Goal: Feedback & Contribution: Submit feedback/report problem

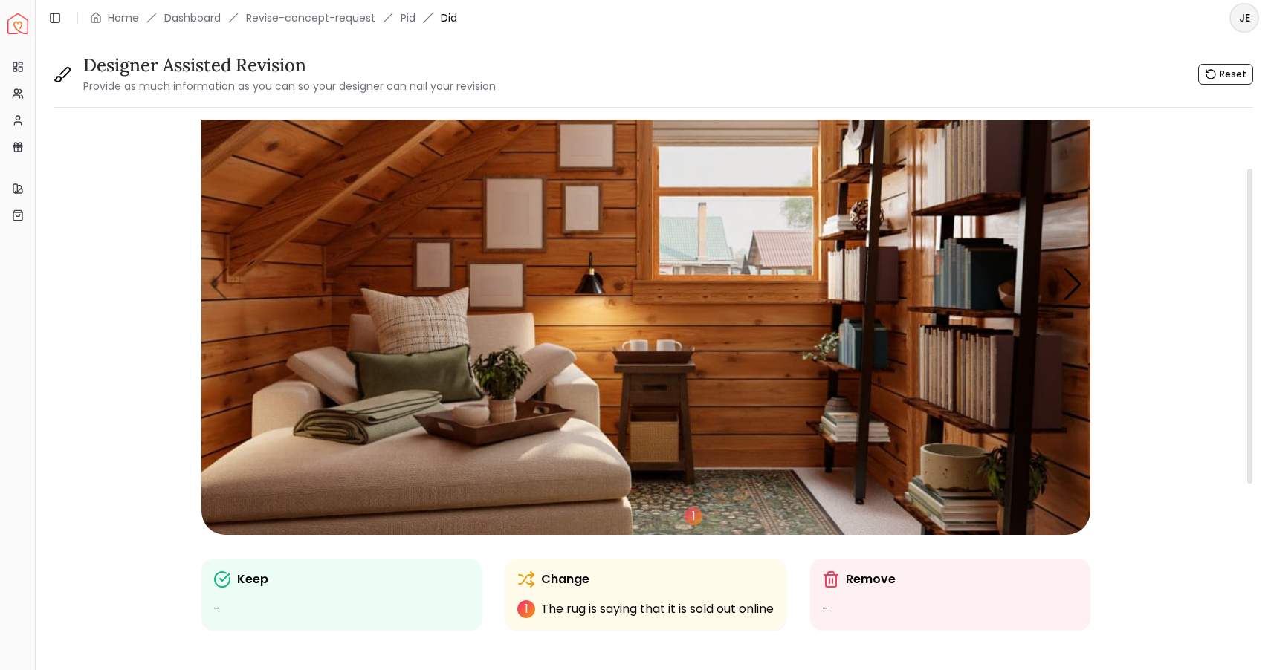
scroll to position [103, 0]
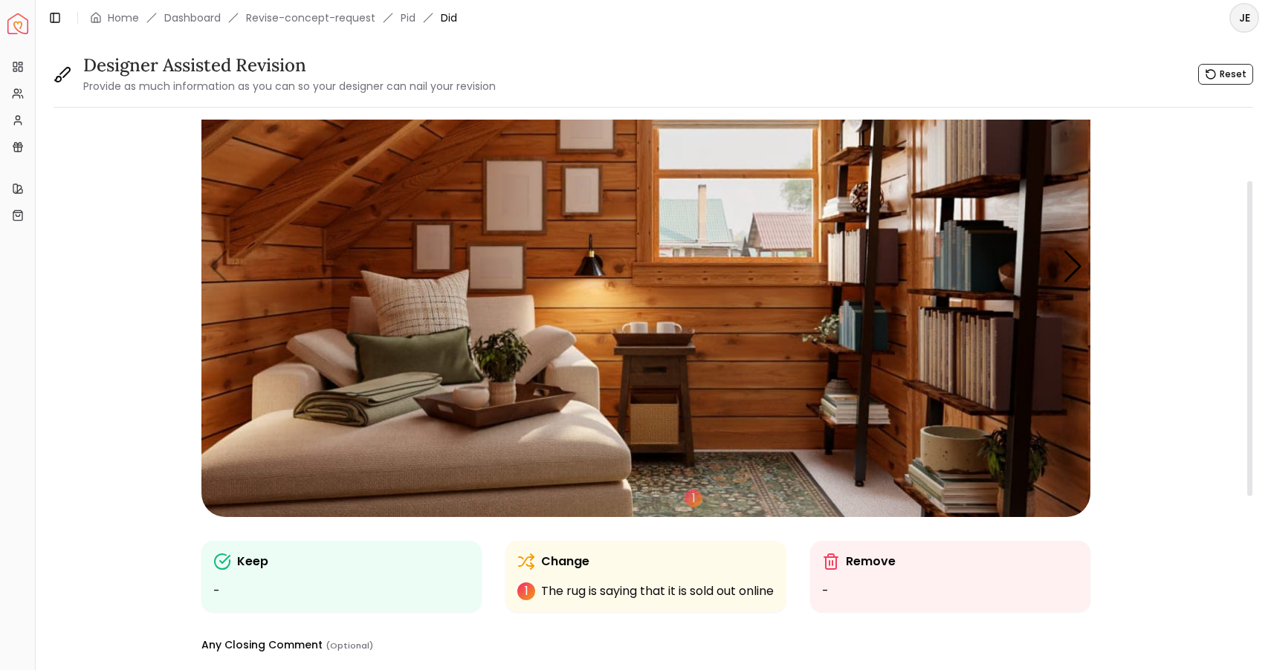
click at [671, 612] on div "Change 1 The rug is saying that it is sold out online" at bounding box center [645, 576] width 280 height 71
click at [691, 499] on div "1" at bounding box center [693, 499] width 22 height 22
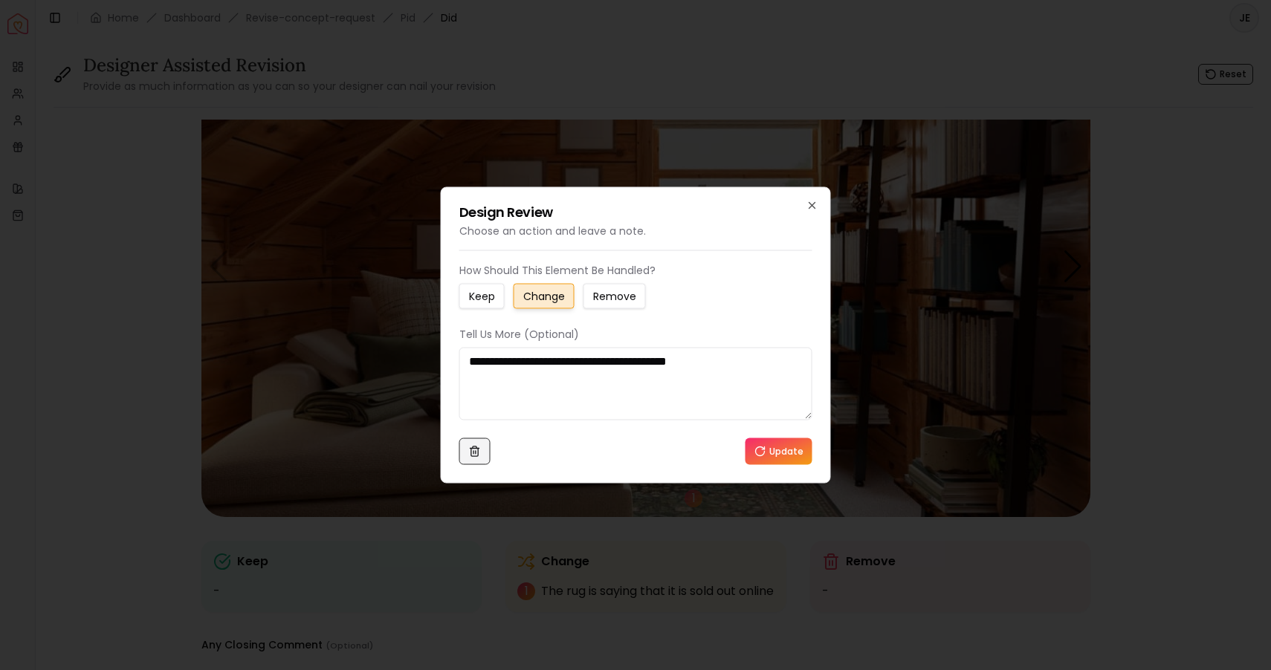
click at [483, 455] on button at bounding box center [474, 451] width 31 height 27
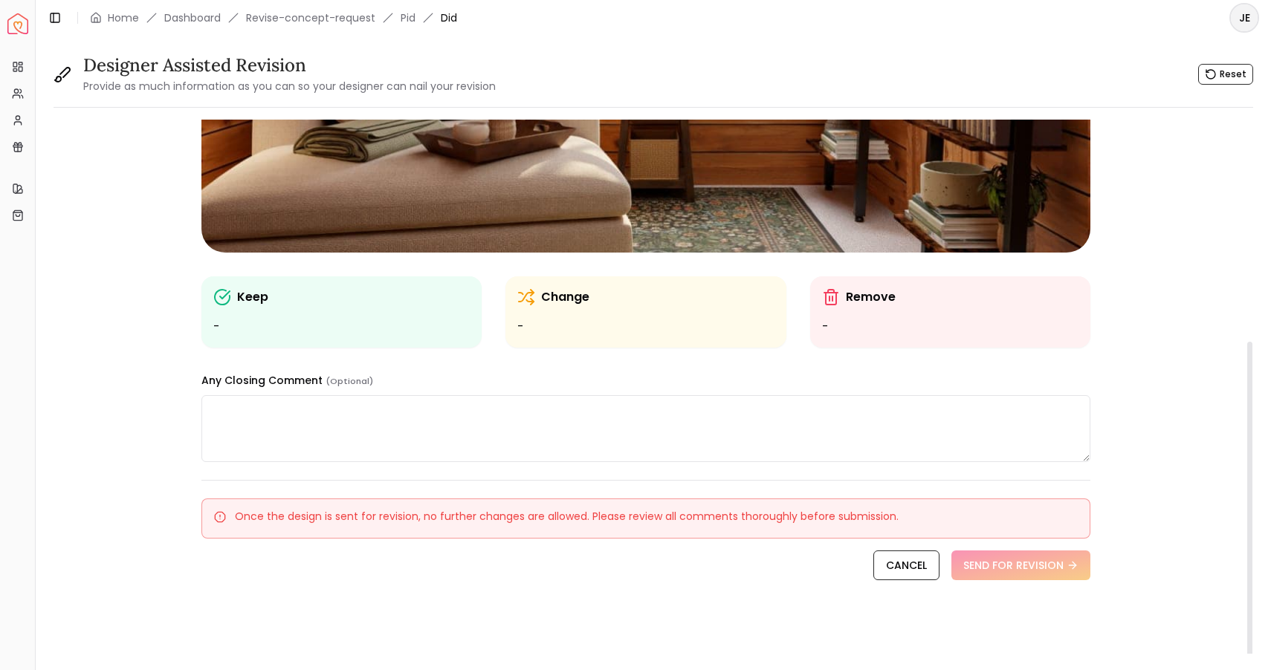
scroll to position [0, 0]
click at [889, 566] on link "CANCEL" at bounding box center [906, 566] width 66 height 30
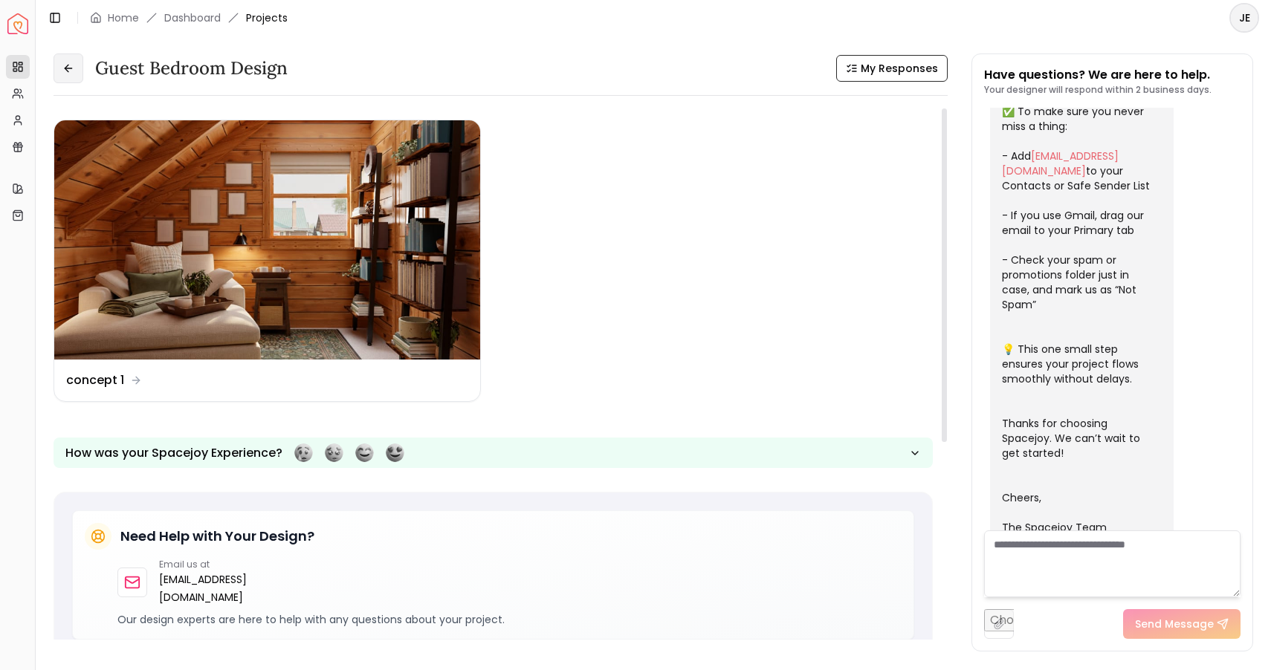
click at [66, 74] on icon at bounding box center [68, 68] width 12 height 12
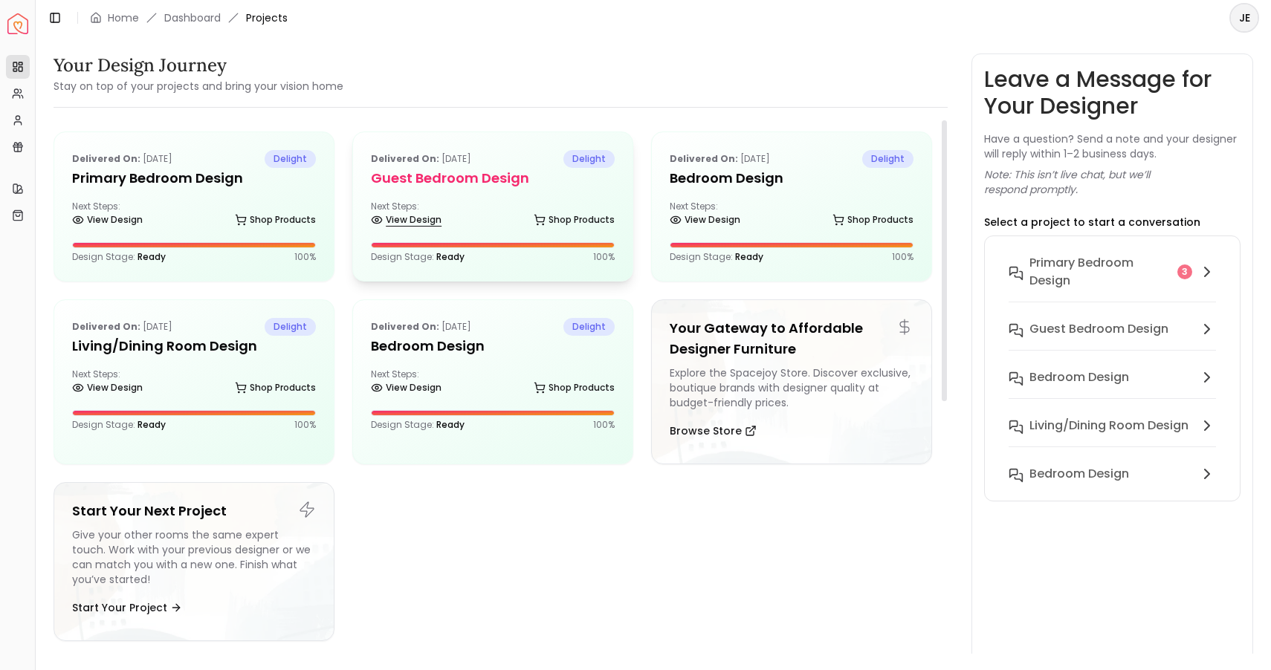
click at [407, 210] on link "View Design" at bounding box center [406, 220] width 71 height 21
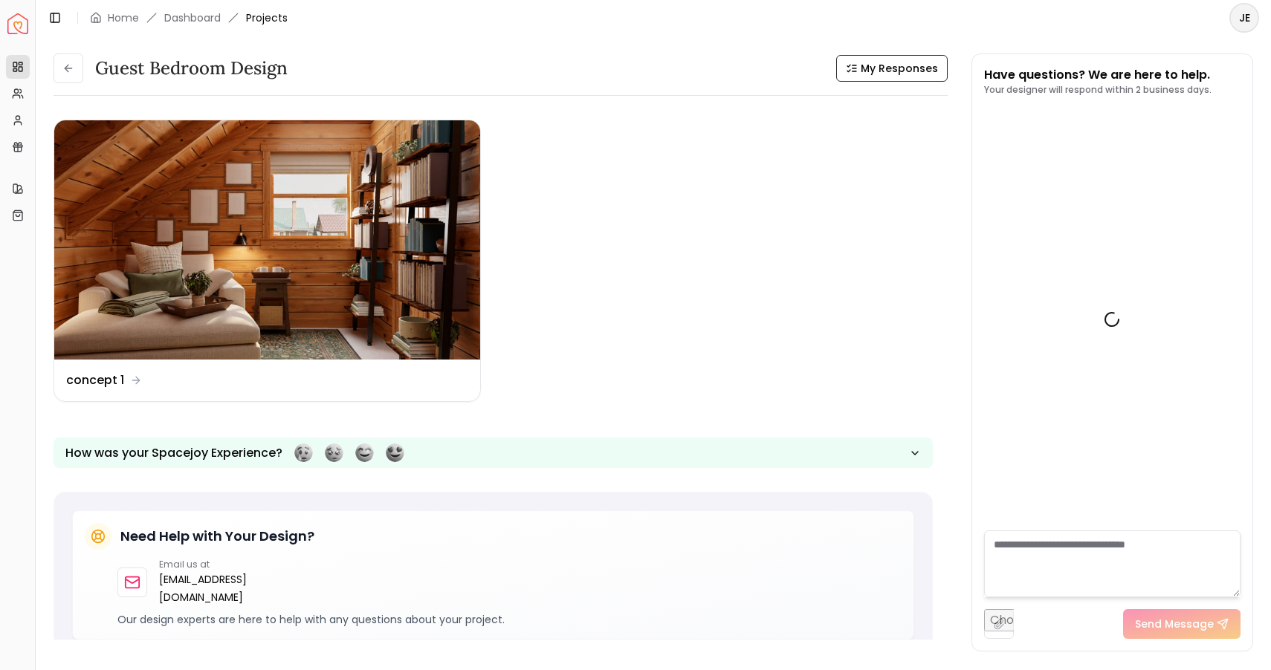
scroll to position [335, 0]
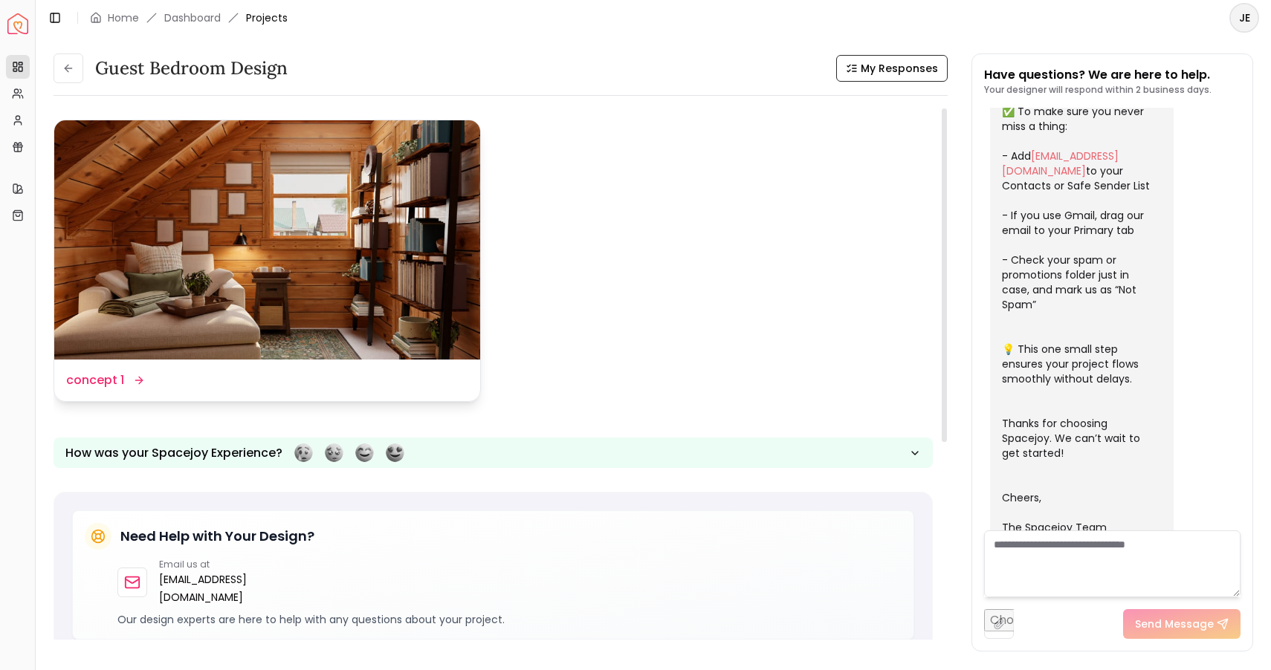
click at [266, 205] on img at bounding box center [267, 239] width 426 height 239
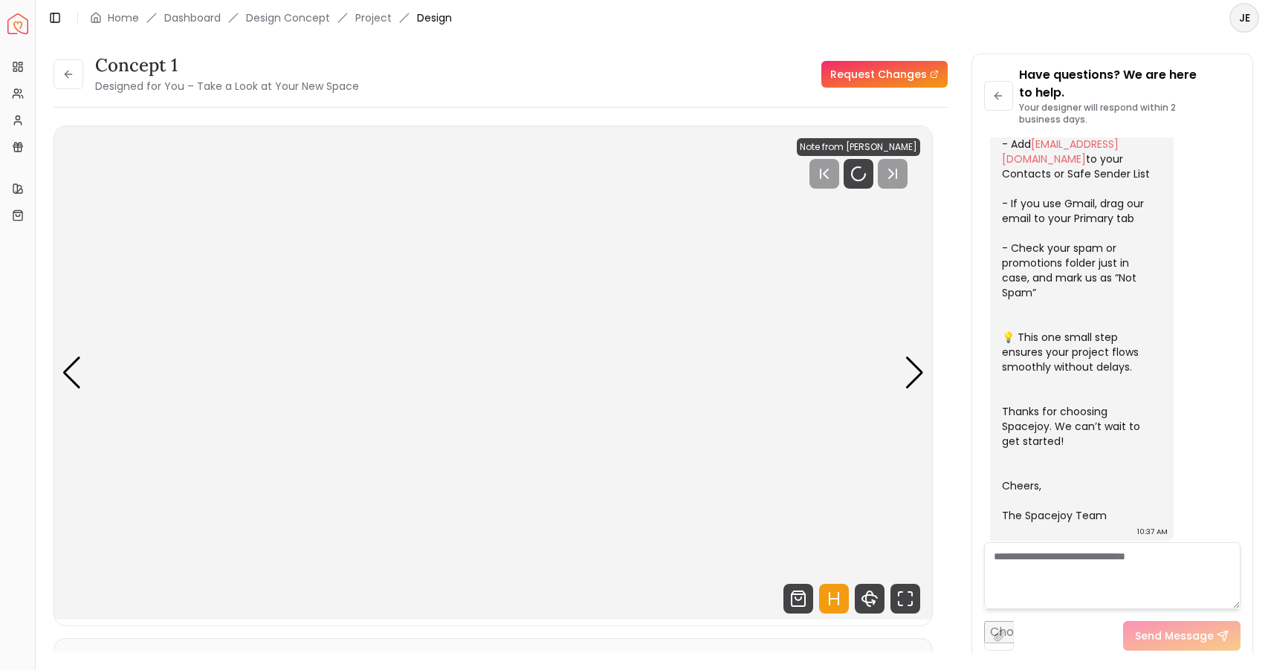
scroll to position [353, 0]
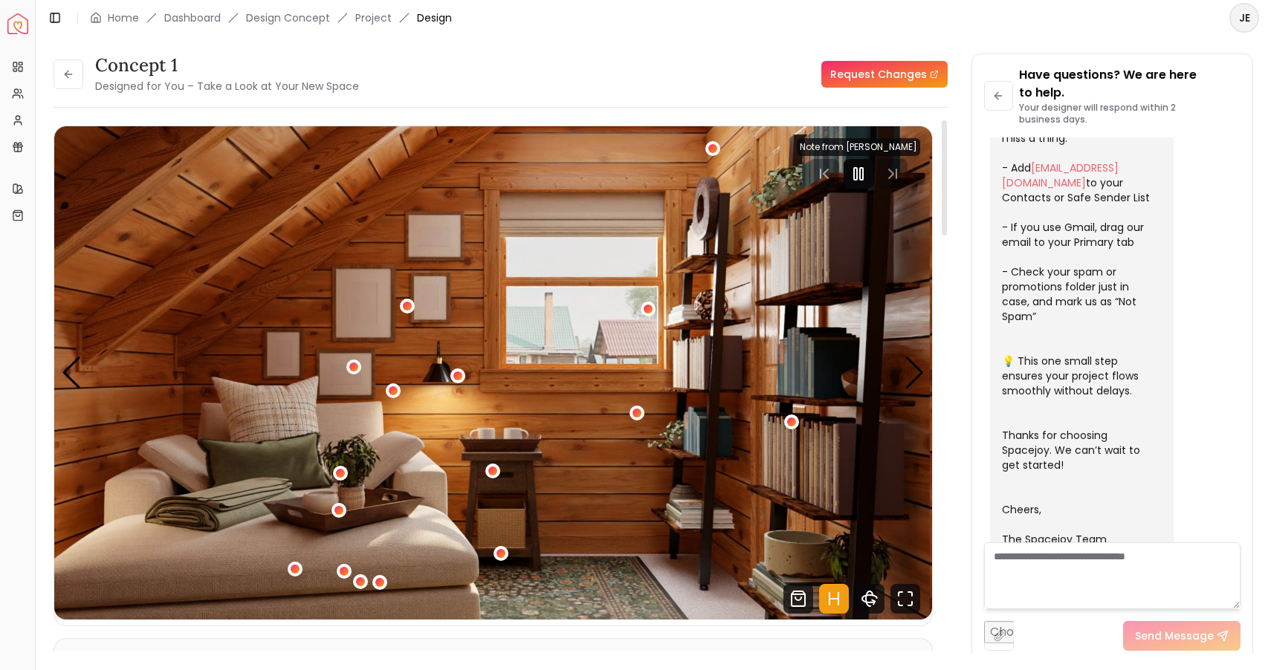
click at [858, 173] on icon "Pause" at bounding box center [858, 174] width 18 height 18
click at [911, 374] on div "Next slide" at bounding box center [914, 373] width 20 height 33
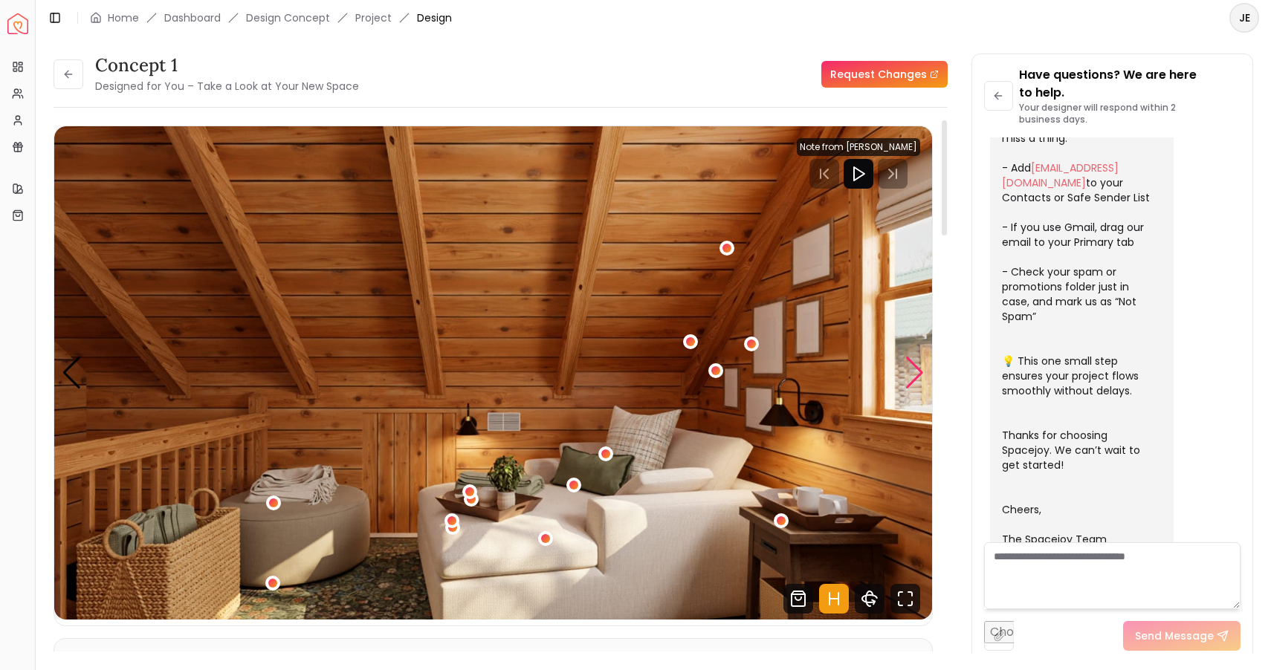
click at [911, 374] on div "Next slide" at bounding box center [914, 373] width 20 height 33
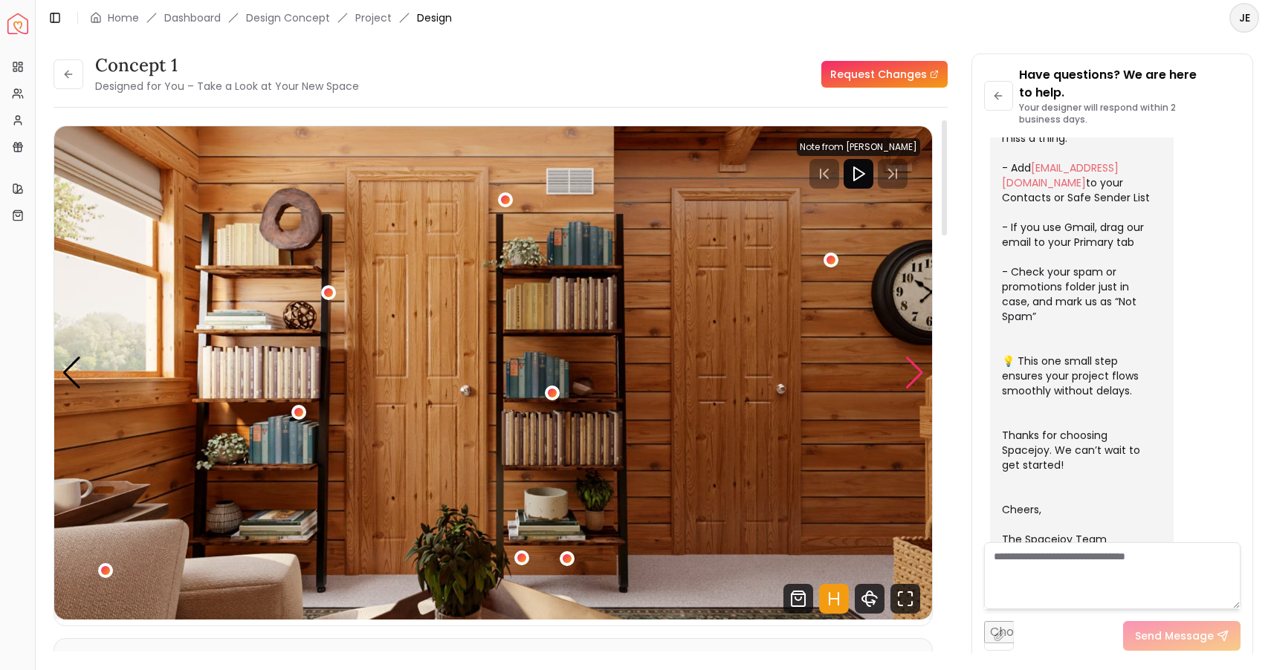
click at [911, 374] on div "Next slide" at bounding box center [914, 373] width 20 height 33
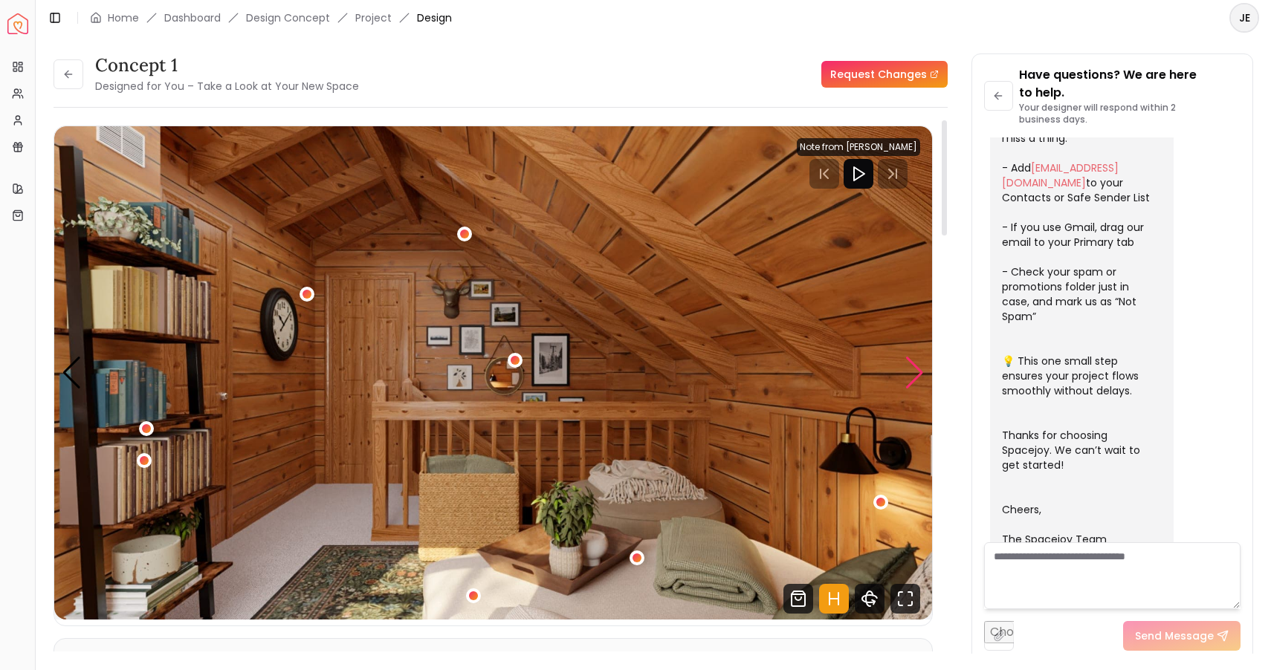
click at [911, 374] on div "Next slide" at bounding box center [914, 373] width 20 height 33
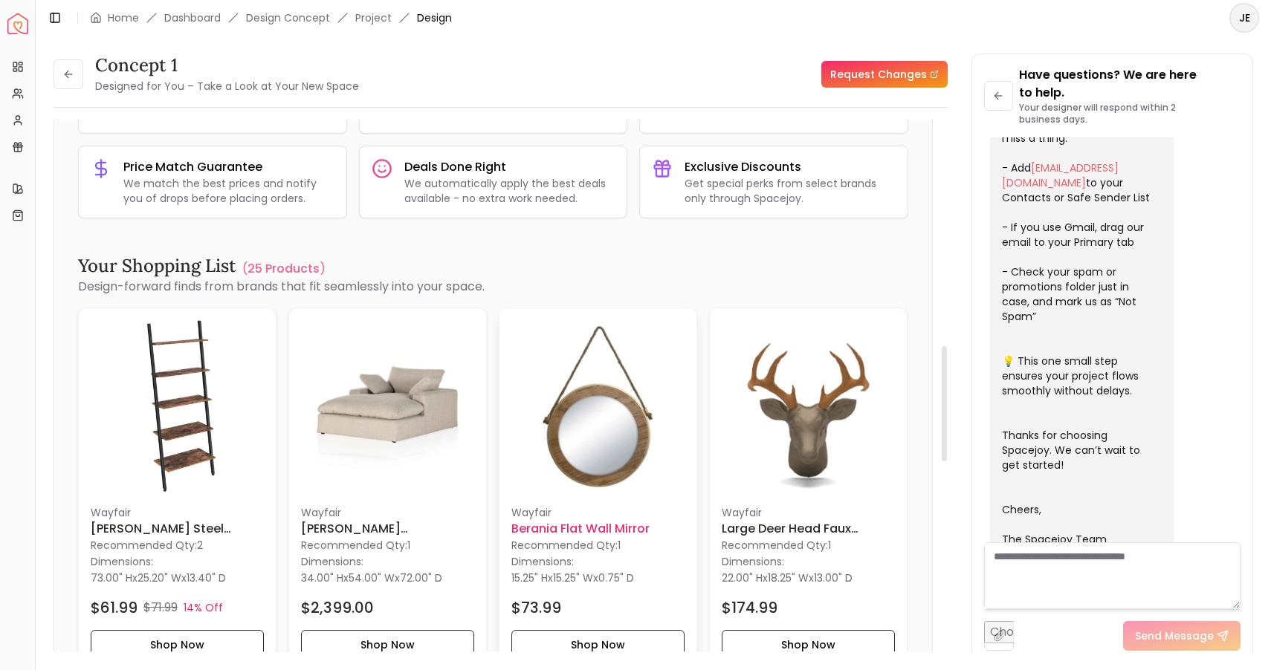
scroll to position [1043, 0]
click at [378, 524] on h6 "Kelly Upholstered Chaise Lounge" at bounding box center [387, 528] width 173 height 18
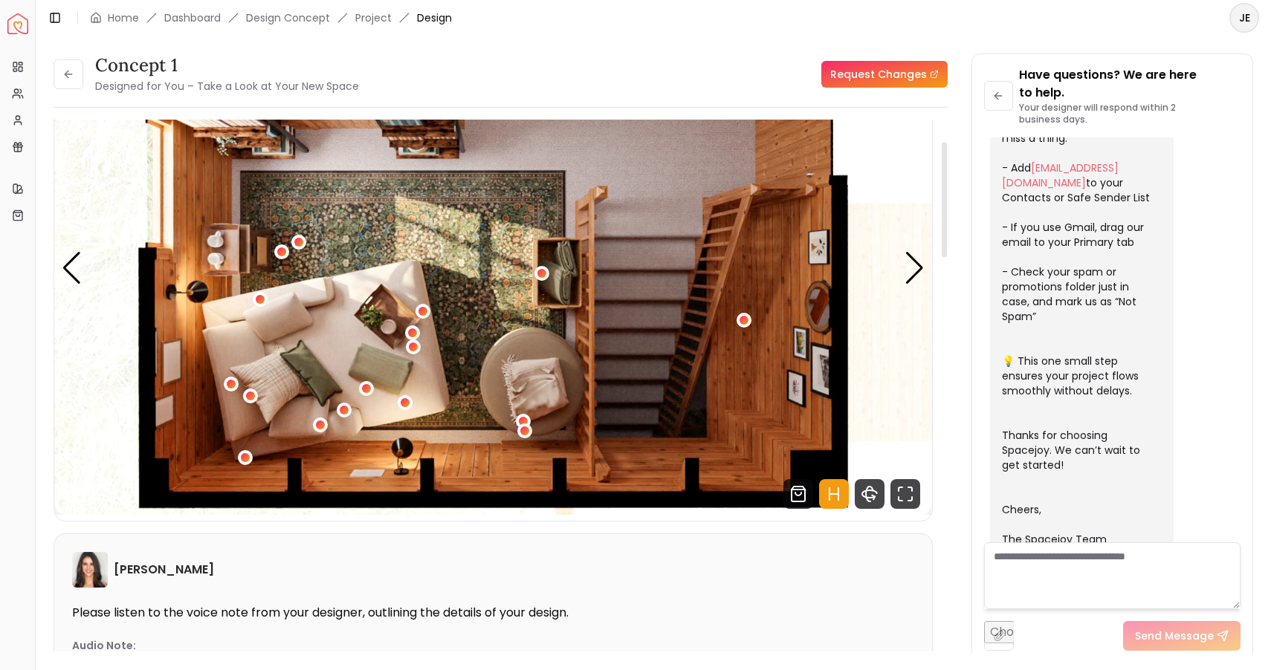
scroll to position [100, 0]
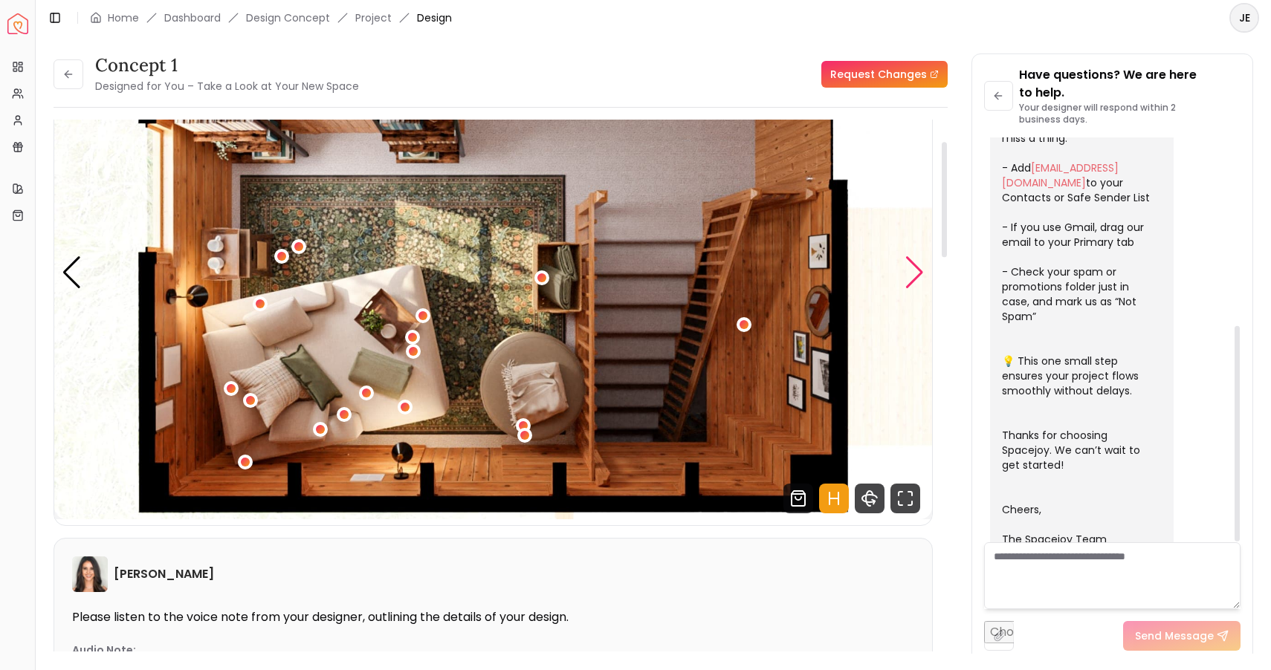
click at [916, 262] on div "Next slide" at bounding box center [914, 272] width 20 height 33
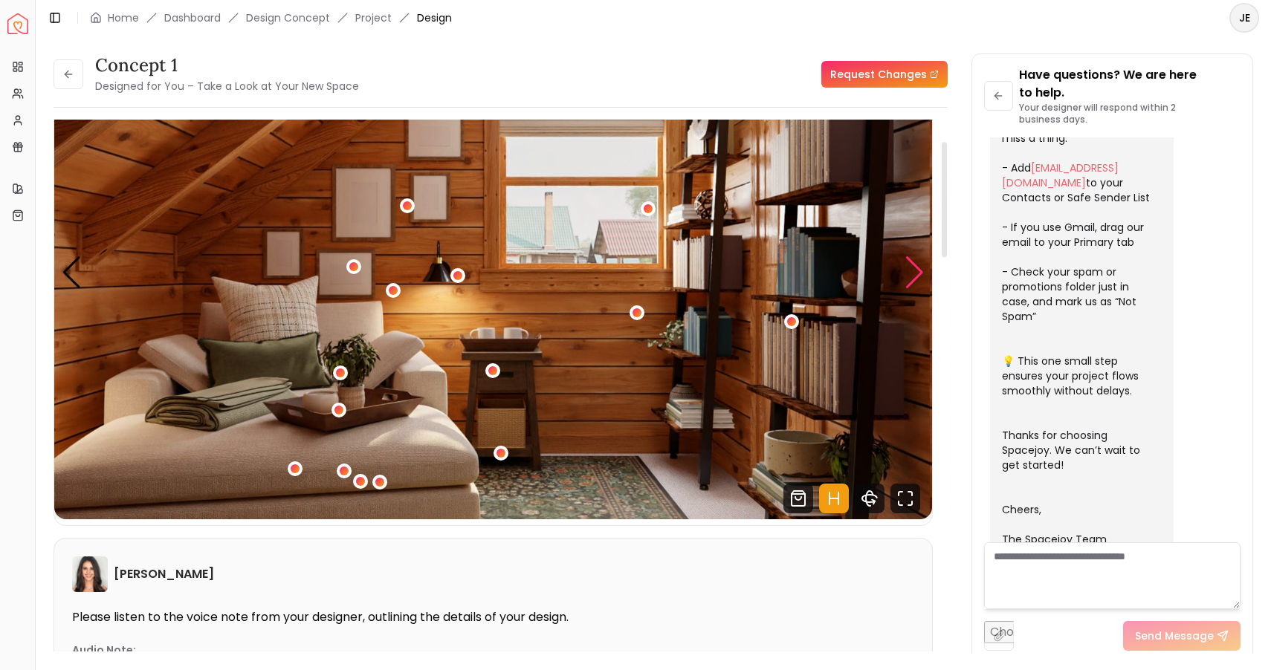
click at [916, 262] on div "Next slide" at bounding box center [914, 272] width 20 height 33
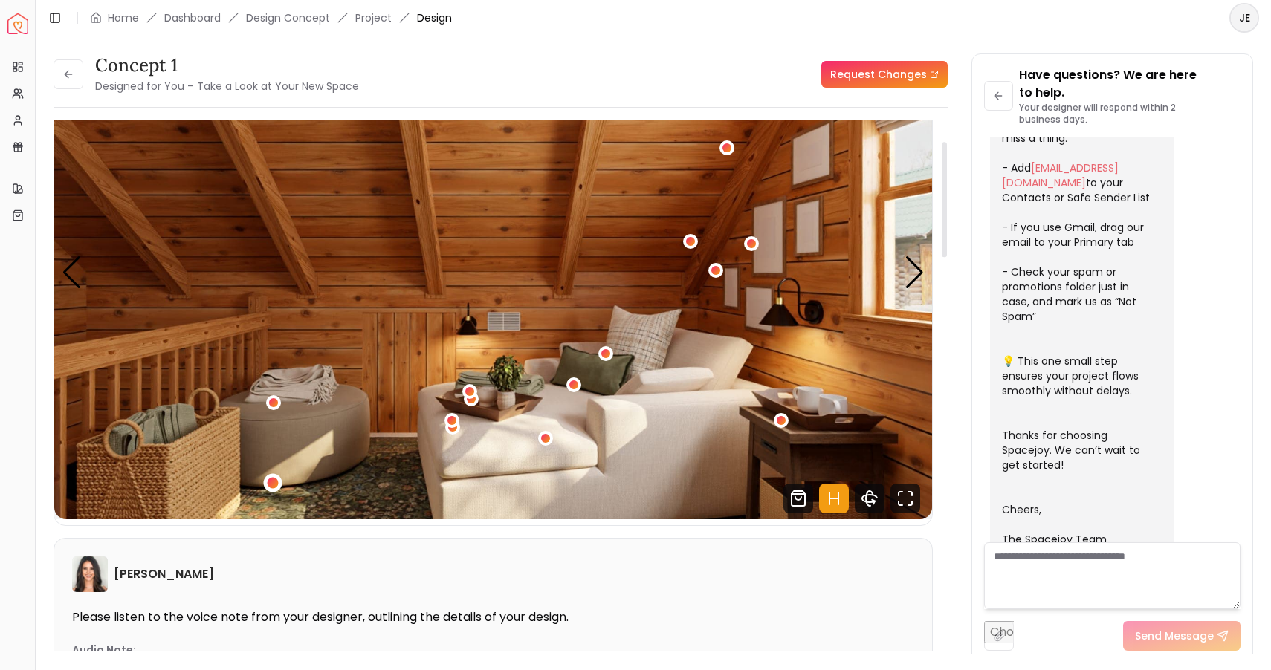
click at [271, 479] on div "2 / 5" at bounding box center [273, 483] width 11 height 11
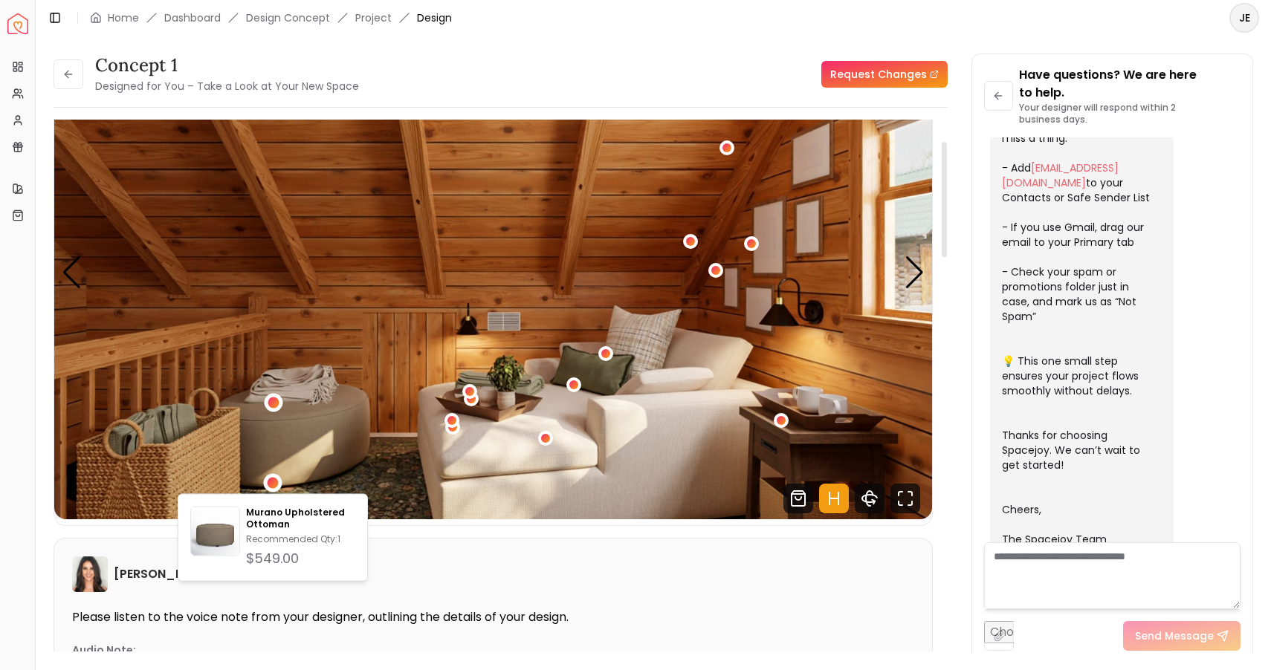
click at [269, 405] on div "2 / 5" at bounding box center [273, 403] width 11 height 11
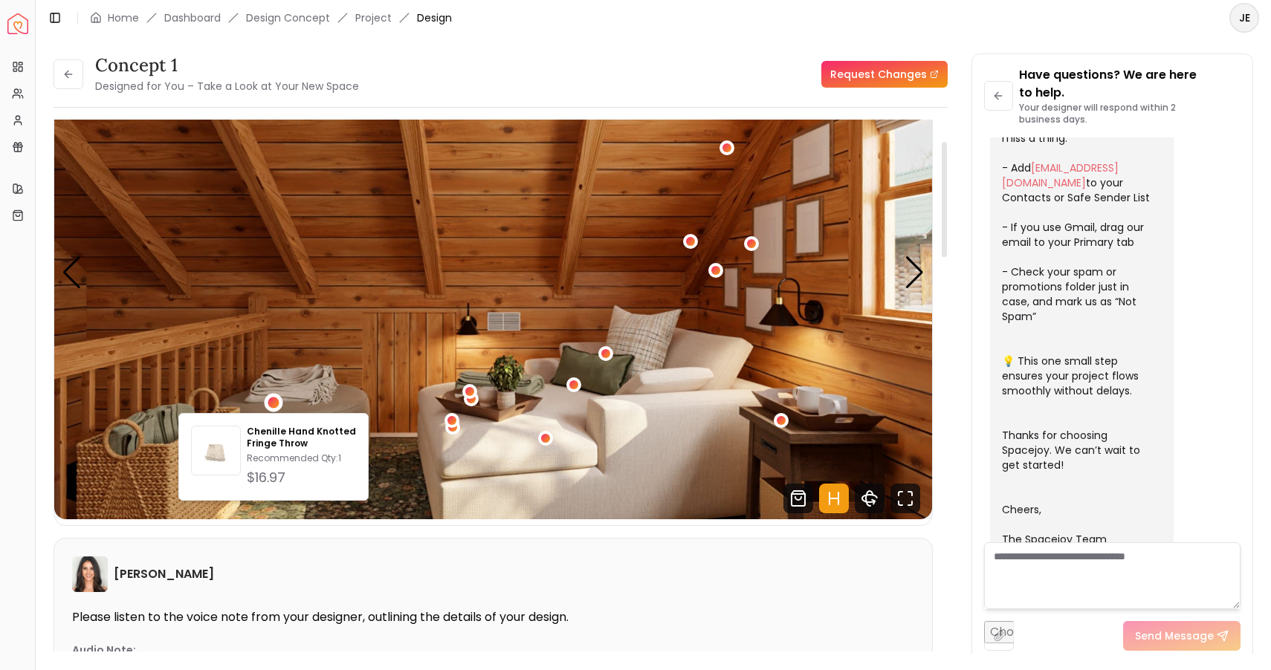
click at [404, 398] on img "2 / 5" at bounding box center [493, 272] width 878 height 493
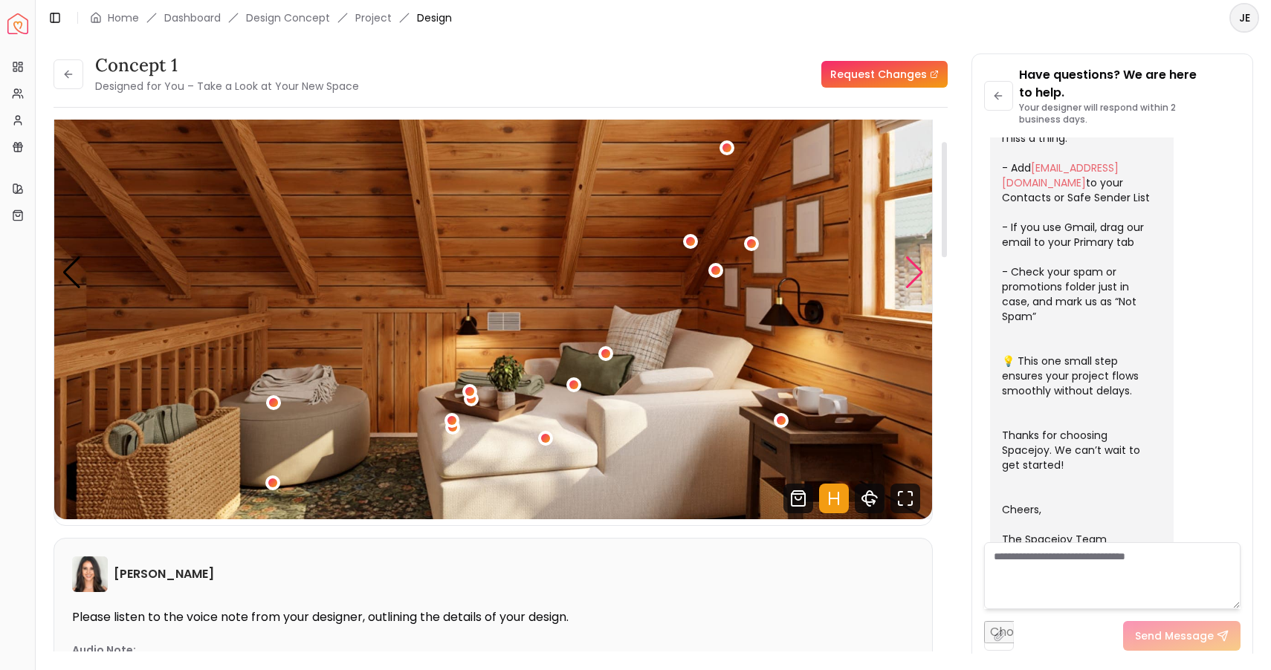
click at [917, 277] on div "Next slide" at bounding box center [914, 272] width 20 height 33
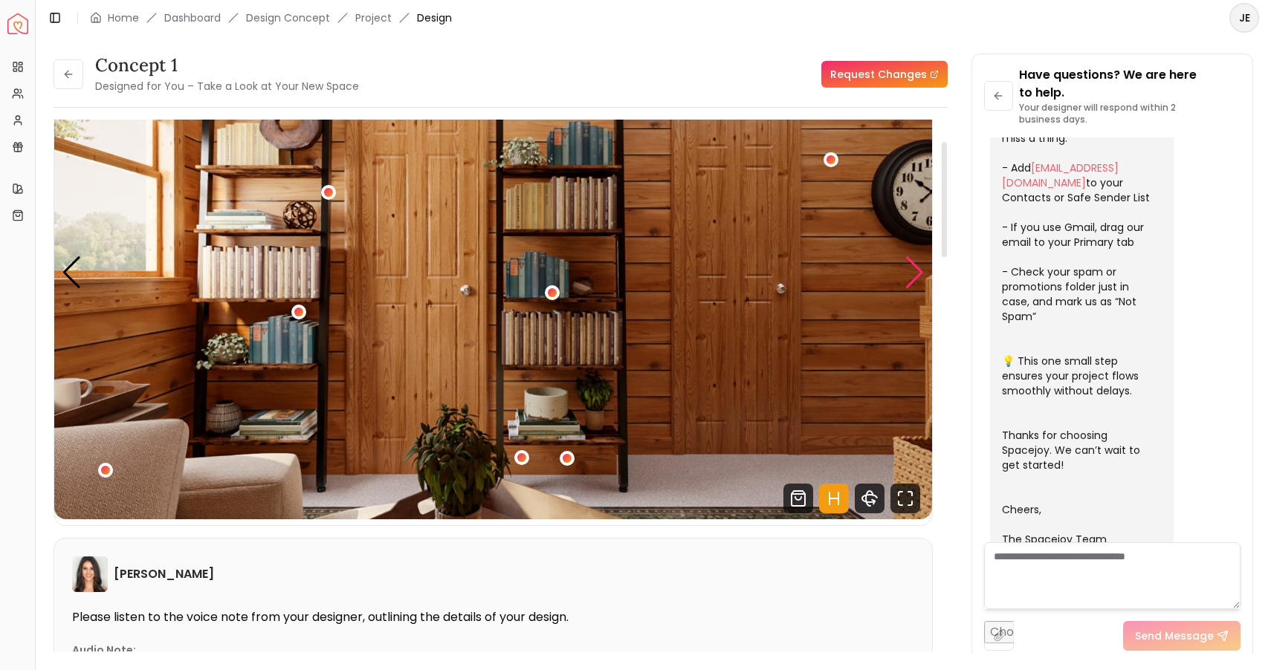
click at [914, 275] on div "Next slide" at bounding box center [914, 272] width 20 height 33
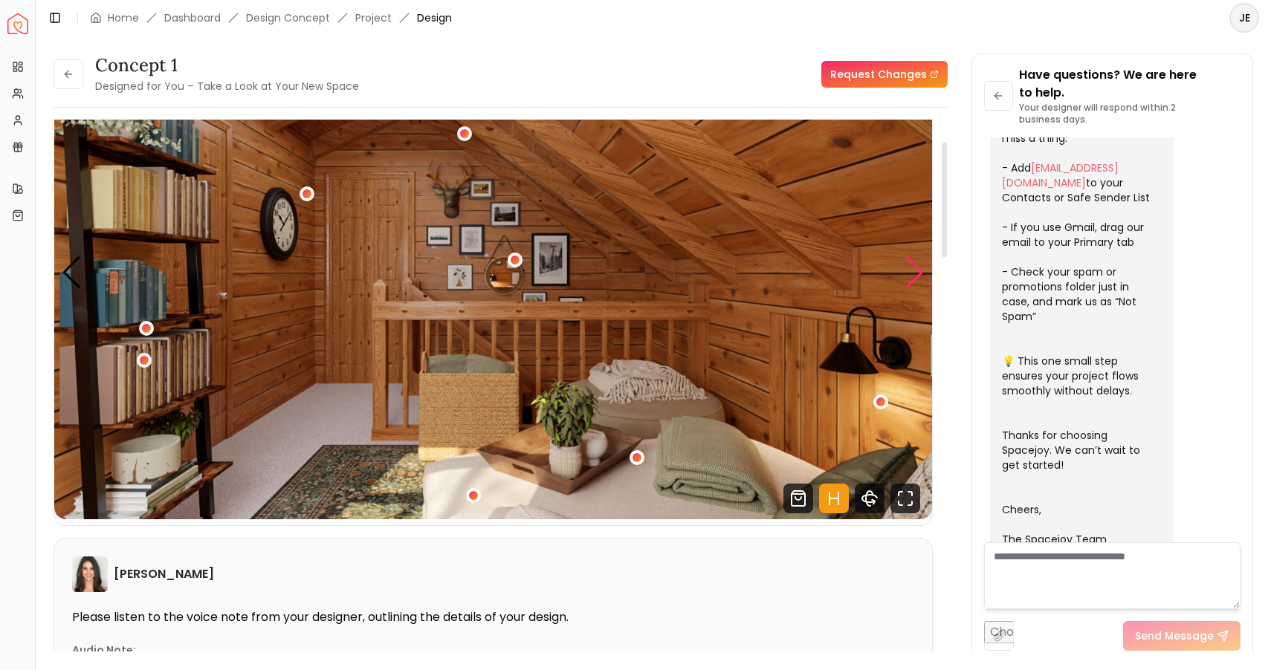
click at [914, 275] on div "Next slide" at bounding box center [914, 272] width 20 height 33
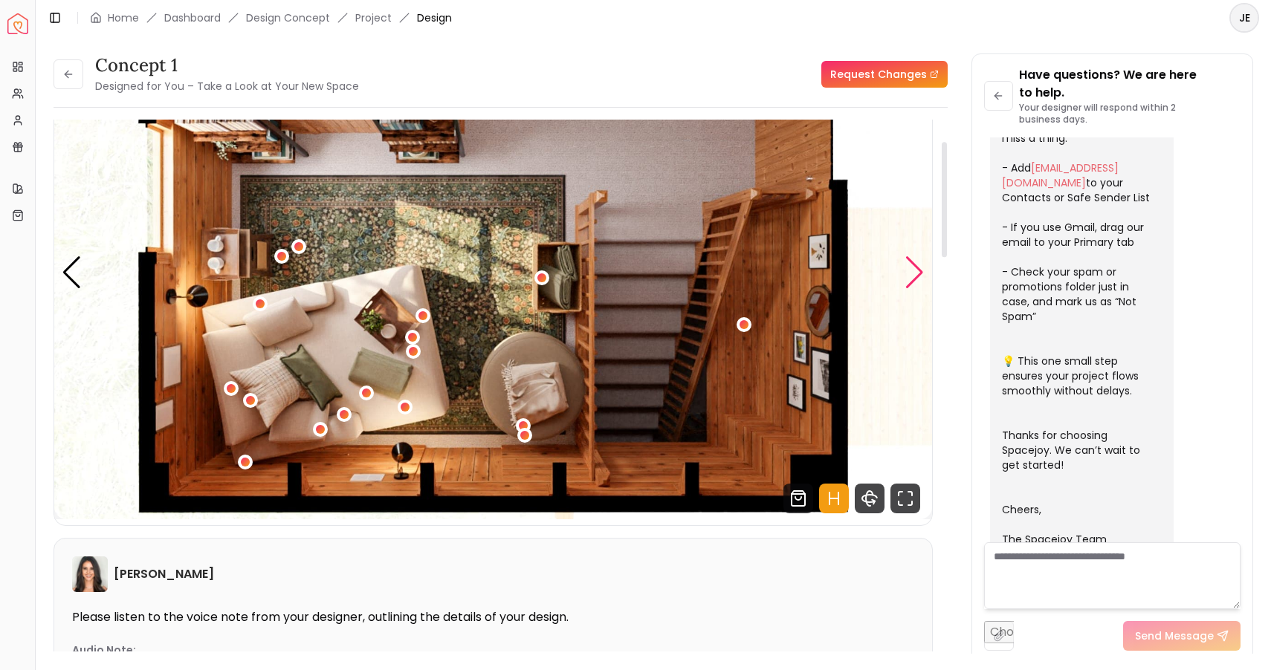
click at [913, 274] on div "Next slide" at bounding box center [914, 272] width 20 height 33
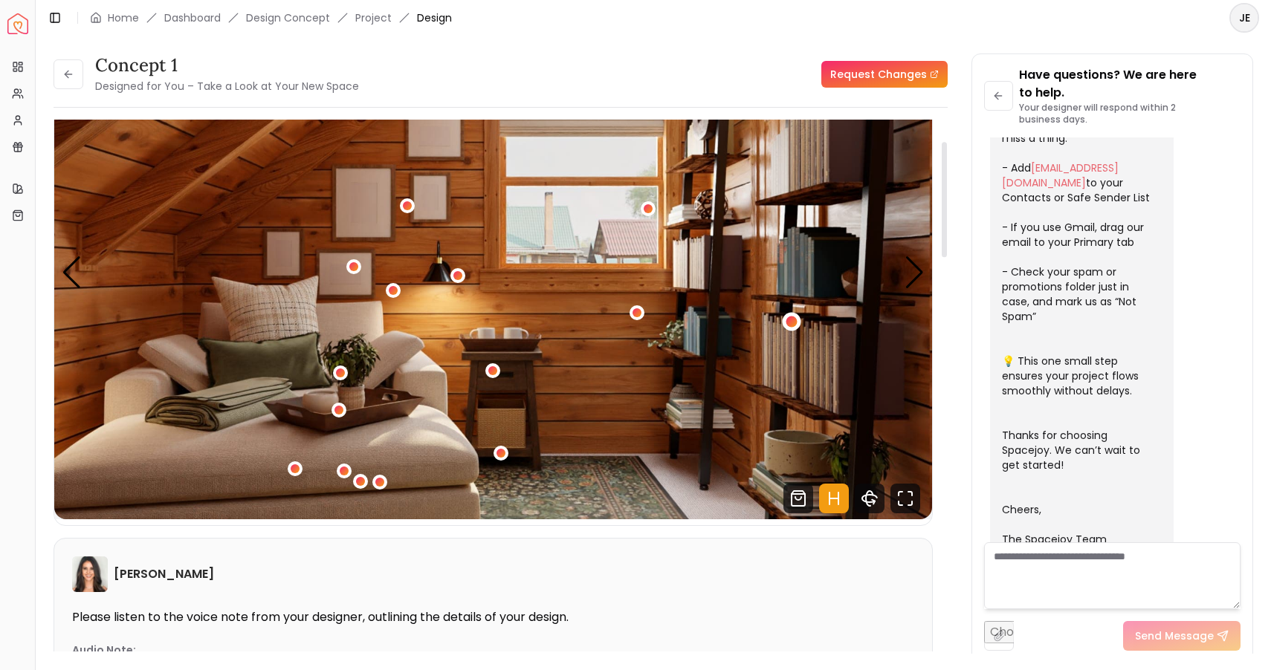
click at [788, 317] on div "1 / 5" at bounding box center [791, 321] width 11 height 11
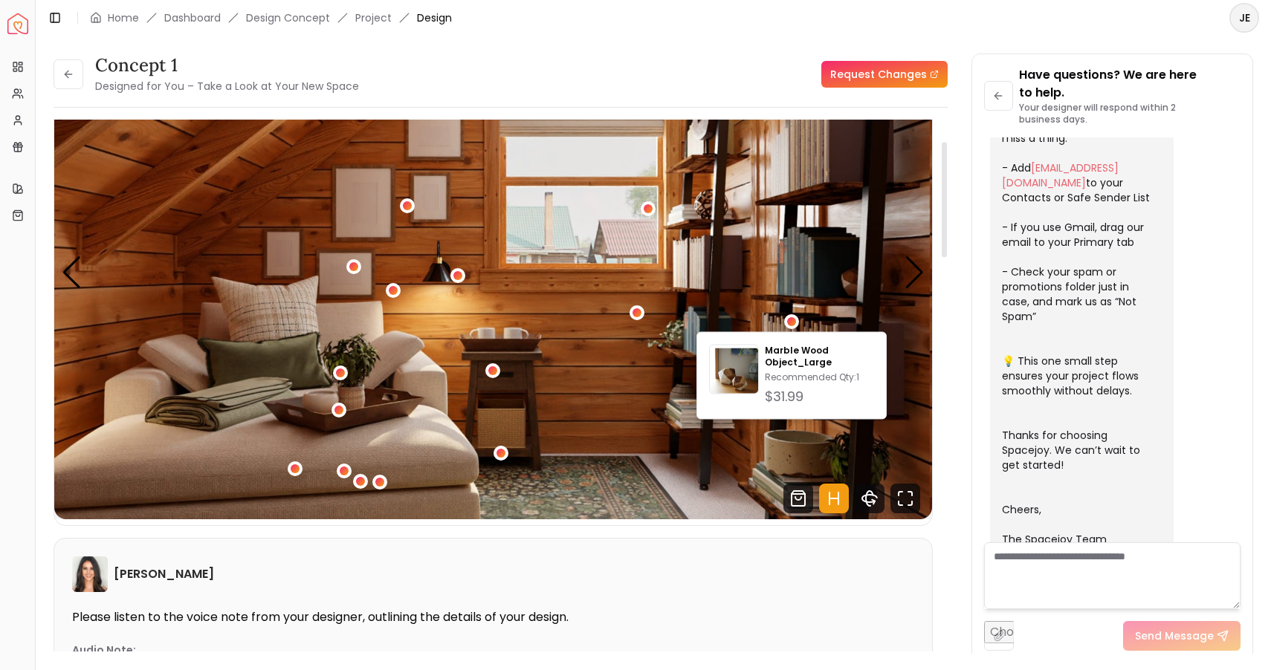
click at [635, 354] on img "1 / 5" at bounding box center [493, 272] width 878 height 493
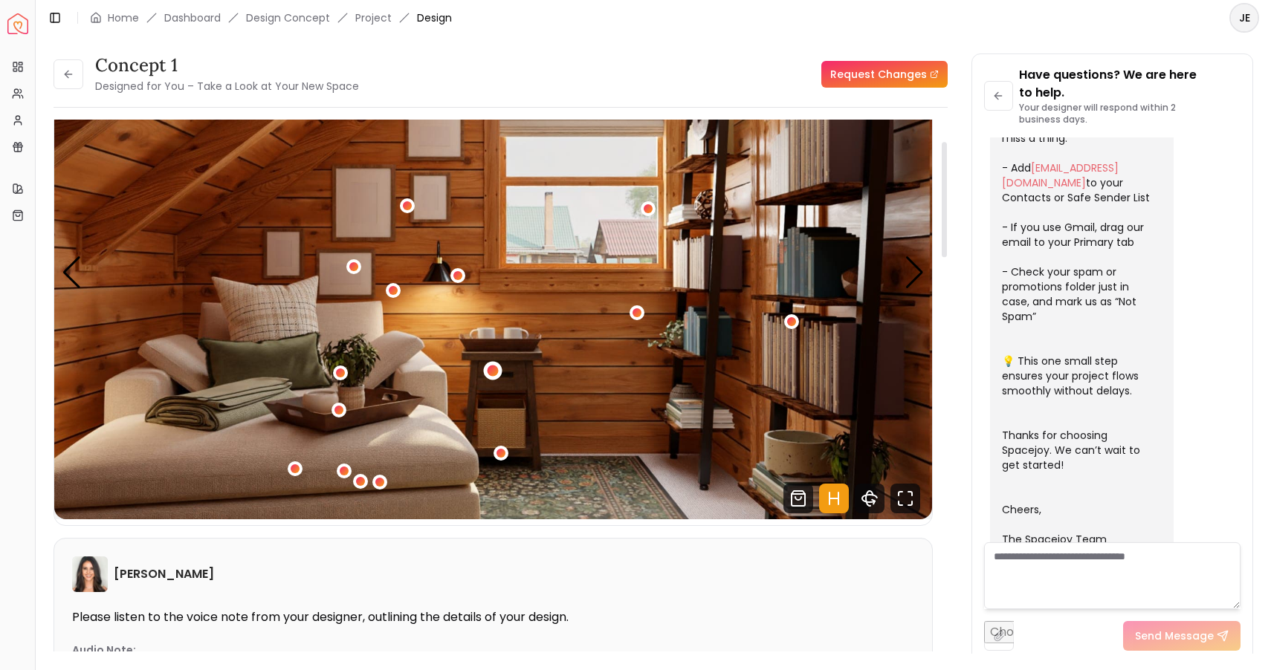
click at [491, 366] on div "1 / 5" at bounding box center [492, 370] width 11 height 11
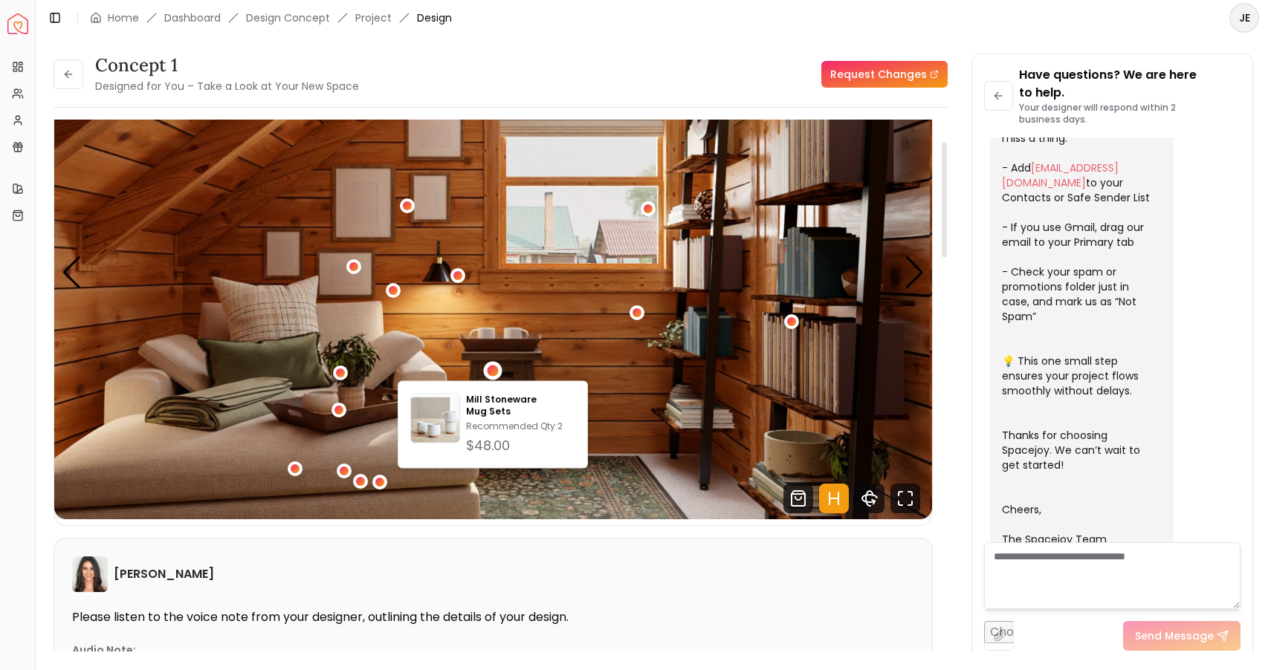
click at [561, 362] on img "1 / 5" at bounding box center [493, 272] width 878 height 493
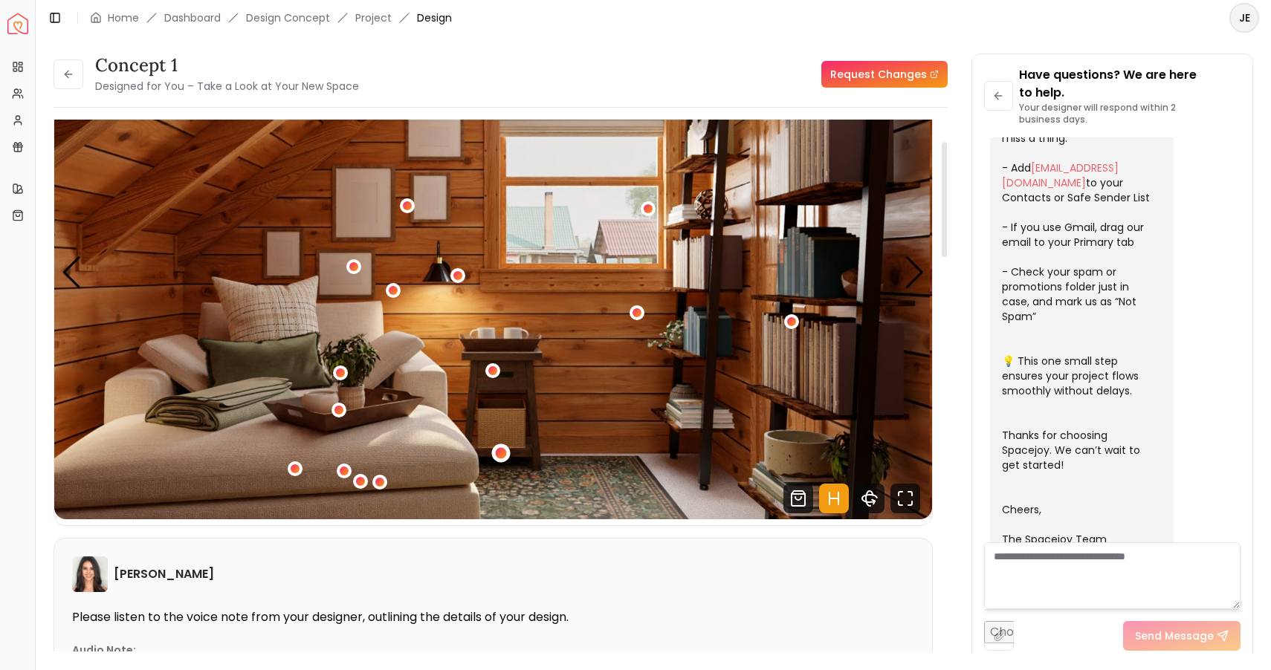
click at [505, 450] on div "1 / 5" at bounding box center [500, 452] width 11 height 11
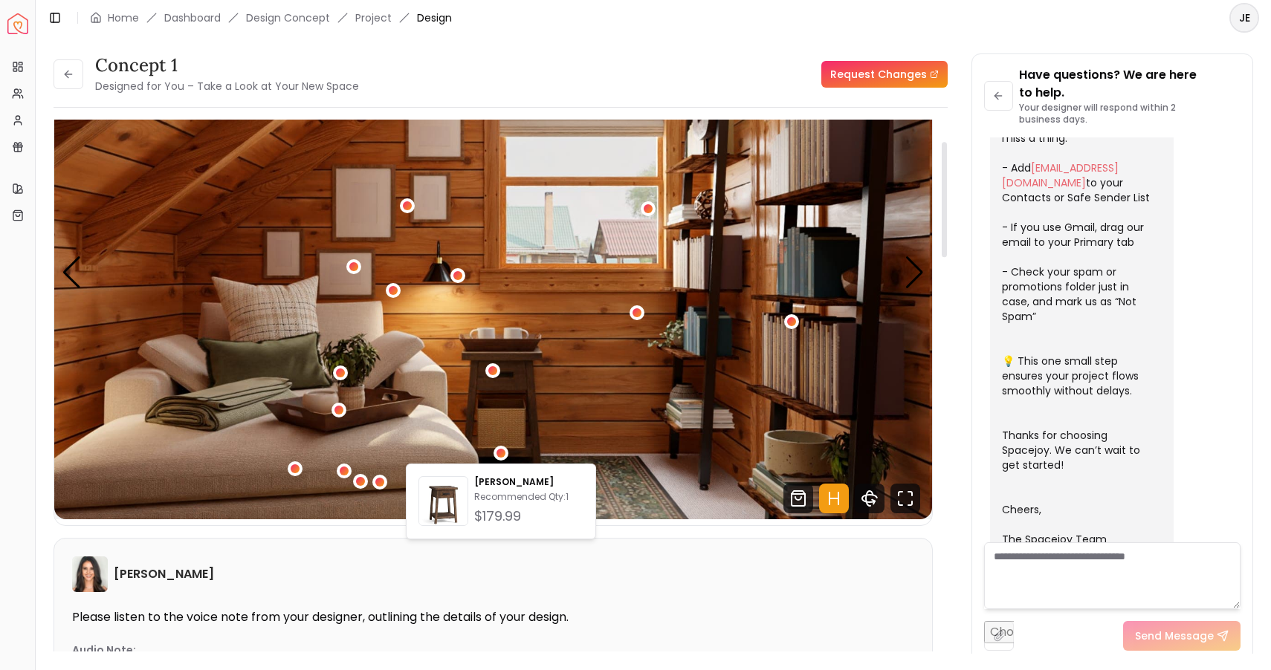
click at [934, 346] on div "concept 1 Designed for You – Take a Look at Your New Space Request Changes Hots…" at bounding box center [501, 392] width 894 height 544
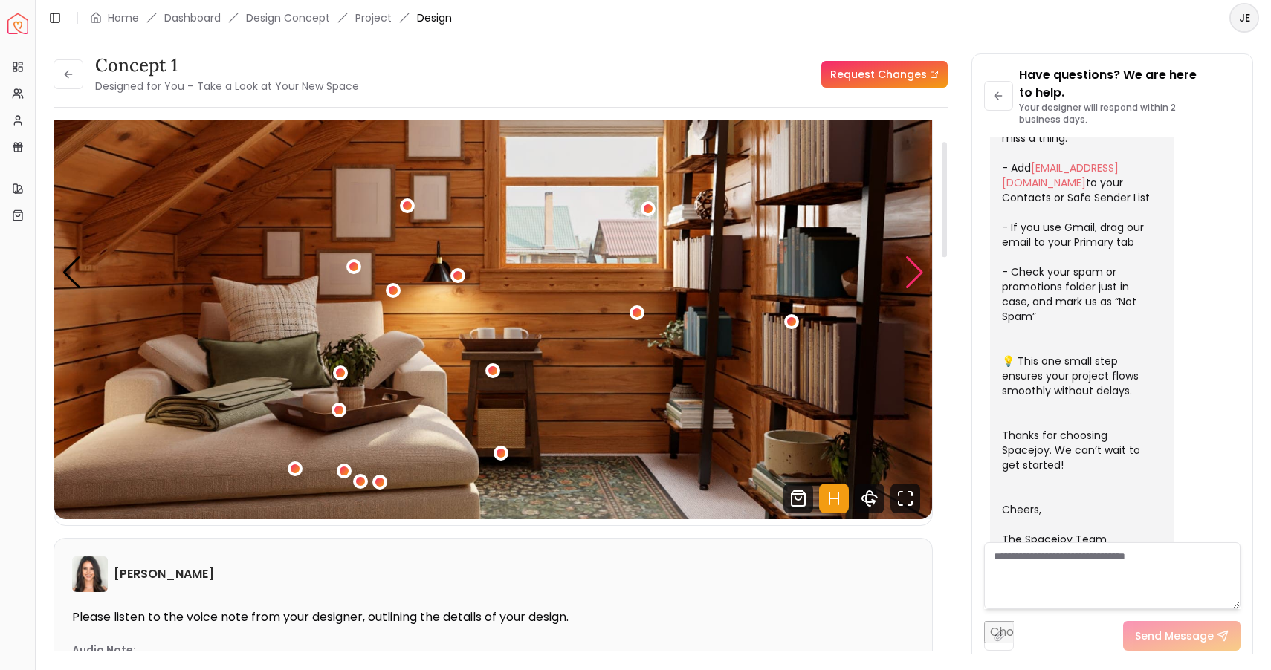
click at [915, 271] on div "Next slide" at bounding box center [914, 272] width 20 height 33
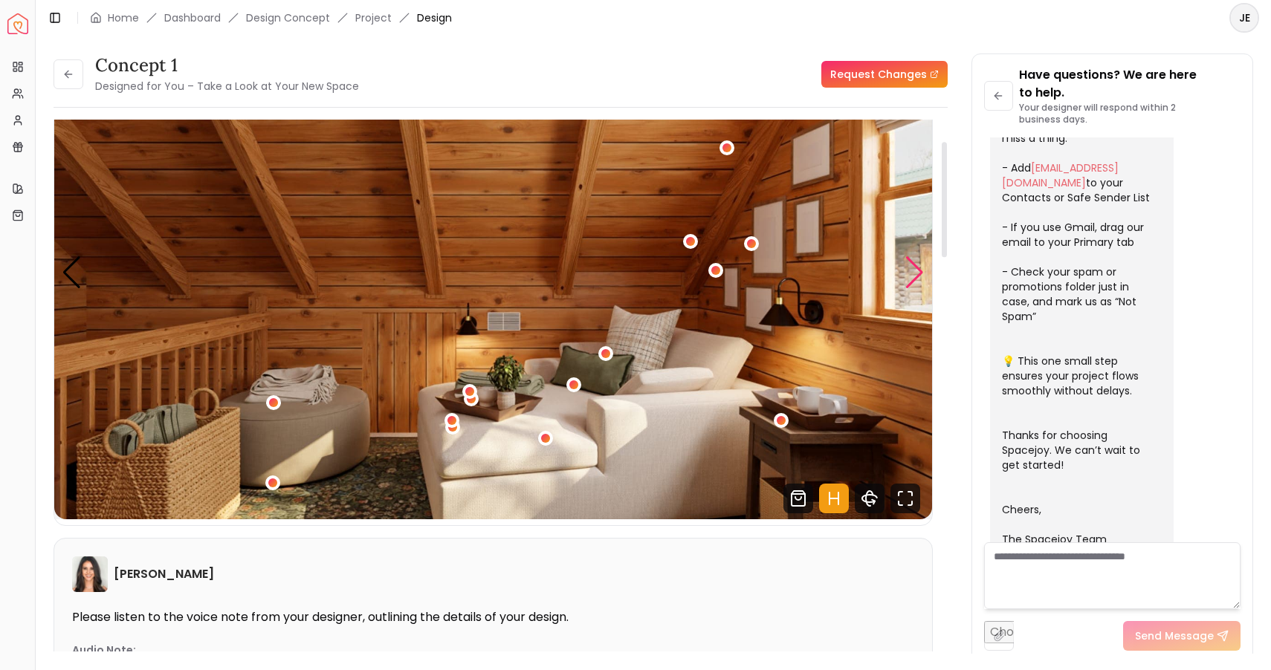
click at [915, 271] on div "Next slide" at bounding box center [914, 272] width 20 height 33
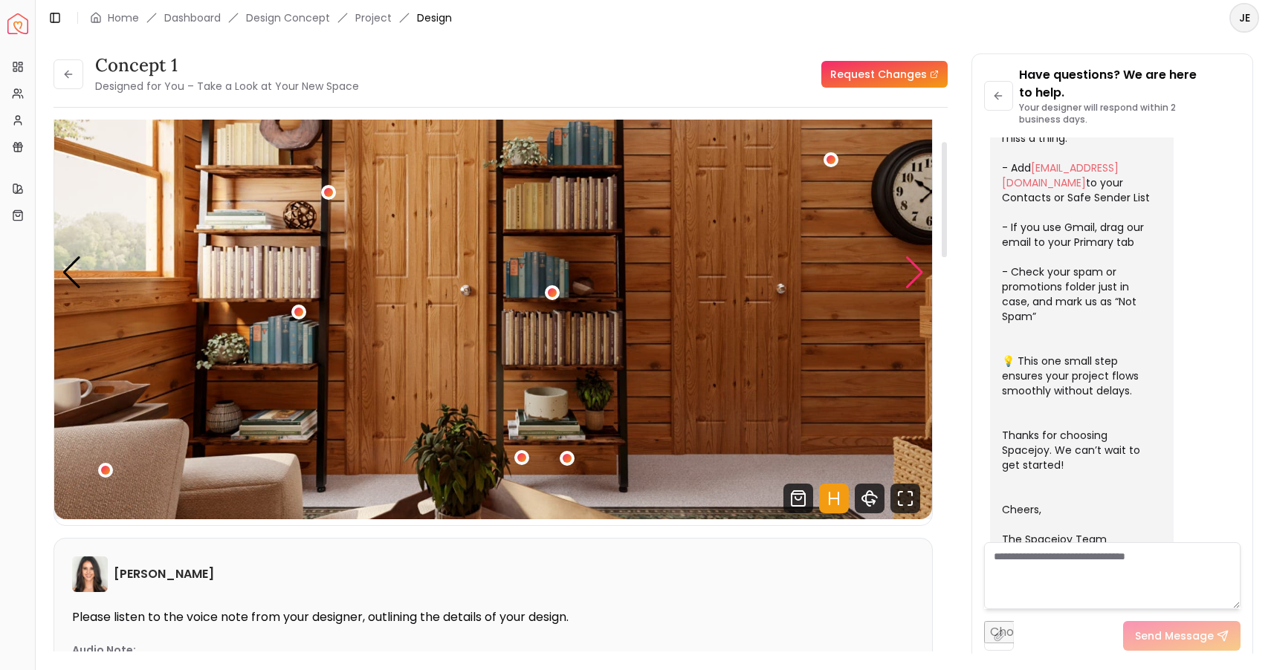
click at [915, 271] on div "Next slide" at bounding box center [914, 272] width 20 height 33
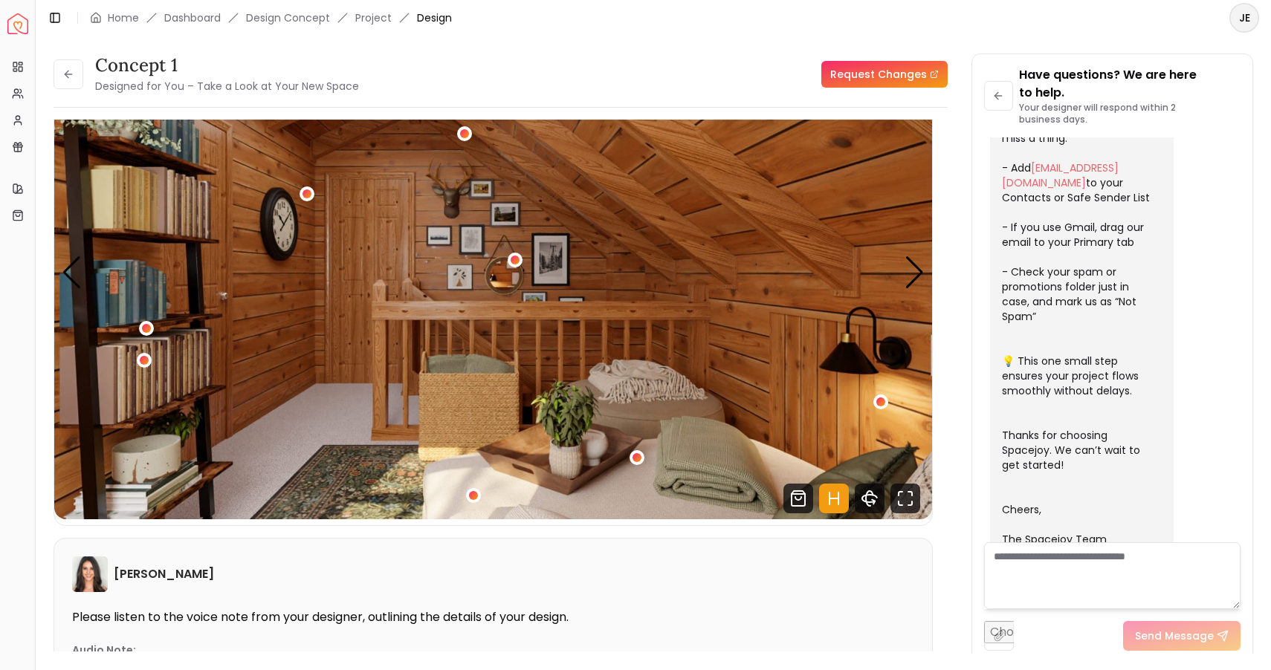
click at [906, 74] on link "Request Changes" at bounding box center [884, 74] width 126 height 27
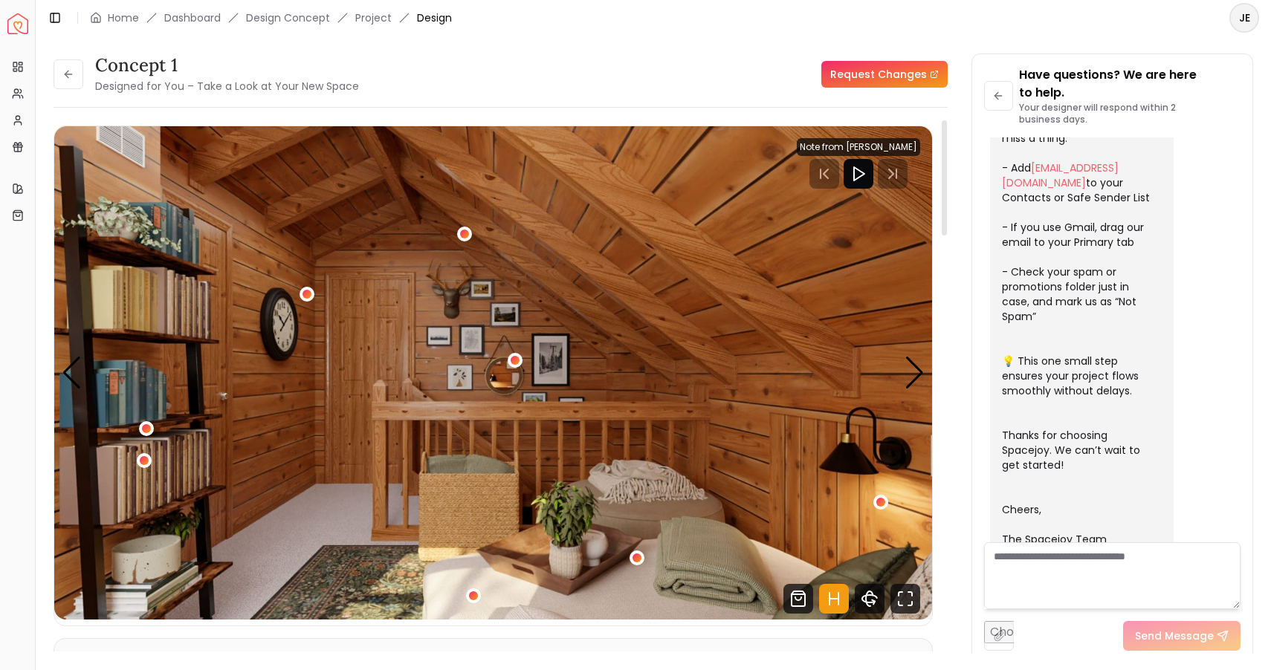
scroll to position [0, 0]
click at [200, 19] on link "Dashboard" at bounding box center [192, 17] width 56 height 15
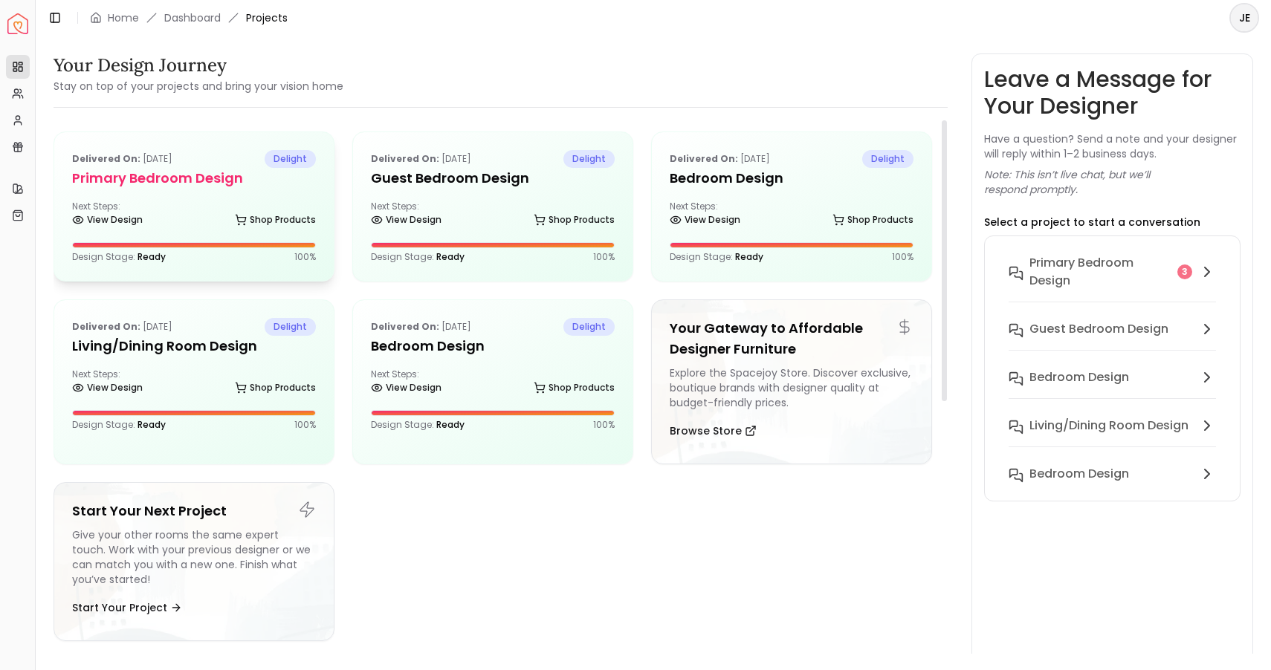
click at [195, 190] on div "Delivered on: Aug 21, 2025 delight Primary Bedroom design Next Steps: View Desi…" at bounding box center [193, 206] width 279 height 149
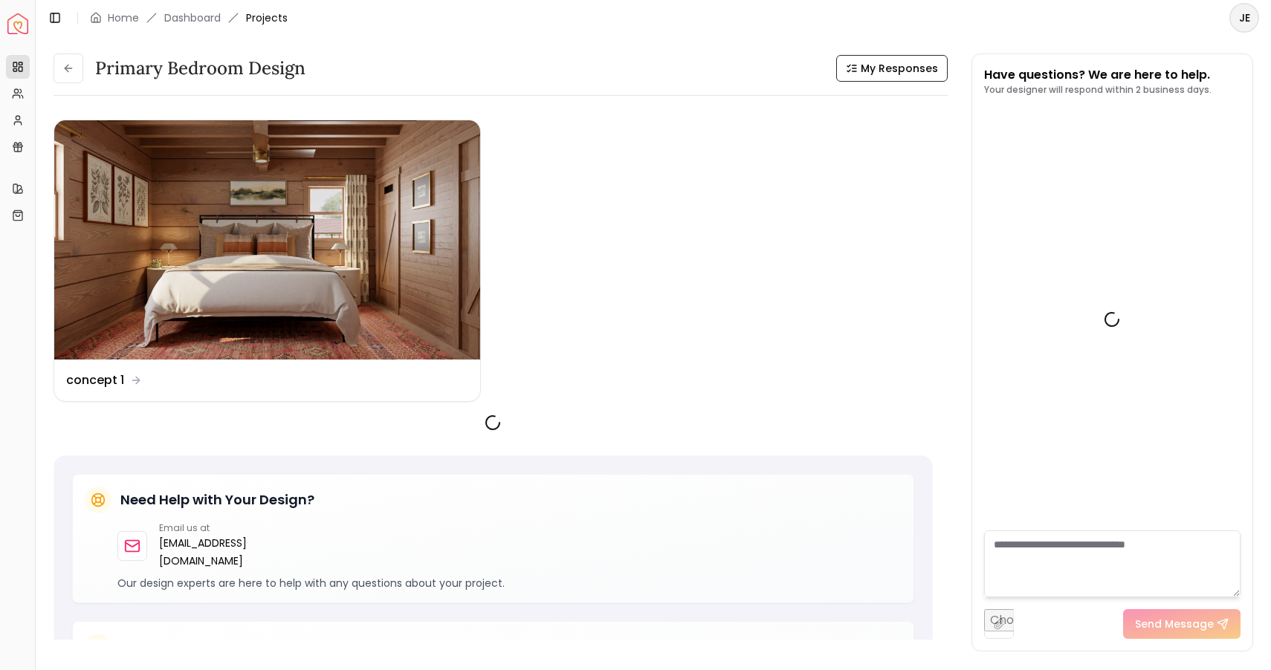
scroll to position [916, 0]
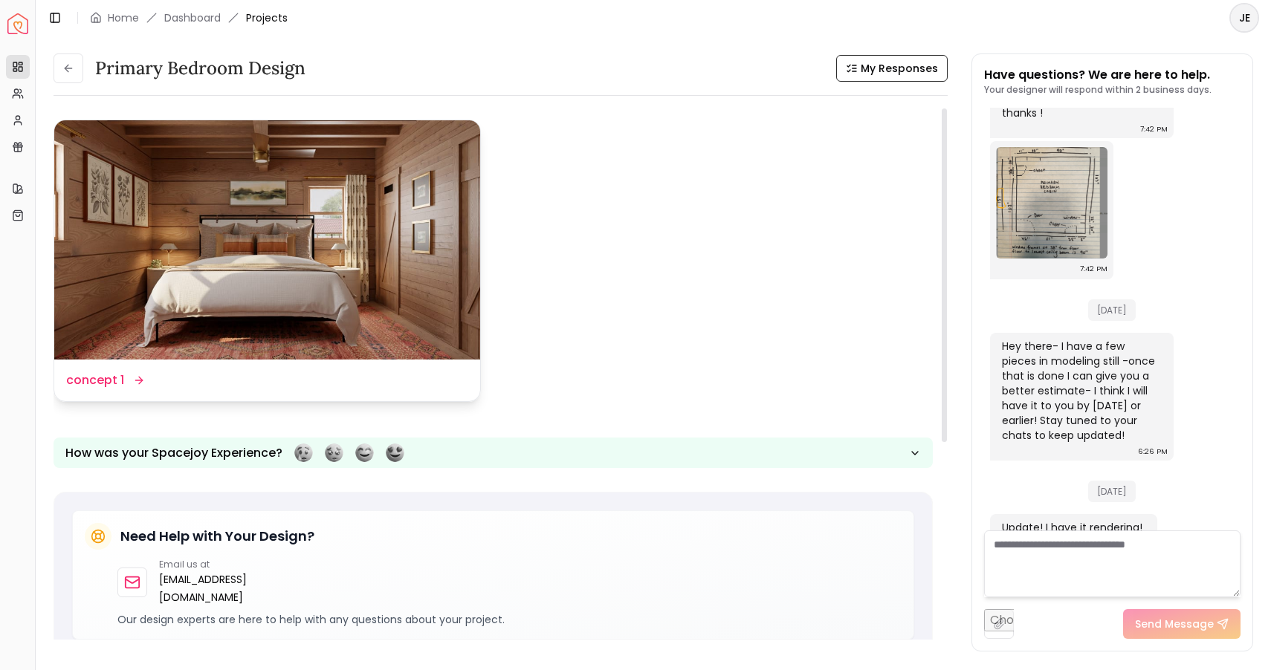
click at [256, 368] on div "Design Name concept 1" at bounding box center [267, 381] width 426 height 42
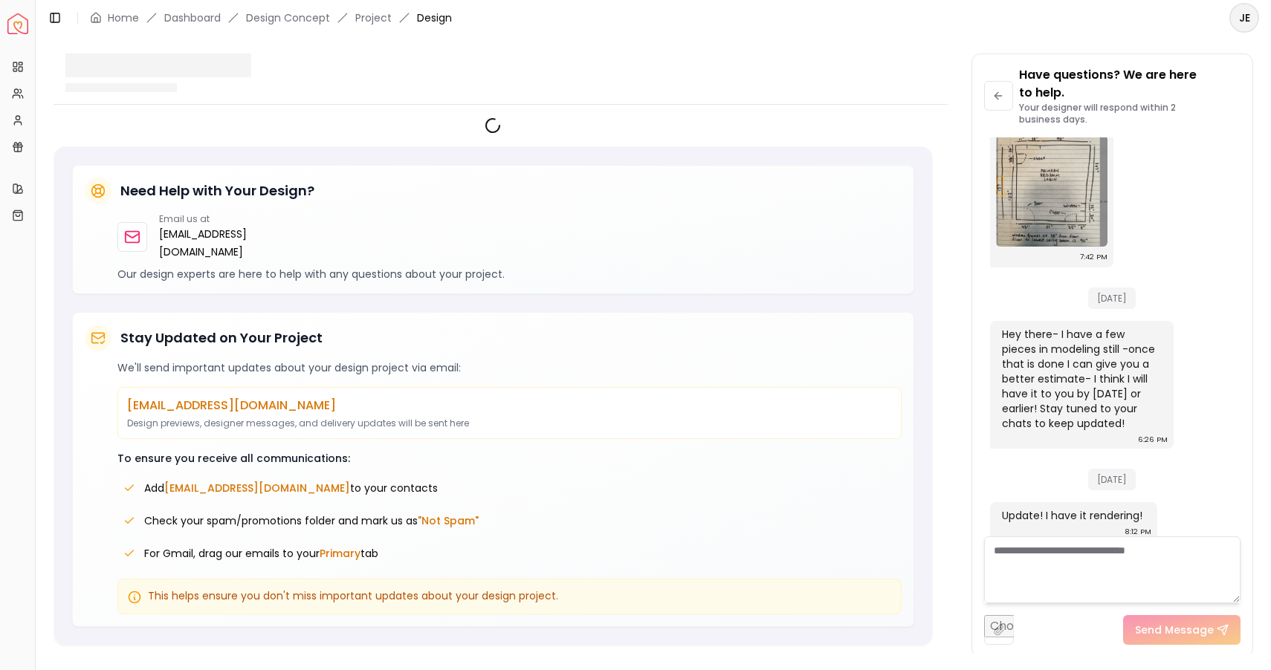
scroll to position [934, 0]
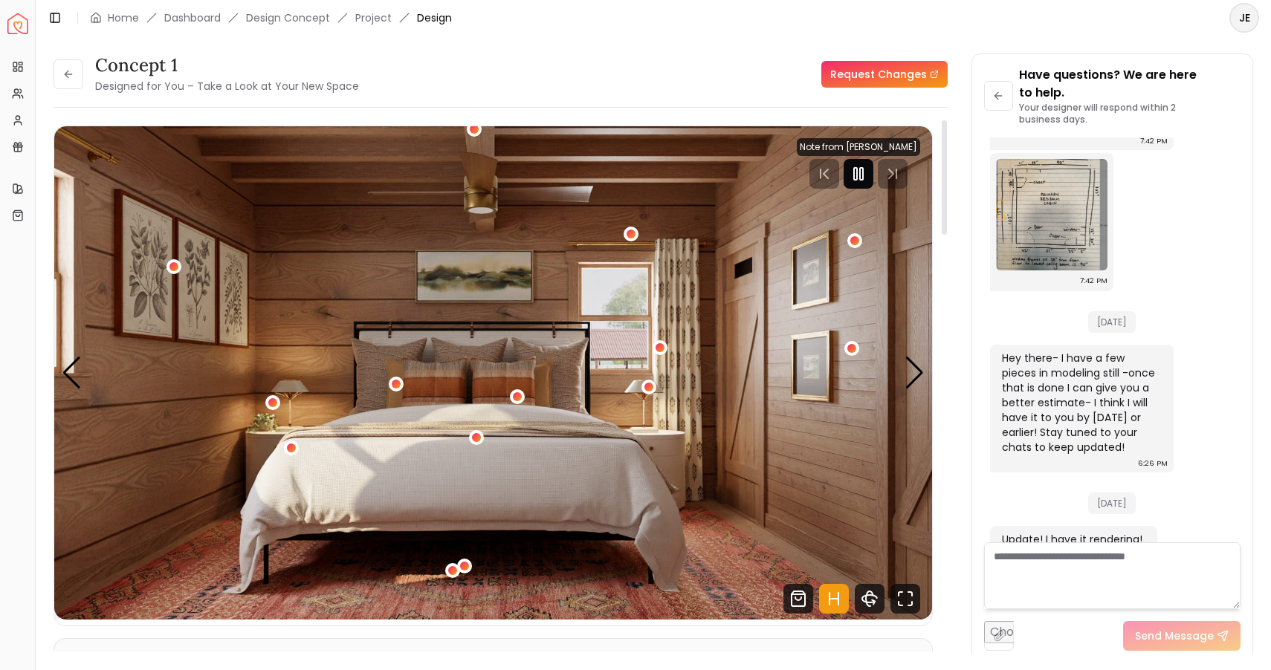
click at [854, 170] on icon "Pause" at bounding box center [858, 174] width 18 height 18
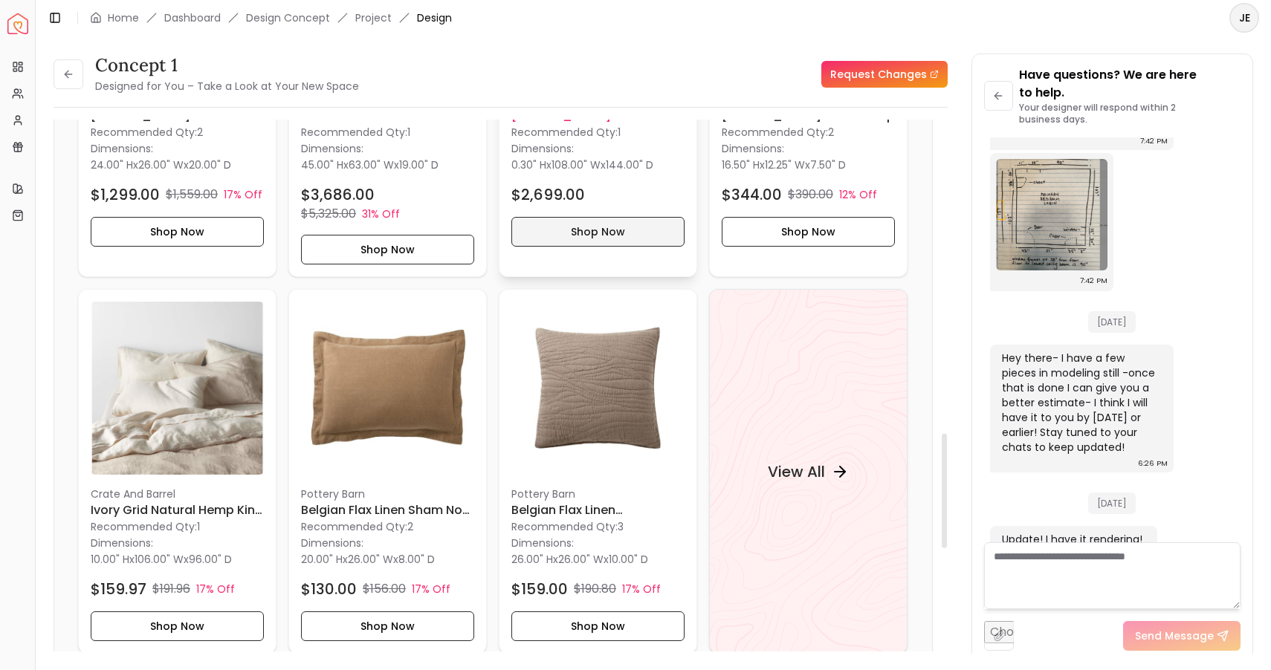
scroll to position [1457, 0]
click at [818, 469] on h4 "View All" at bounding box center [796, 470] width 57 height 21
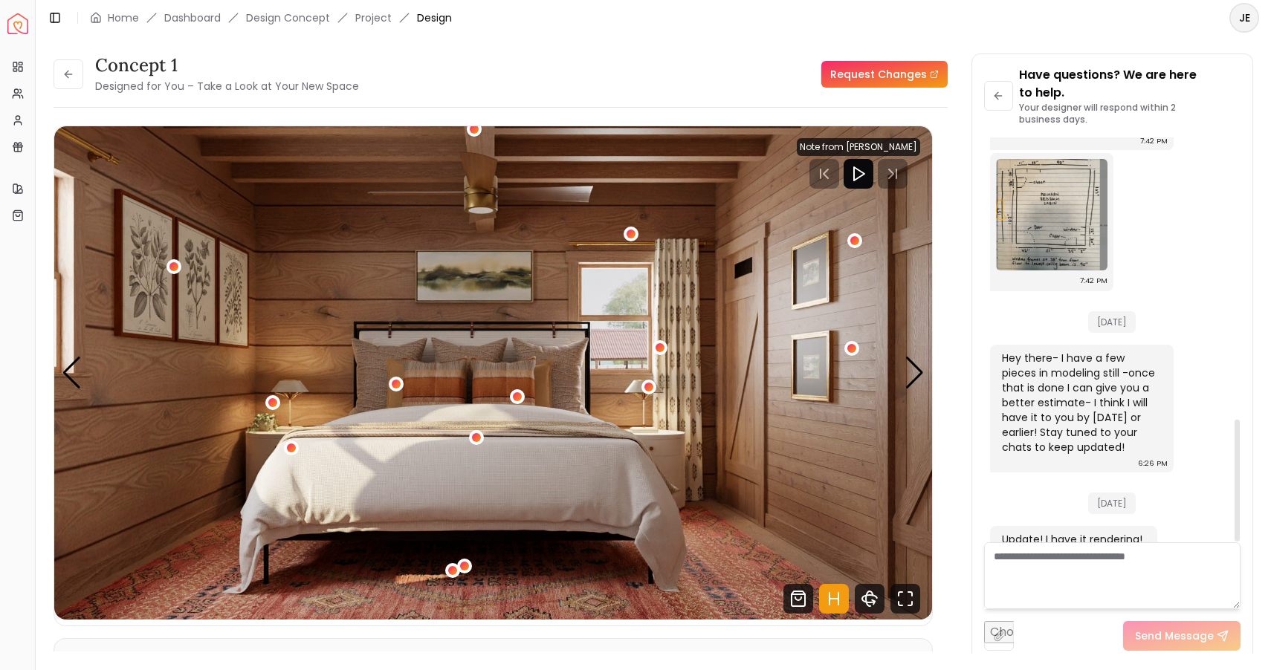
scroll to position [0, 0]
click at [992, 97] on icon at bounding box center [998, 96] width 12 height 12
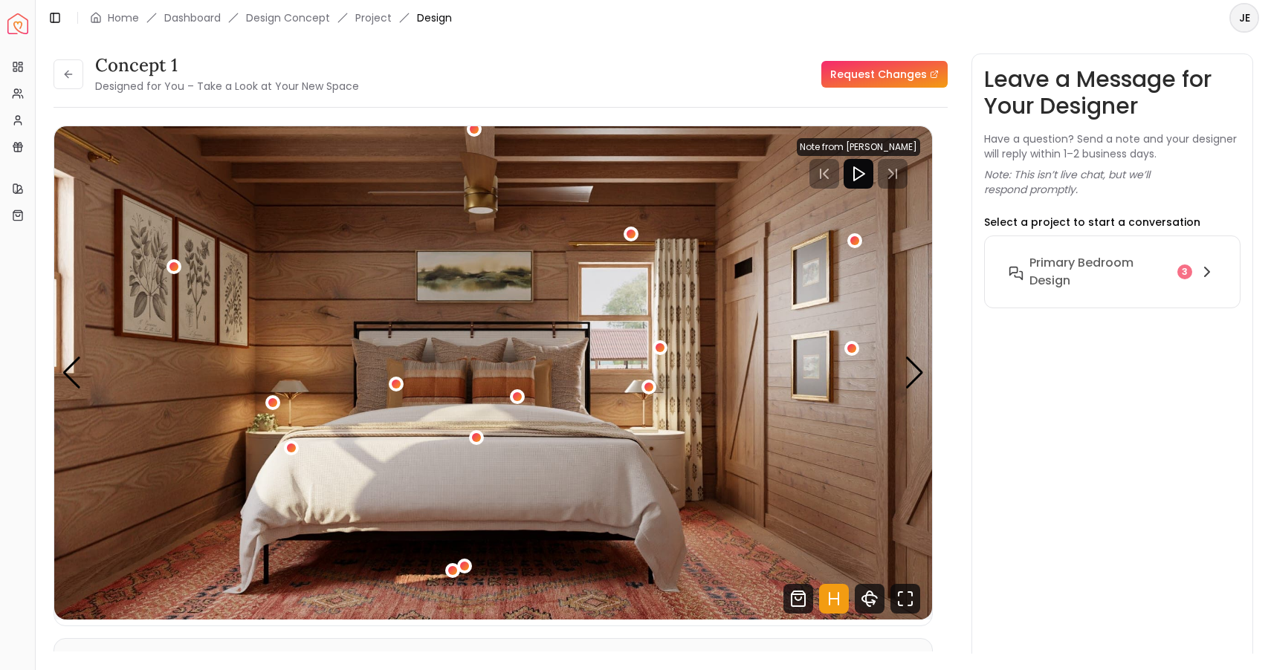
click at [870, 74] on link "Request Changes" at bounding box center [884, 74] width 126 height 27
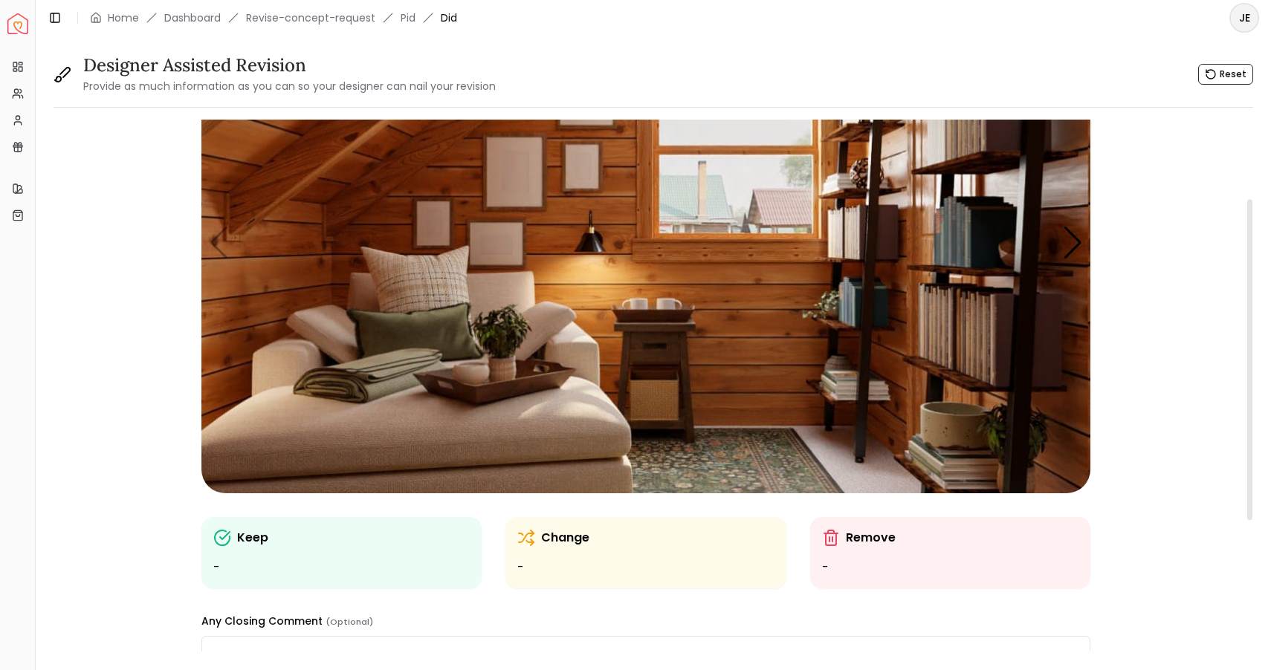
scroll to position [149, 0]
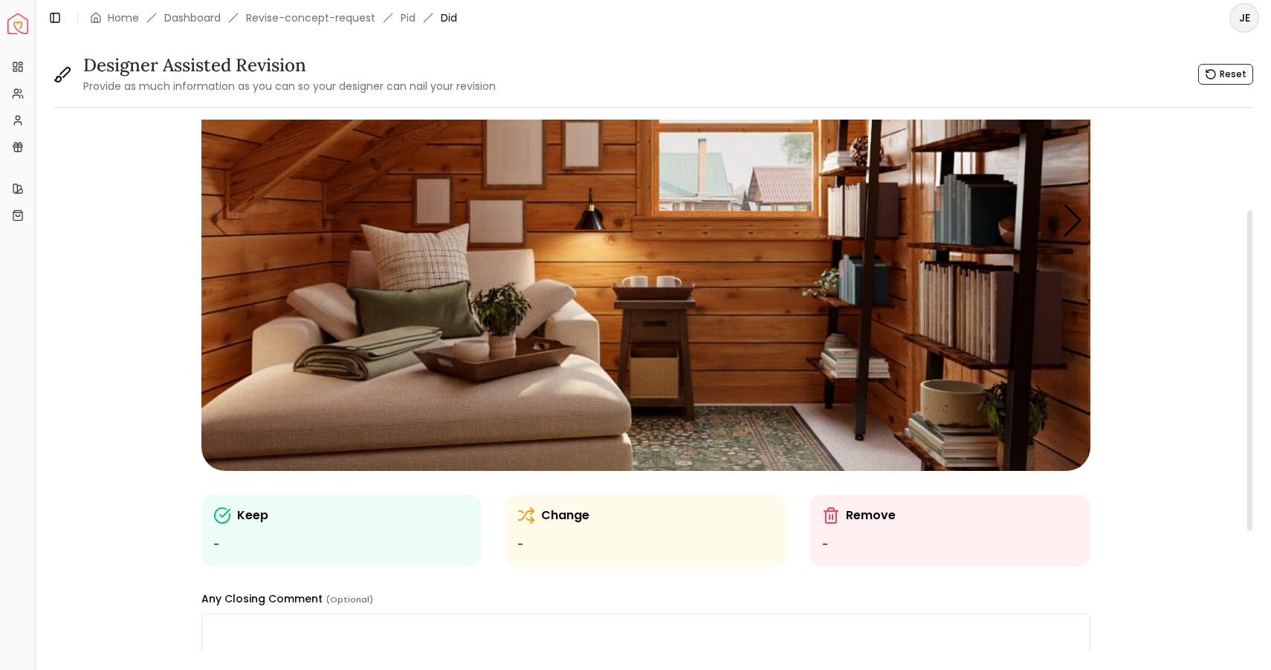
click at [494, 434] on img "1 / 5" at bounding box center [645, 221] width 889 height 500
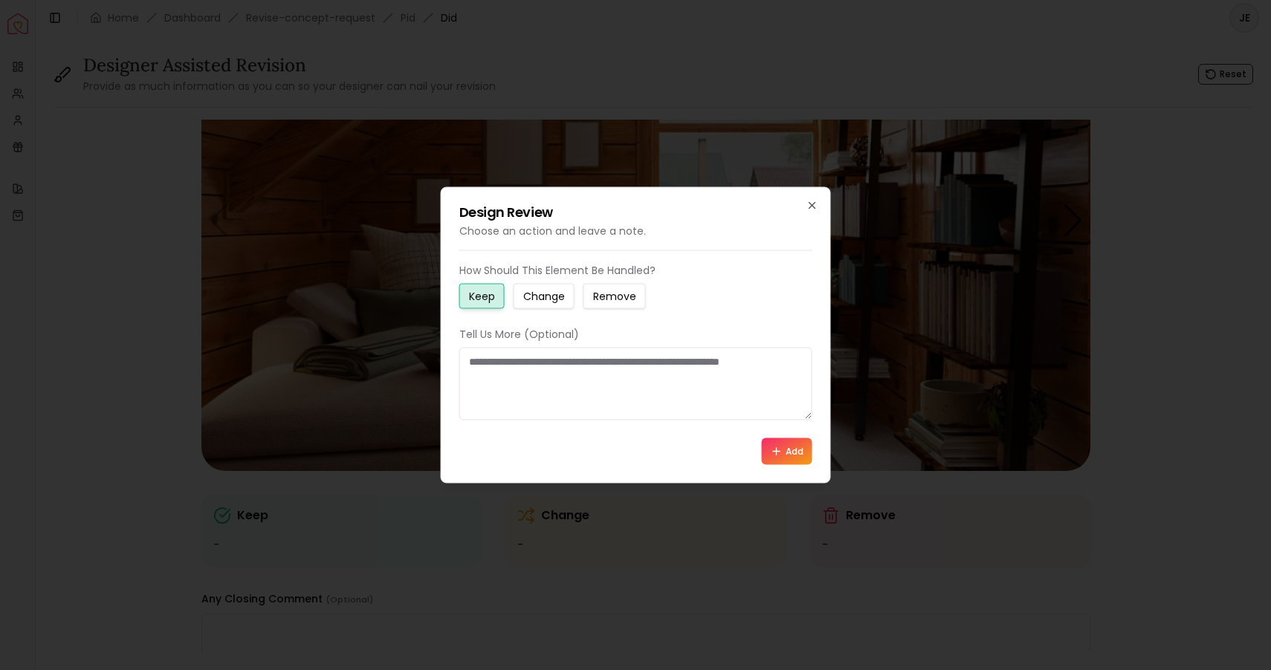
click at [549, 290] on small "Change" at bounding box center [544, 296] width 42 height 15
click at [502, 363] on textarea at bounding box center [635, 384] width 353 height 73
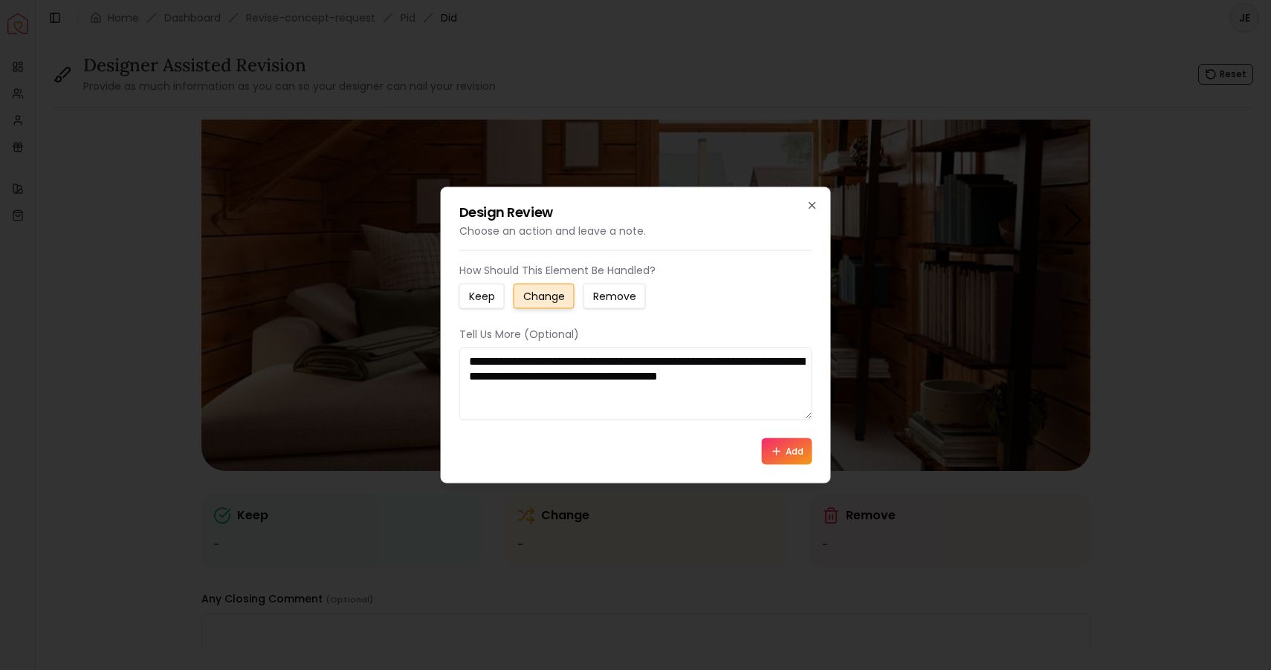
type textarea "**********"
click at [792, 452] on button "Add" at bounding box center [787, 451] width 51 height 27
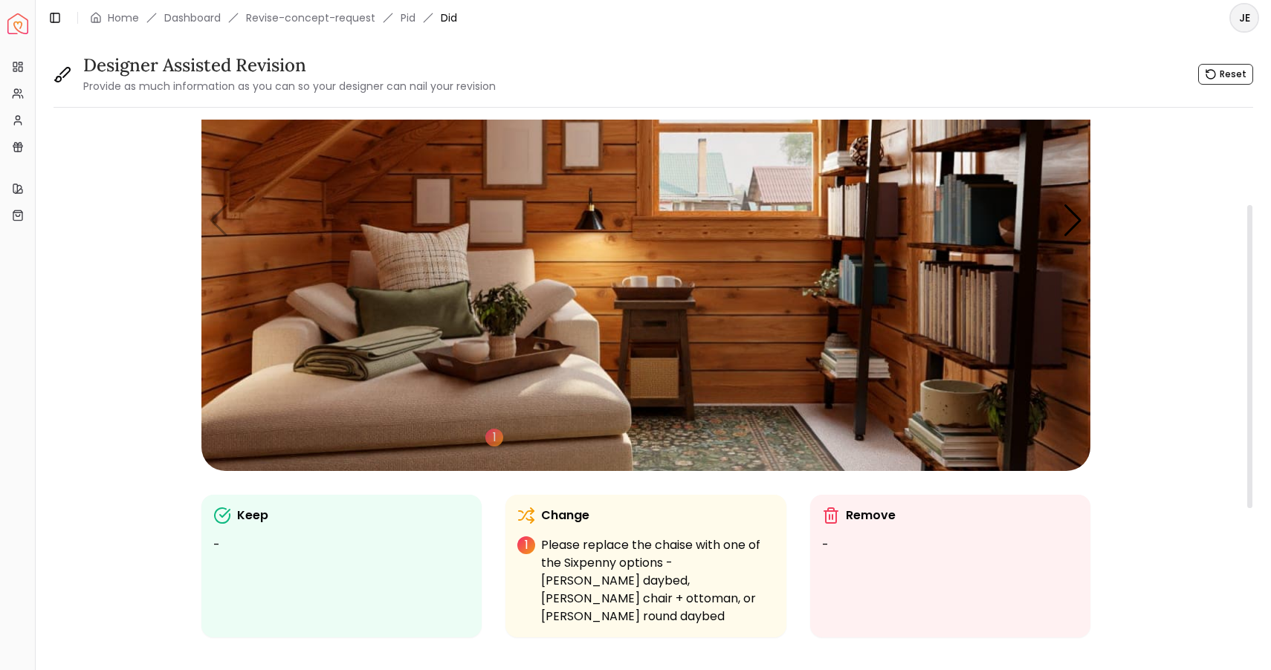
click at [939, 346] on img "1 / 5" at bounding box center [645, 221] width 889 height 500
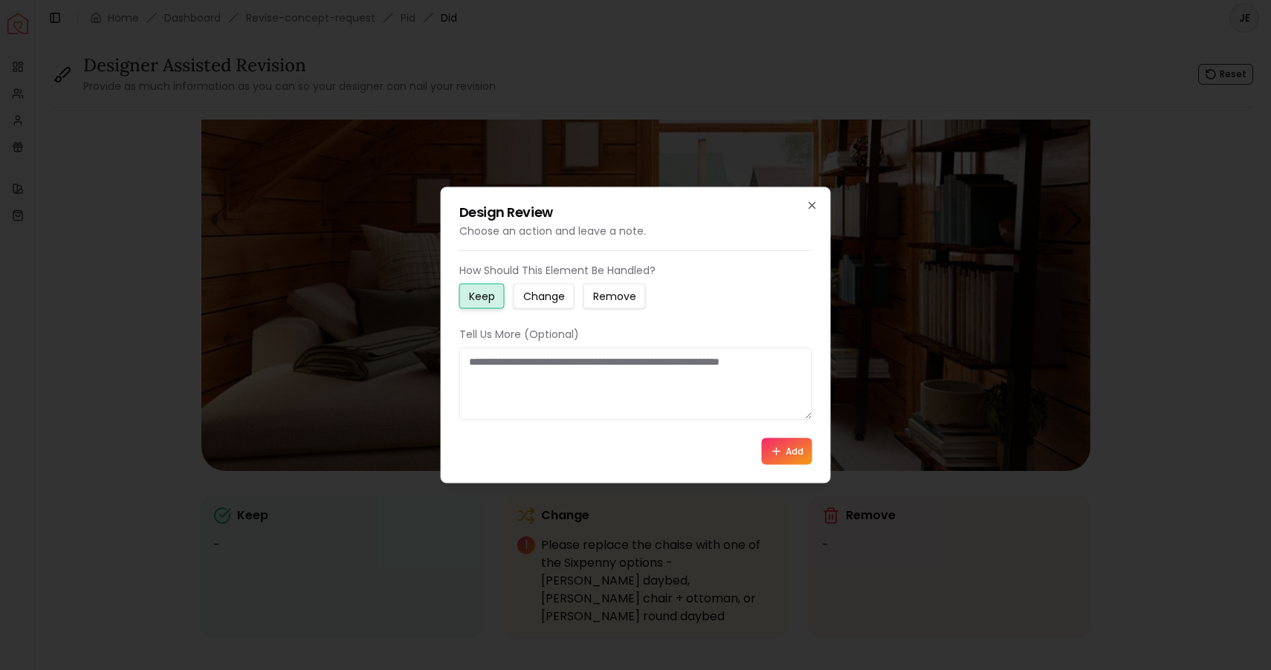
click at [543, 292] on small "Change" at bounding box center [544, 296] width 42 height 15
click at [484, 364] on textarea at bounding box center [635, 384] width 353 height 73
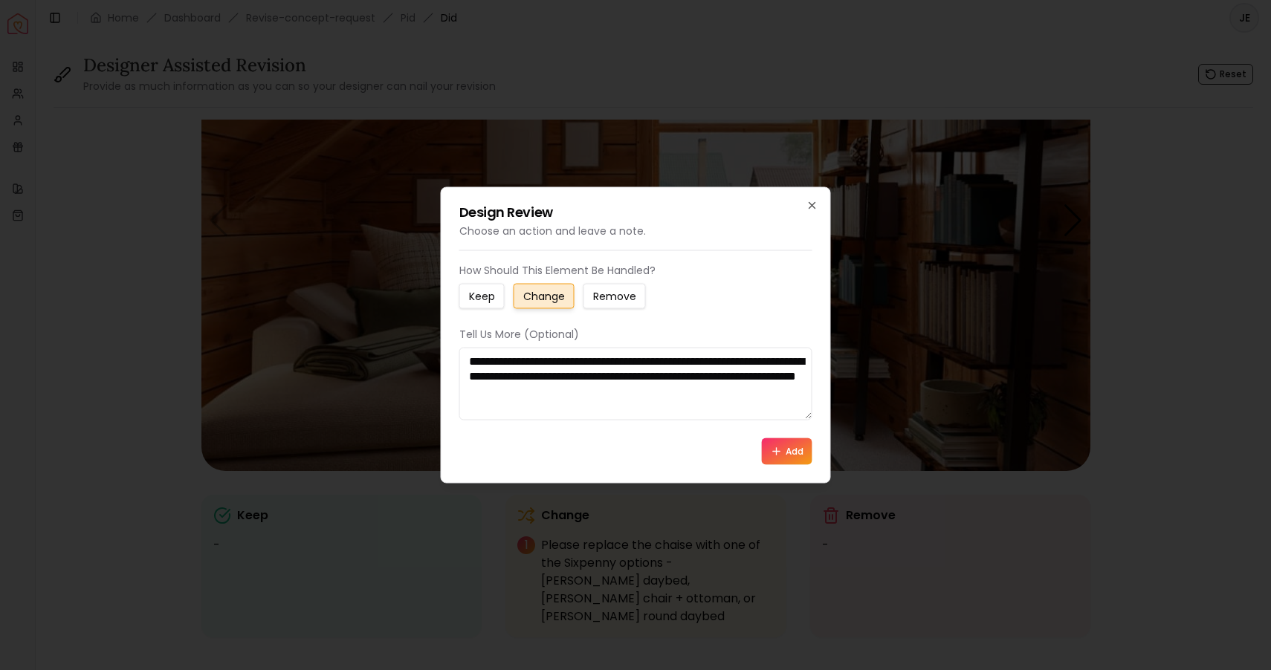
type textarea "**********"
click at [782, 451] on icon at bounding box center [777, 452] width 12 height 12
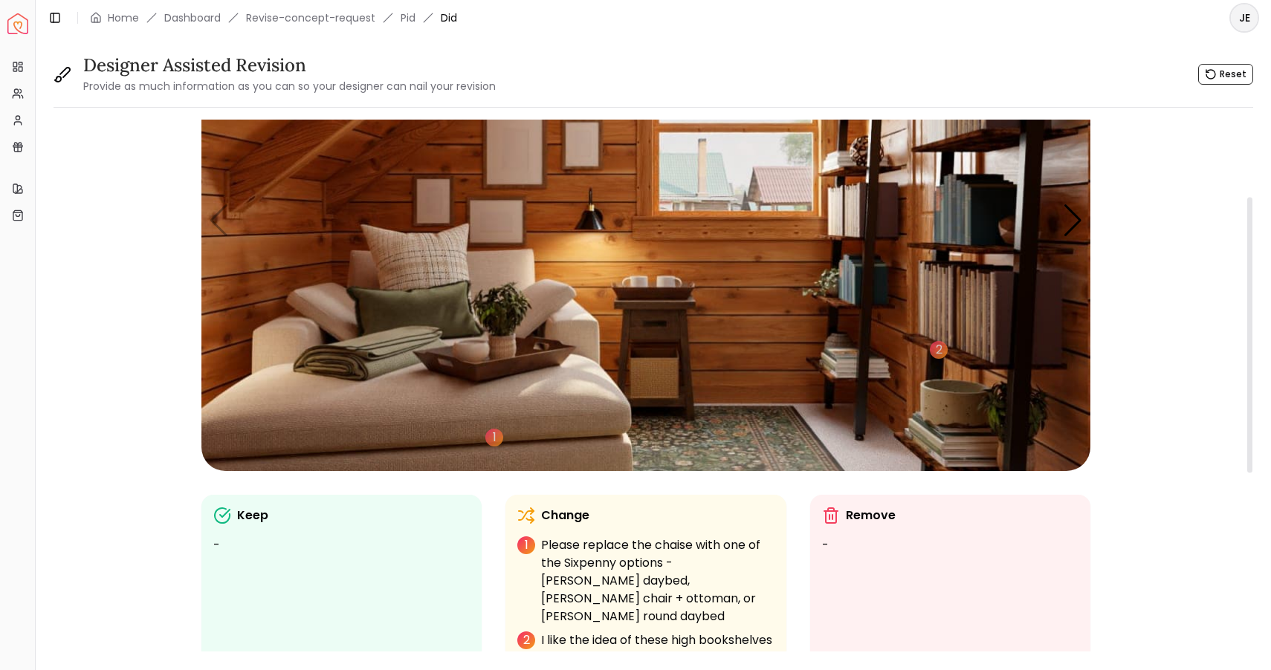
click at [588, 223] on img "1 / 5" at bounding box center [645, 221] width 889 height 500
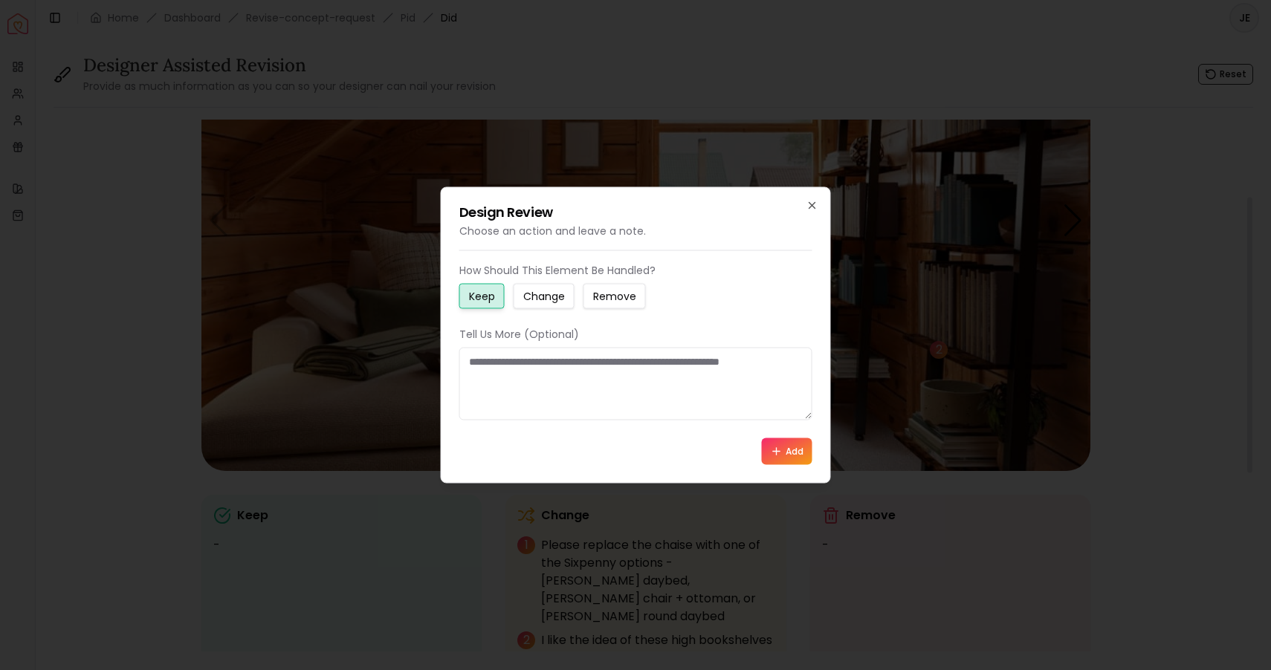
click at [554, 291] on small "Change" at bounding box center [544, 296] width 42 height 15
click at [615, 291] on small "Remove" at bounding box center [614, 296] width 43 height 15
click at [481, 362] on textarea at bounding box center [635, 384] width 353 height 73
type textarea "*"
click at [792, 358] on textarea "**********" at bounding box center [635, 384] width 353 height 73
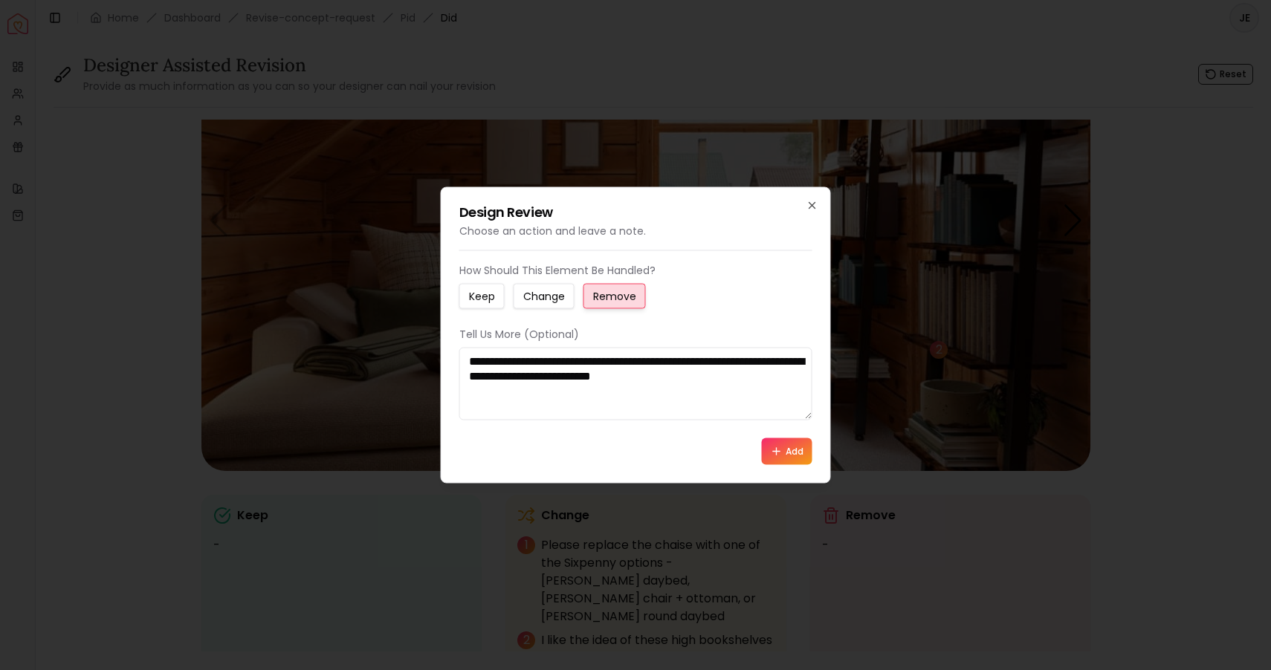
click at [673, 375] on textarea "**********" at bounding box center [635, 384] width 353 height 73
type textarea "**********"
click at [786, 450] on button "Add" at bounding box center [787, 451] width 51 height 27
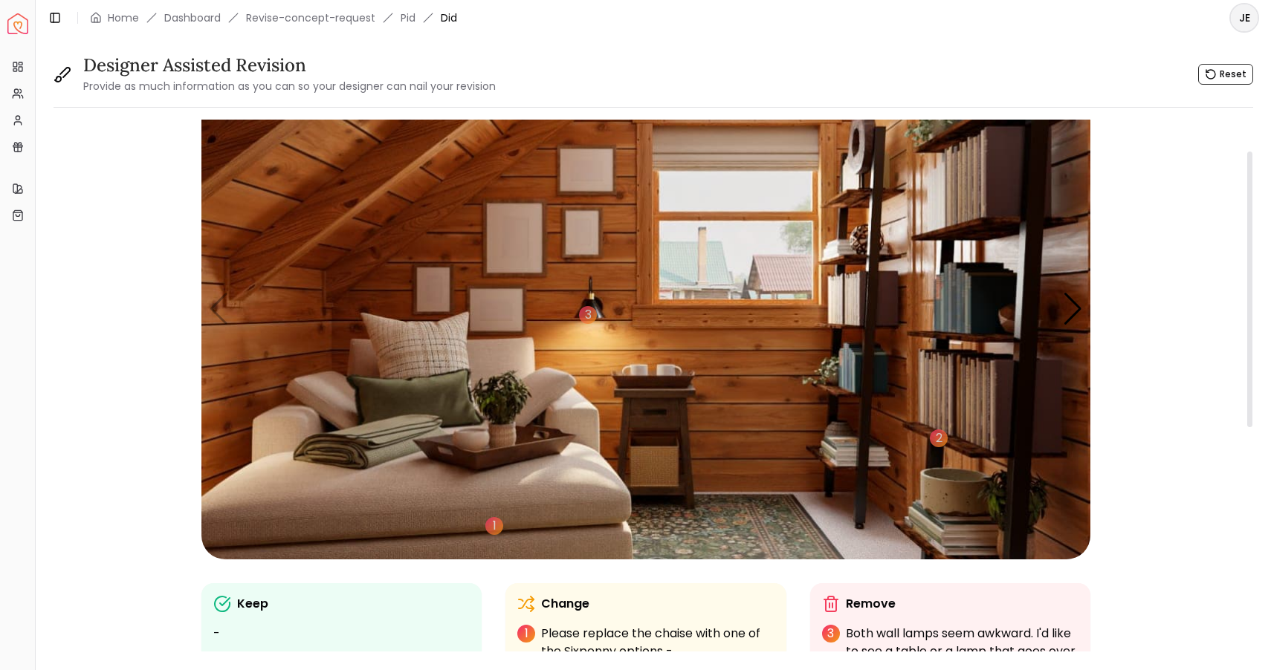
scroll to position [58, 0]
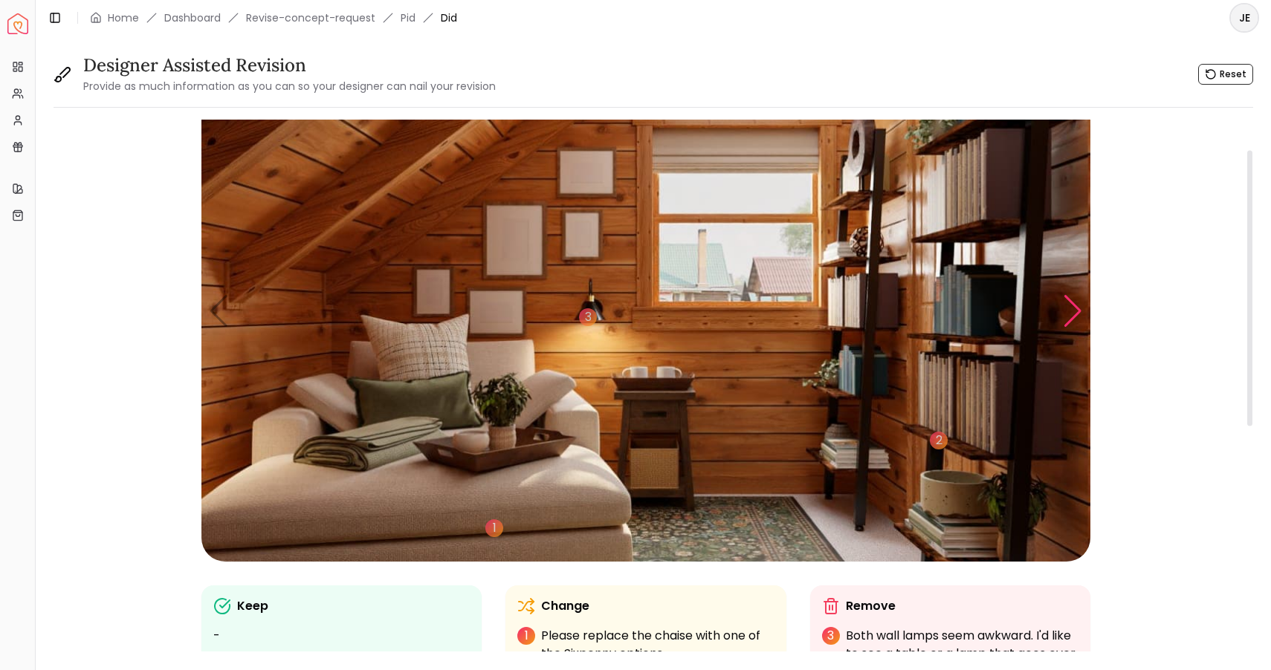
click at [1072, 313] on div "Next slide" at bounding box center [1073, 311] width 20 height 33
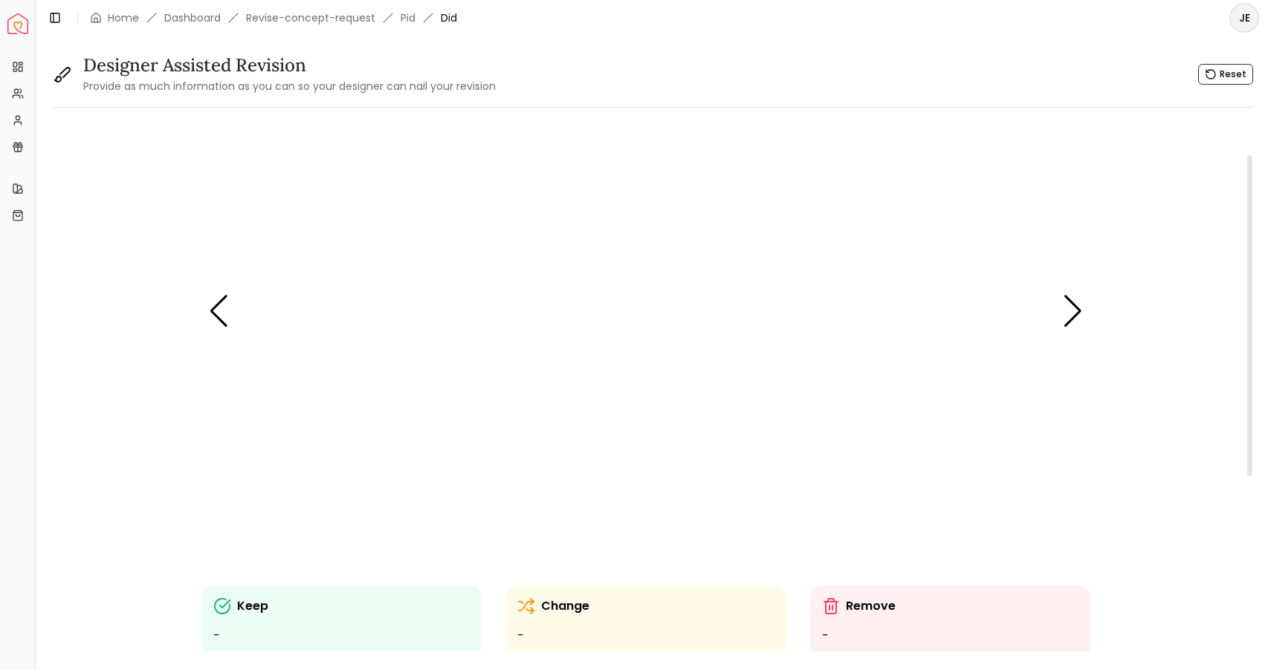
click at [453, 479] on img "2 / 5" at bounding box center [645, 312] width 889 height 500
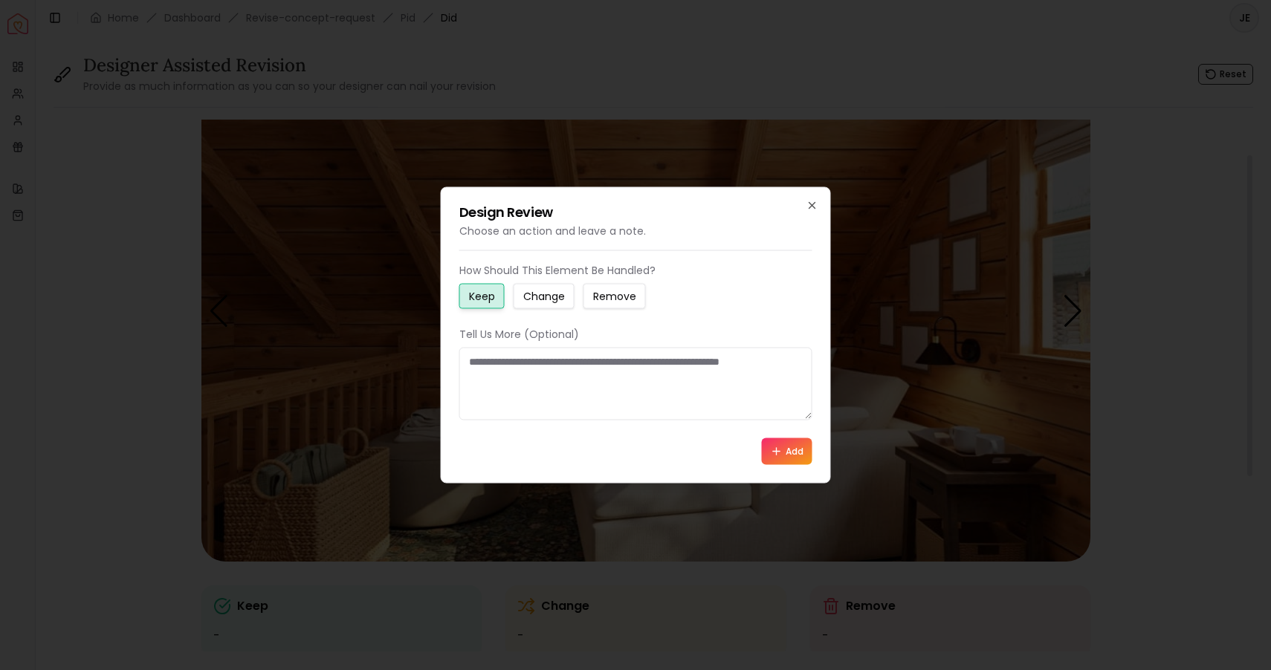
click at [621, 293] on small "Remove" at bounding box center [614, 296] width 43 height 15
click at [534, 364] on textarea at bounding box center [635, 384] width 353 height 73
type textarea "**********"
click at [792, 453] on button "Add" at bounding box center [787, 451] width 51 height 27
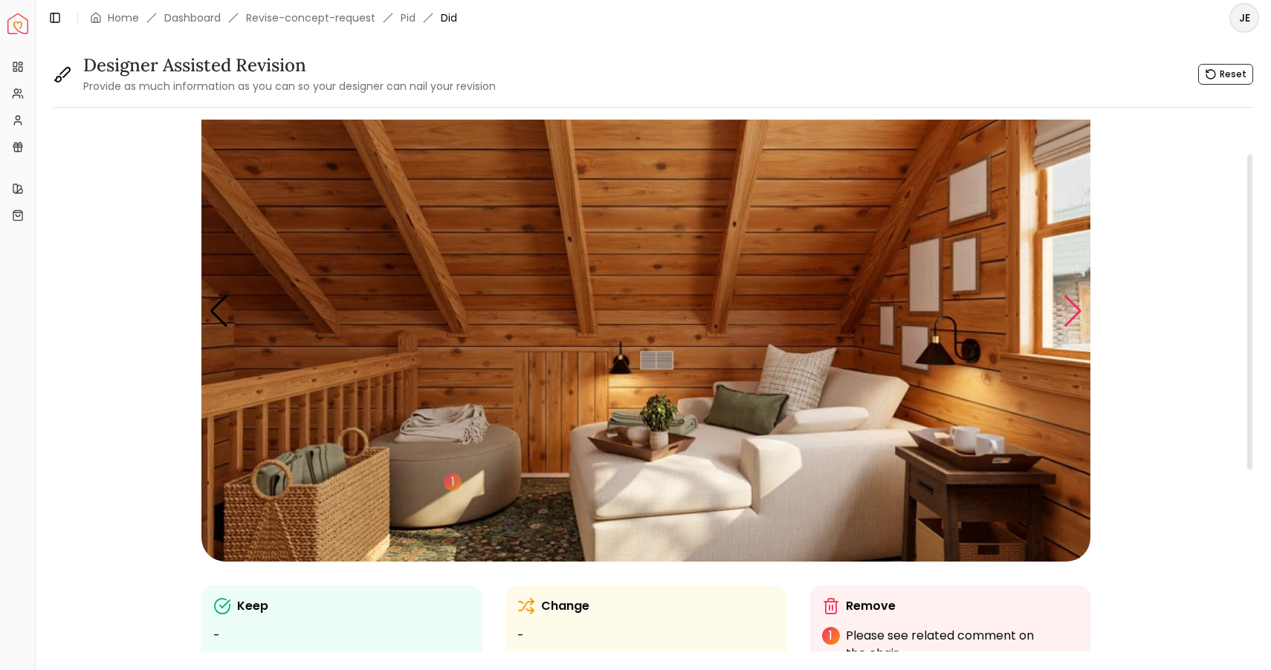
click at [1072, 298] on div "Next slide" at bounding box center [1073, 311] width 20 height 33
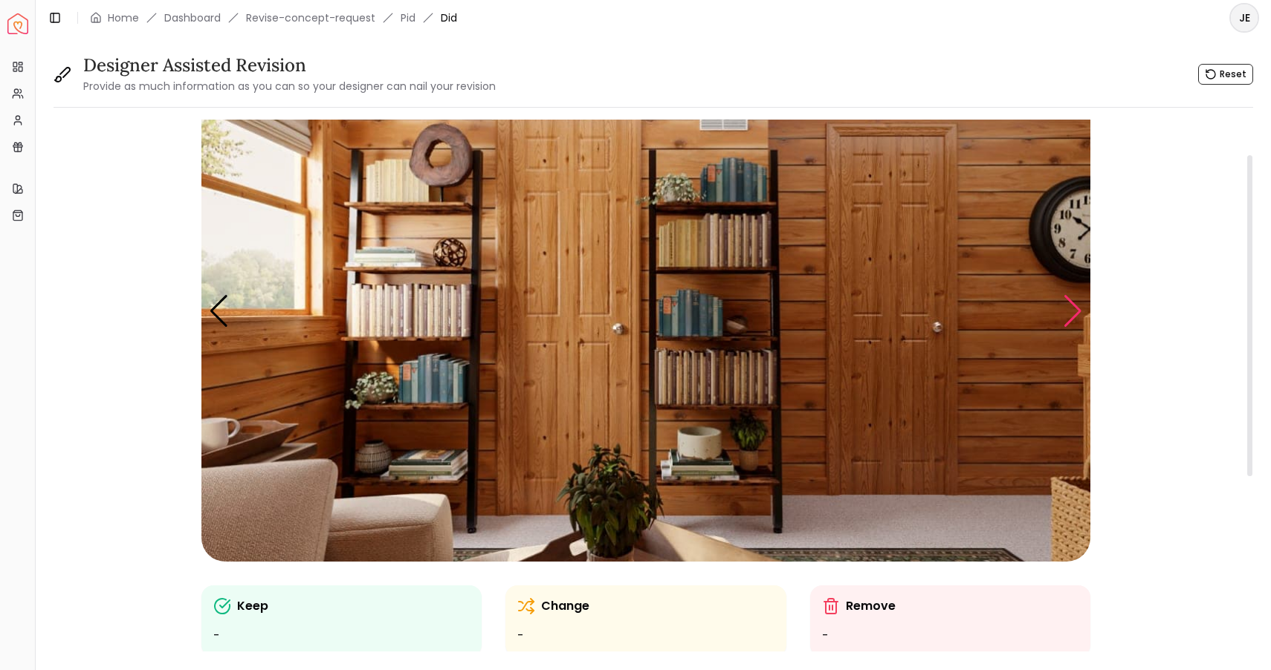
click at [1076, 314] on div "Next slide" at bounding box center [1073, 311] width 20 height 33
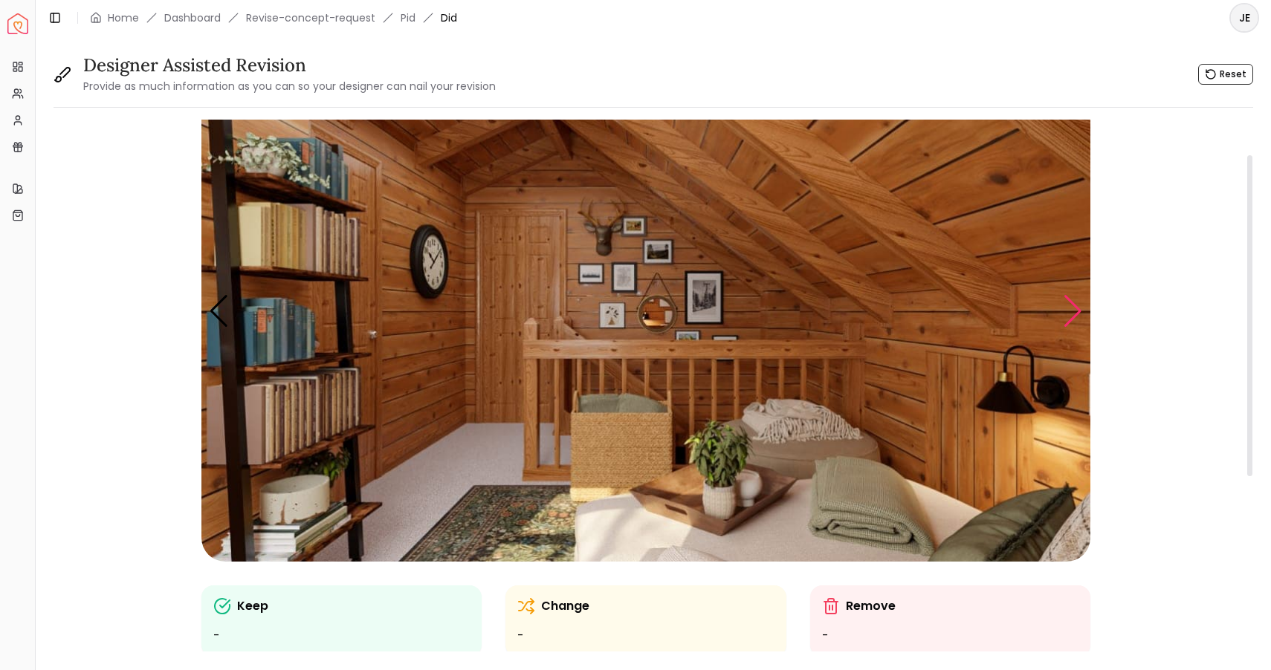
click at [1076, 314] on div "Next slide" at bounding box center [1073, 311] width 20 height 33
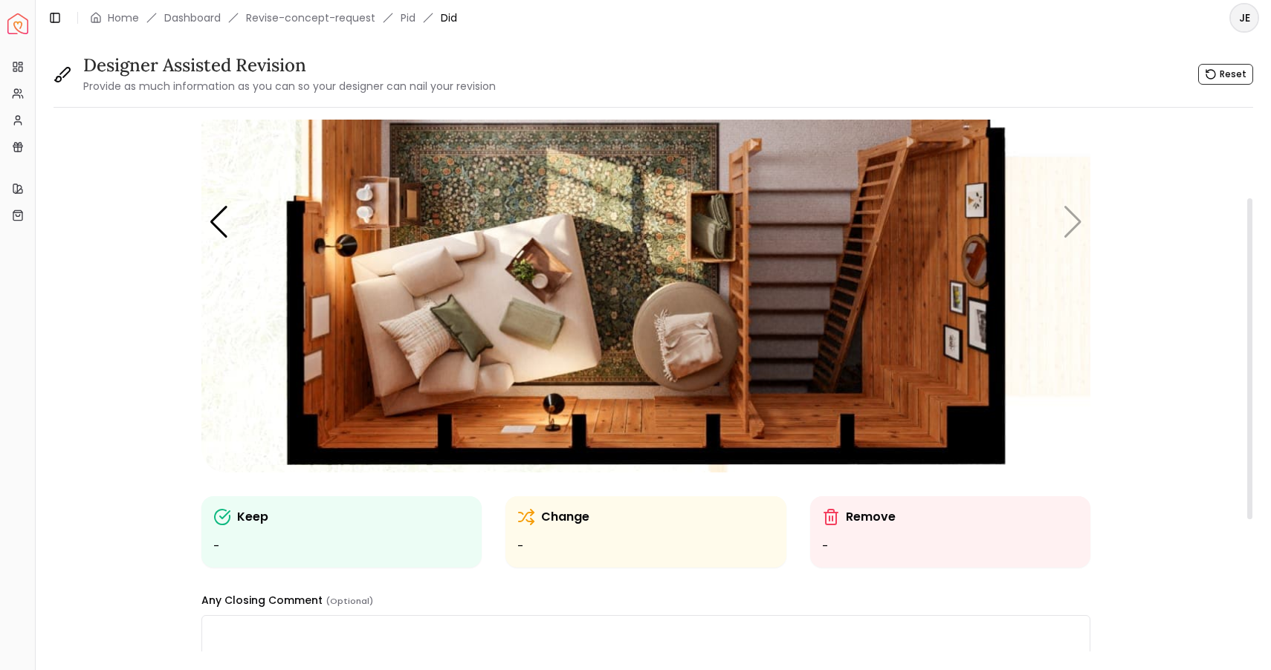
scroll to position [148, 0]
click at [1074, 230] on img "5 / 5" at bounding box center [645, 222] width 889 height 500
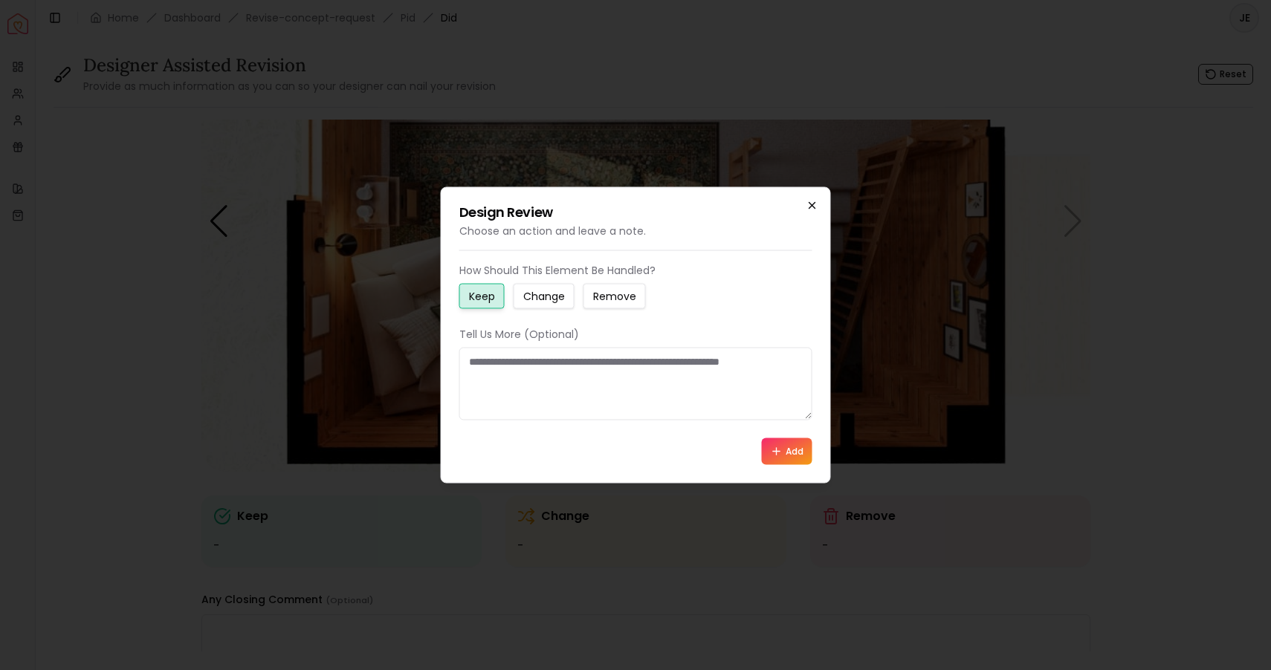
click at [809, 208] on icon "button" at bounding box center [812, 206] width 12 height 12
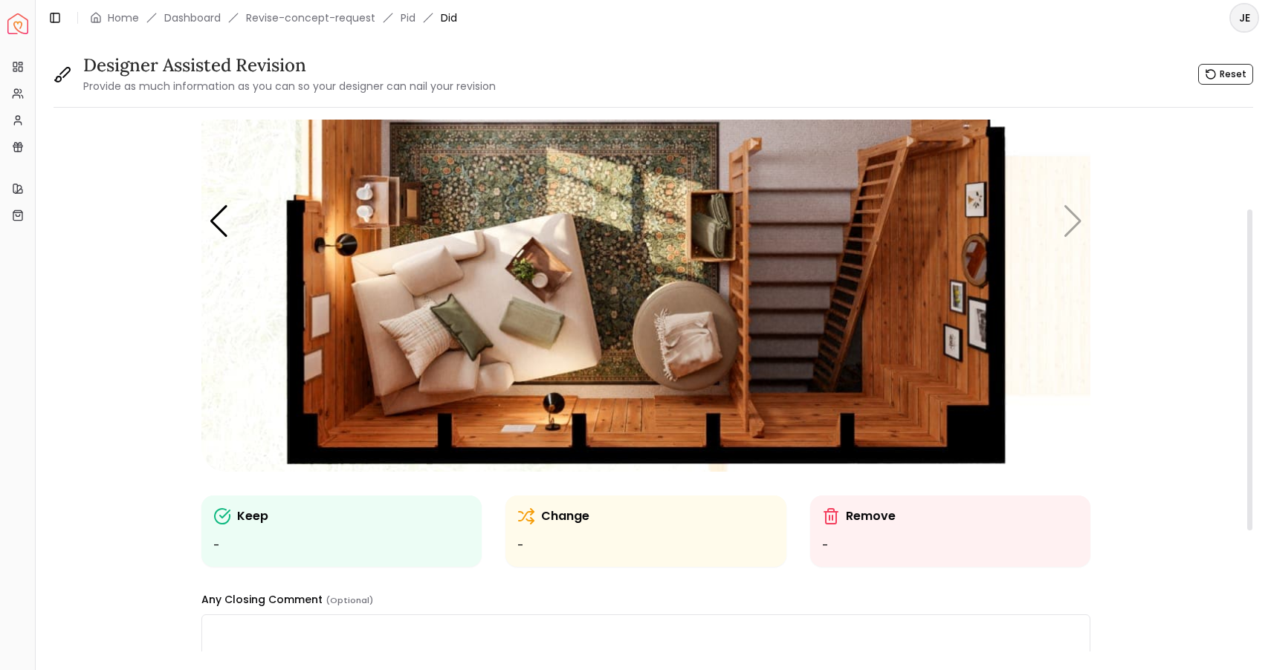
click at [1072, 215] on img "5 / 5" at bounding box center [645, 222] width 889 height 500
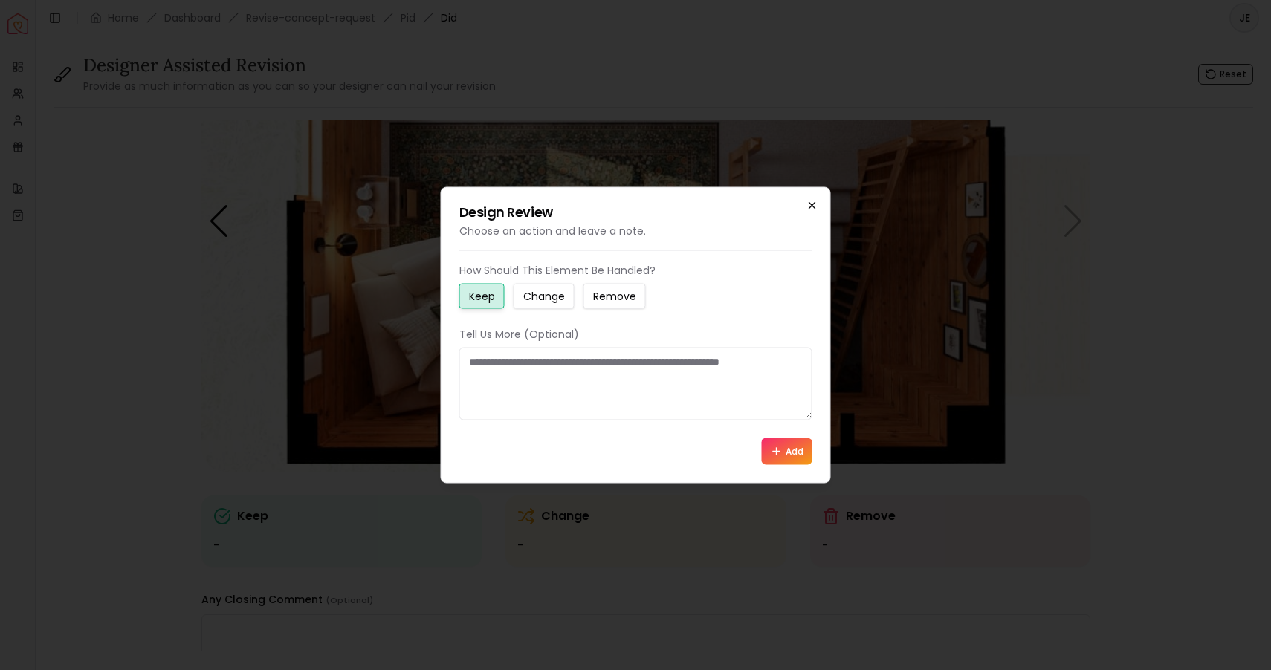
click at [815, 201] on icon "button" at bounding box center [812, 206] width 12 height 12
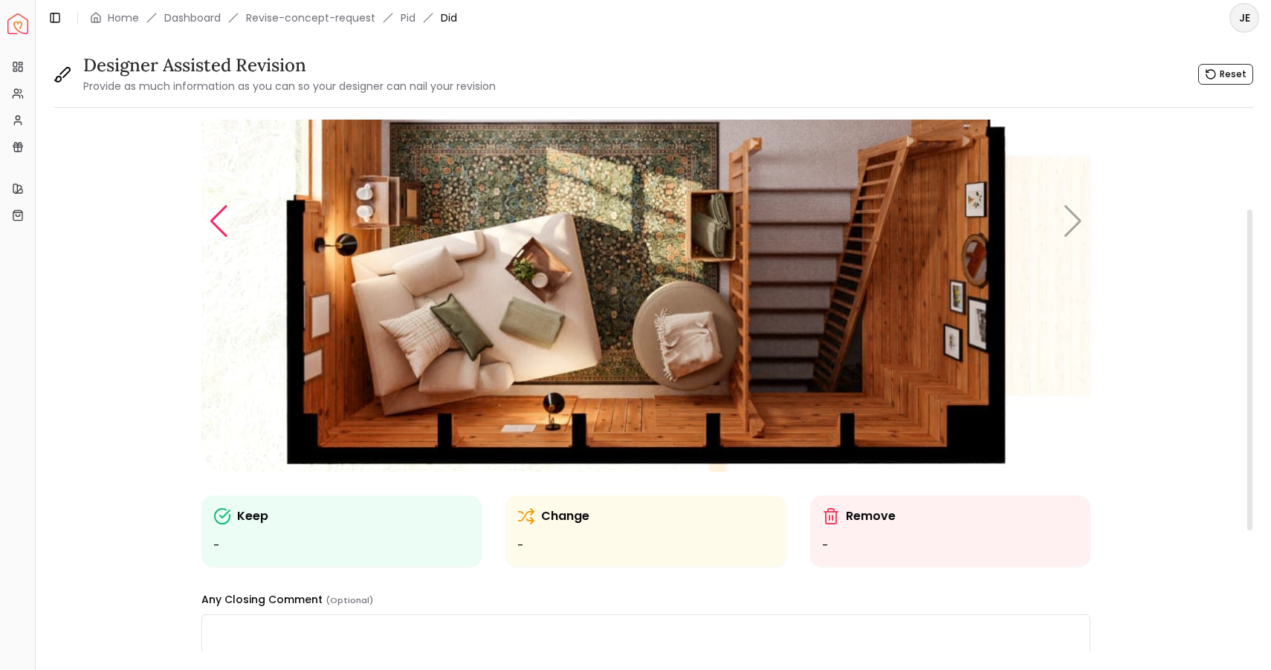
click at [219, 229] on div "Previous slide" at bounding box center [219, 221] width 20 height 33
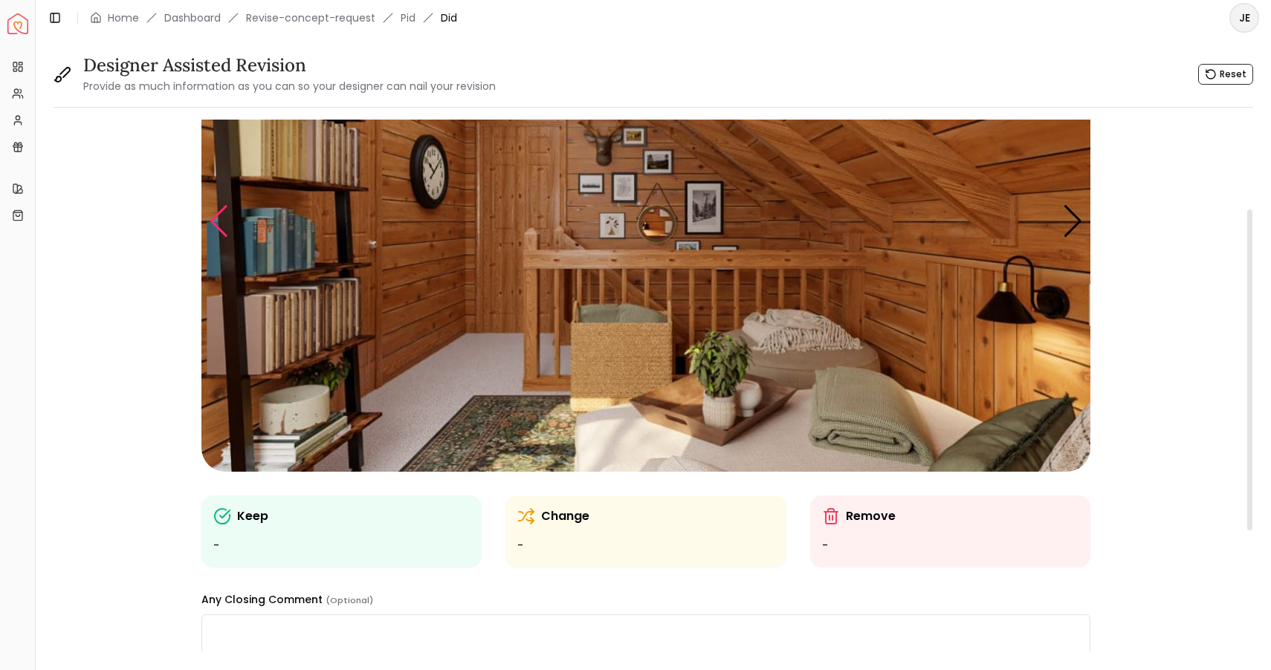
click at [219, 229] on div "Previous slide" at bounding box center [219, 221] width 20 height 33
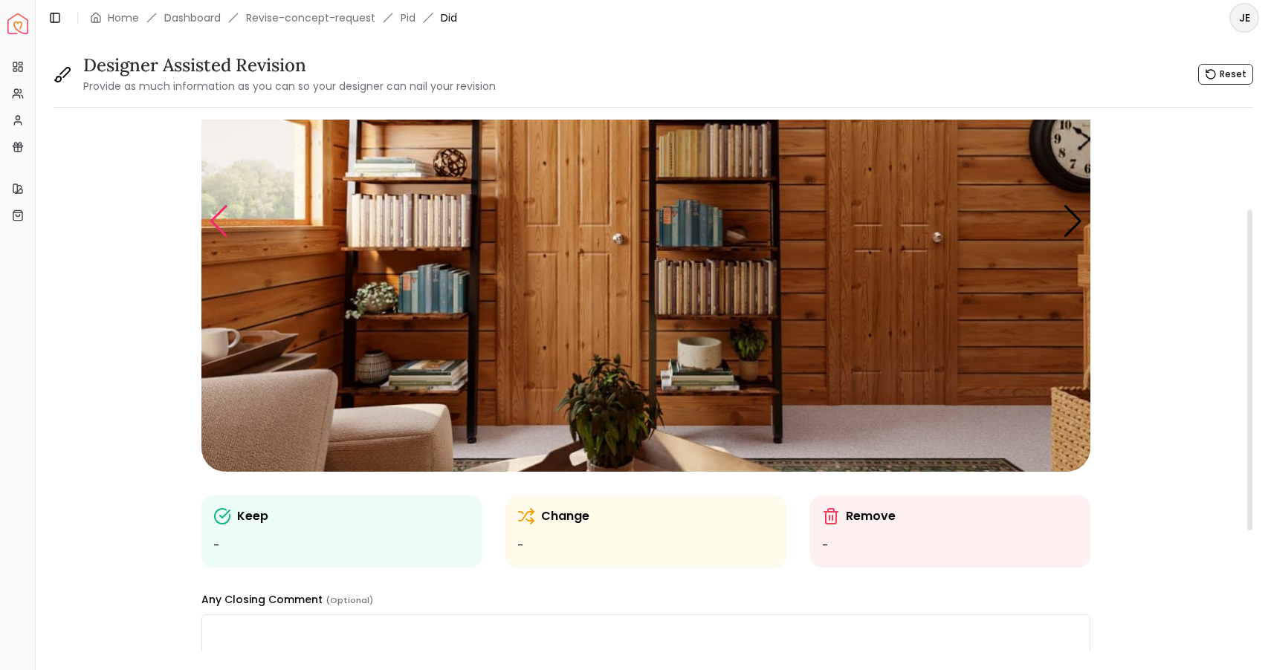
click at [219, 229] on div "Previous slide" at bounding box center [219, 221] width 20 height 33
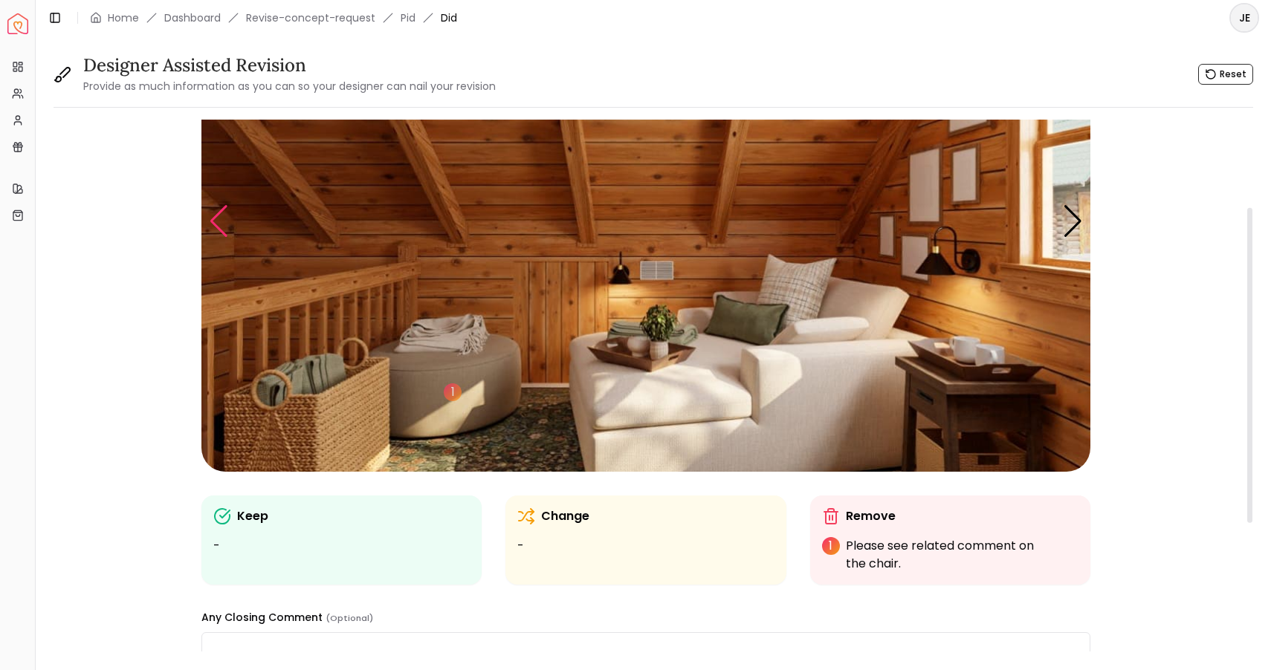
click at [219, 229] on div "Previous slide" at bounding box center [219, 221] width 20 height 33
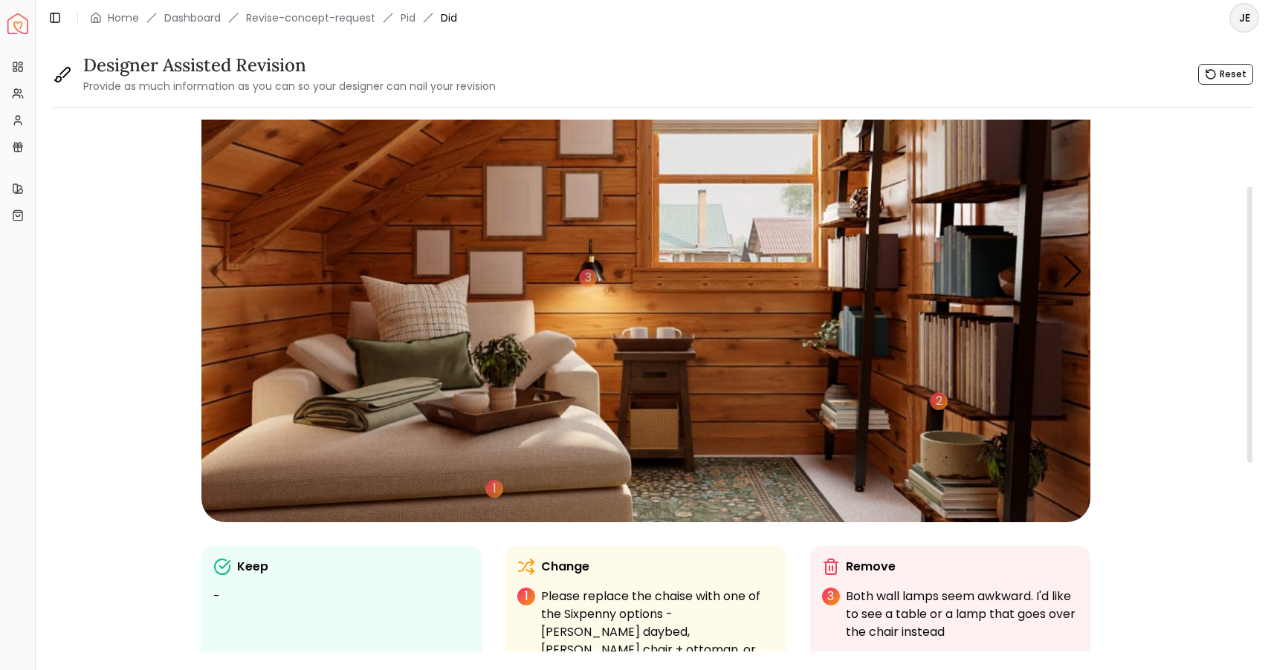
scroll to position [132, 0]
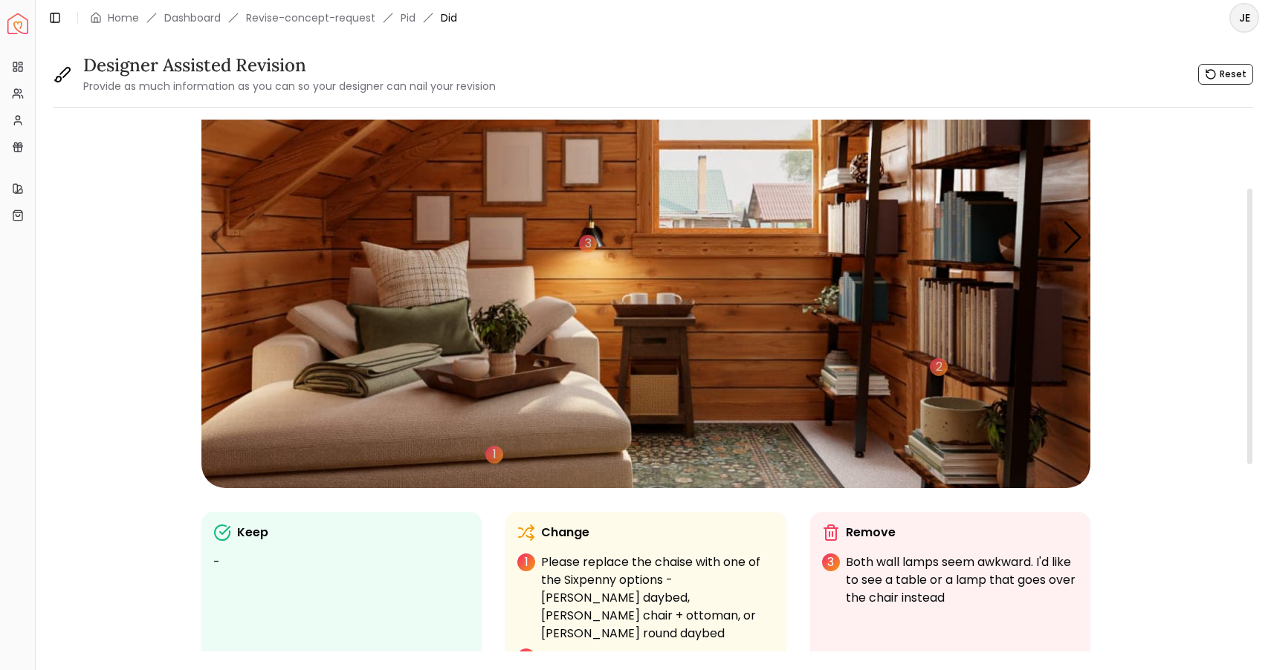
click at [675, 348] on img "1 / 5" at bounding box center [645, 238] width 889 height 500
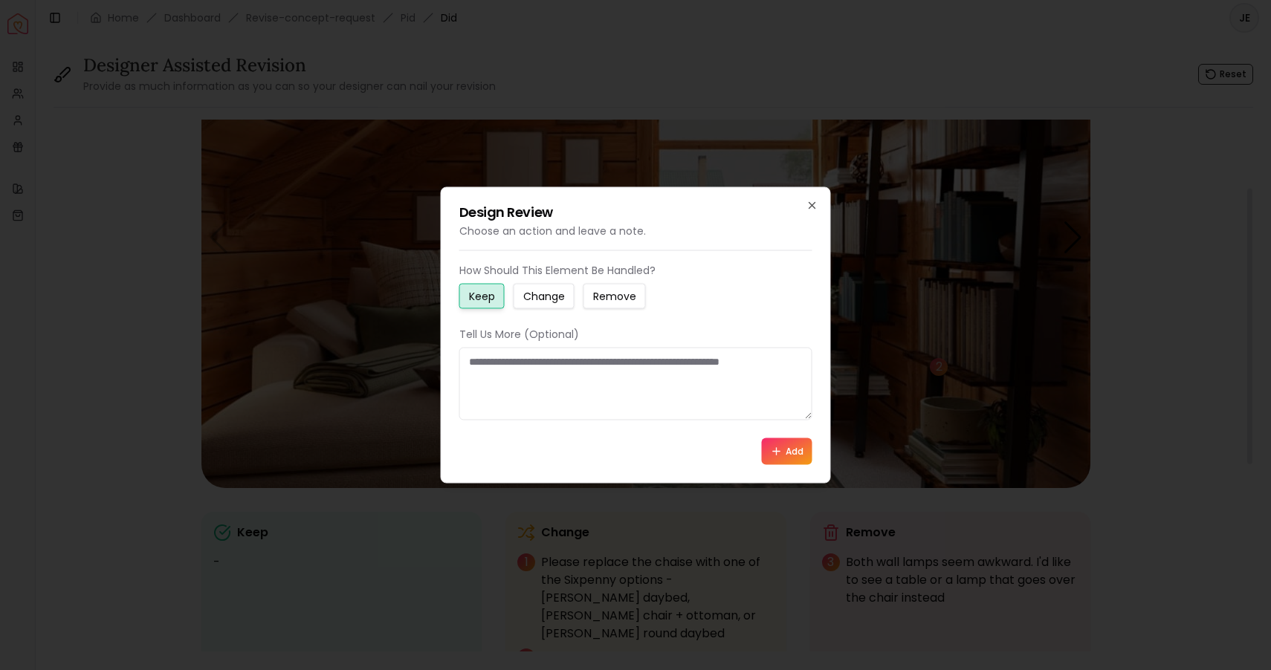
click at [549, 364] on textarea at bounding box center [635, 384] width 353 height 73
type textarea "**********"
click at [531, 285] on button "Change" at bounding box center [544, 296] width 61 height 25
click at [813, 203] on icon "button" at bounding box center [812, 206] width 12 height 12
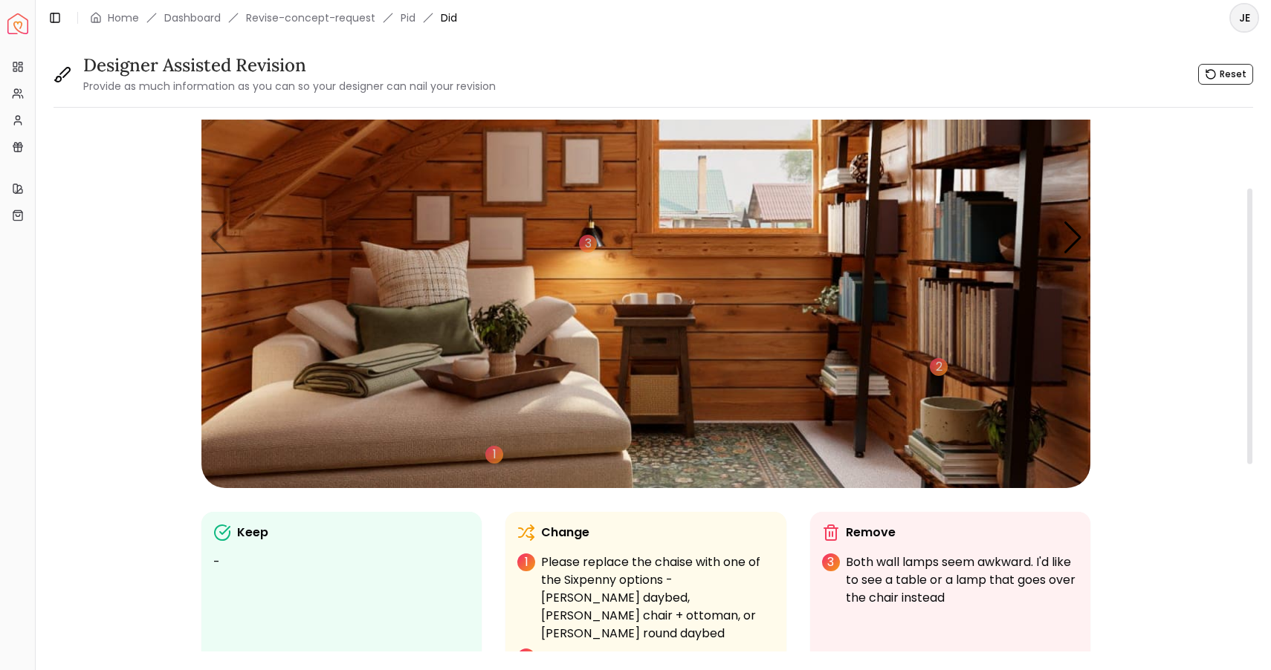
click at [663, 346] on img "1 / 5" at bounding box center [645, 238] width 889 height 500
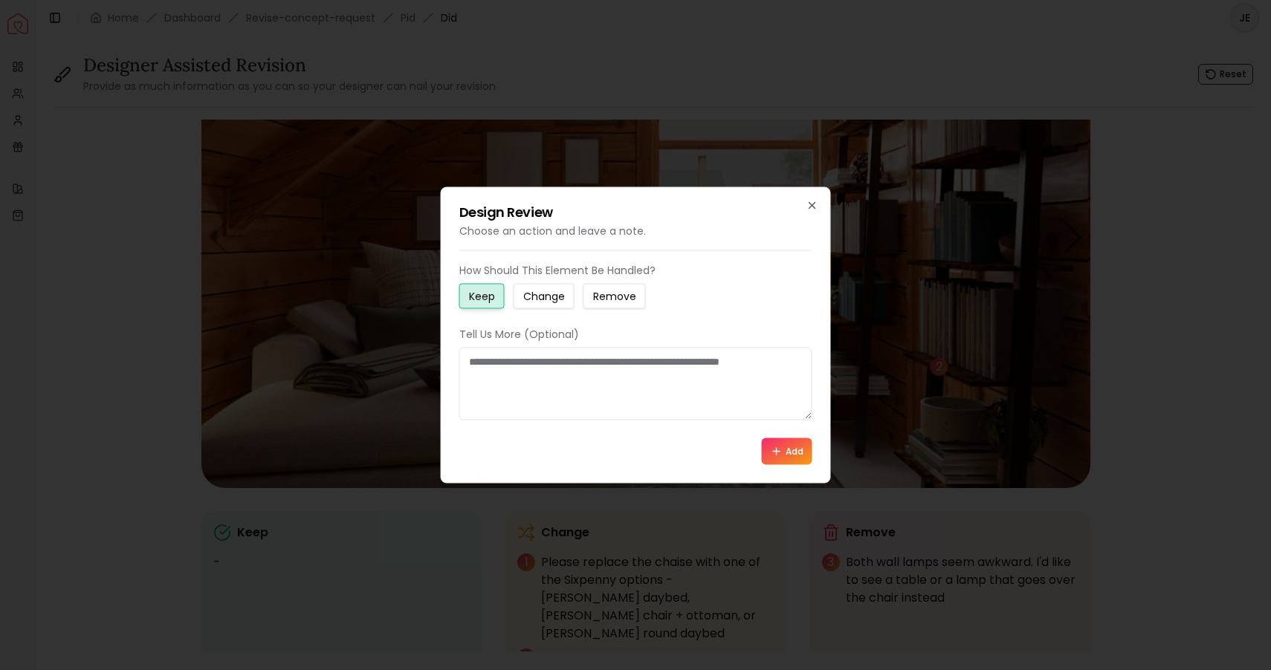
click at [543, 294] on small "Change" at bounding box center [544, 296] width 42 height 15
click at [467, 366] on textarea at bounding box center [635, 384] width 353 height 73
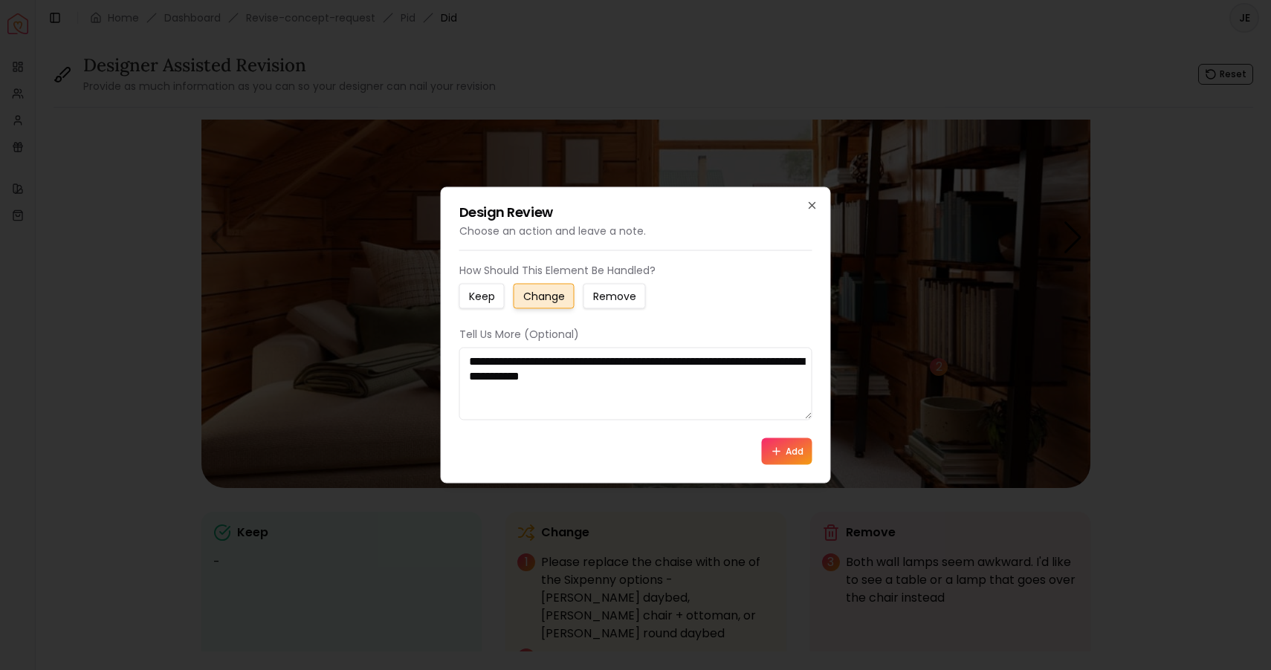
click at [597, 378] on textarea "**********" at bounding box center [635, 384] width 353 height 73
click at [723, 378] on textarea "**********" at bounding box center [635, 384] width 353 height 73
type textarea "**********"
click at [794, 447] on button "Add" at bounding box center [787, 451] width 51 height 27
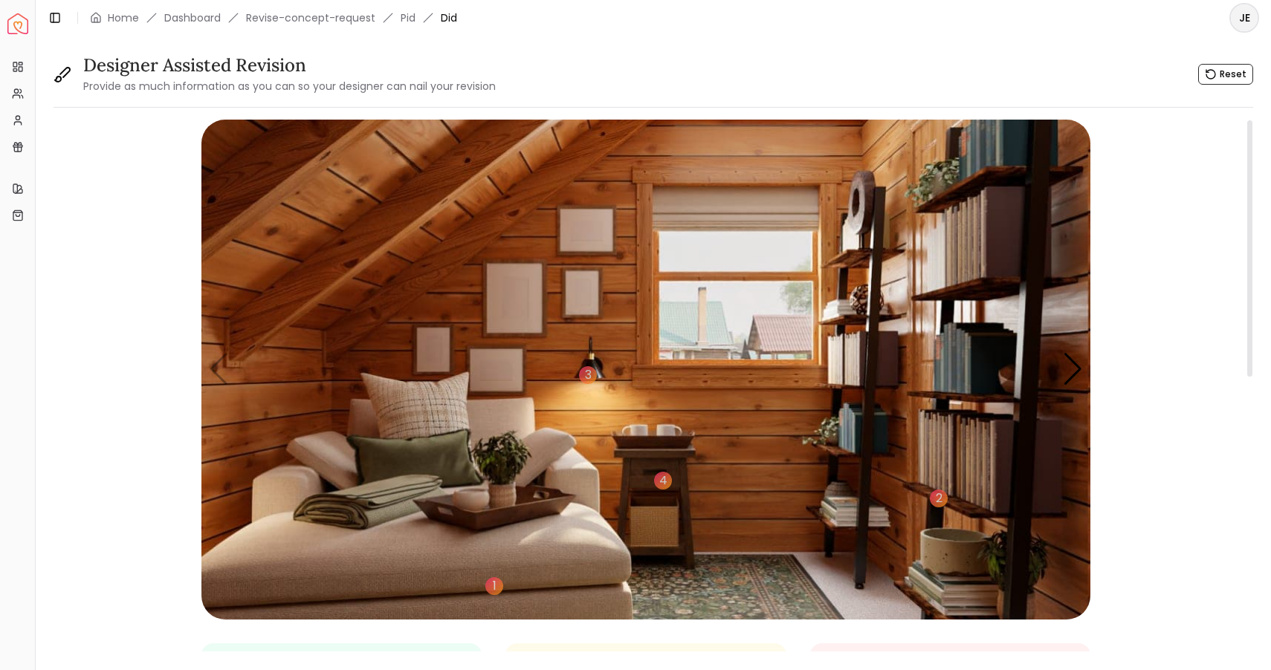
scroll to position [0, 0]
click at [1072, 366] on div "Next slide" at bounding box center [1073, 369] width 20 height 33
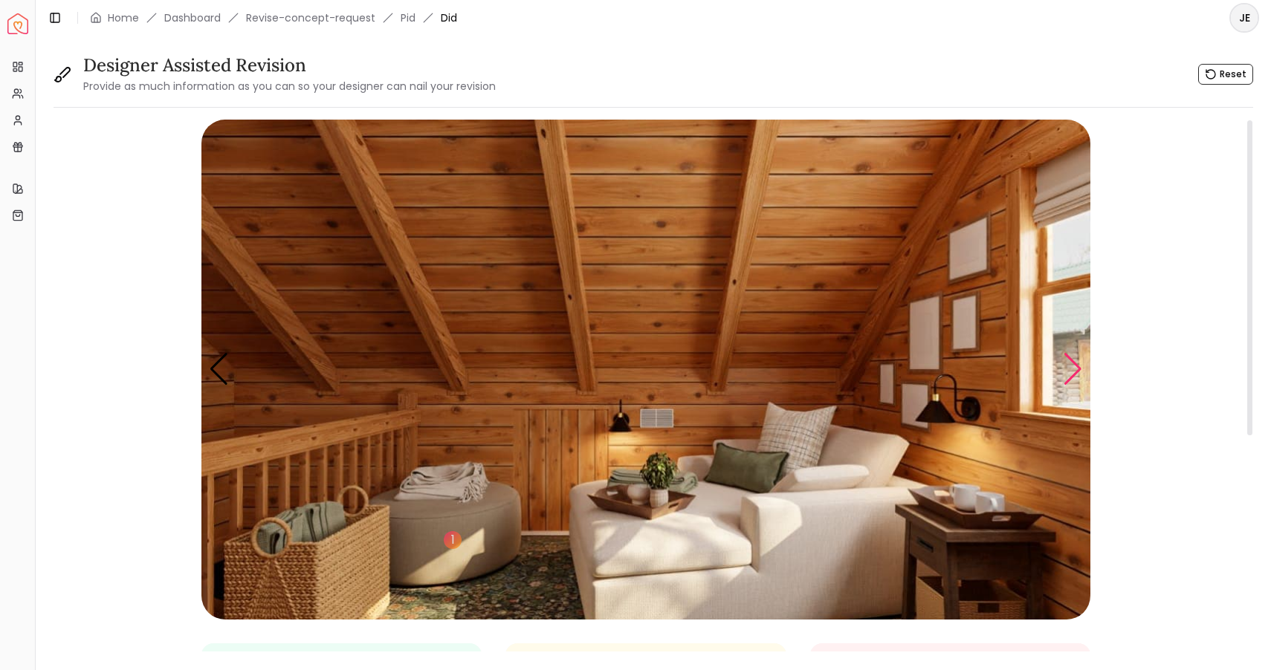
click at [1072, 366] on div "Next slide" at bounding box center [1073, 369] width 20 height 33
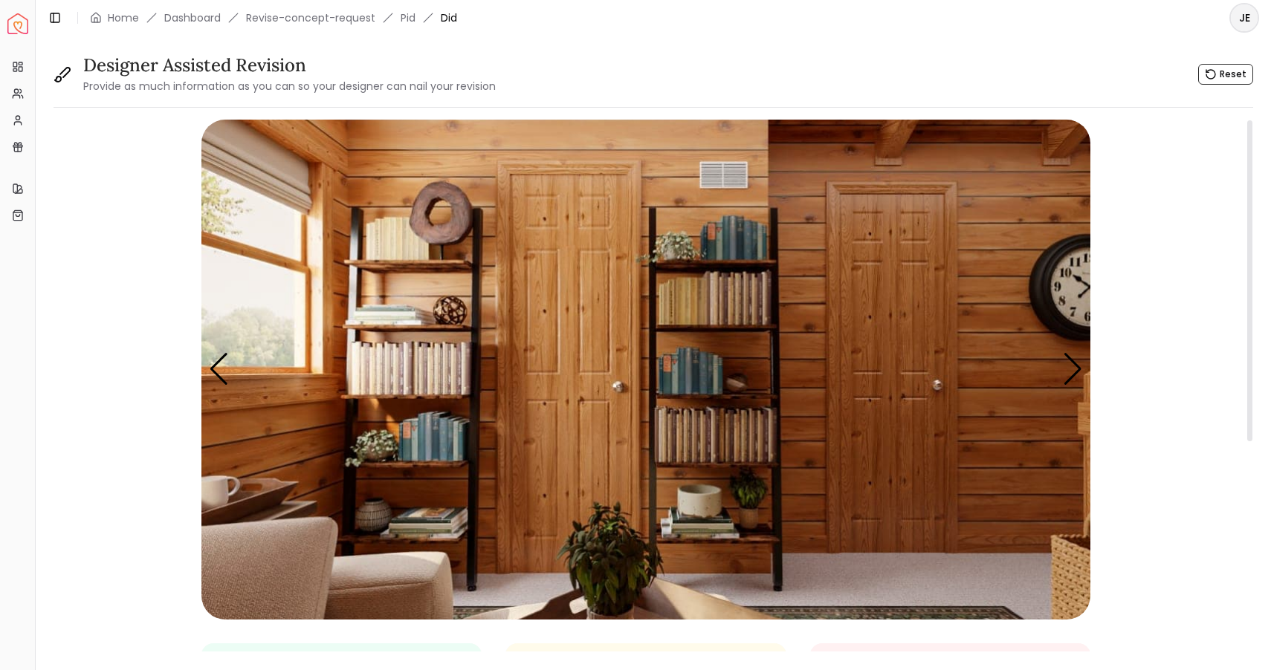
click at [1066, 295] on img "3 / 5" at bounding box center [645, 370] width 889 height 500
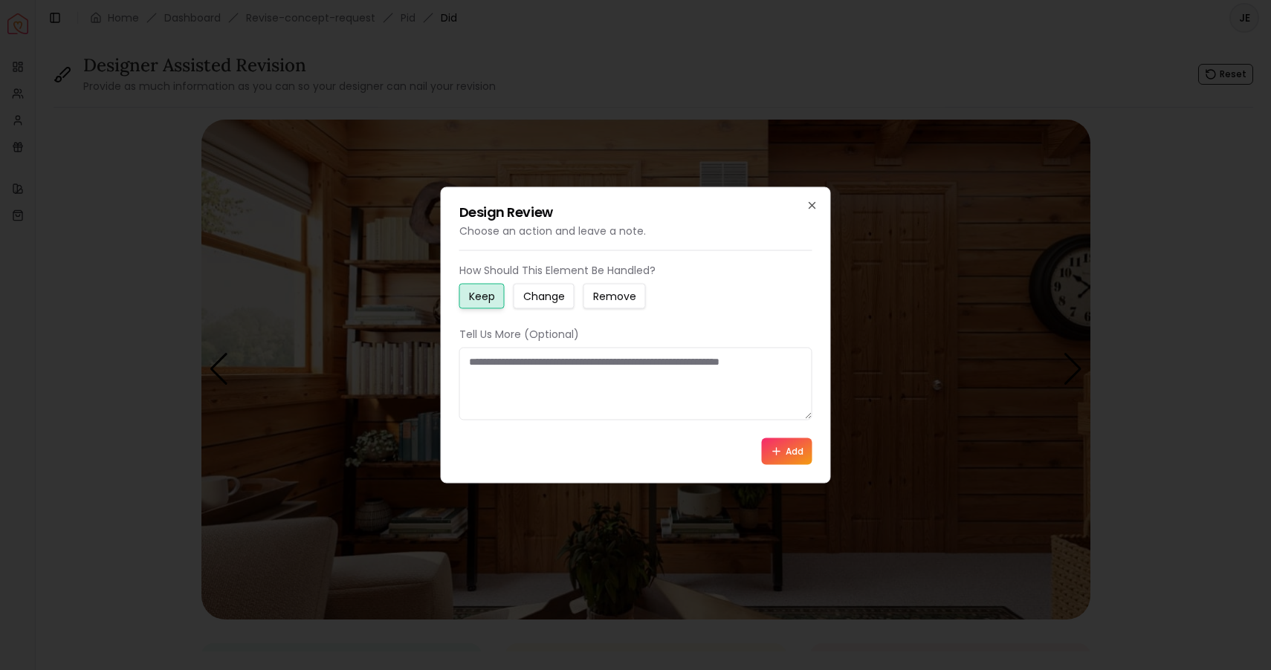
click at [595, 297] on small "Remove" at bounding box center [614, 296] width 43 height 15
click at [503, 363] on textarea at bounding box center [635, 384] width 353 height 73
type textarea "**********"
click at [779, 452] on icon at bounding box center [776, 452] width 7 height 0
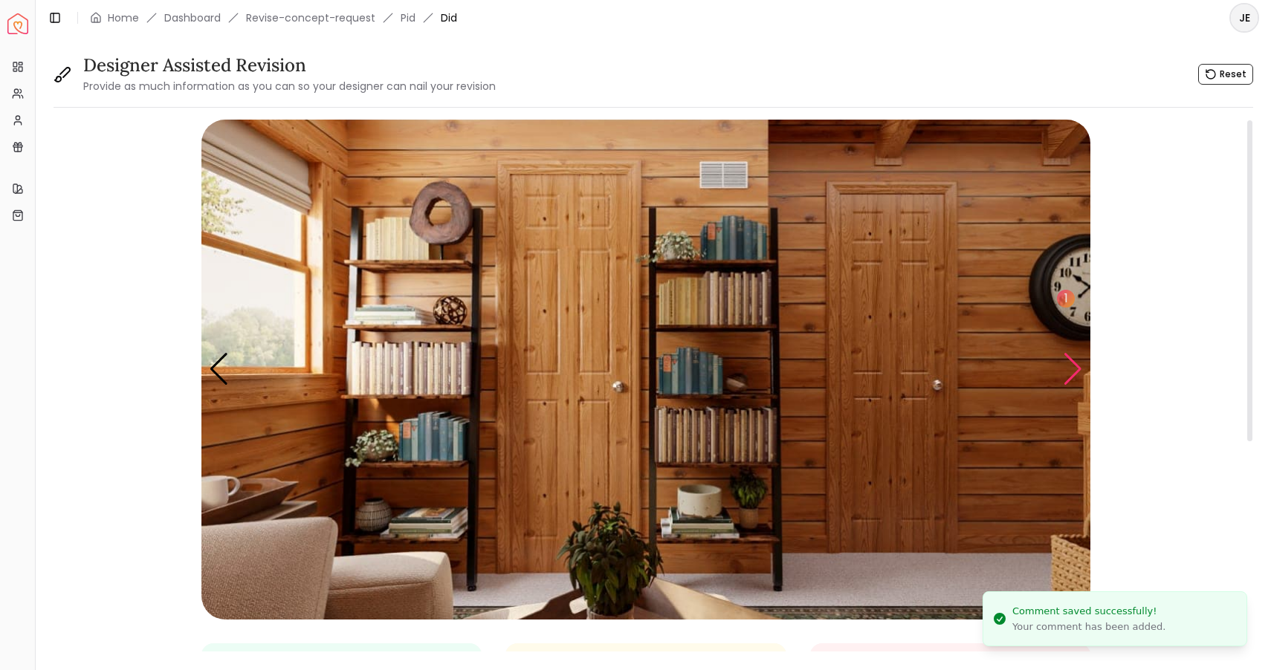
click at [1072, 375] on div "Next slide" at bounding box center [1073, 369] width 20 height 33
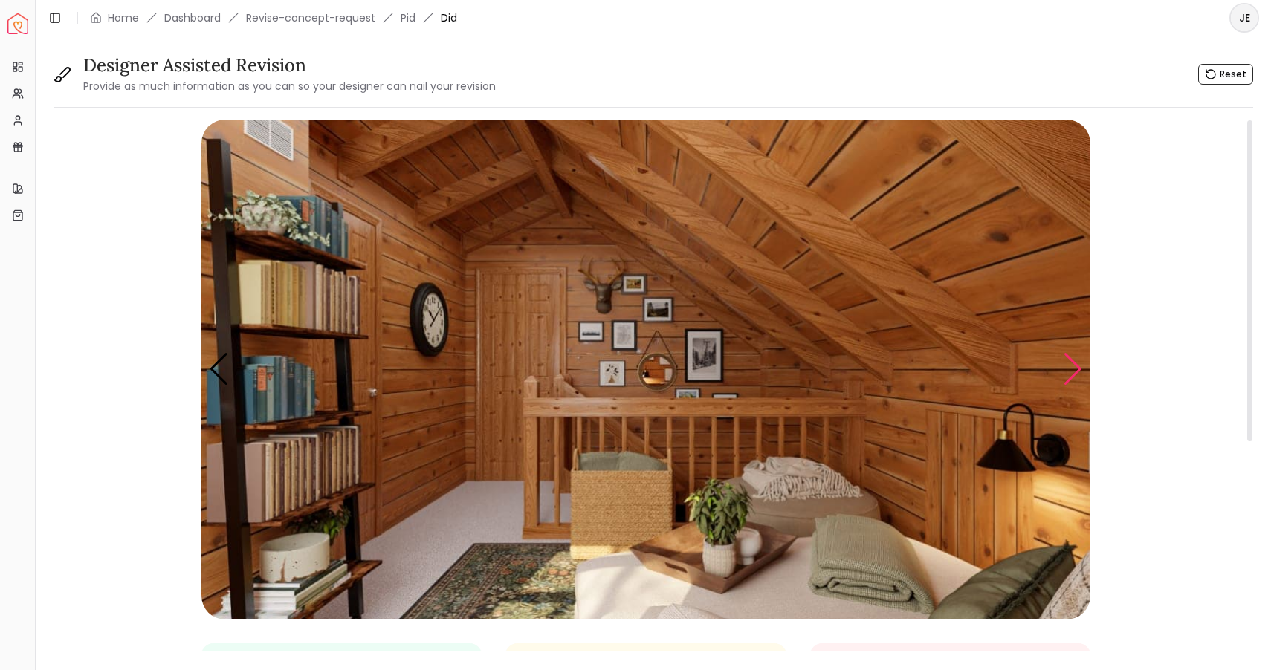
click at [1069, 371] on div "Next slide" at bounding box center [1073, 369] width 20 height 33
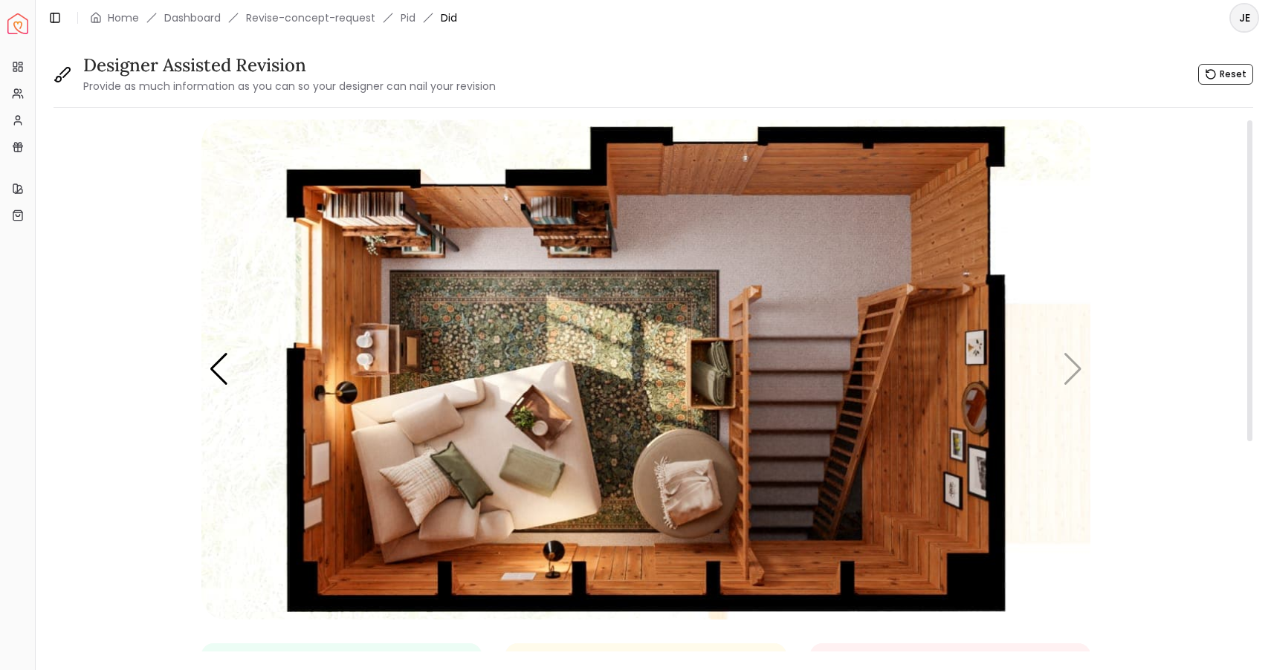
click at [1066, 368] on img "5 / 5" at bounding box center [645, 370] width 889 height 500
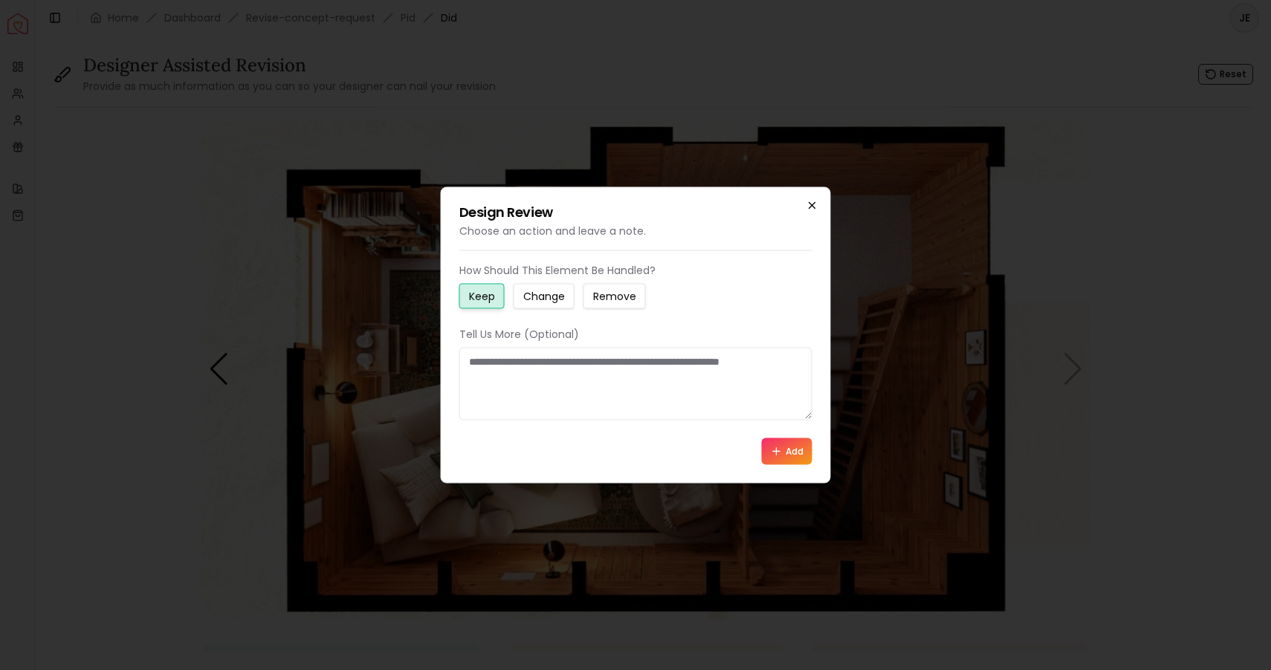
click at [815, 208] on icon "button" at bounding box center [812, 206] width 6 height 6
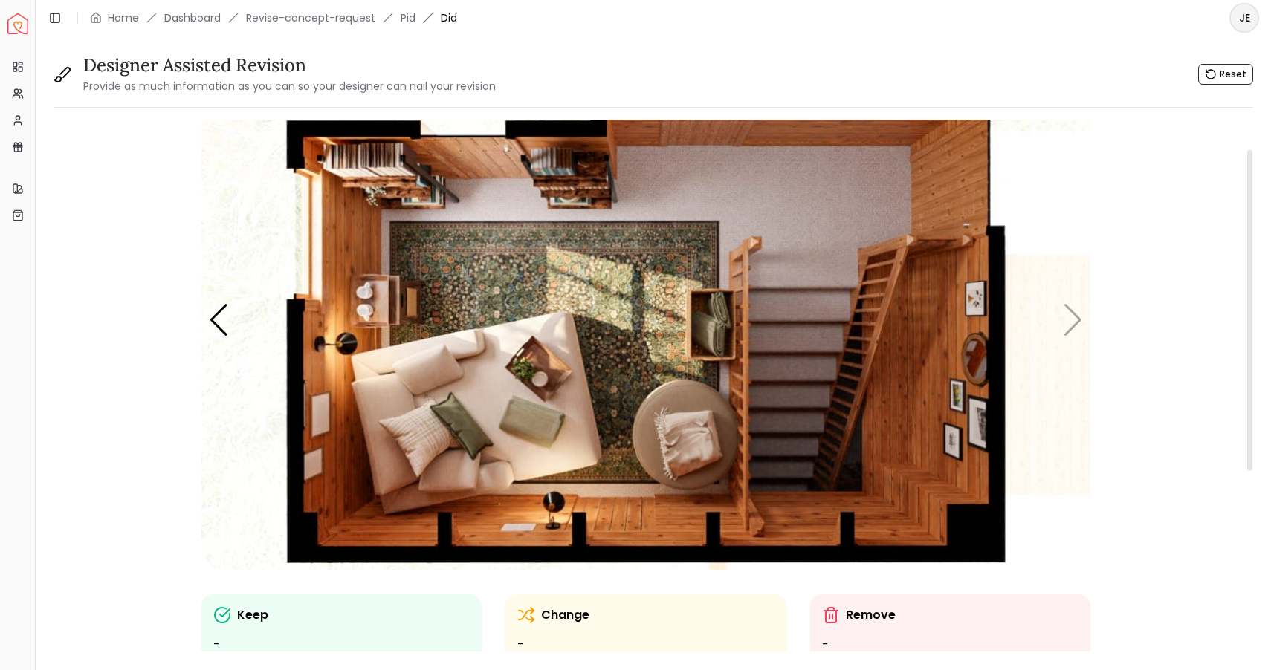
scroll to position [50, 0]
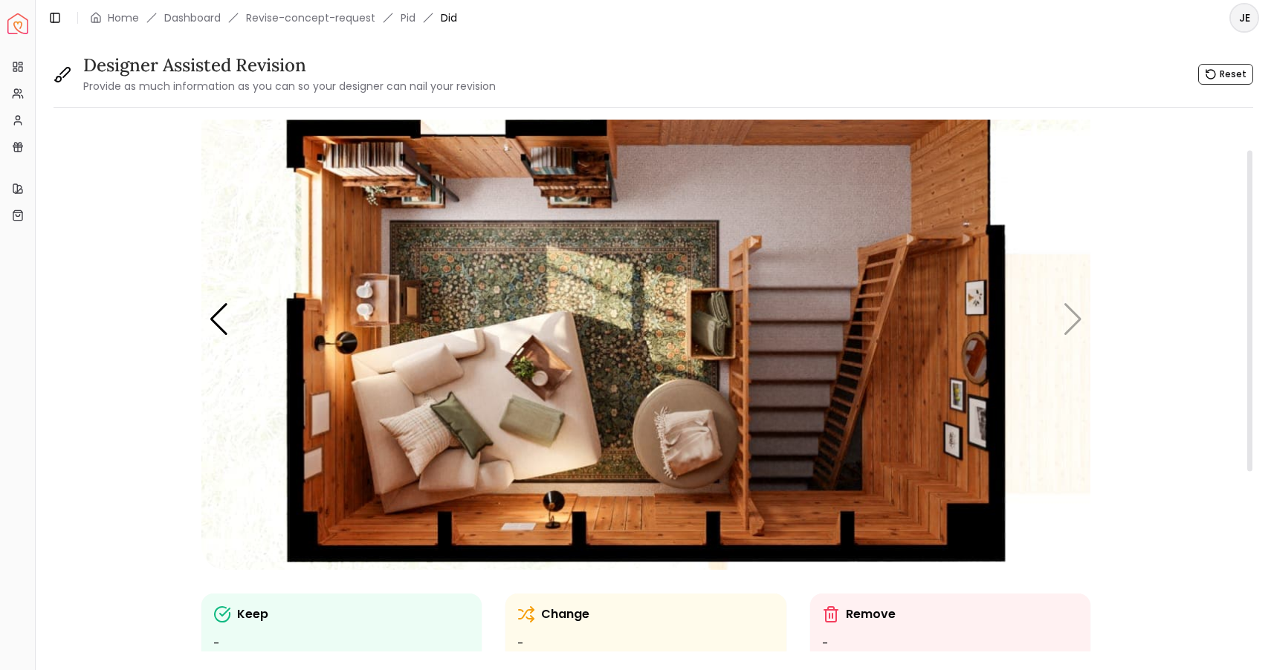
click at [586, 276] on img "5 / 5" at bounding box center [645, 320] width 889 height 500
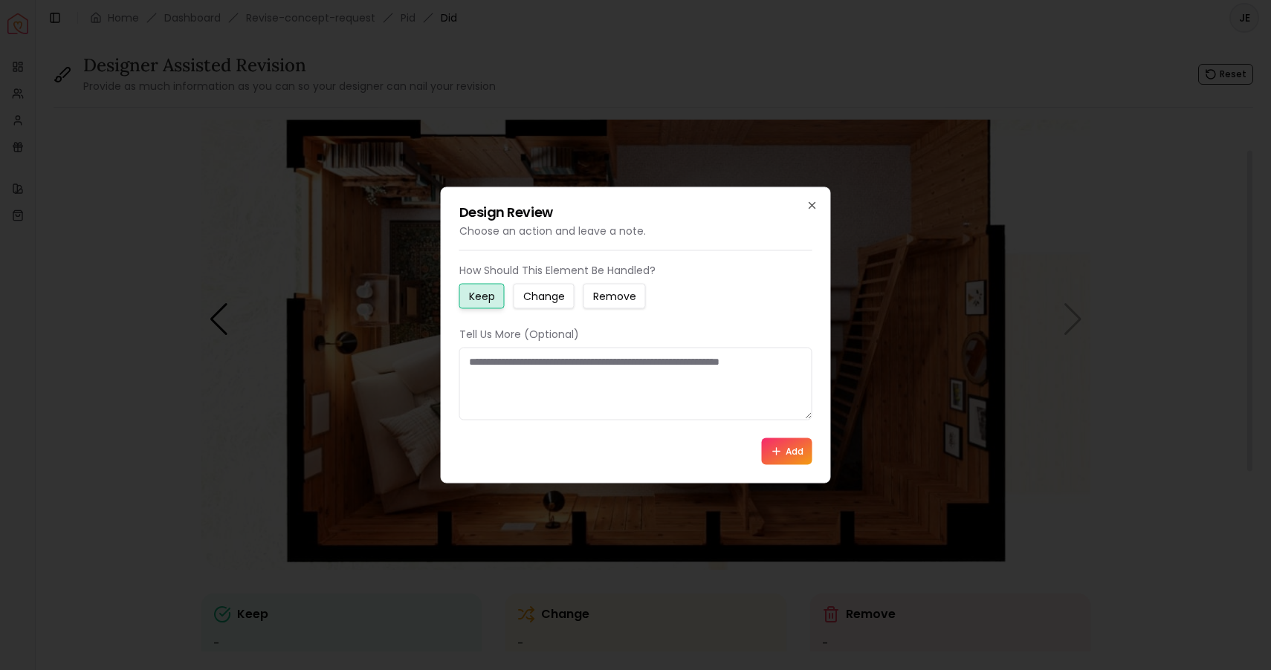
click at [549, 294] on small "Change" at bounding box center [544, 296] width 42 height 15
click at [485, 363] on textarea at bounding box center [635, 384] width 353 height 73
type textarea "*"
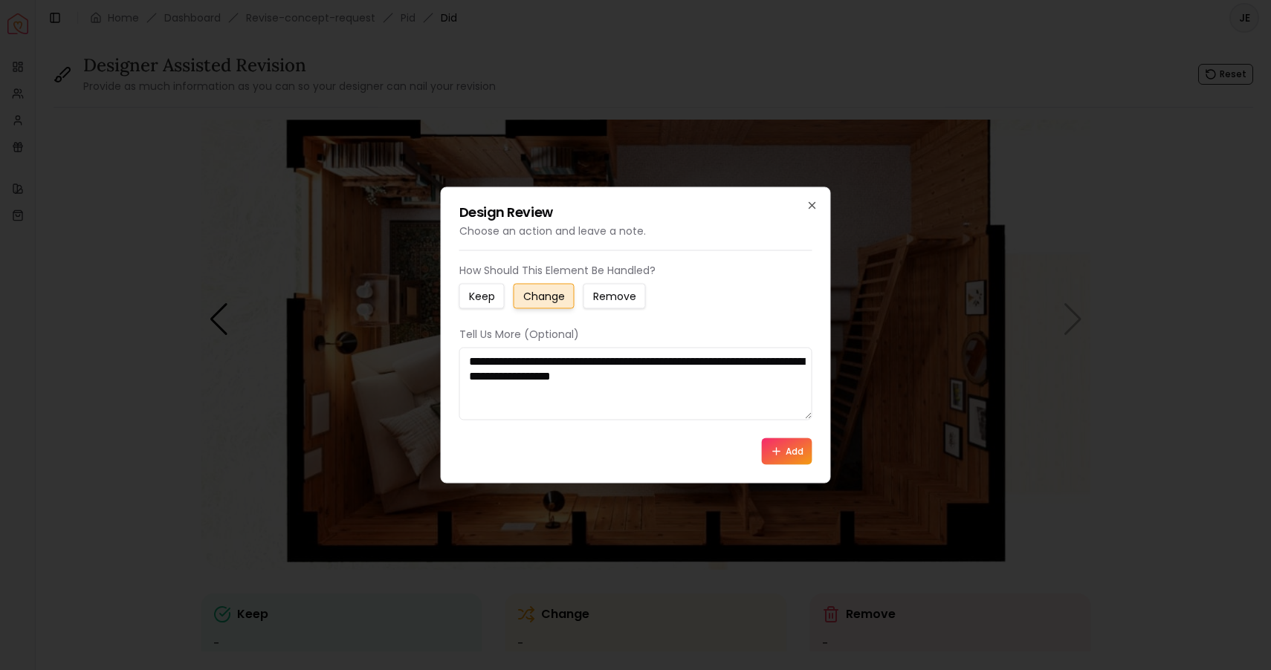
type textarea "**********"
click at [795, 443] on button "Add" at bounding box center [787, 451] width 51 height 27
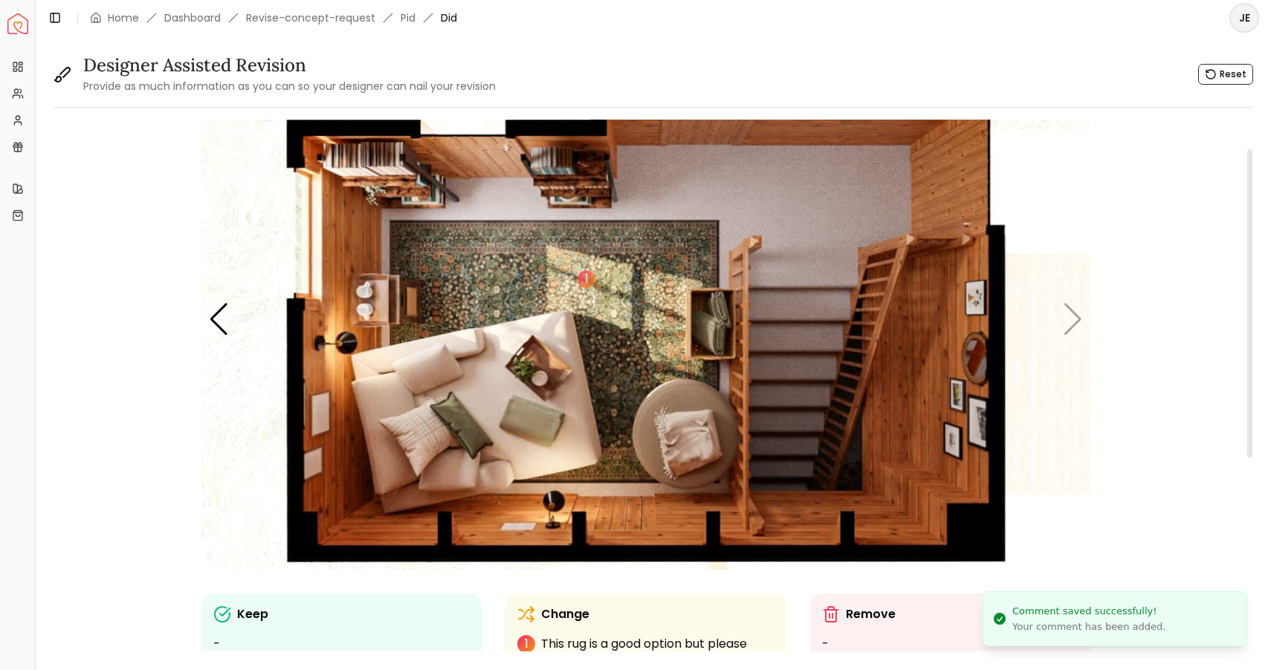
click at [1074, 321] on img "5 / 5" at bounding box center [645, 320] width 889 height 500
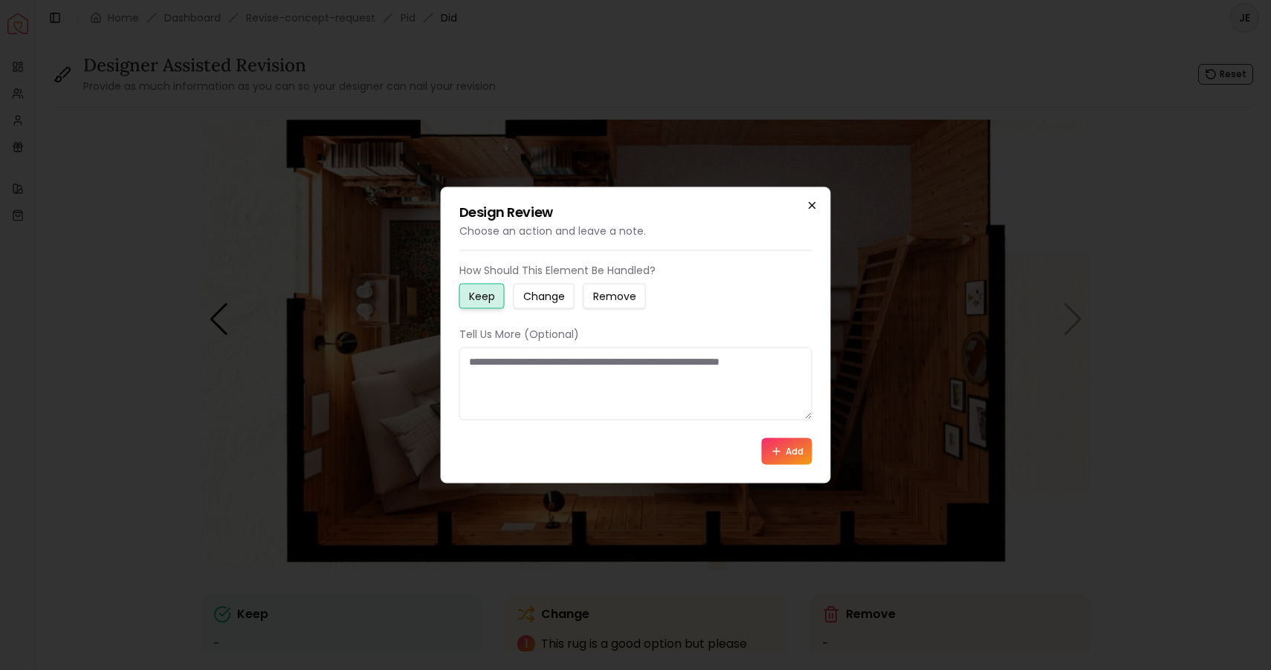
click at [812, 204] on icon "button" at bounding box center [812, 206] width 12 height 12
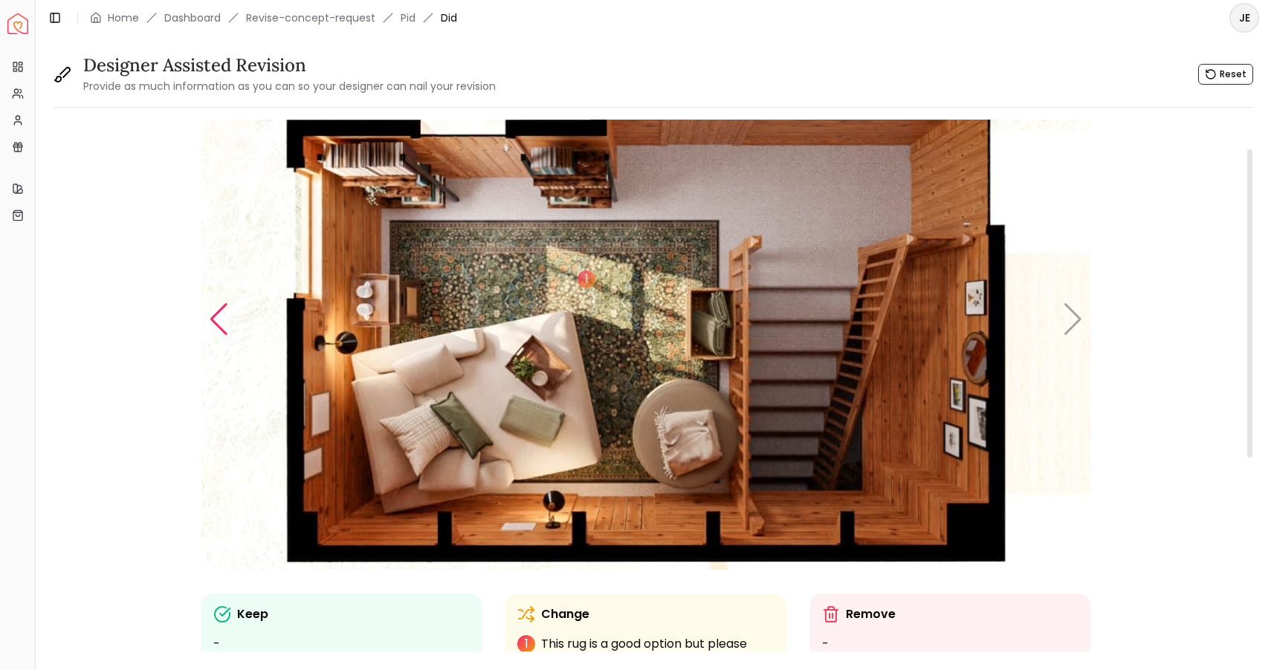
click at [220, 323] on div "Previous slide" at bounding box center [219, 319] width 20 height 33
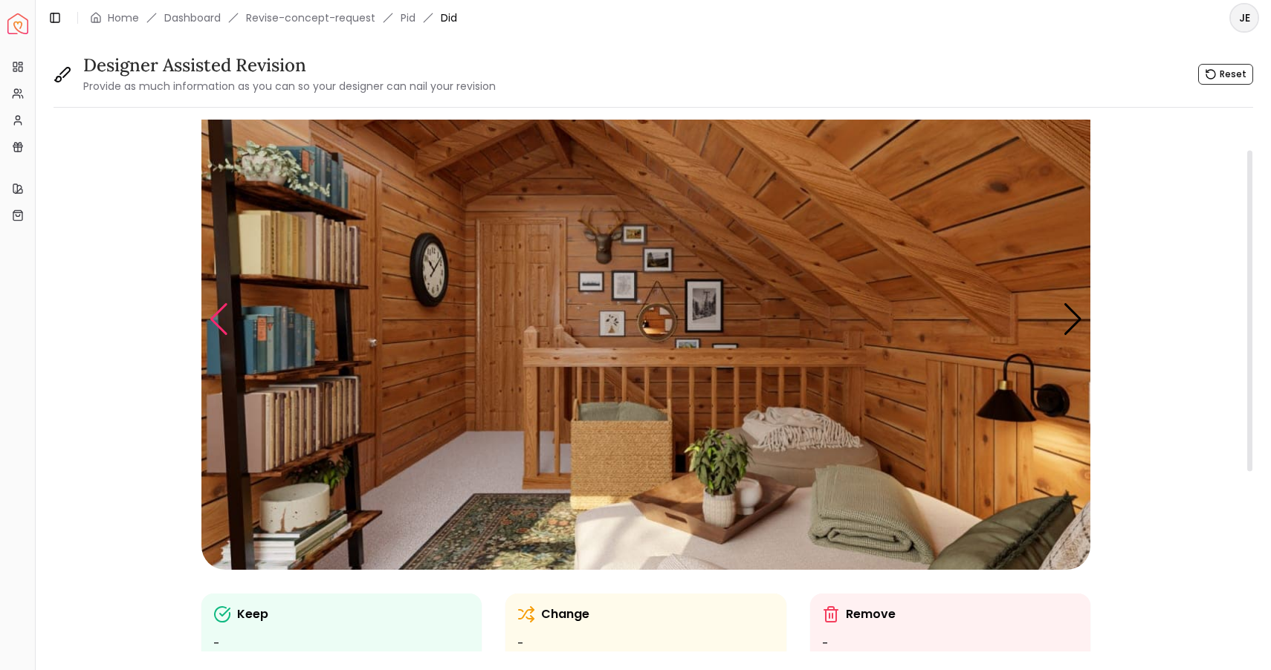
click at [220, 323] on div "Previous slide" at bounding box center [219, 319] width 20 height 33
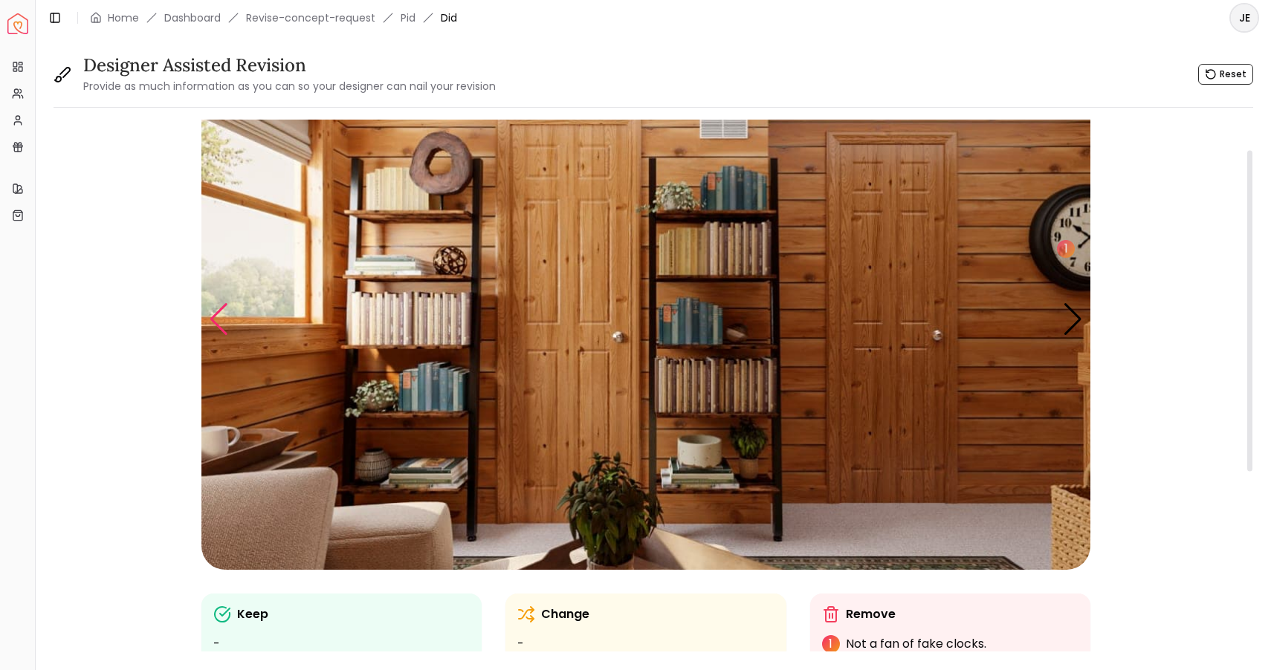
click at [220, 323] on div "Previous slide" at bounding box center [219, 319] width 20 height 33
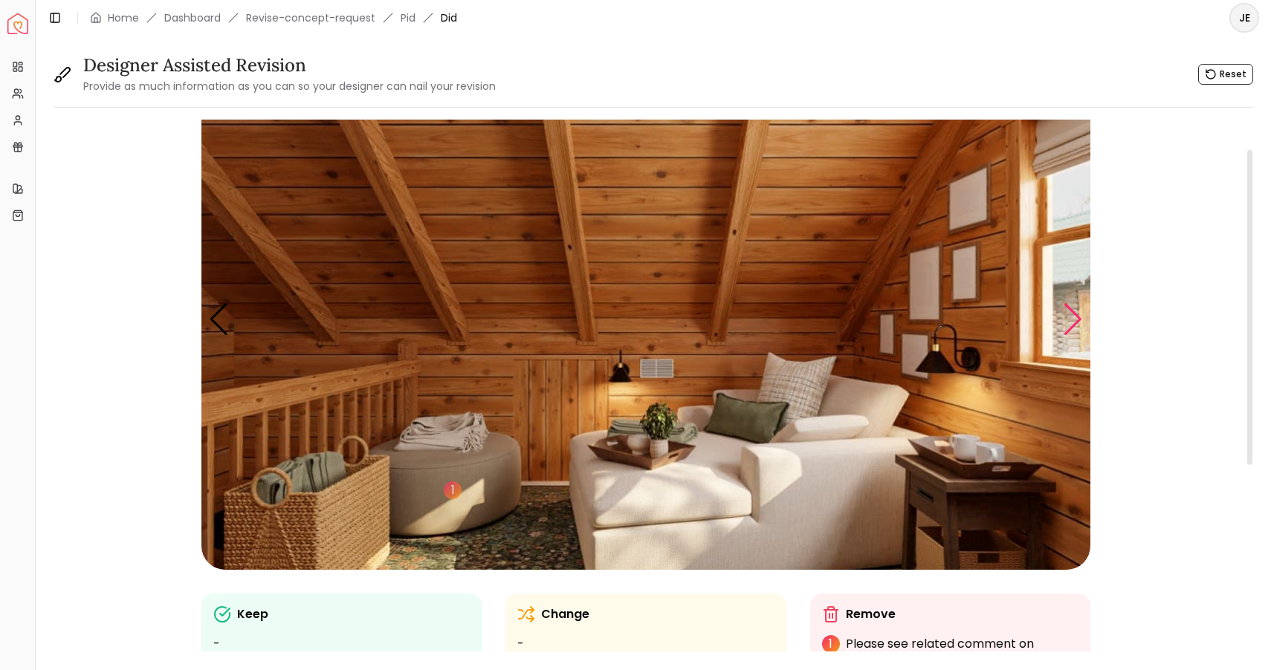
click at [1072, 310] on div "Next slide" at bounding box center [1073, 319] width 20 height 33
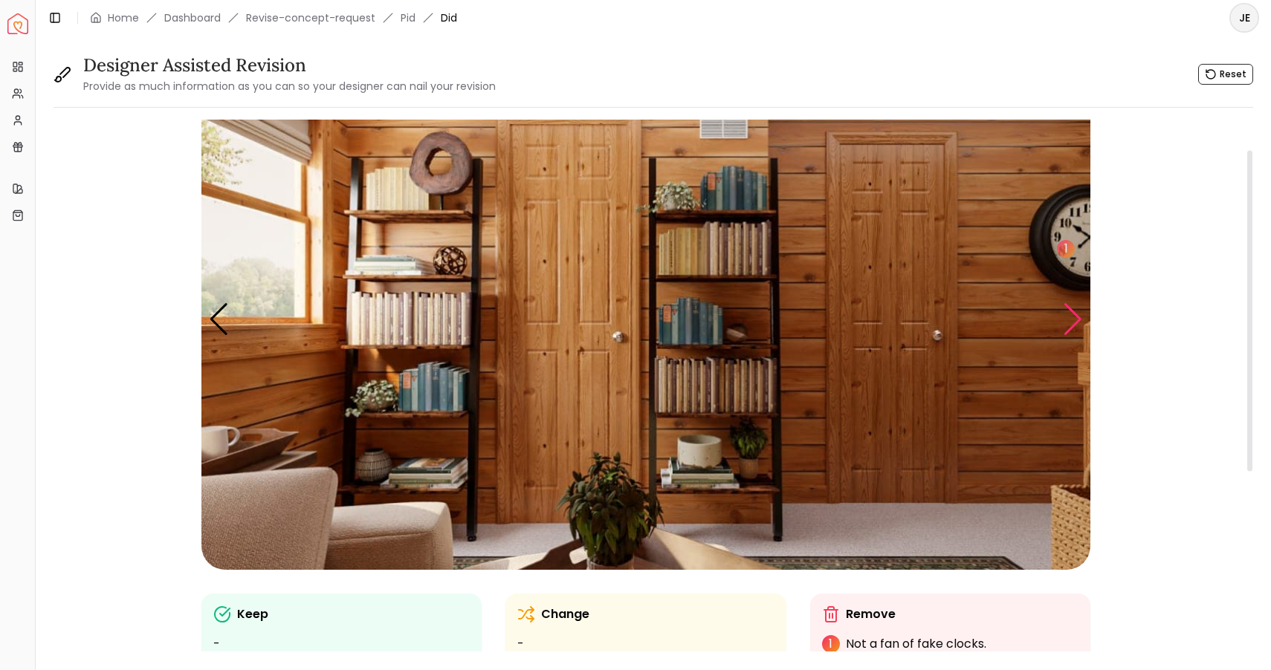
click at [1072, 310] on div "Next slide" at bounding box center [1073, 319] width 20 height 33
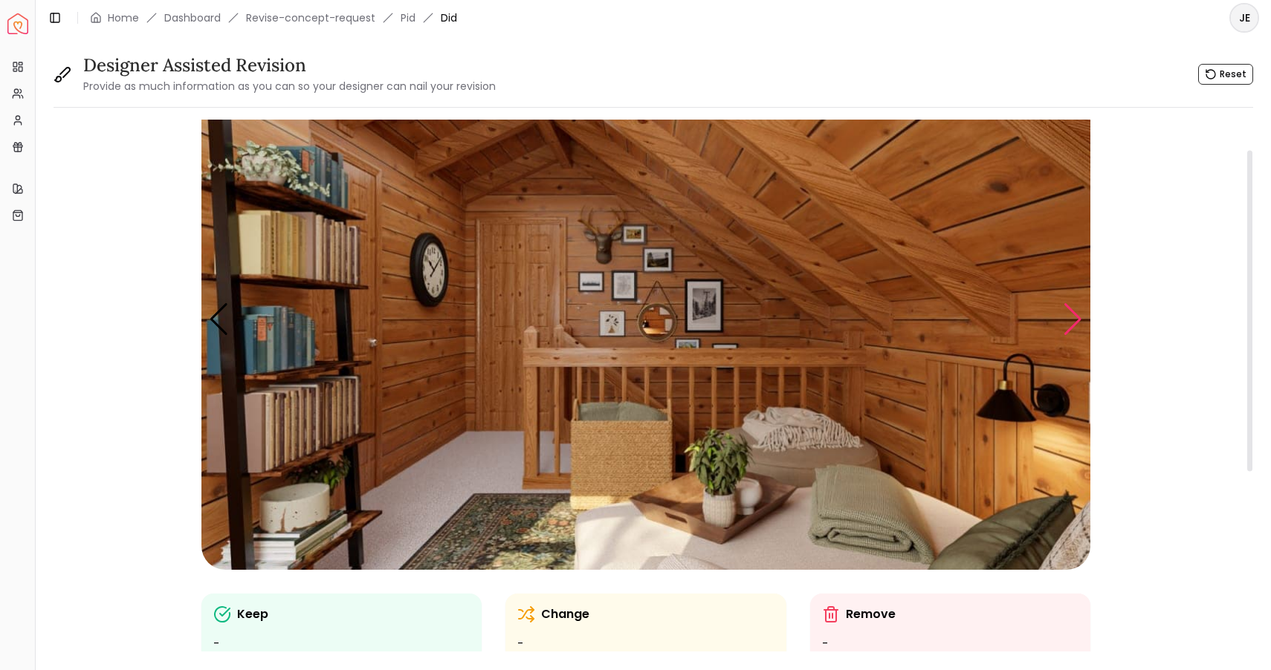
click at [1072, 310] on div "Next slide" at bounding box center [1073, 319] width 20 height 33
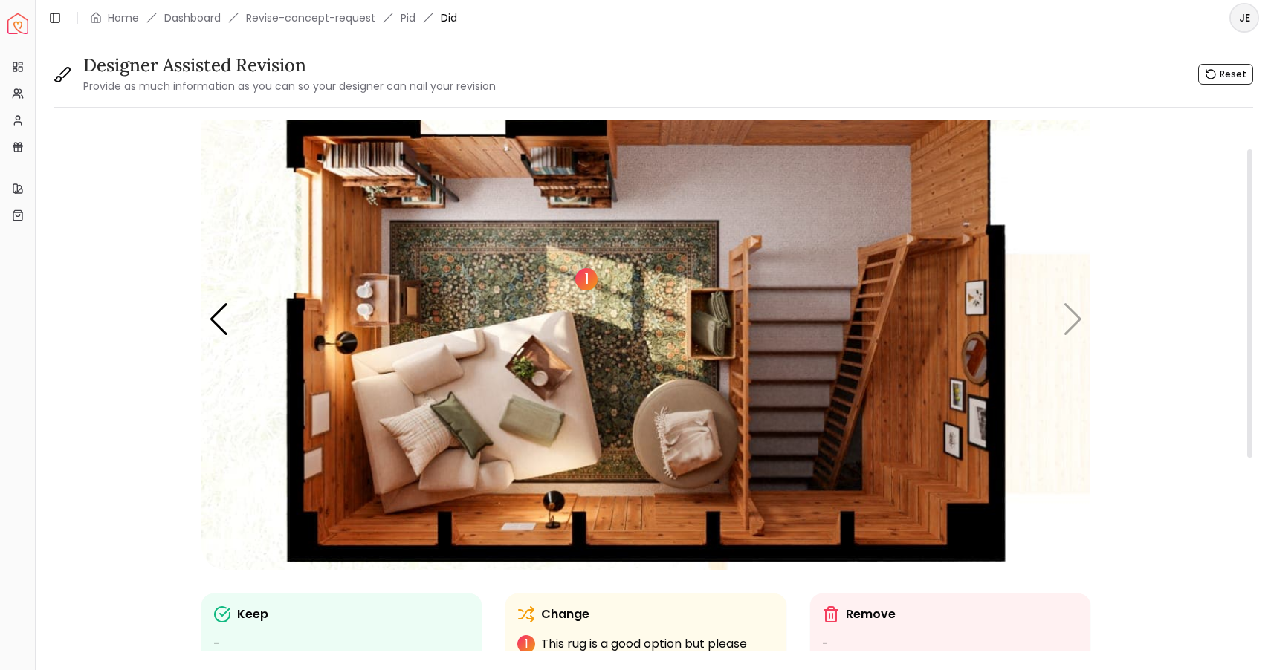
click at [587, 281] on div "1" at bounding box center [586, 279] width 22 height 22
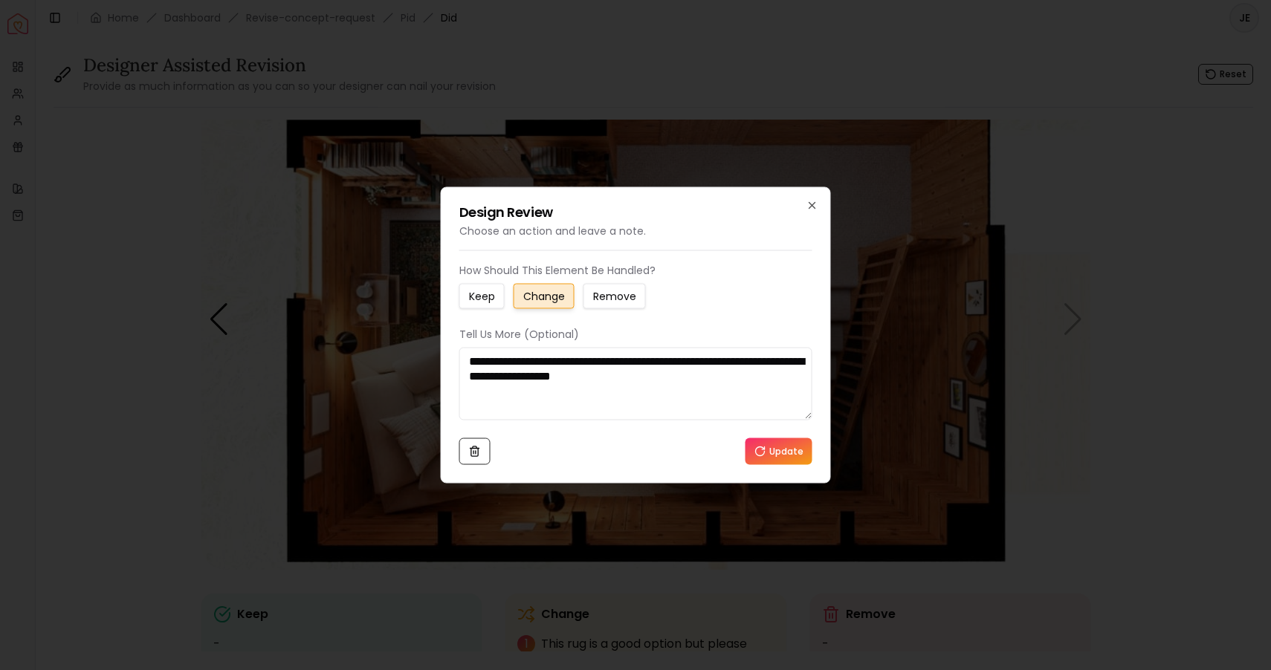
click at [720, 380] on textarea "**********" at bounding box center [635, 384] width 353 height 73
drag, startPoint x: 794, startPoint y: 392, endPoint x: 683, endPoint y: 375, distance: 112.0
click at [683, 375] on textarea "**********" at bounding box center [635, 384] width 353 height 73
type textarea "**********"
click at [766, 452] on icon at bounding box center [760, 452] width 12 height 12
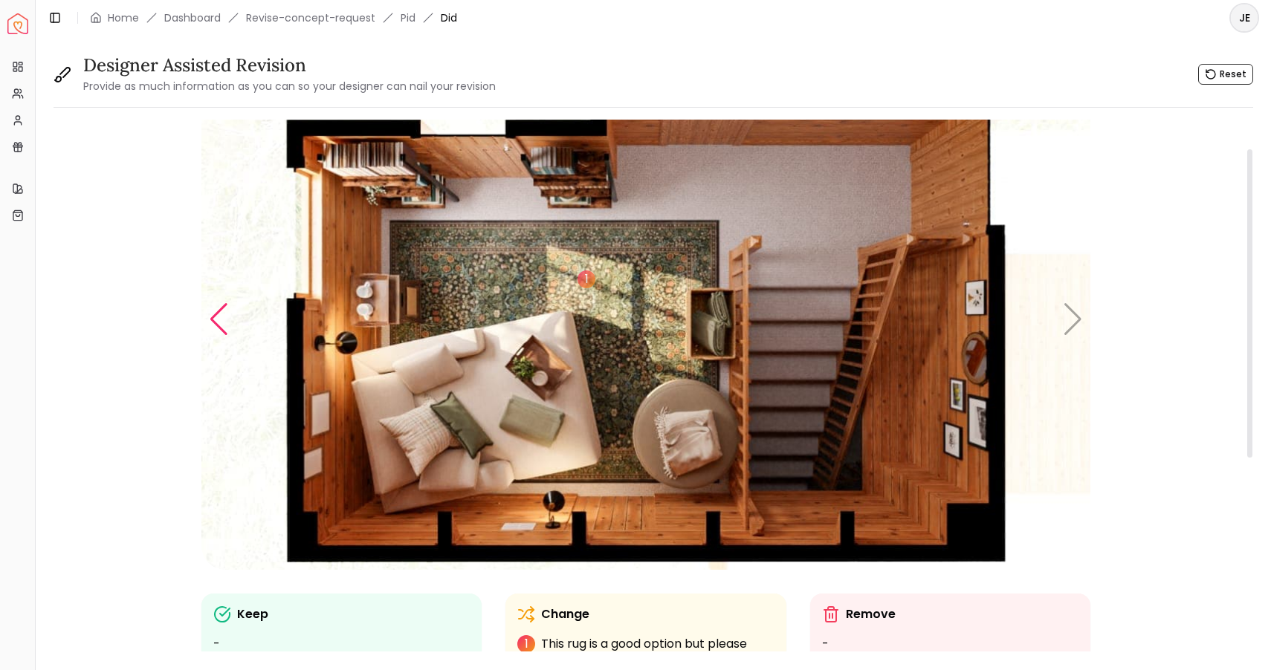
click at [221, 303] on div "Previous slide" at bounding box center [219, 319] width 20 height 33
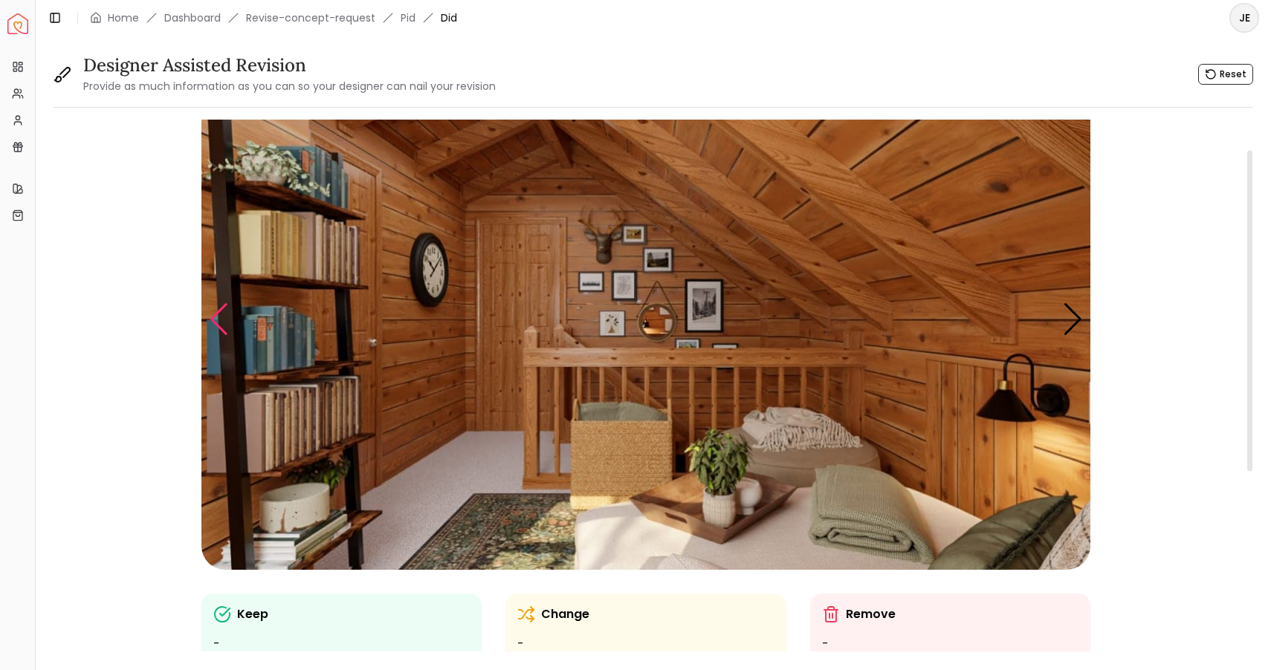
click at [221, 303] on div "Previous slide" at bounding box center [219, 319] width 20 height 33
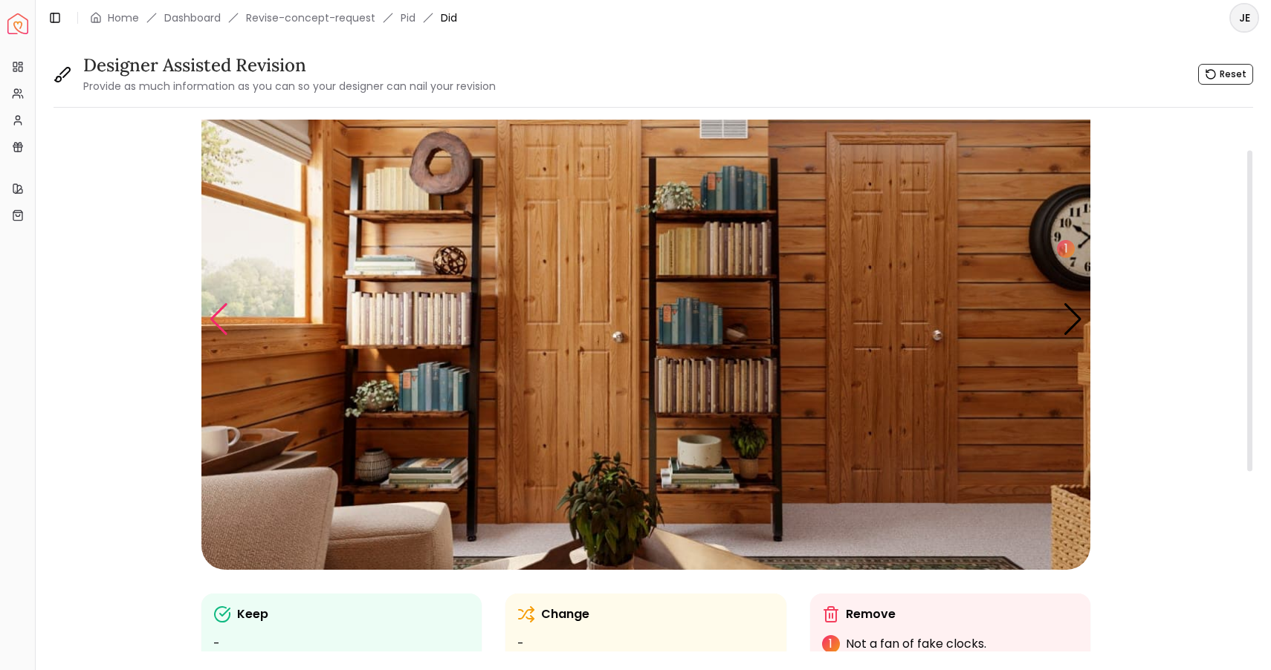
click at [221, 303] on div "Previous slide" at bounding box center [219, 319] width 20 height 33
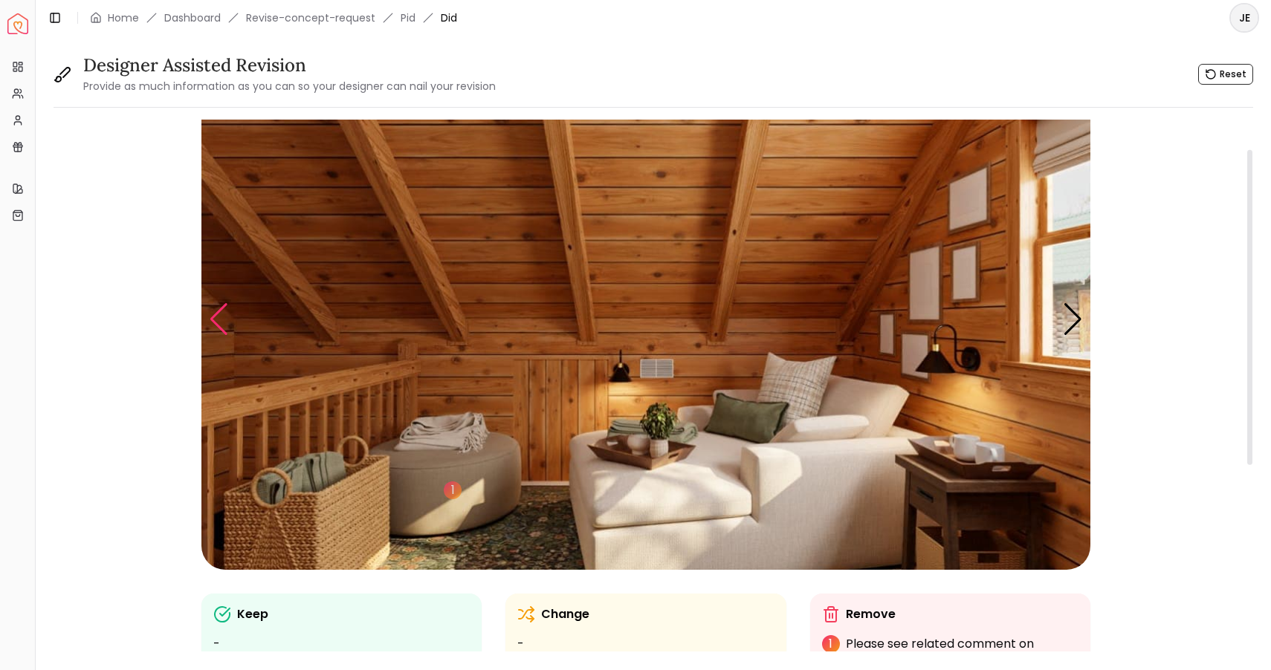
click at [221, 303] on div "Previous slide" at bounding box center [219, 319] width 20 height 33
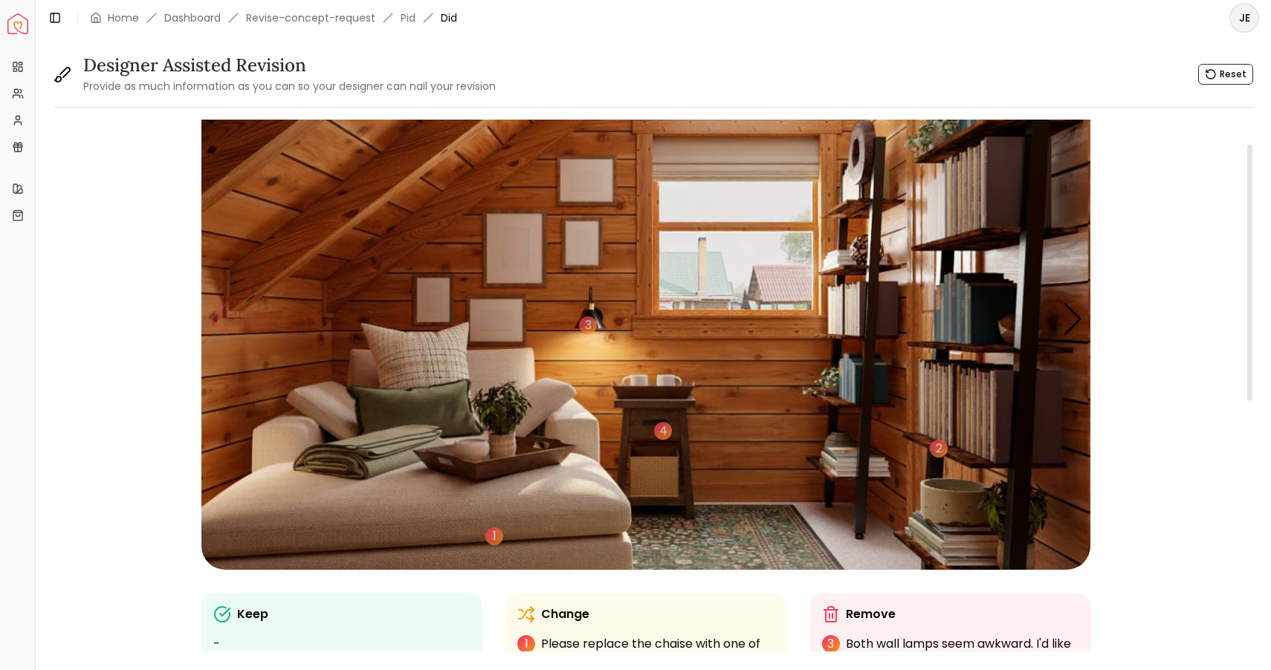
click at [221, 302] on img "1 / 5" at bounding box center [645, 320] width 889 height 500
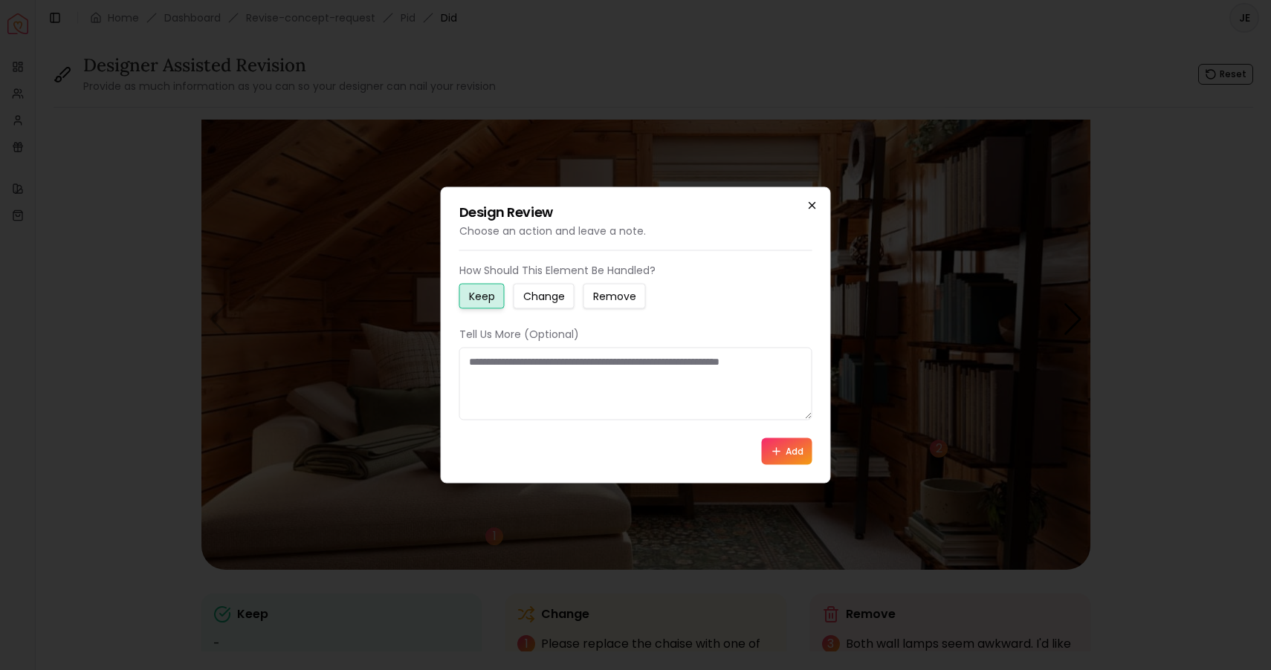
click at [812, 204] on icon "button" at bounding box center [812, 206] width 12 height 12
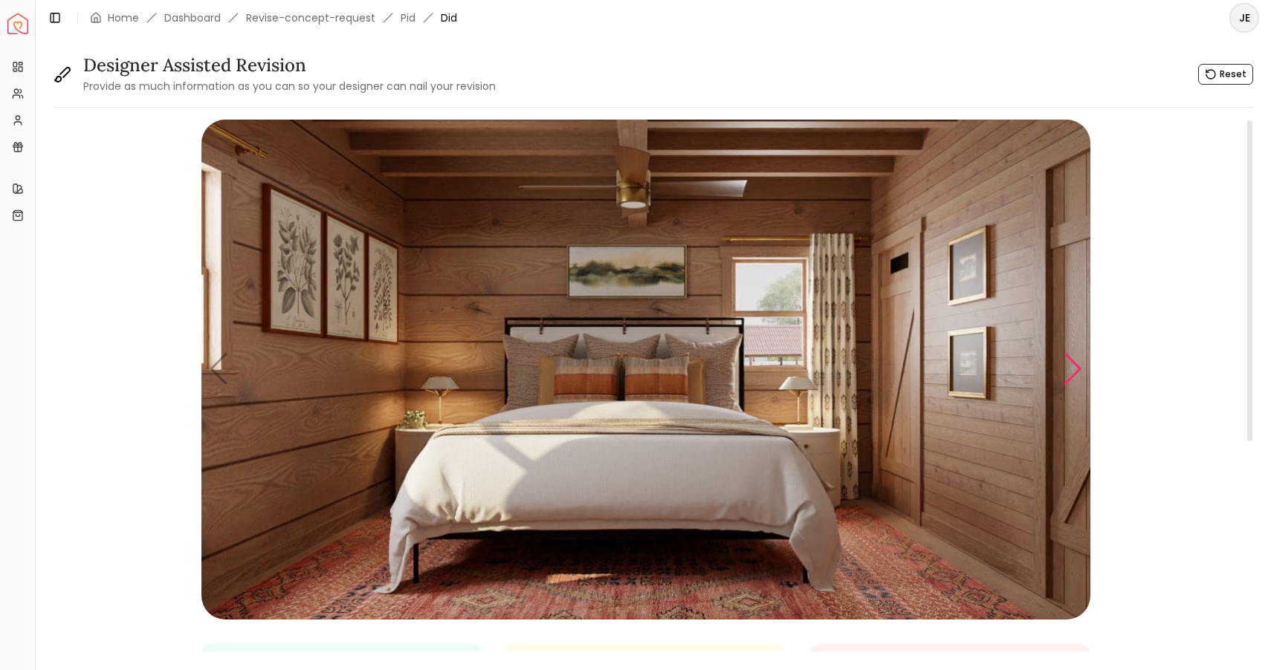
click at [1072, 363] on div "Next slide" at bounding box center [1073, 369] width 20 height 33
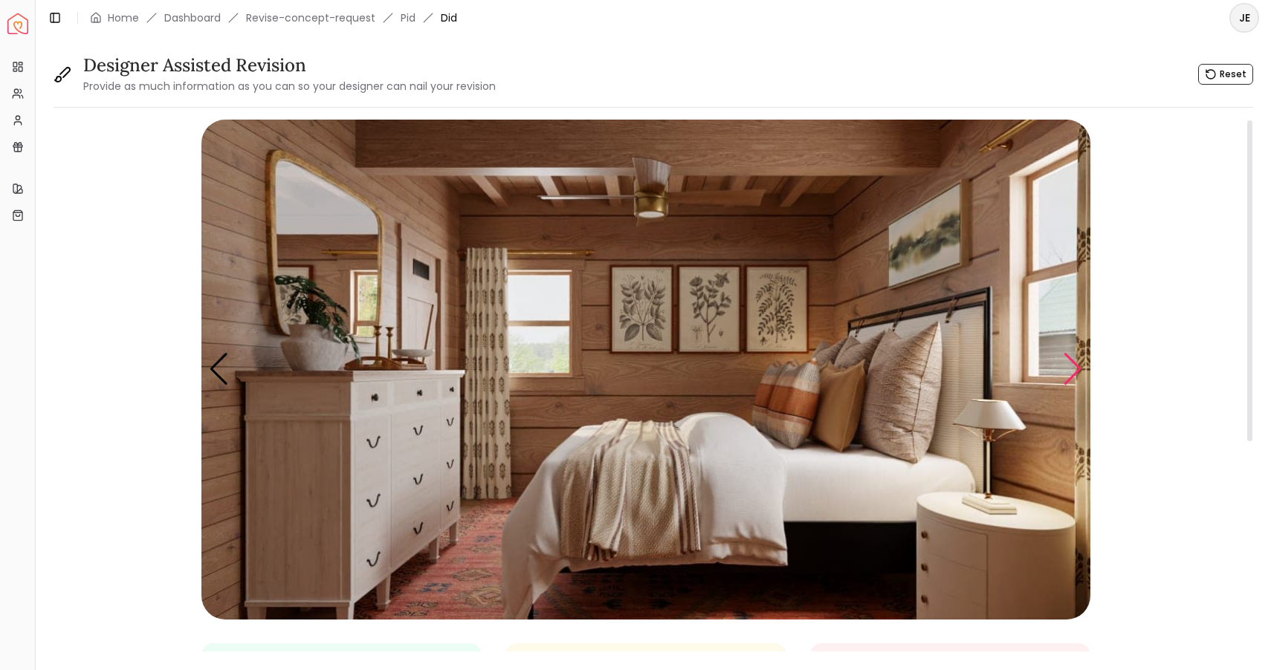
click at [1072, 363] on div "Next slide" at bounding box center [1073, 369] width 20 height 33
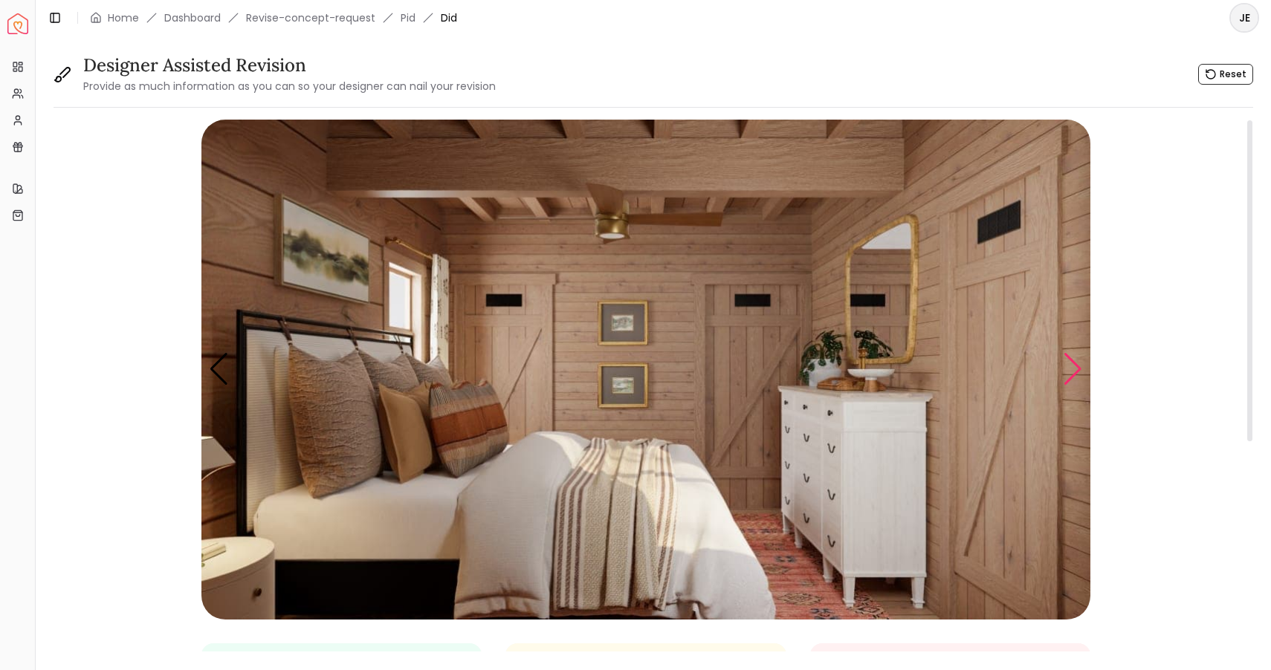
click at [1072, 363] on div "Next slide" at bounding box center [1073, 369] width 20 height 33
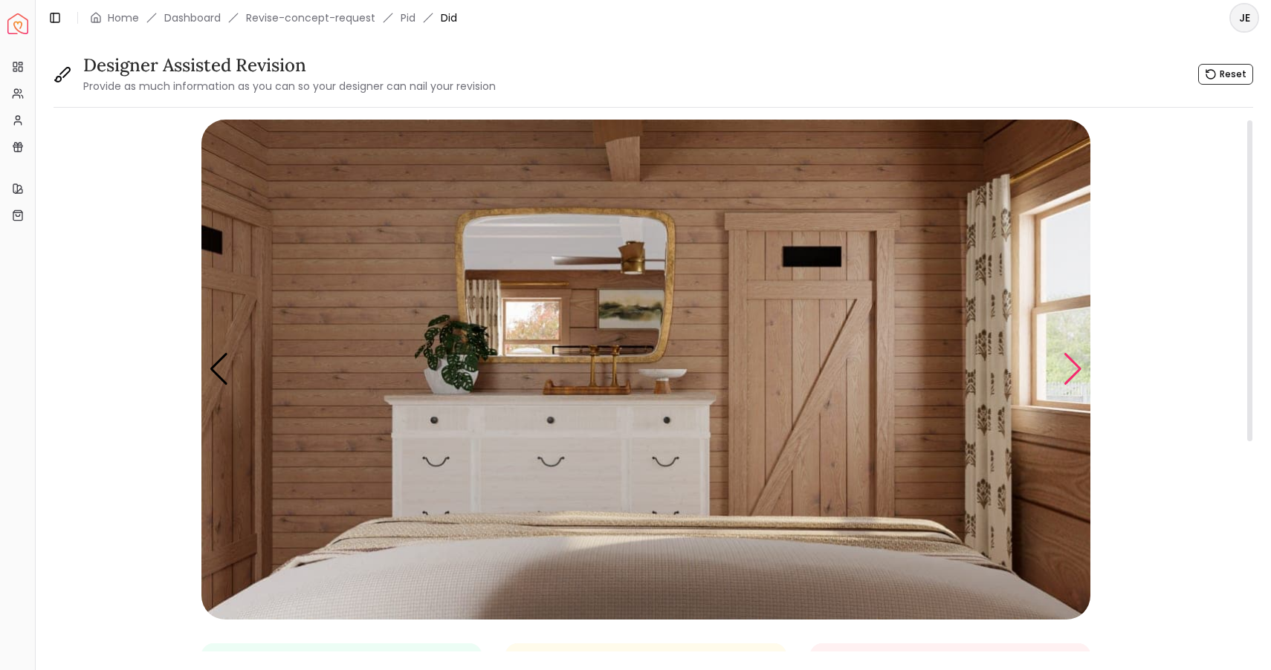
click at [1072, 363] on div "Next slide" at bounding box center [1073, 369] width 20 height 33
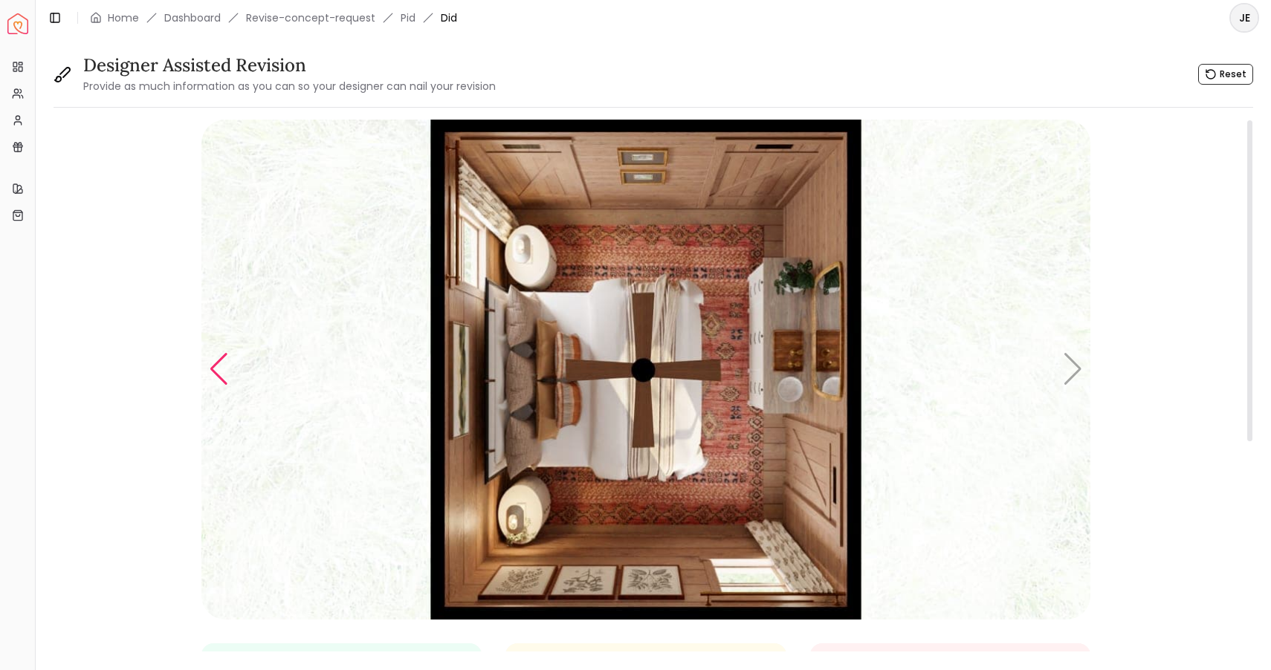
click at [216, 383] on div "Previous slide" at bounding box center [219, 369] width 20 height 33
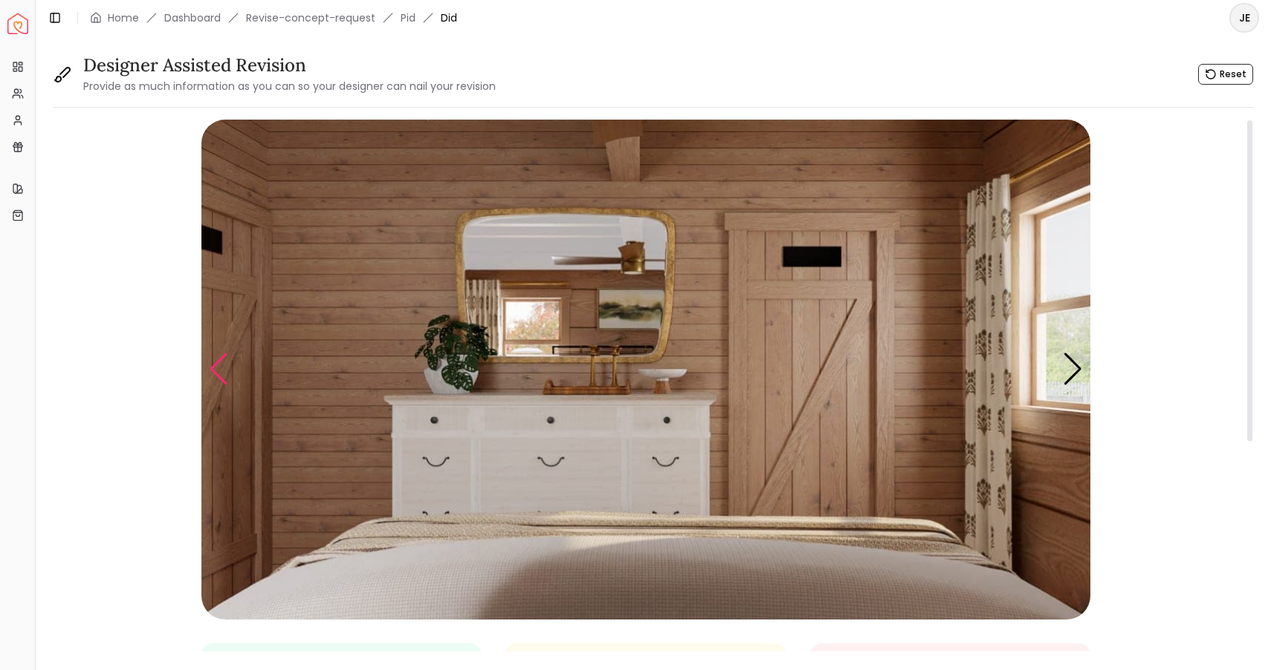
click at [216, 383] on div "Previous slide" at bounding box center [219, 369] width 20 height 33
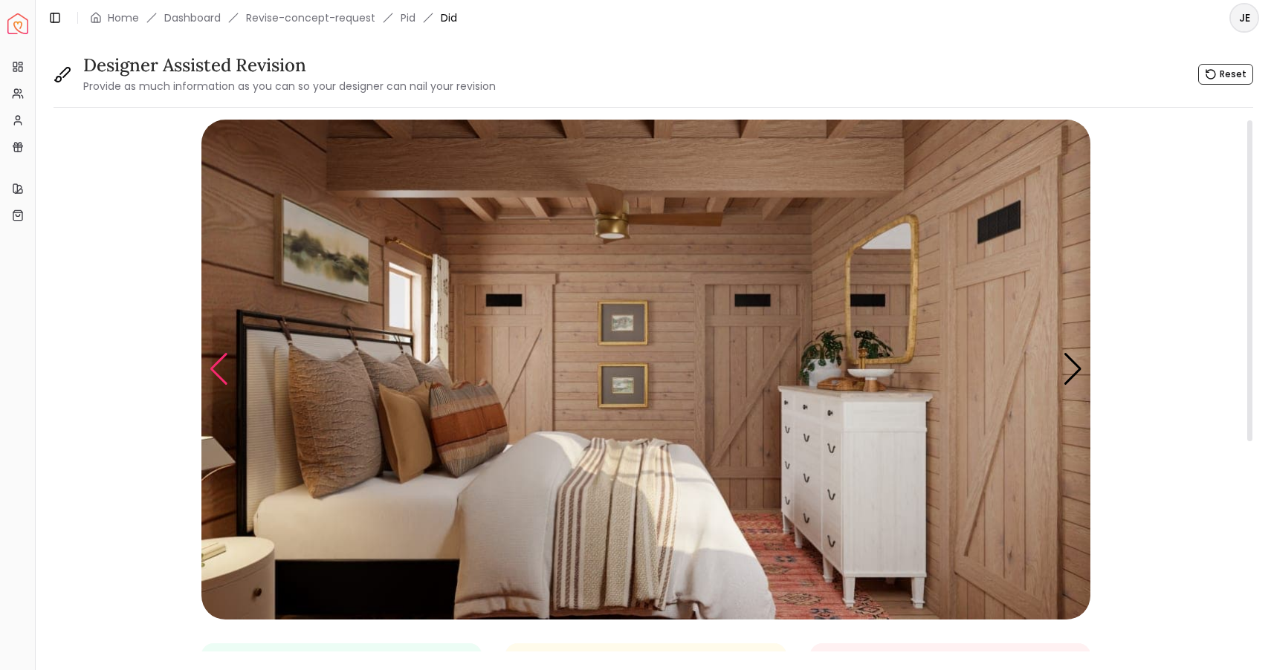
click at [216, 383] on div "Previous slide" at bounding box center [219, 369] width 20 height 33
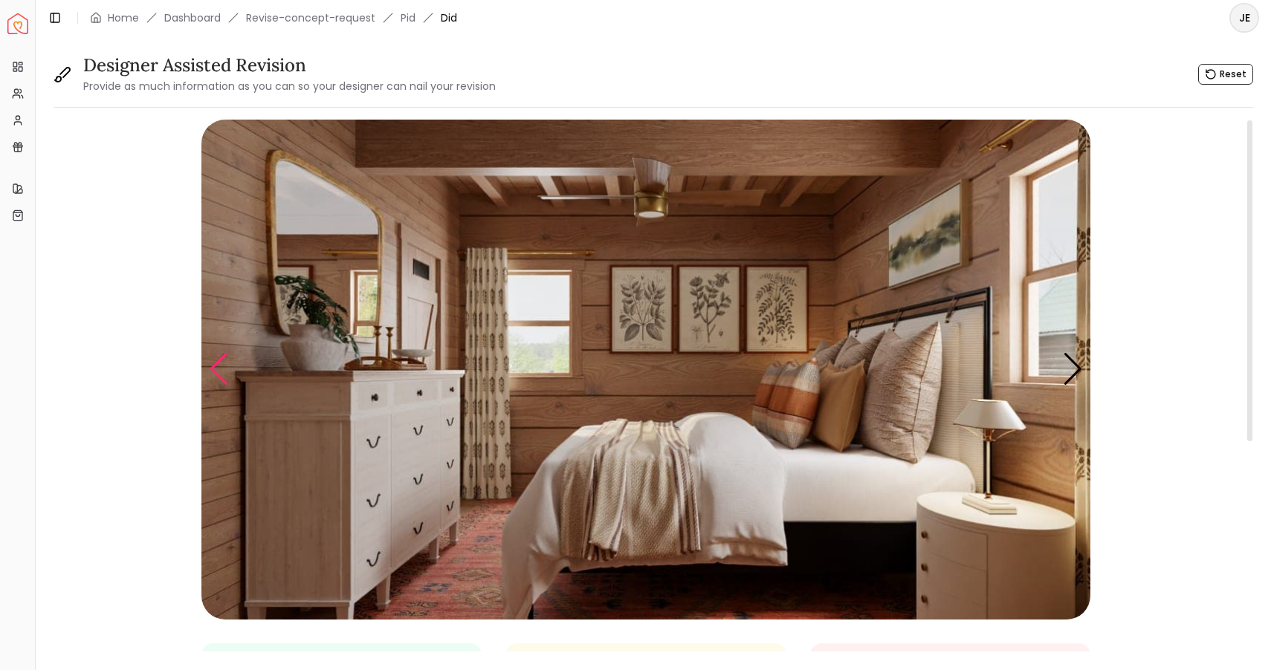
click at [216, 383] on div "Previous slide" at bounding box center [219, 369] width 20 height 33
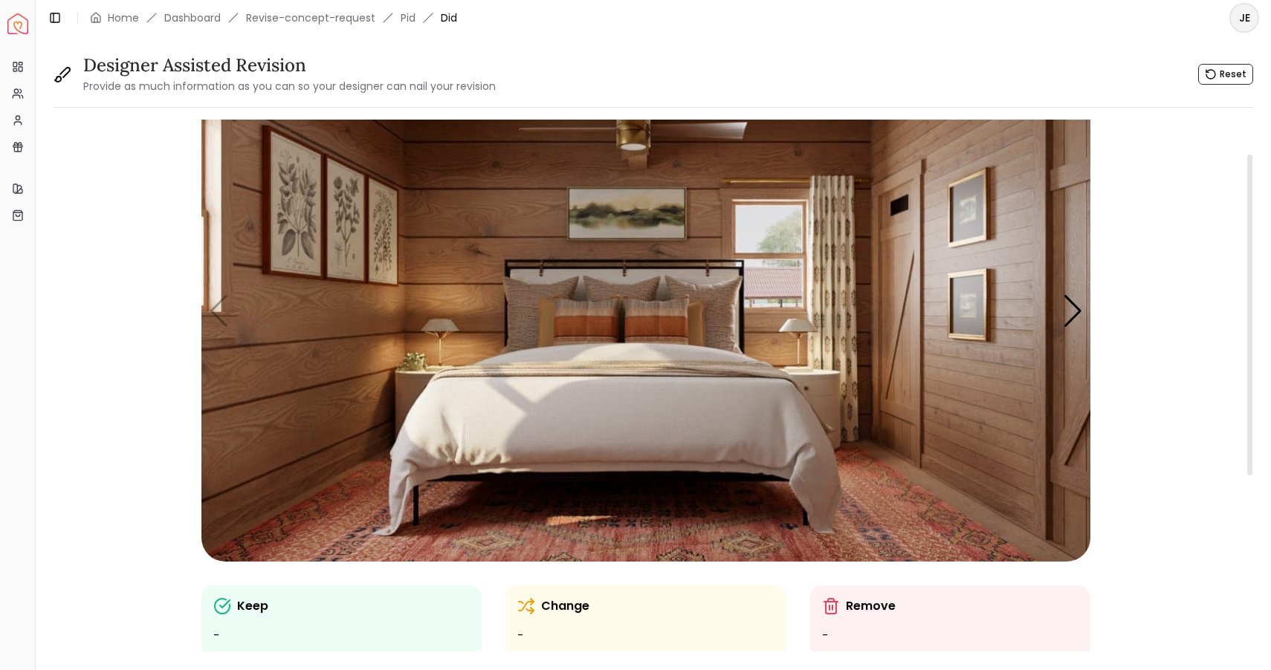
scroll to position [59, 0]
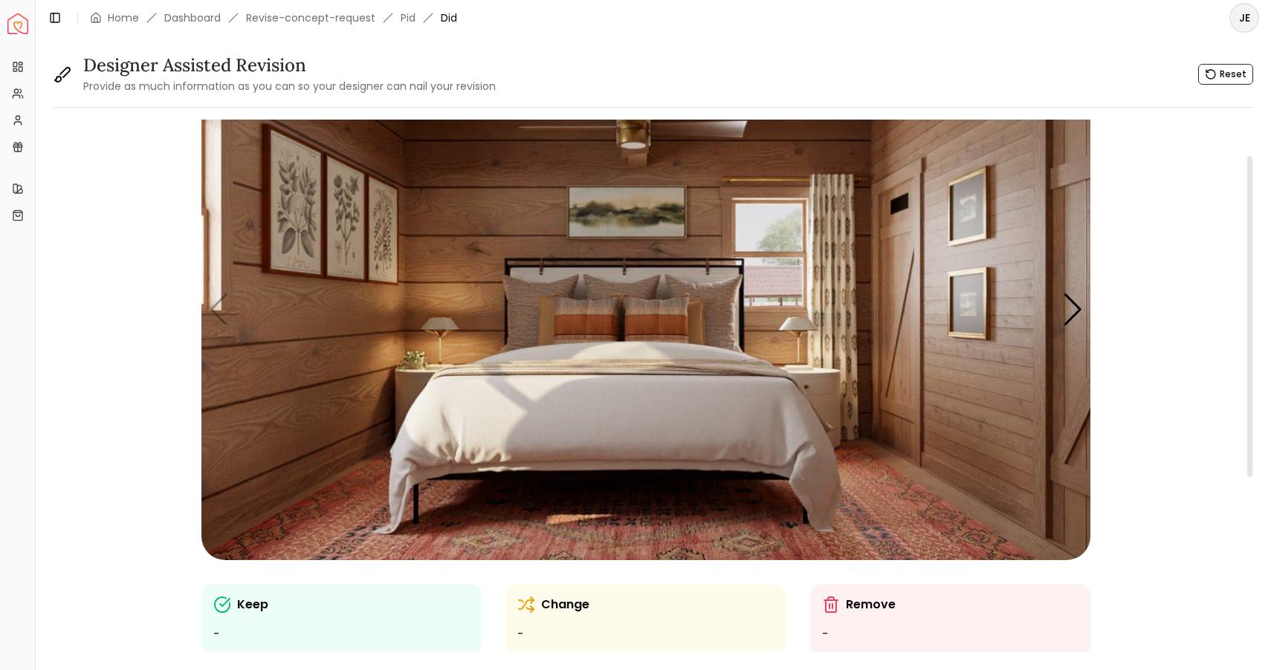
click at [555, 606] on p "Change" at bounding box center [565, 605] width 48 height 18
click at [521, 631] on ul "-" at bounding box center [645, 635] width 256 height 18
click at [217, 311] on img "1 / 5" at bounding box center [645, 310] width 889 height 500
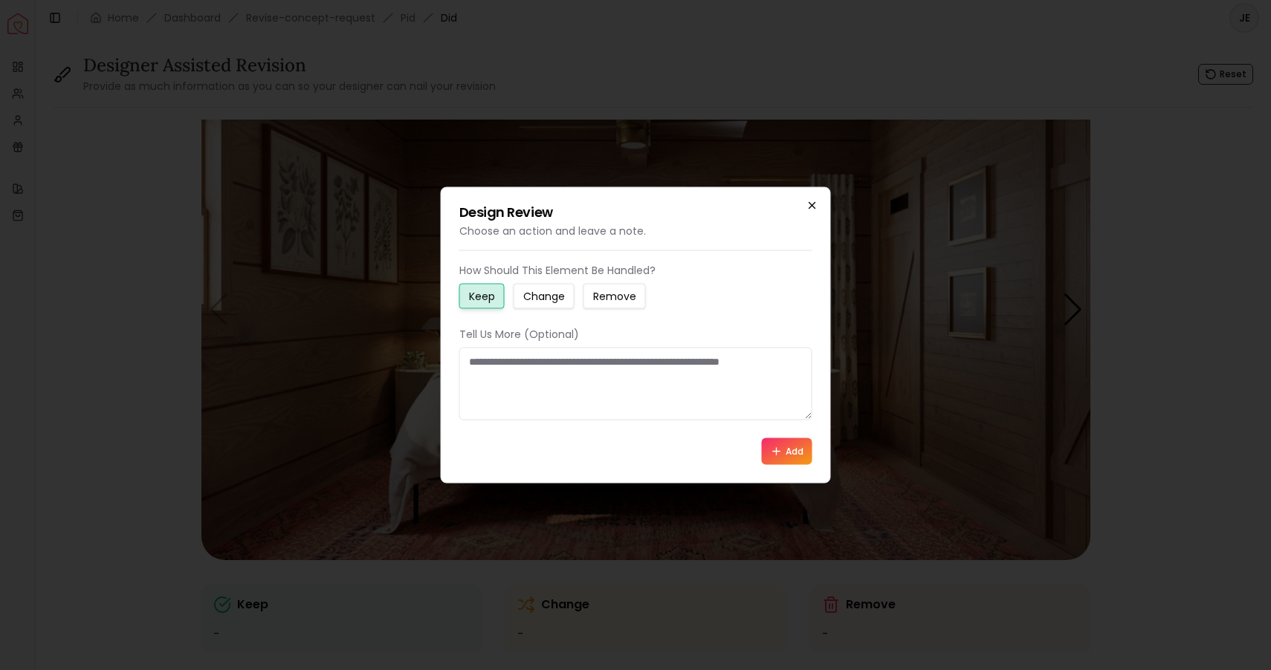
click at [811, 210] on icon "button" at bounding box center [812, 206] width 12 height 12
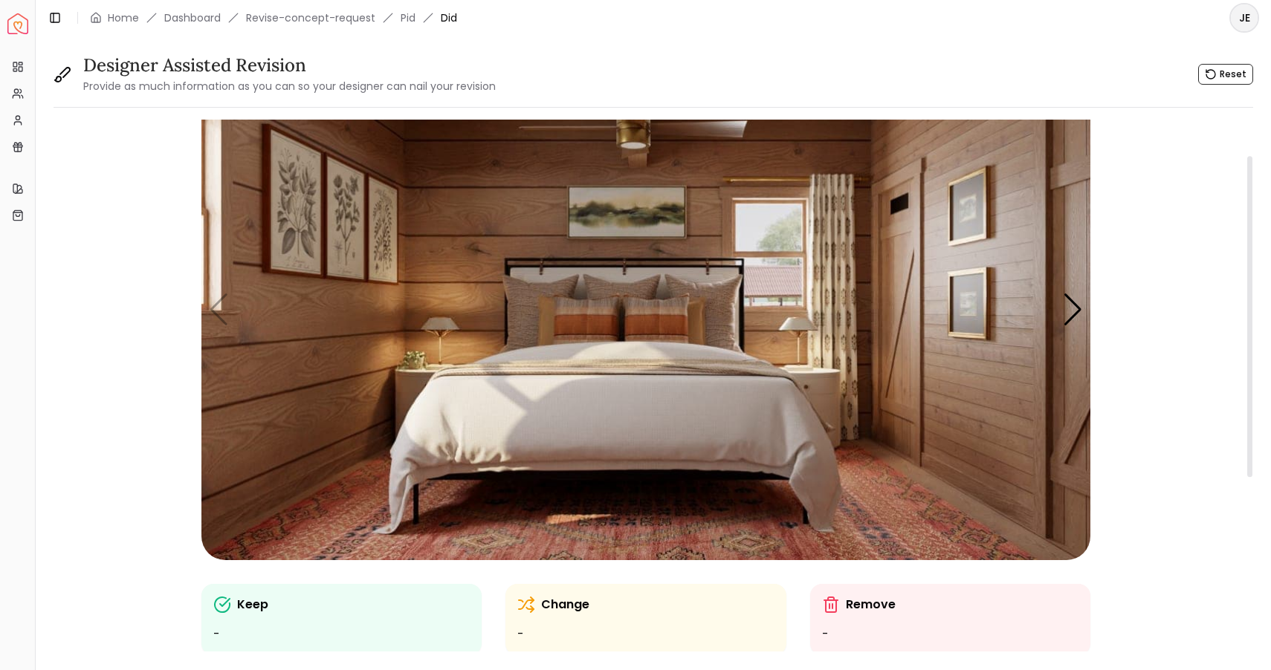
click at [647, 271] on img "1 / 5" at bounding box center [645, 310] width 889 height 500
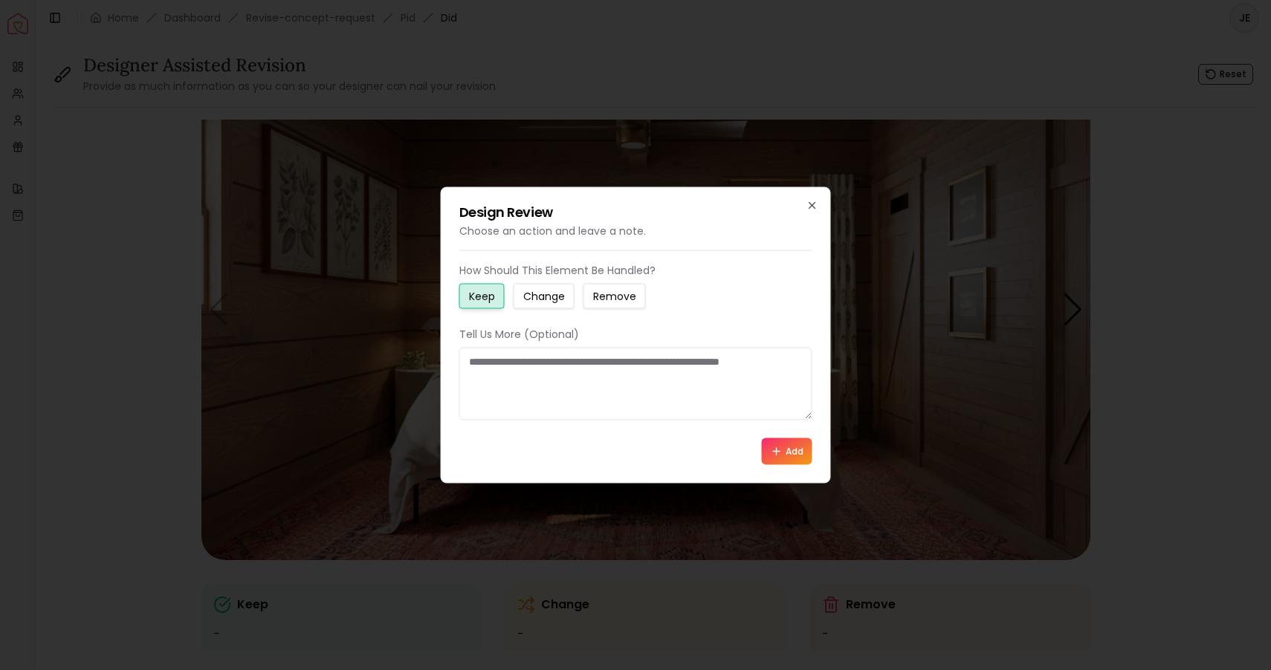
click at [559, 295] on small "Change" at bounding box center [544, 296] width 42 height 15
click at [482, 363] on textarea at bounding box center [635, 384] width 353 height 73
type textarea "**********"
click at [815, 203] on icon "button" at bounding box center [812, 206] width 12 height 12
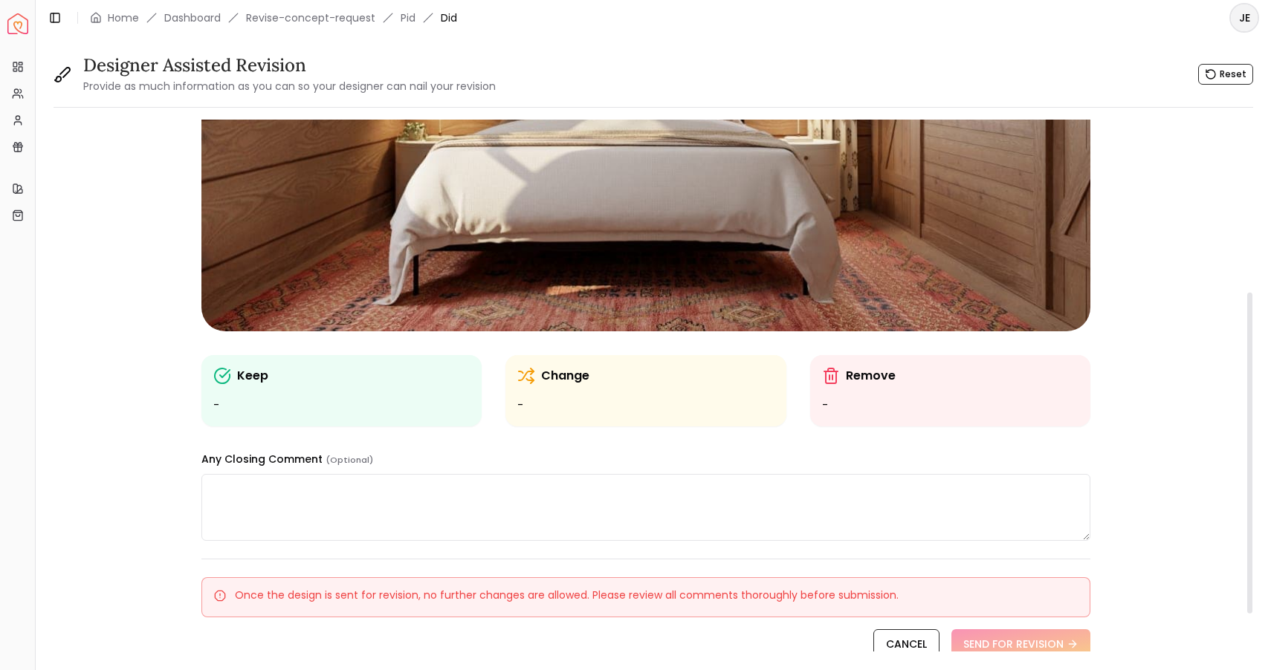
scroll to position [297, 0]
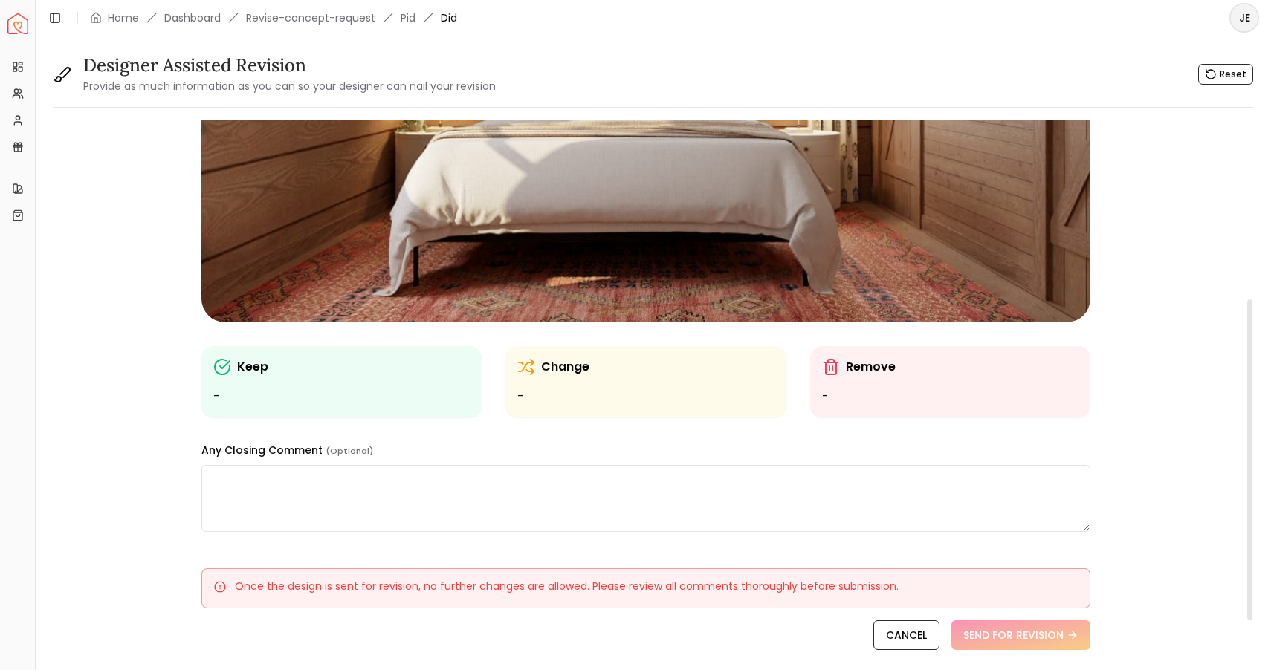
click at [337, 490] on textarea at bounding box center [645, 498] width 888 height 67
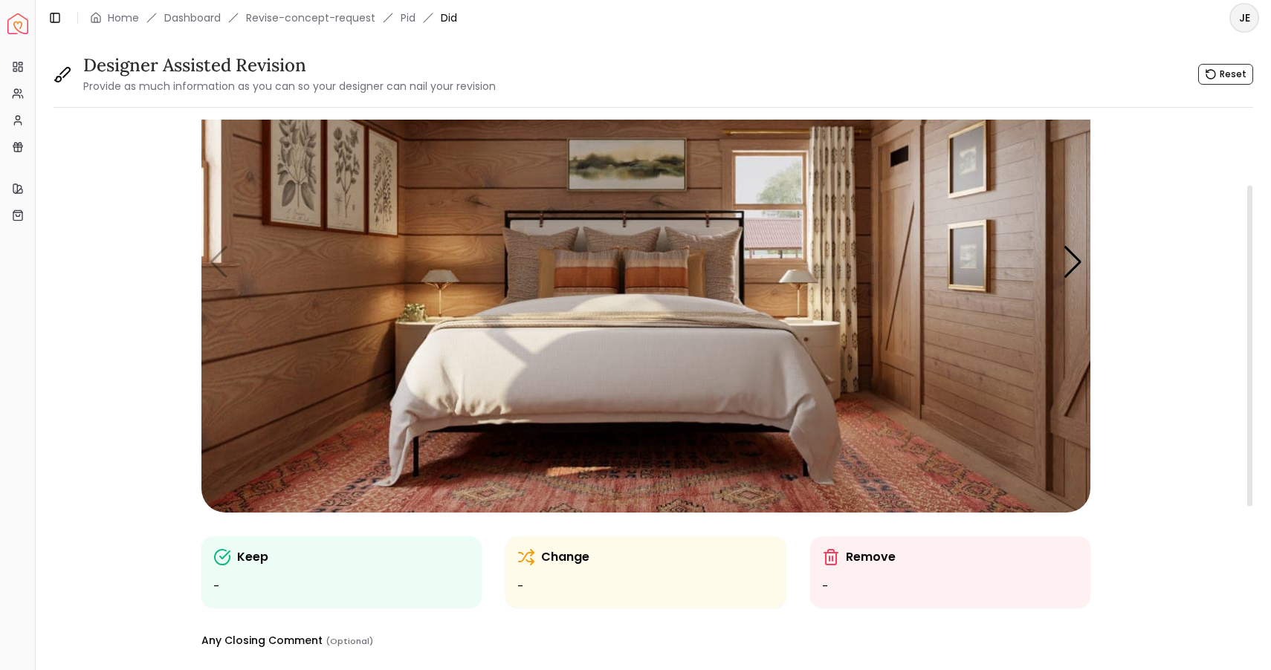
scroll to position [108, 0]
type textarea "**********"
click at [569, 559] on p "Change" at bounding box center [565, 557] width 48 height 18
click at [829, 157] on img "1 / 5" at bounding box center [645, 262] width 889 height 500
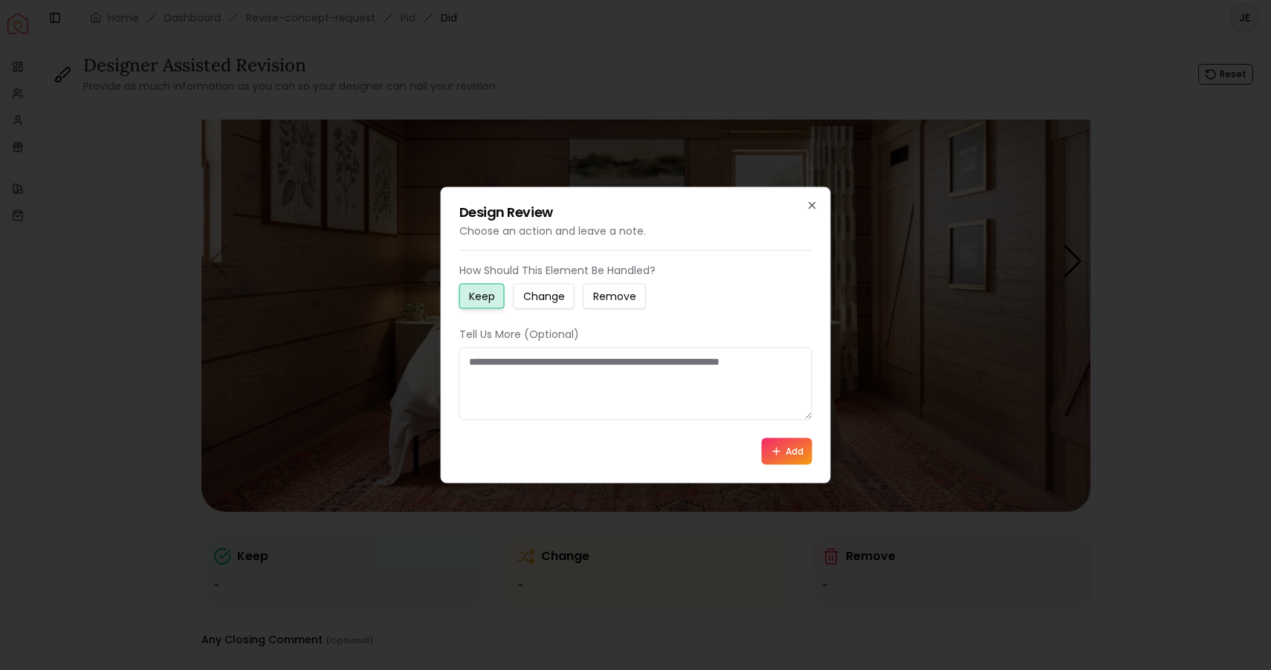
click at [558, 358] on textarea at bounding box center [635, 384] width 353 height 73
click at [527, 291] on small "Change" at bounding box center [544, 296] width 42 height 15
click at [485, 367] on textarea "*****" at bounding box center [635, 384] width 353 height 73
click at [517, 365] on textarea "**********" at bounding box center [635, 384] width 353 height 73
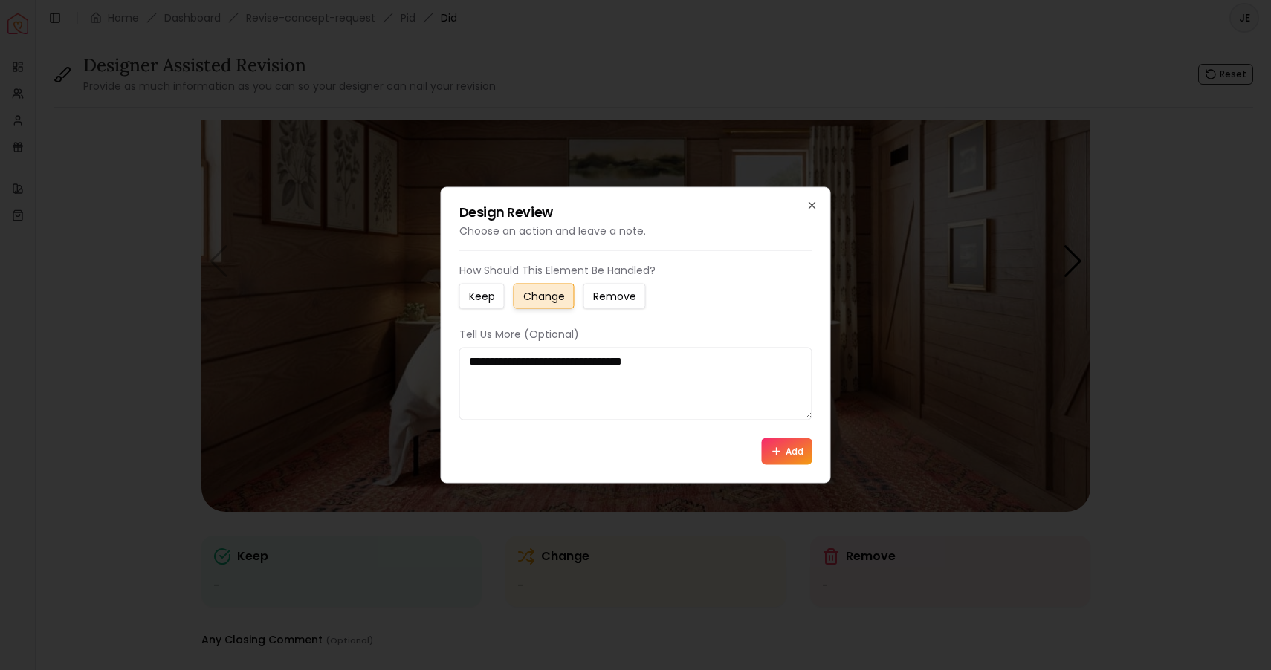
click at [517, 365] on textarea "**********" at bounding box center [635, 384] width 353 height 73
click at [544, 363] on textarea "**********" at bounding box center [635, 384] width 353 height 73
click at [643, 356] on textarea "**********" at bounding box center [635, 384] width 353 height 73
type textarea "**********"
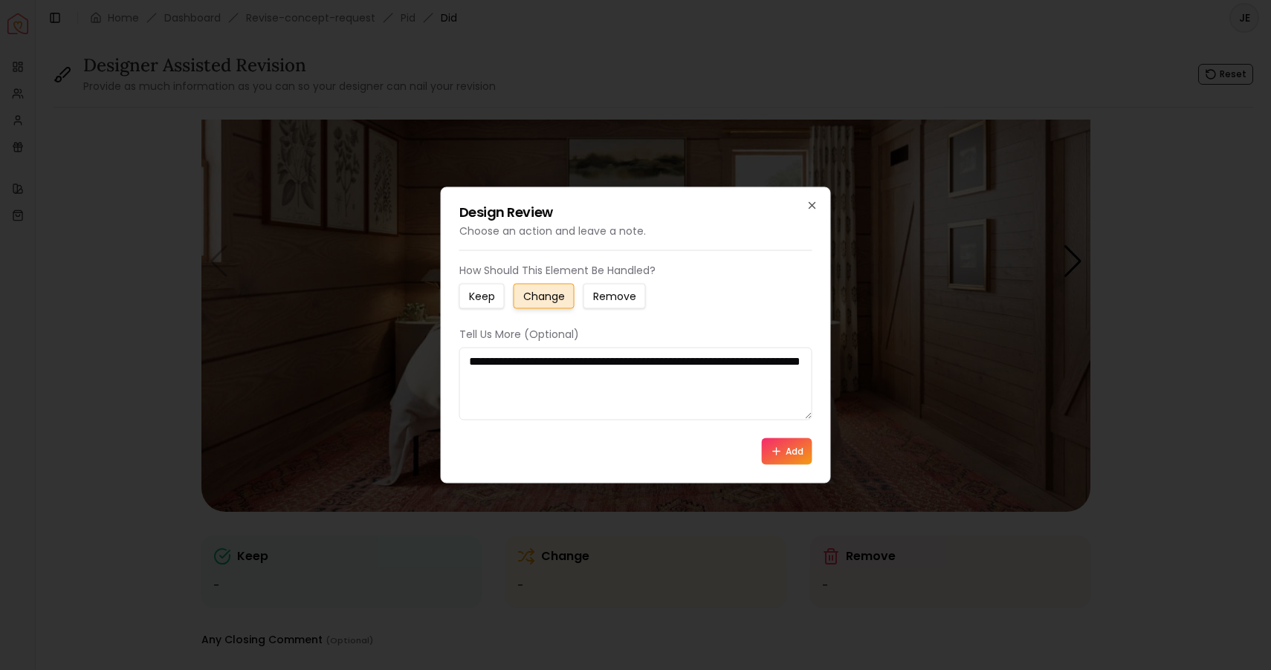
click at [787, 453] on button "Add" at bounding box center [787, 451] width 51 height 27
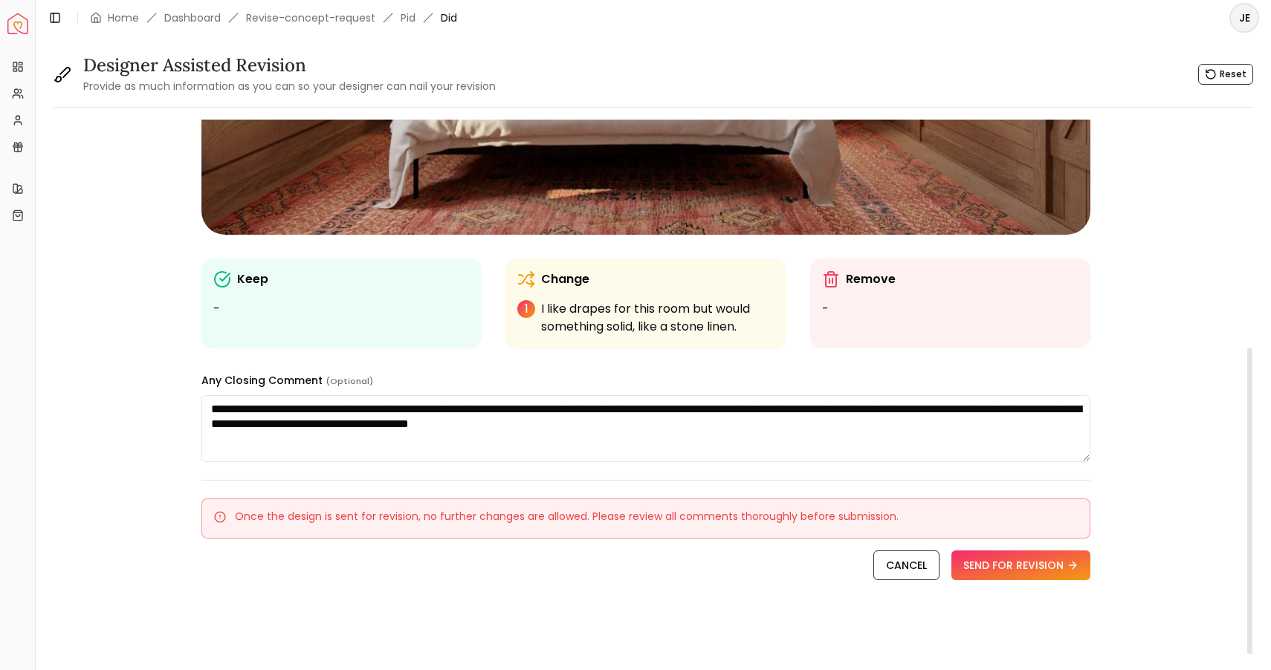
scroll to position [385, 0]
click at [719, 423] on textarea "**********" at bounding box center [645, 428] width 889 height 67
click at [272, 441] on textarea "**********" at bounding box center [645, 428] width 889 height 67
click at [372, 440] on textarea "**********" at bounding box center [645, 428] width 889 height 67
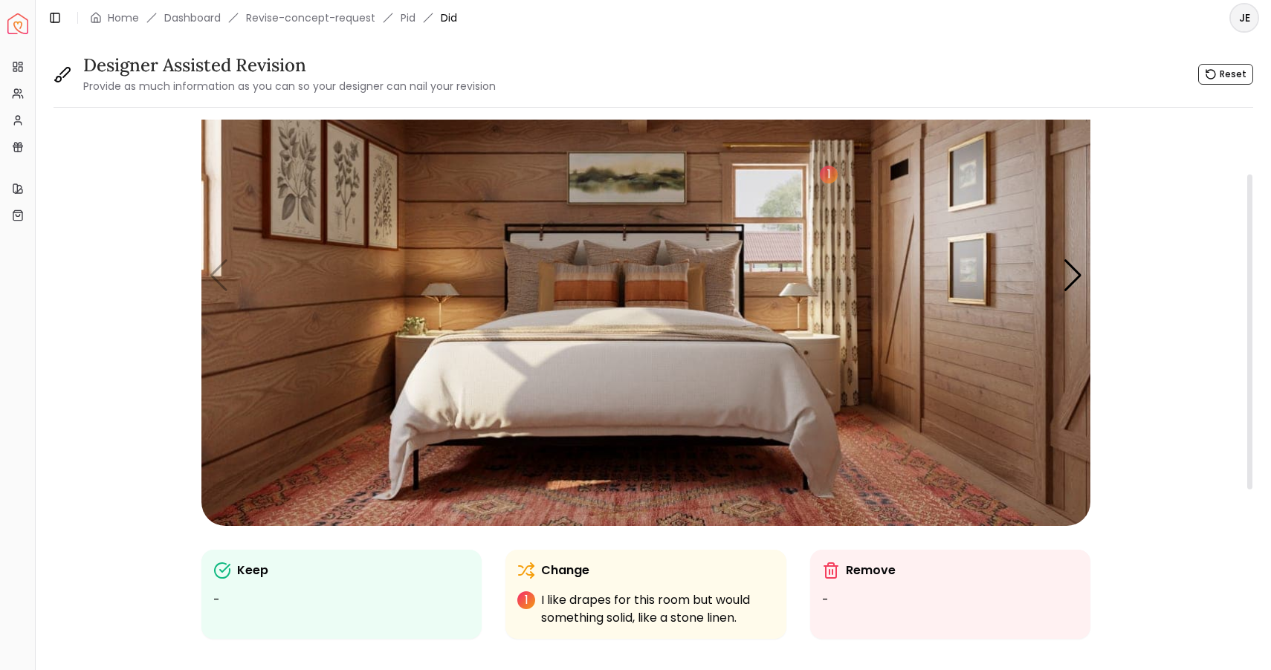
scroll to position [77, 0]
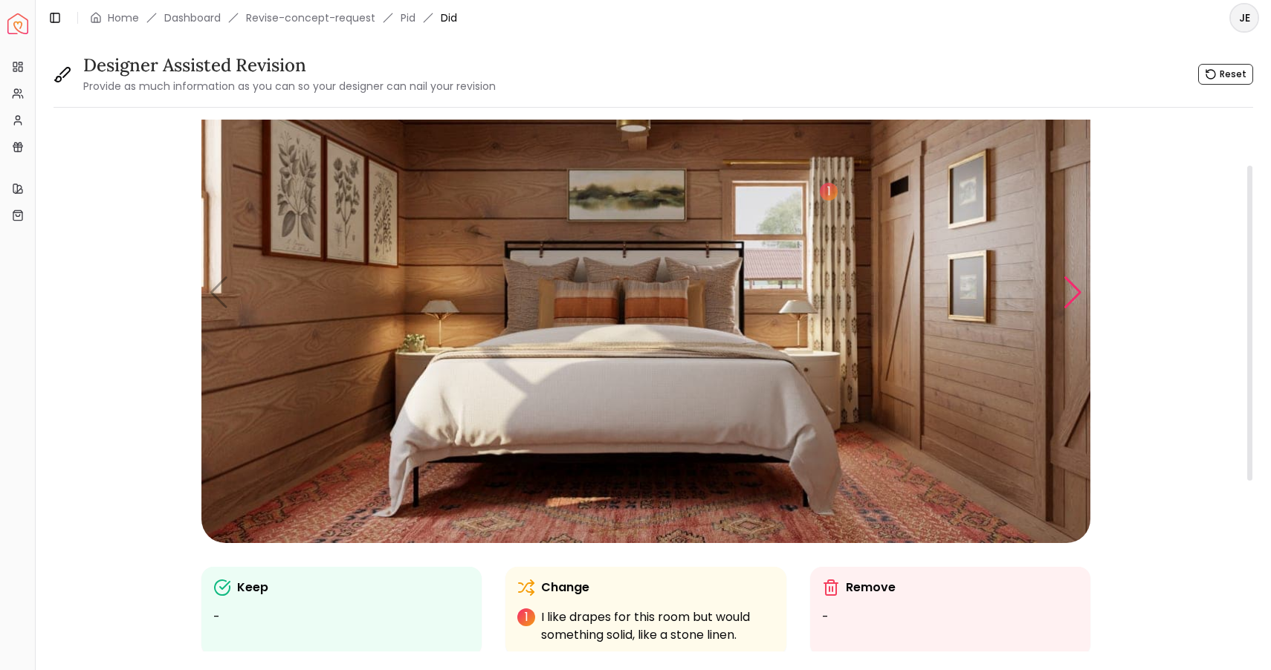
type textarea "**********"
click at [1067, 290] on div "Next slide" at bounding box center [1073, 292] width 20 height 33
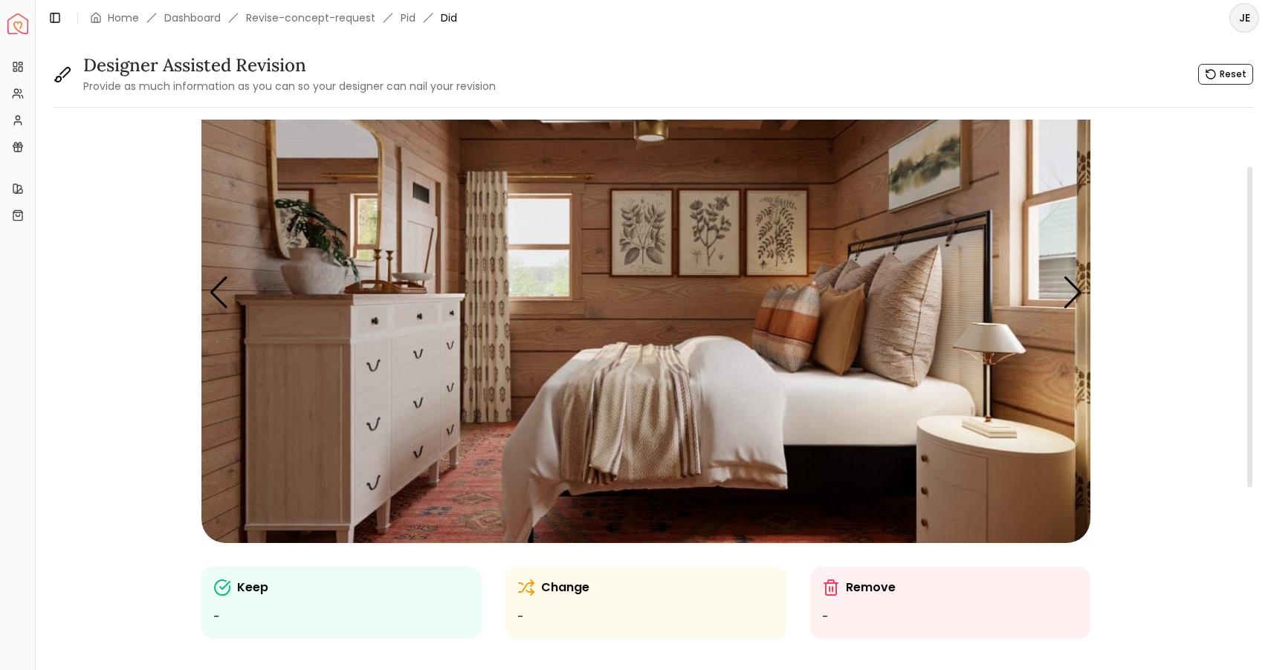
click at [308, 393] on img "2 / 5" at bounding box center [645, 293] width 889 height 500
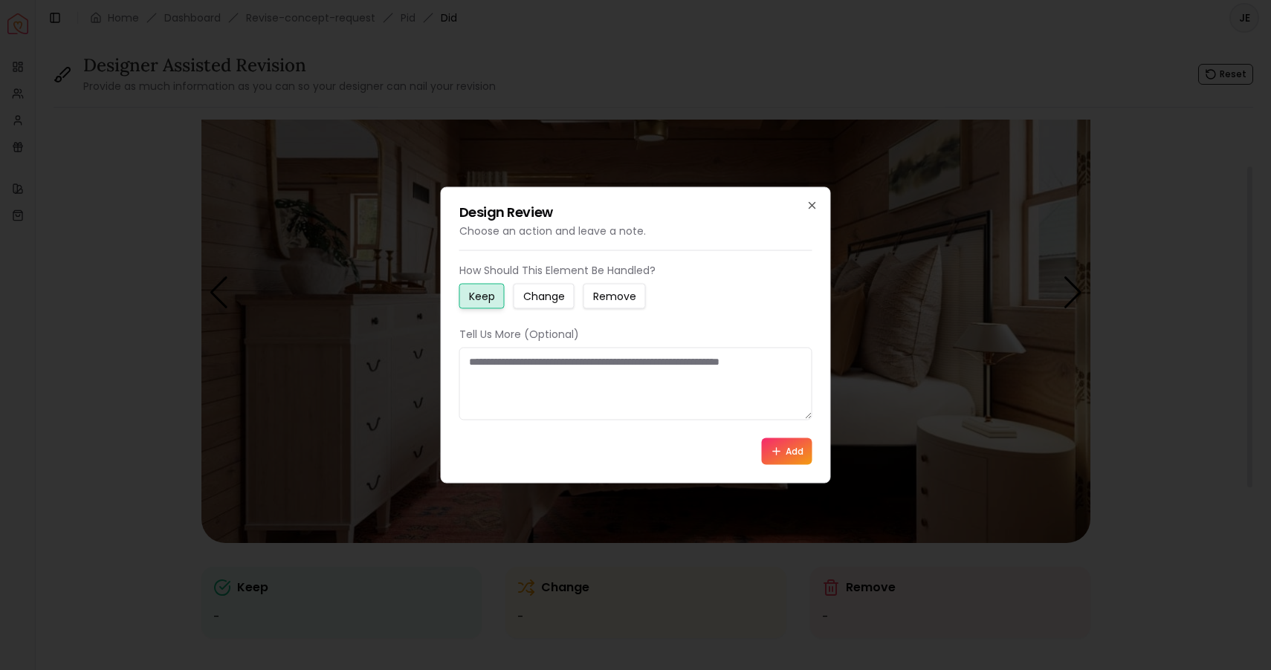
click at [545, 297] on small "Change" at bounding box center [544, 296] width 42 height 15
click at [487, 364] on textarea at bounding box center [635, 384] width 353 height 73
type textarea "**********"
click at [798, 452] on button "Add" at bounding box center [787, 451] width 51 height 27
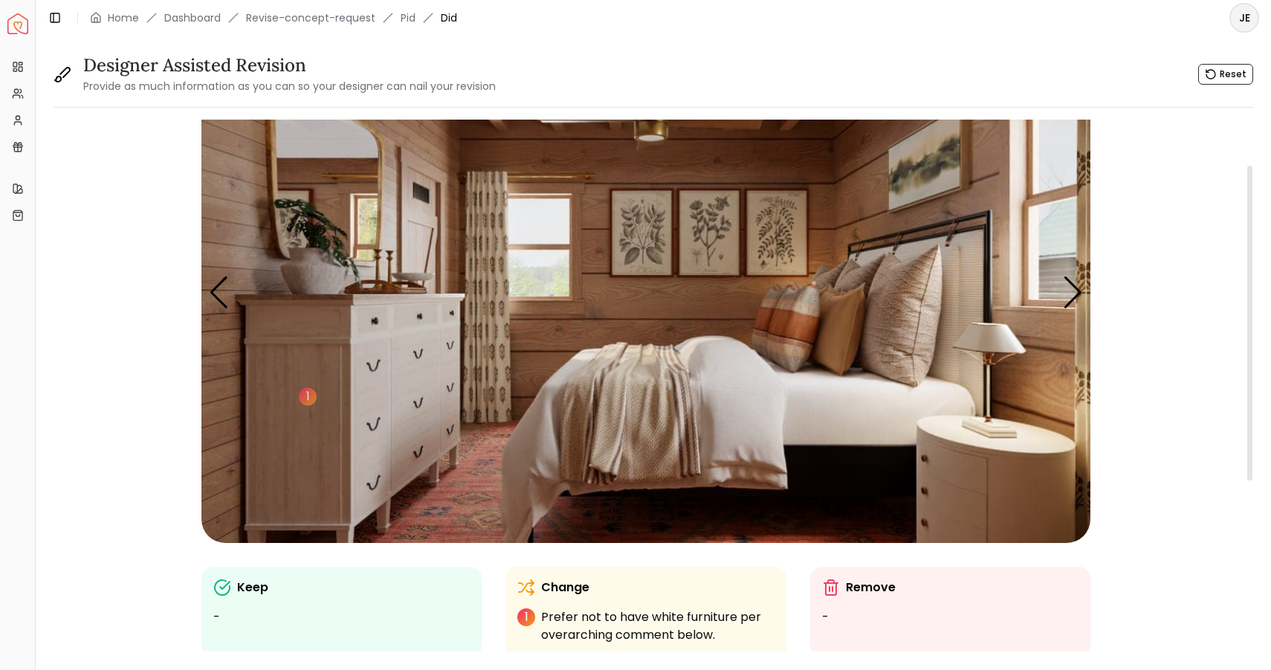
click at [963, 285] on img "2 / 5" at bounding box center [645, 293] width 889 height 500
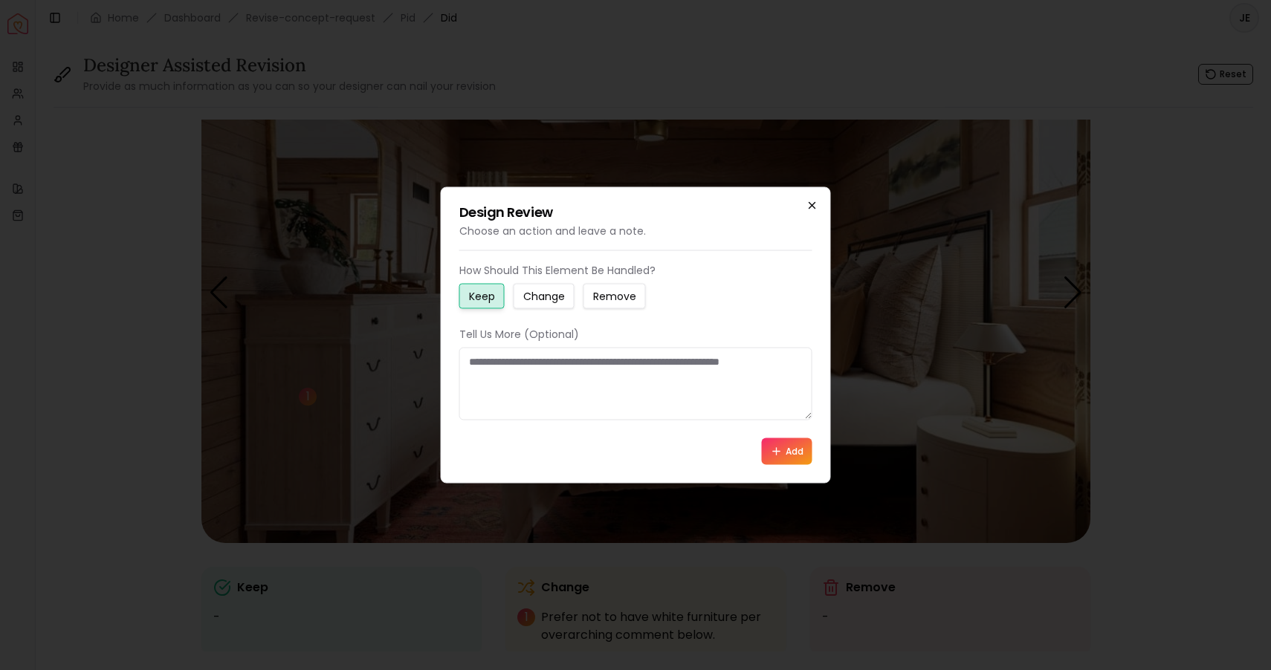
click at [812, 201] on icon "button" at bounding box center [812, 206] width 12 height 12
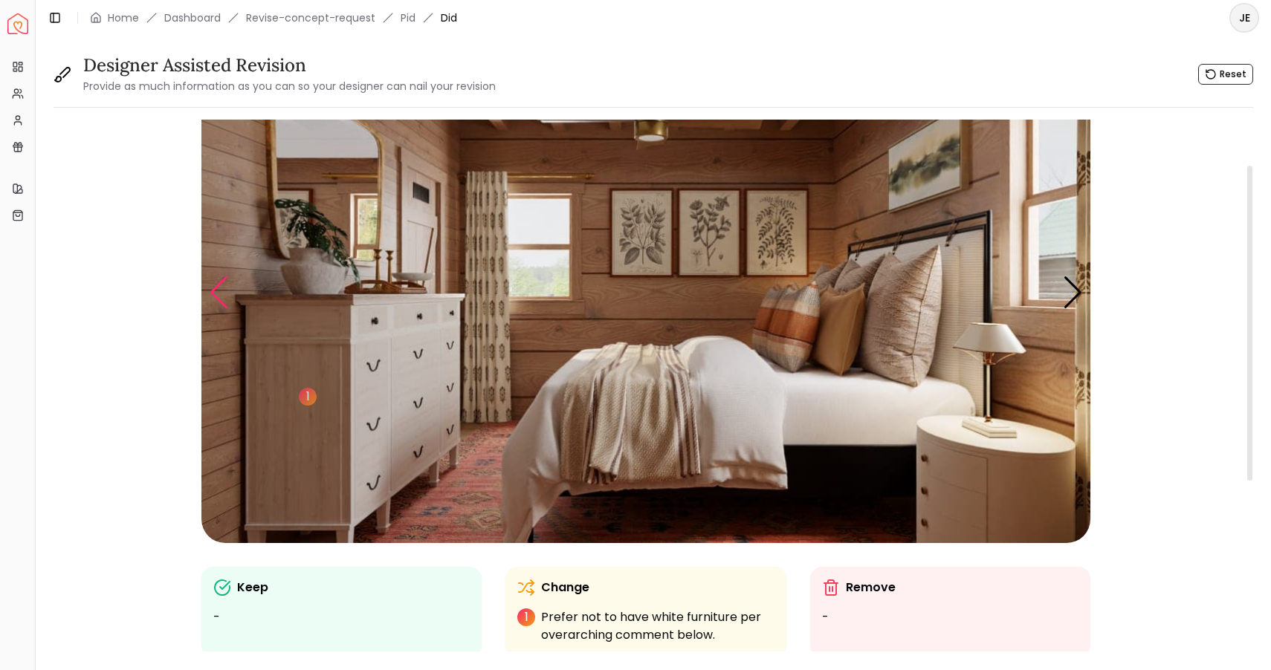
click at [213, 303] on div "Previous slide" at bounding box center [219, 292] width 20 height 33
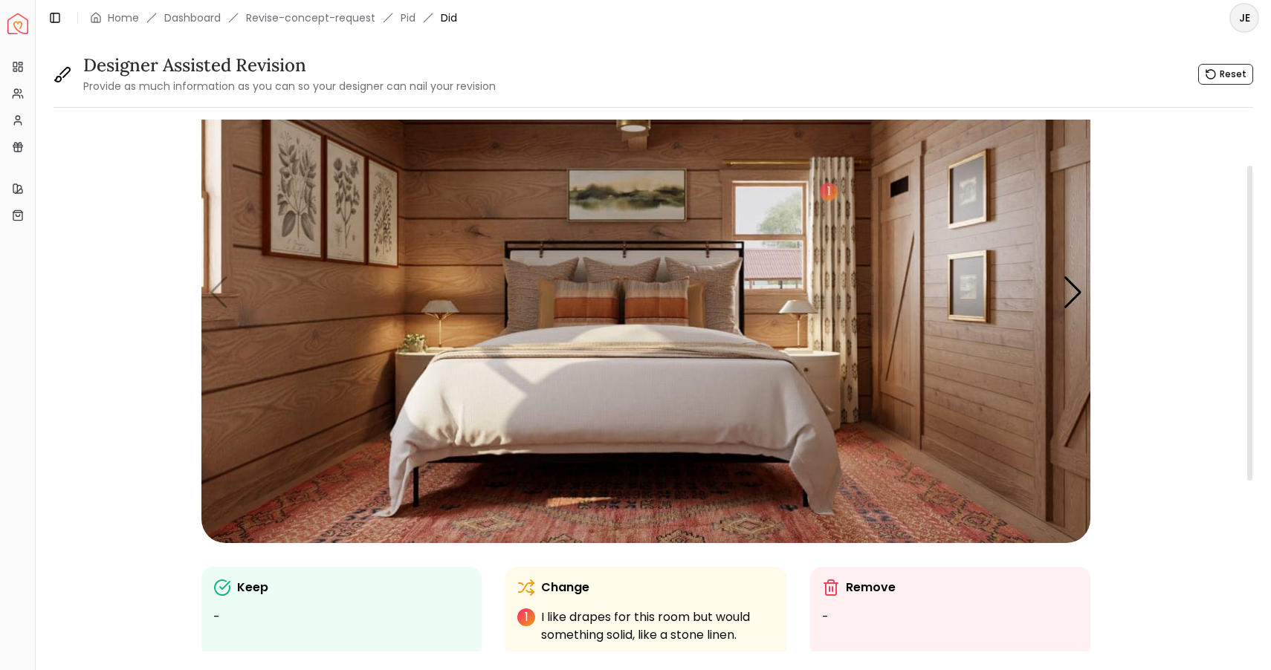
click at [634, 253] on img "1 / 5" at bounding box center [645, 293] width 889 height 500
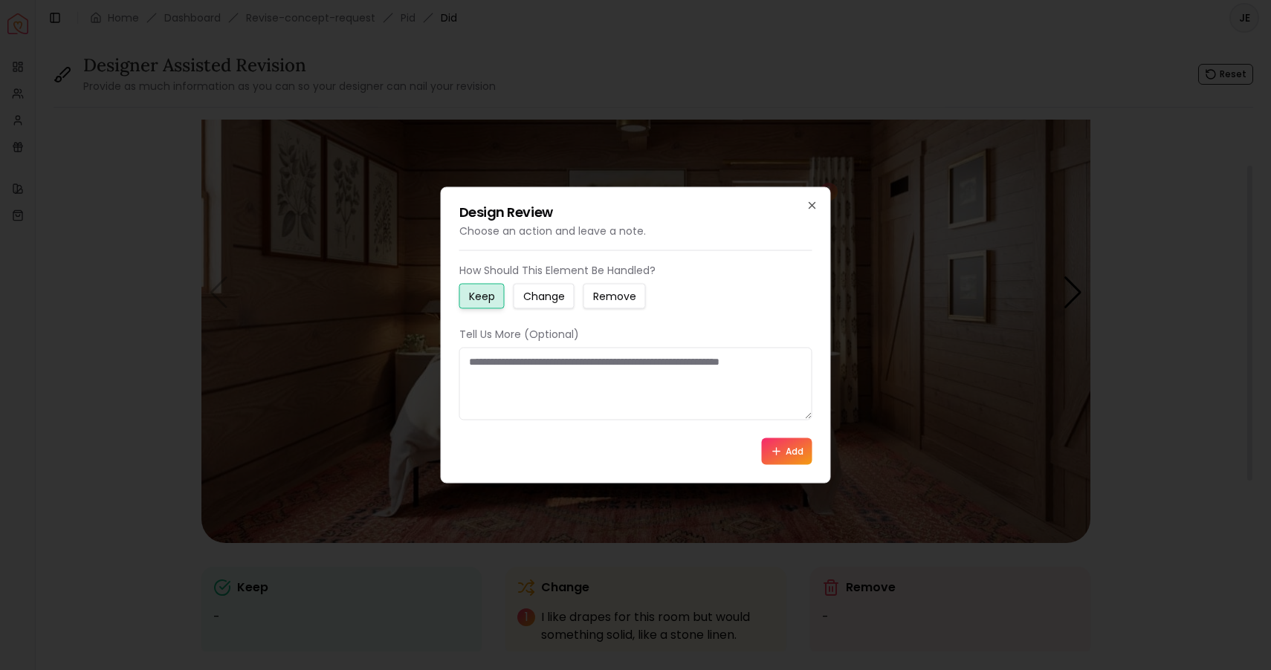
click at [539, 302] on small "Change" at bounding box center [544, 296] width 42 height 15
click at [488, 363] on textarea at bounding box center [635, 384] width 353 height 73
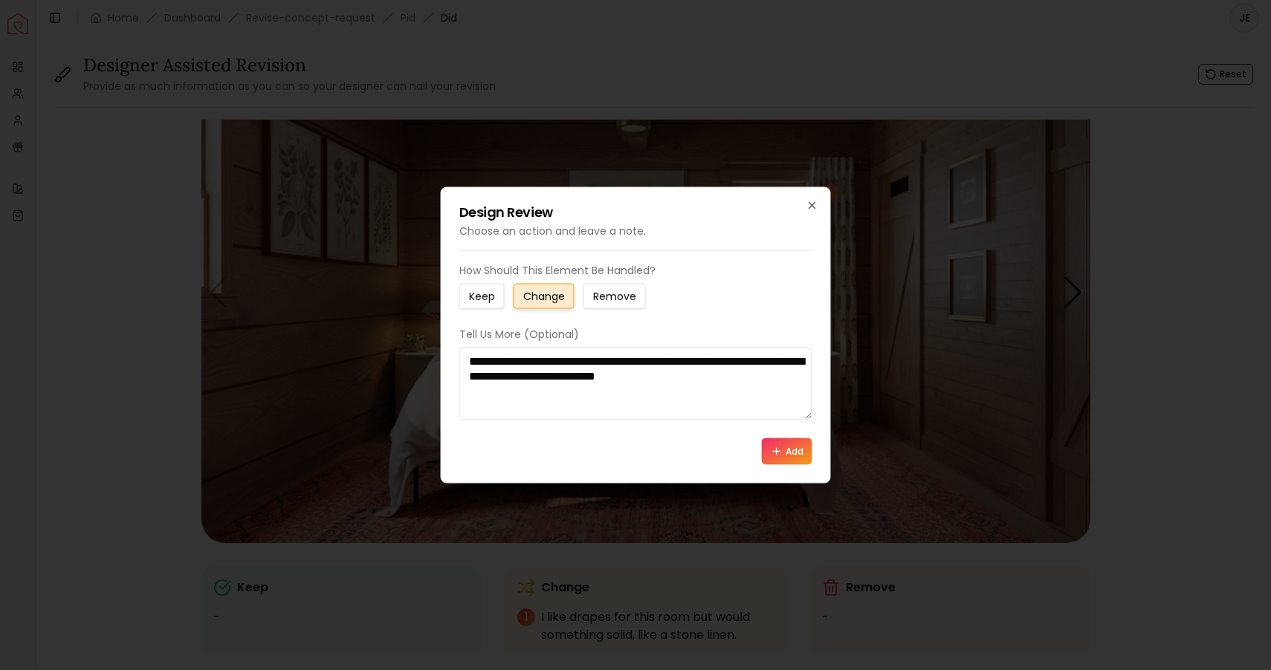
type textarea "**********"
click at [792, 451] on button "Add" at bounding box center [787, 451] width 51 height 27
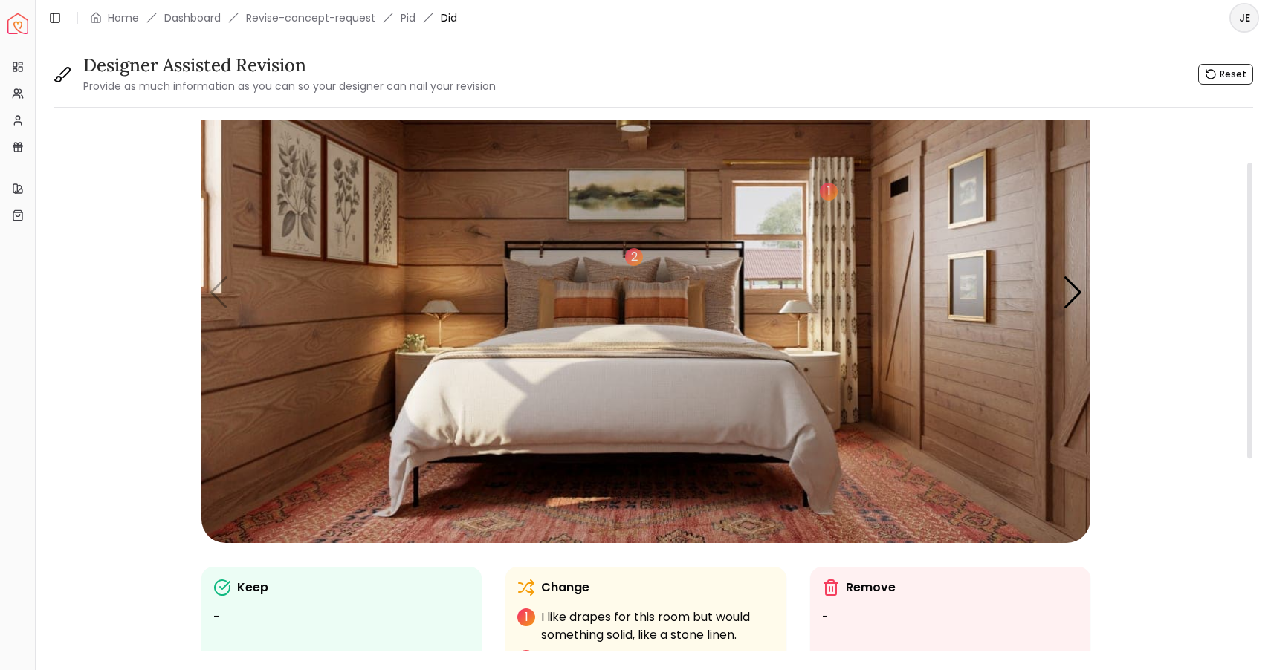
click at [1067, 273] on img "1 / 5" at bounding box center [645, 293] width 889 height 500
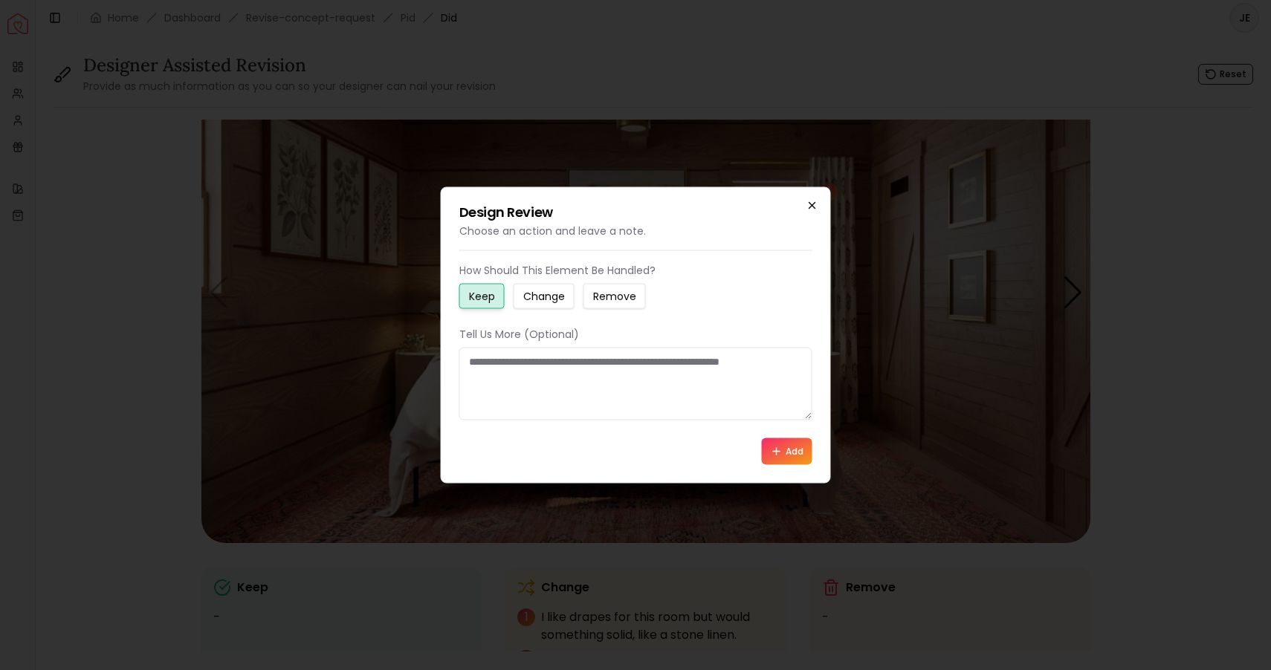
click at [811, 207] on icon "button" at bounding box center [812, 206] width 12 height 12
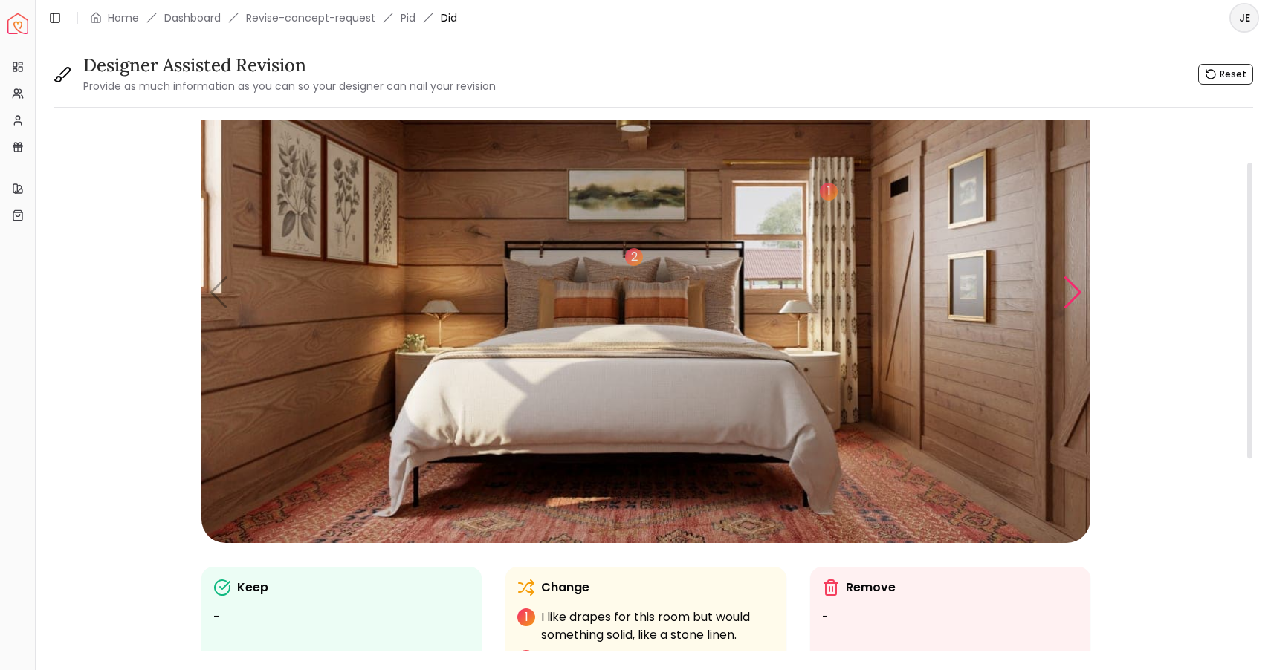
click at [1072, 297] on div "Next slide" at bounding box center [1073, 292] width 20 height 33
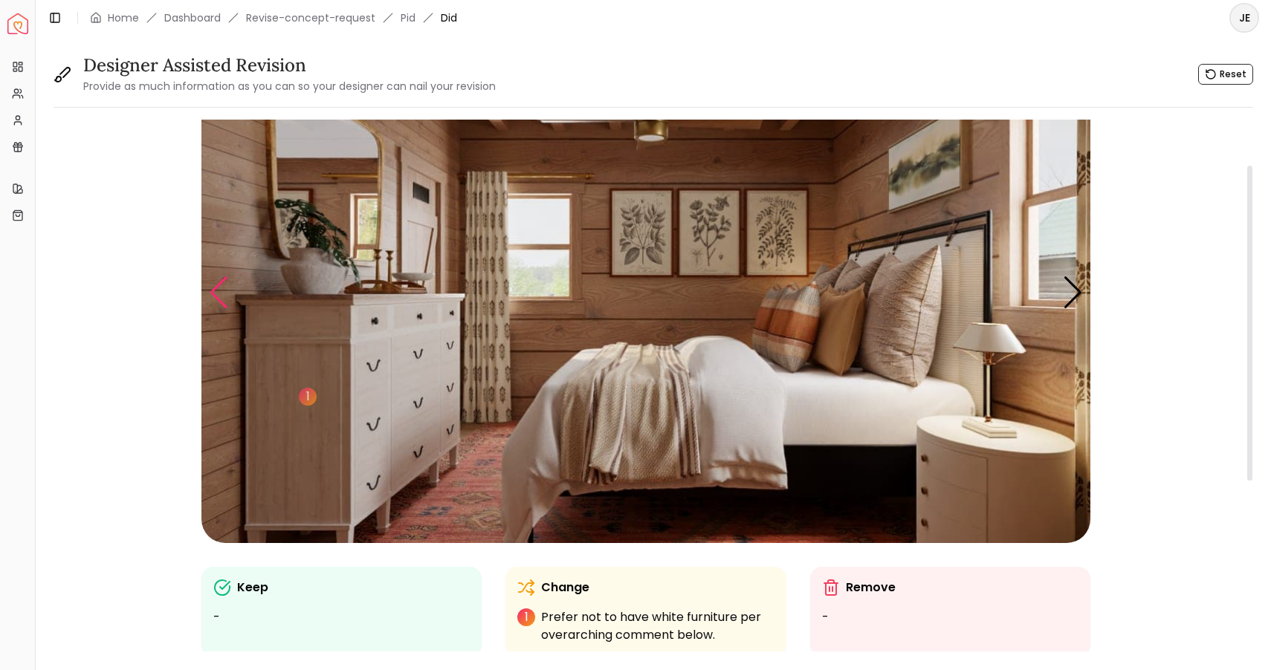
click at [222, 300] on div "Previous slide" at bounding box center [219, 292] width 20 height 33
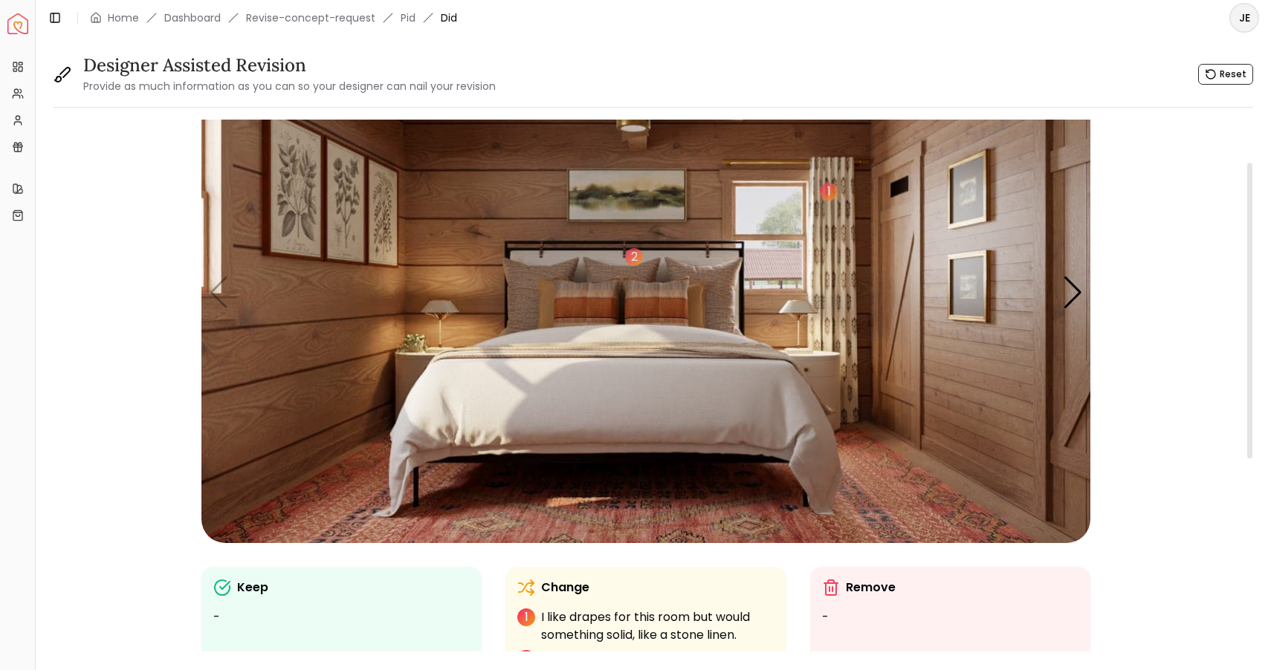
click at [870, 487] on img "1 / 5" at bounding box center [645, 293] width 889 height 500
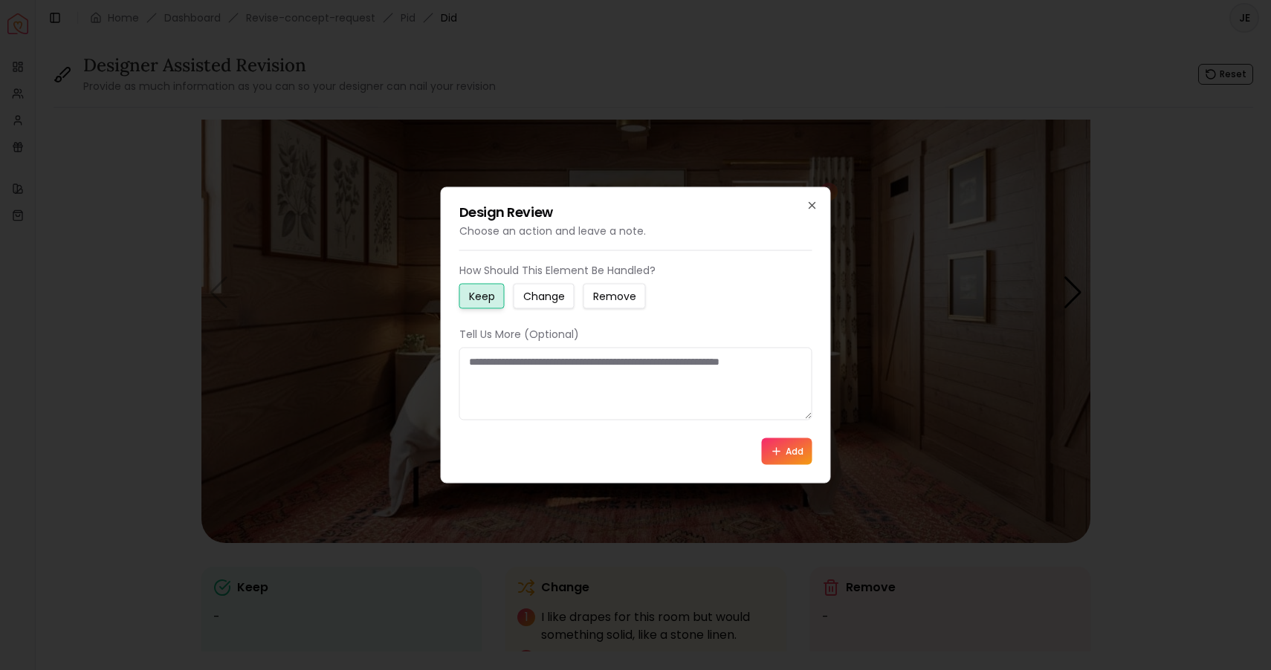
click at [569, 289] on button "Change" at bounding box center [544, 296] width 61 height 25
click at [478, 369] on textarea at bounding box center [635, 384] width 353 height 73
type textarea "*"
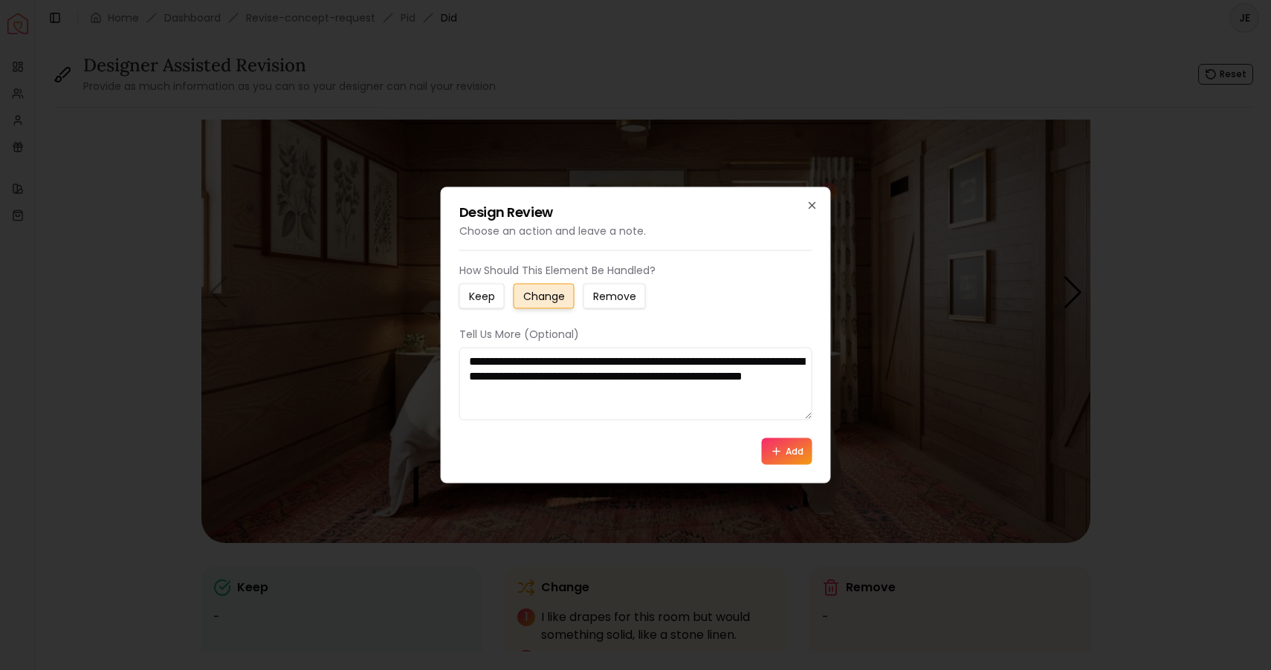
click at [745, 382] on textarea "**********" at bounding box center [635, 384] width 353 height 73
click at [682, 396] on textarea "**********" at bounding box center [635, 384] width 353 height 73
type textarea "**********"
click at [800, 447] on button "Add" at bounding box center [787, 451] width 51 height 27
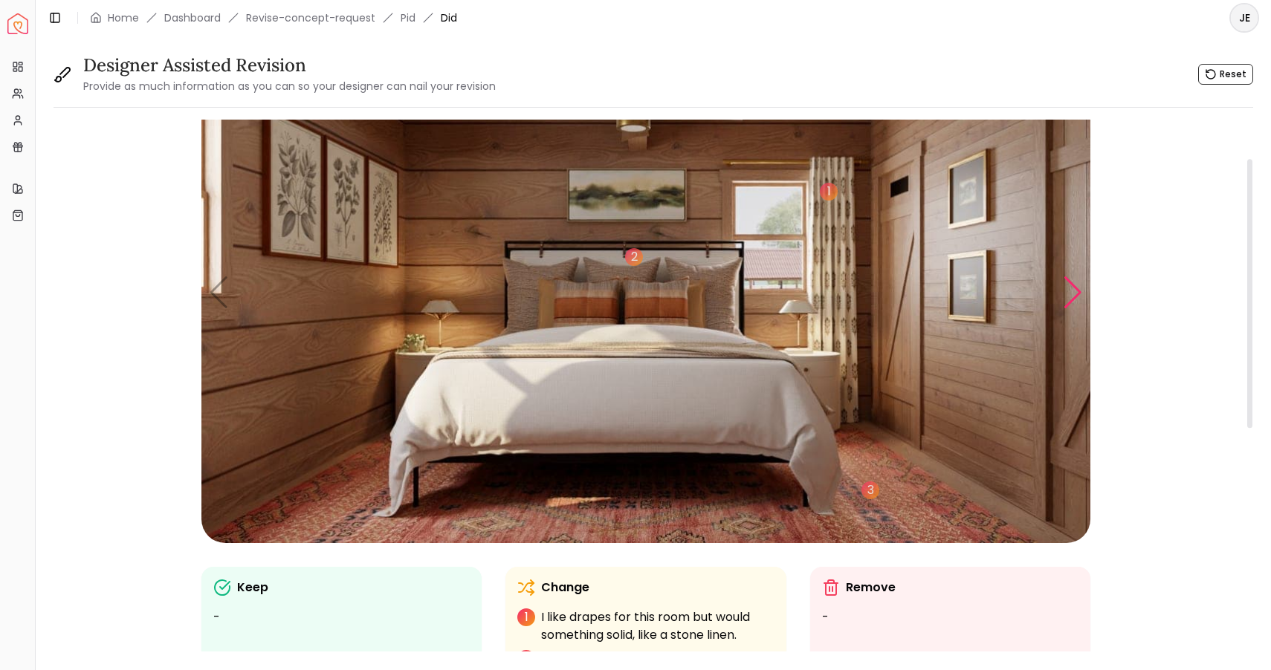
click at [1080, 291] on div "Next slide" at bounding box center [1073, 292] width 20 height 33
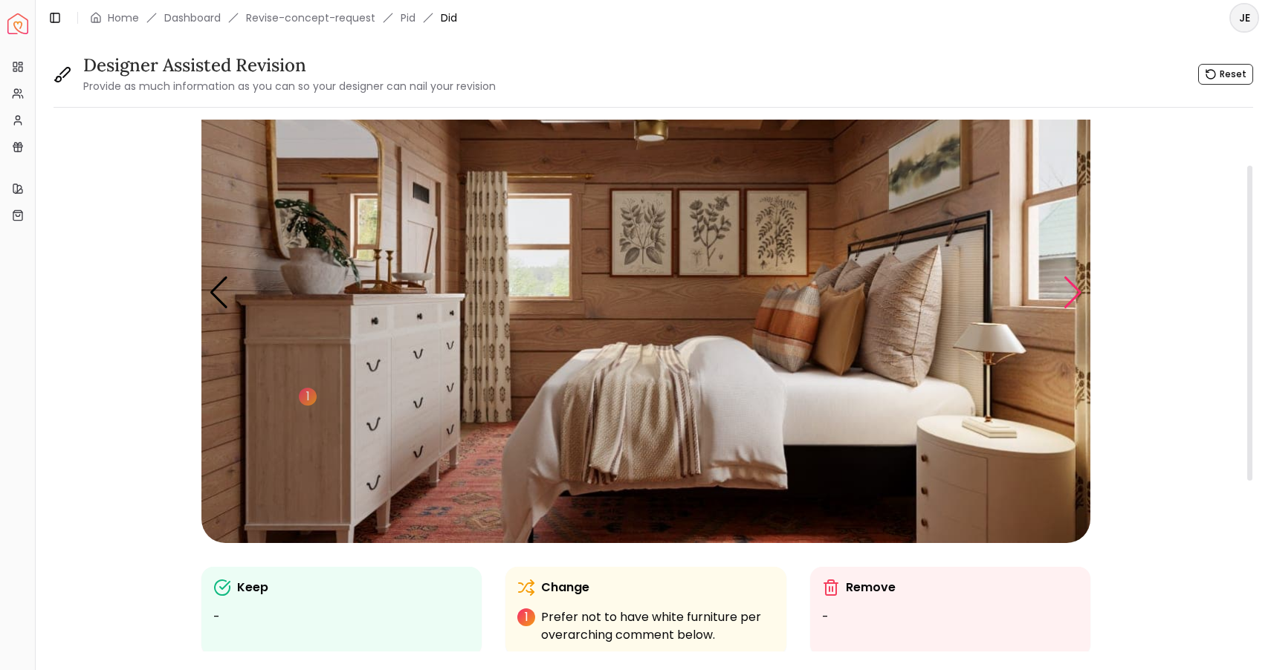
click at [1080, 291] on div "Next slide" at bounding box center [1073, 292] width 20 height 33
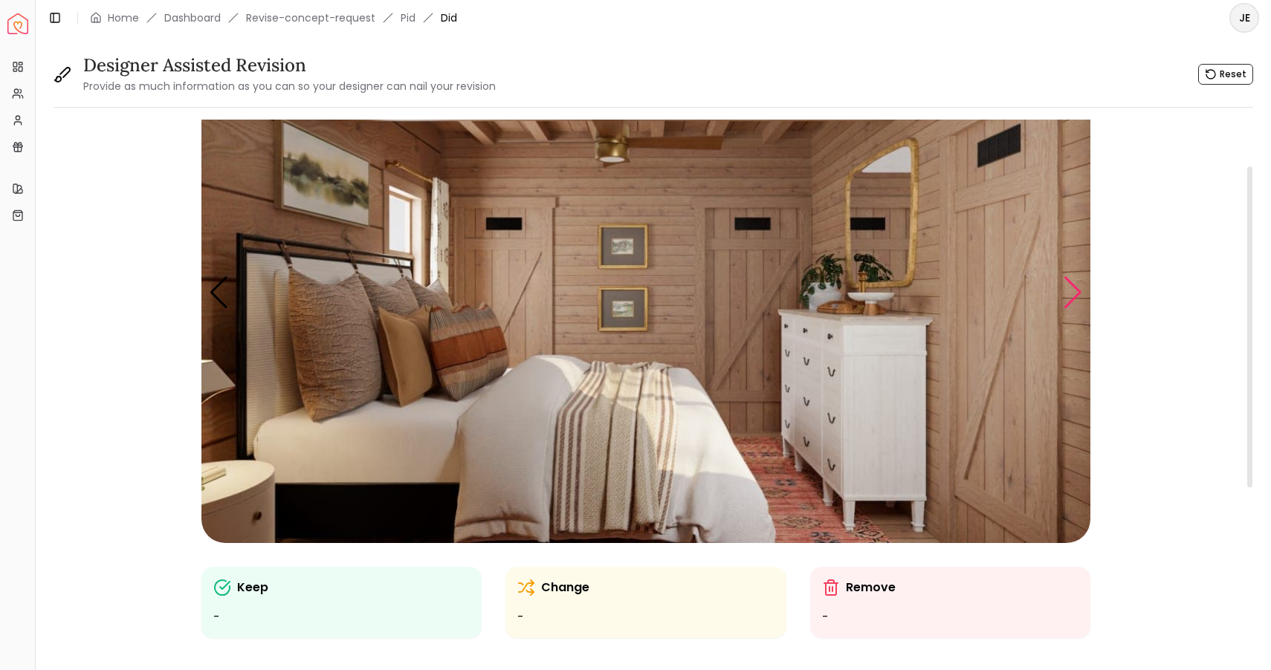
click at [1077, 293] on div "Next slide" at bounding box center [1073, 292] width 20 height 33
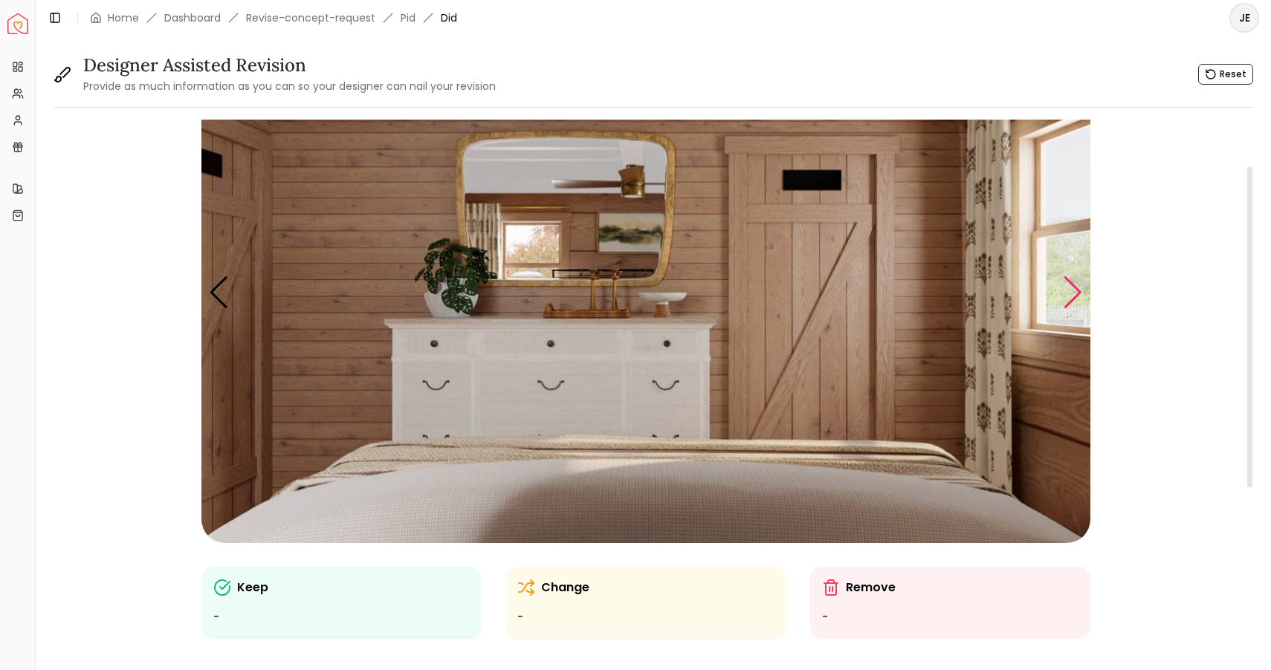
click at [1077, 293] on div "Next slide" at bounding box center [1073, 292] width 20 height 33
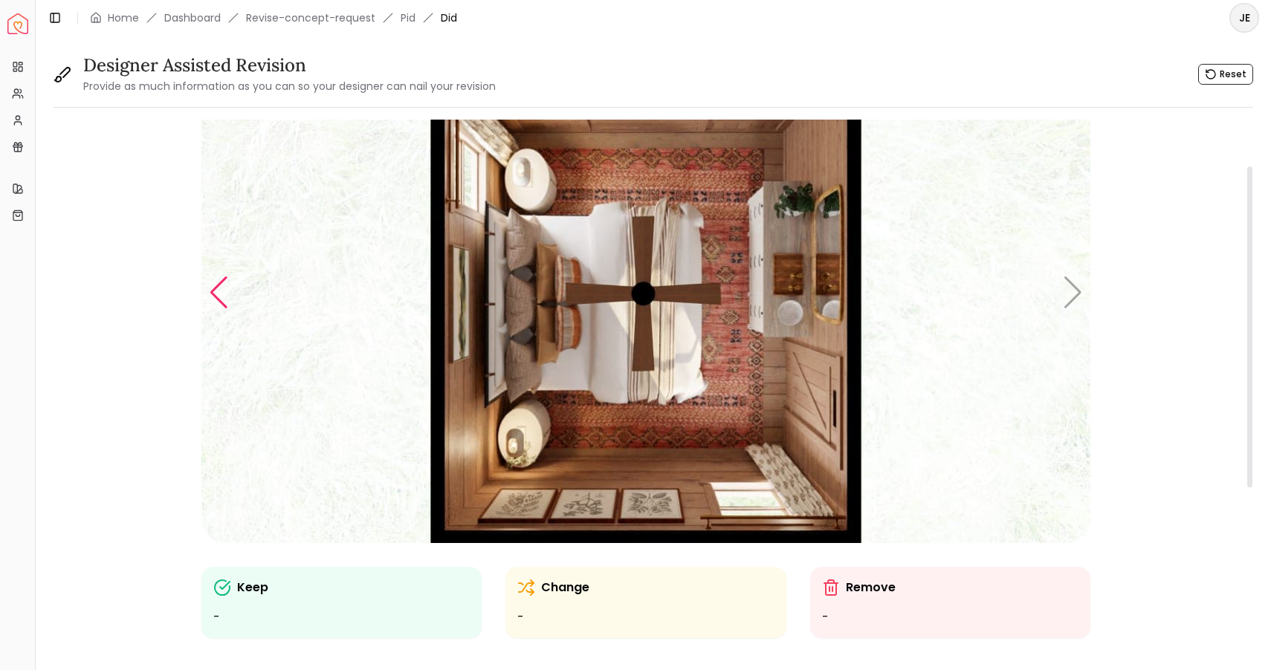
click at [211, 298] on div "Previous slide" at bounding box center [219, 292] width 20 height 33
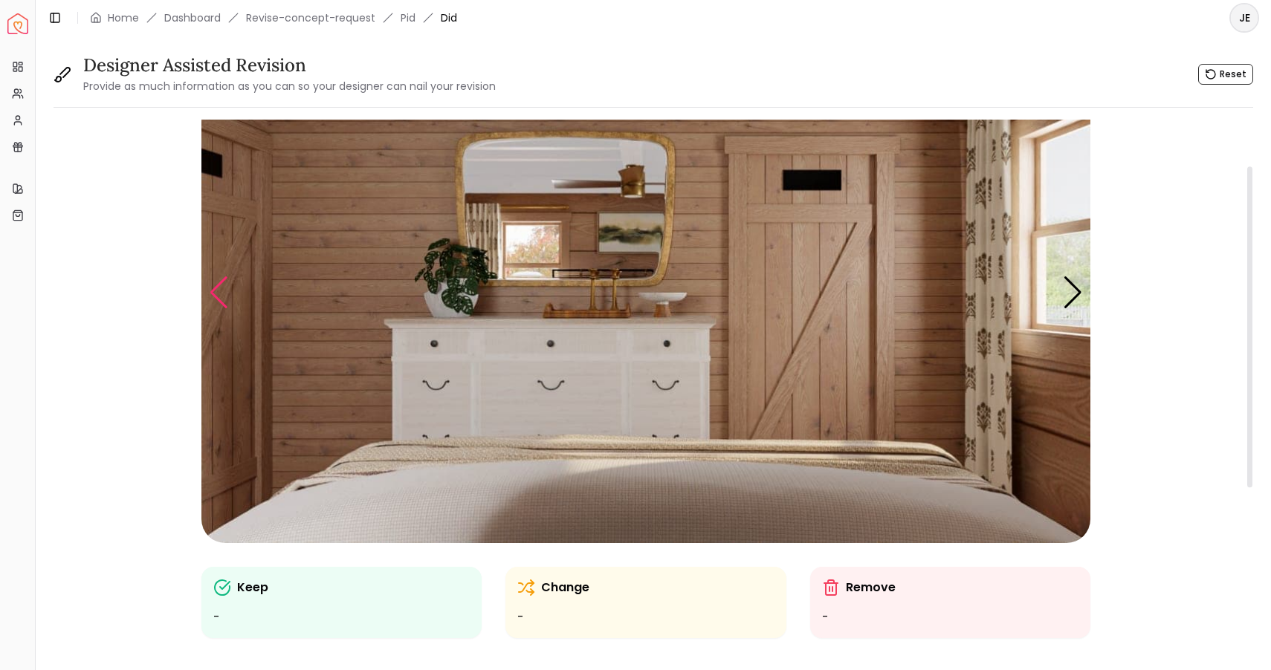
click at [211, 298] on div "Previous slide" at bounding box center [219, 292] width 20 height 33
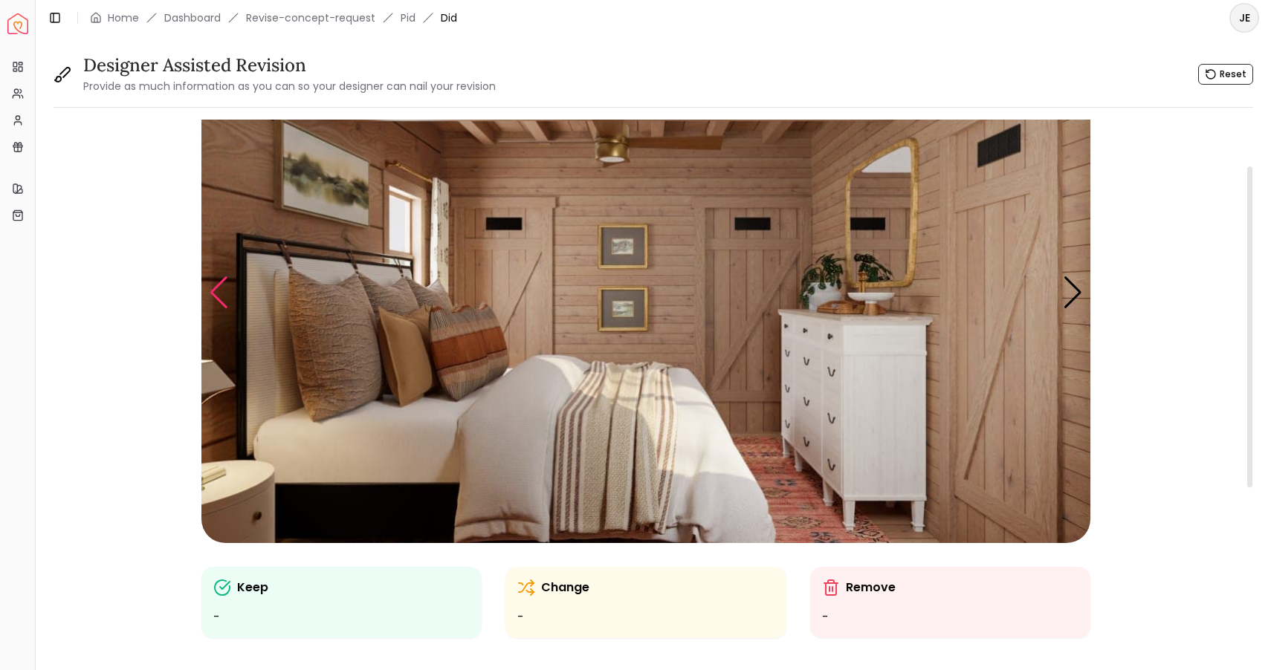
click at [211, 298] on div "Previous slide" at bounding box center [219, 292] width 20 height 33
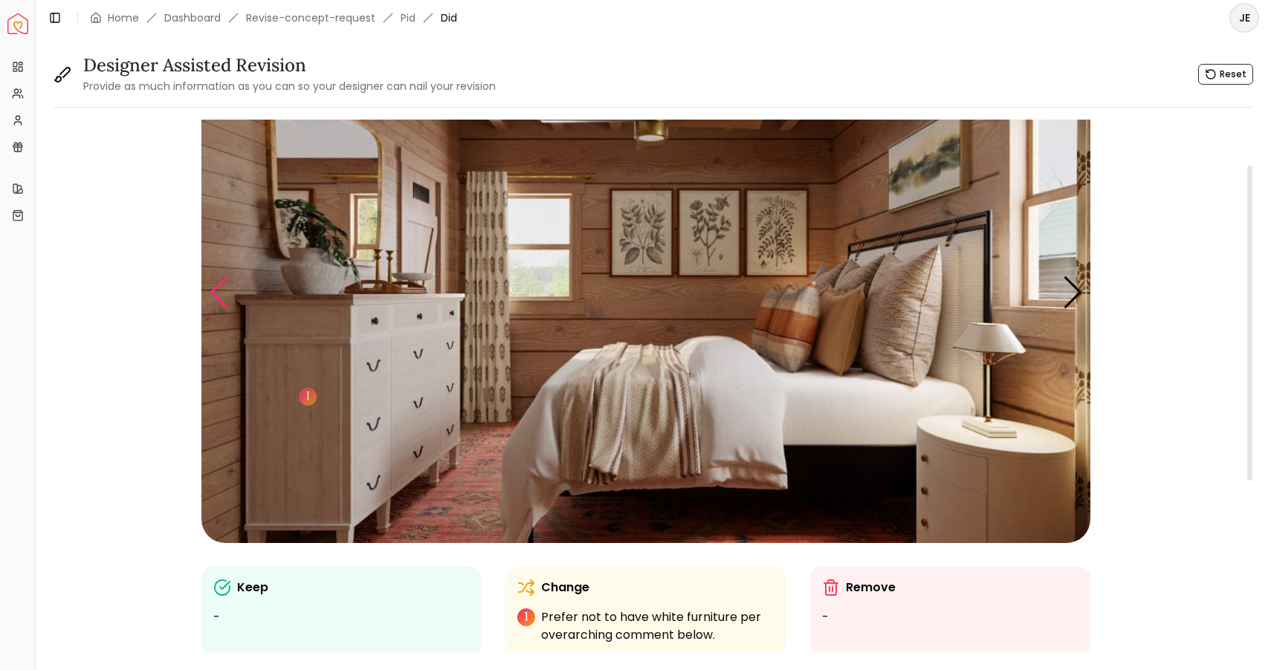
click at [211, 298] on div "Previous slide" at bounding box center [219, 292] width 20 height 33
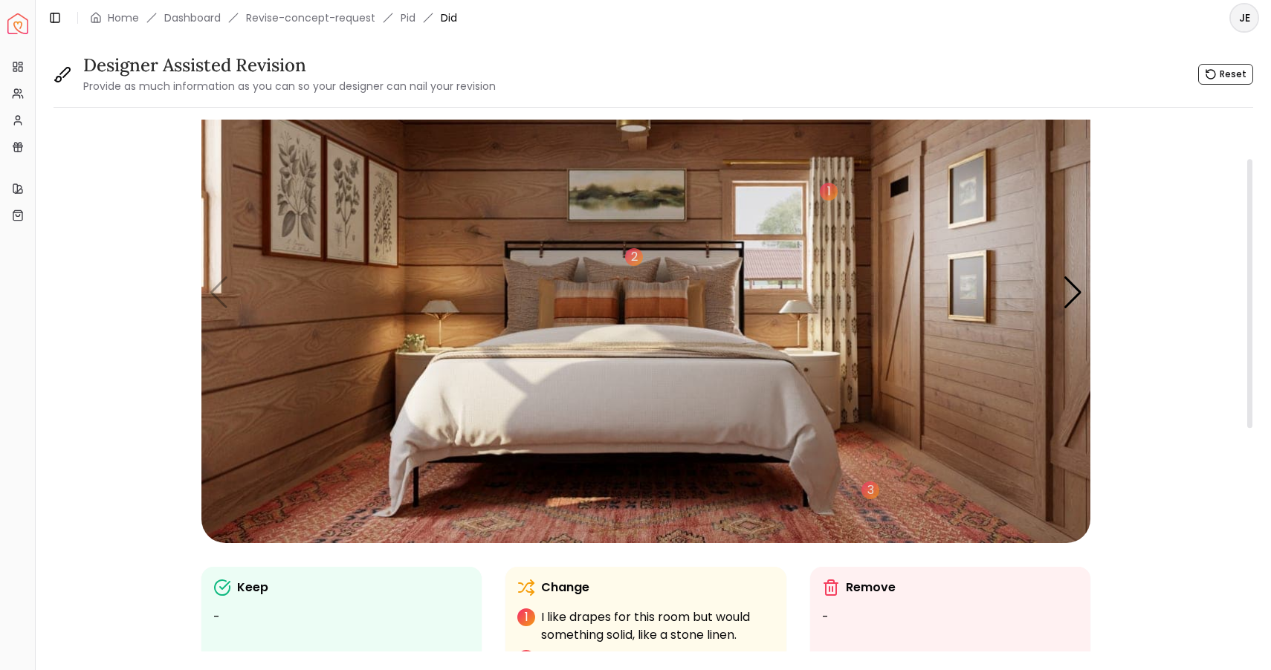
click at [221, 298] on img "1 / 5" at bounding box center [645, 293] width 889 height 500
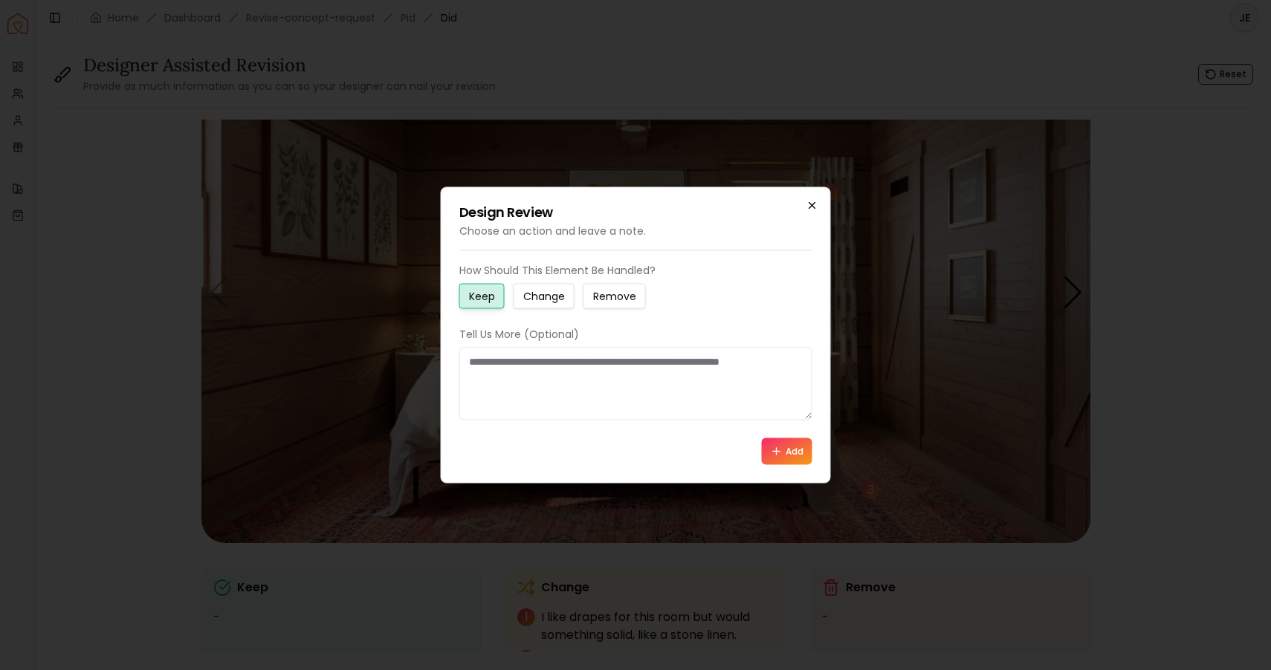
click at [809, 202] on icon "button" at bounding box center [812, 206] width 12 height 12
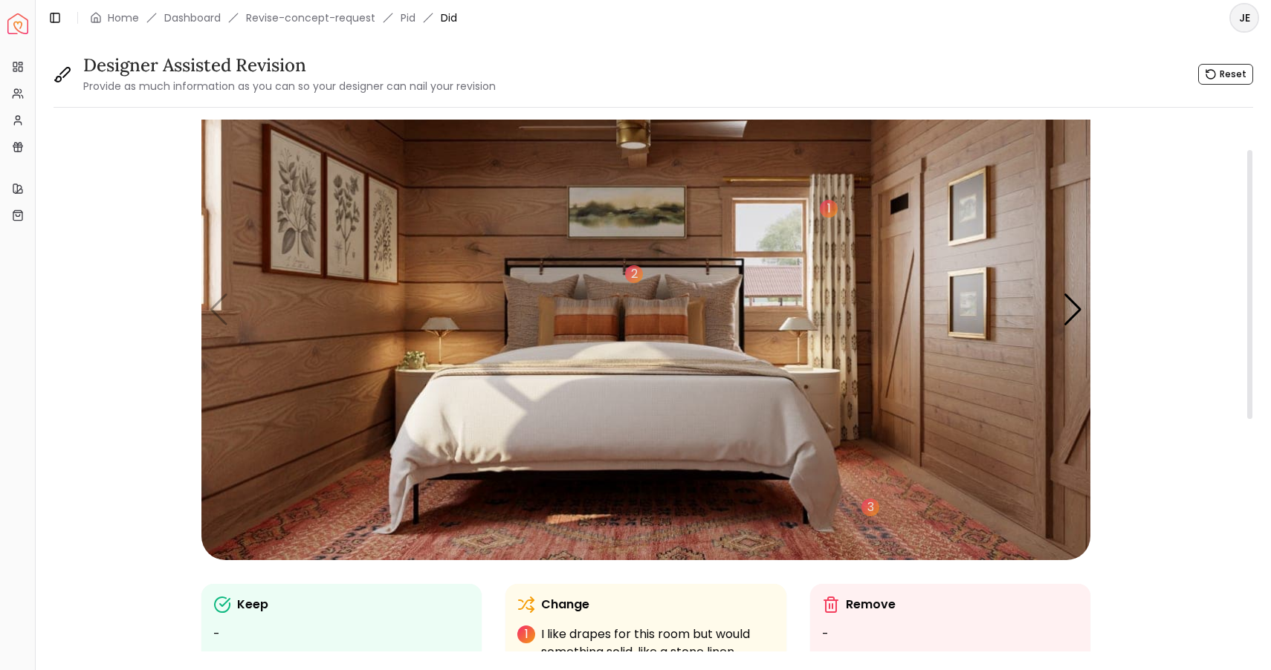
scroll to position [58, 0]
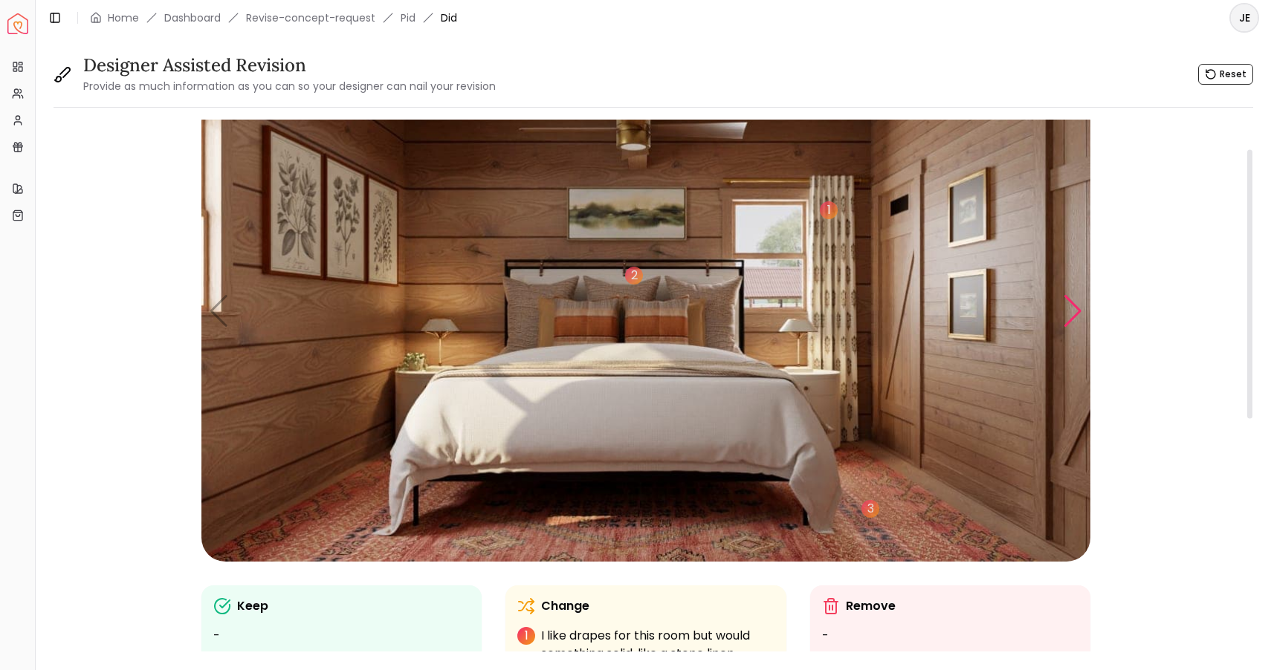
click at [1066, 300] on div "Next slide" at bounding box center [1073, 311] width 20 height 33
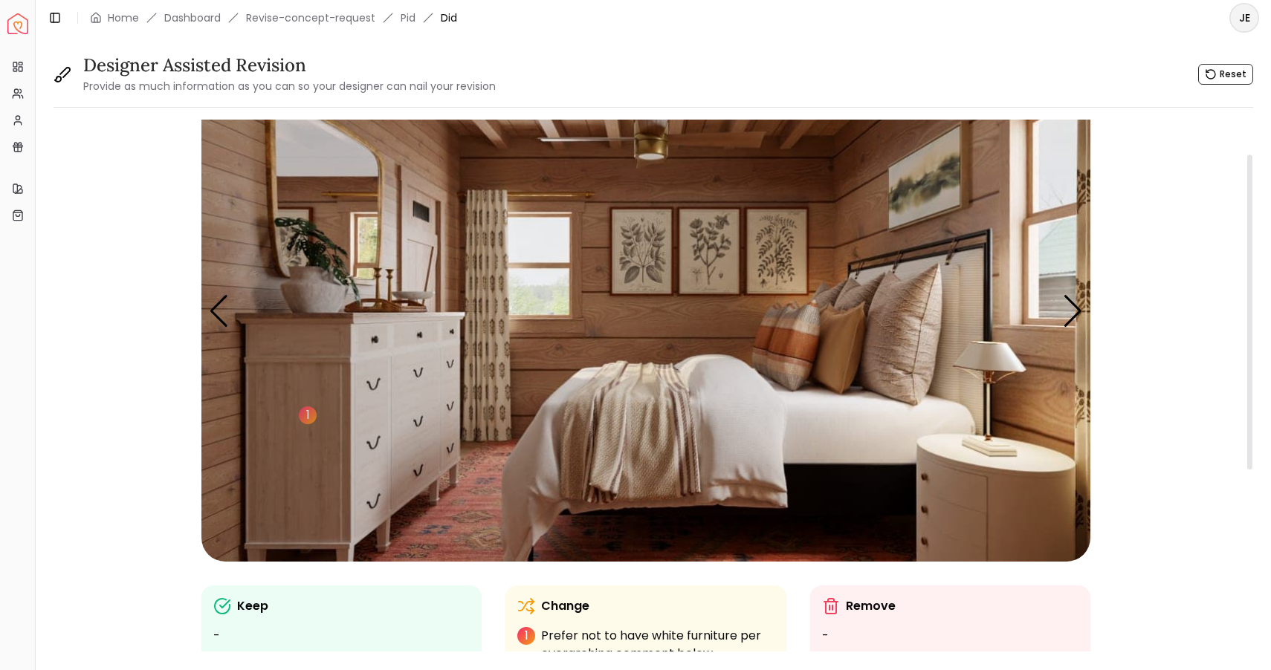
click at [972, 496] on img "2 / 5" at bounding box center [645, 312] width 889 height 500
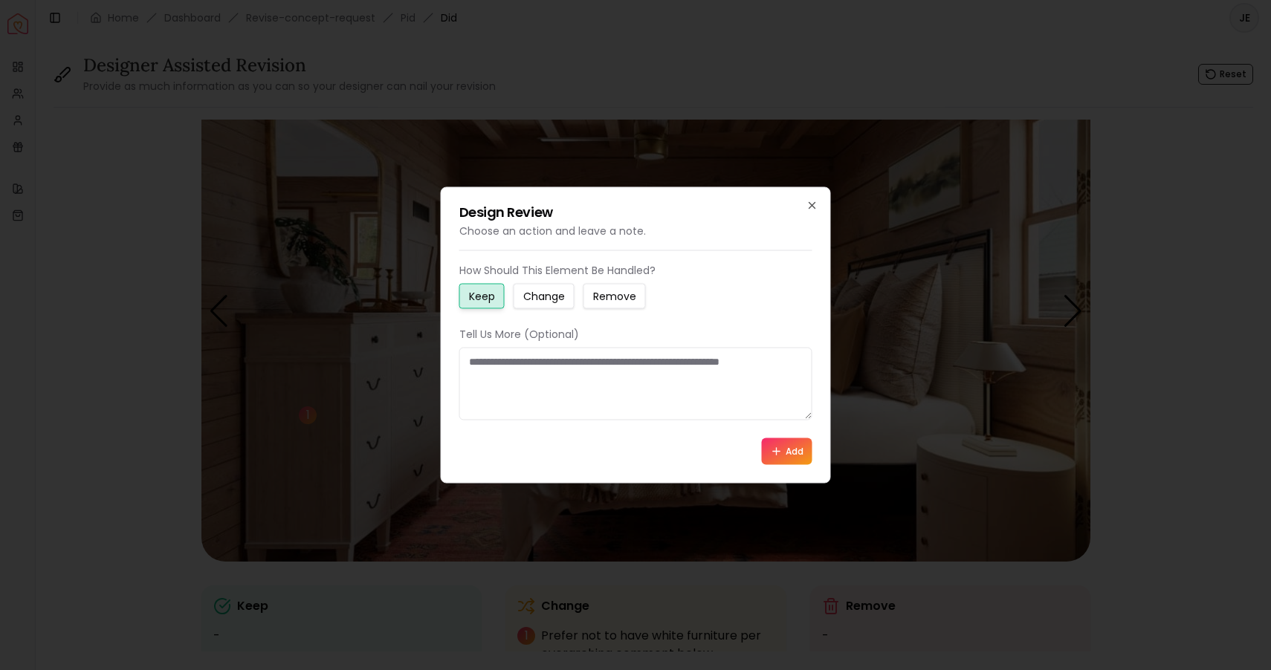
click at [541, 296] on small "Change" at bounding box center [544, 296] width 42 height 15
click at [496, 365] on textarea at bounding box center [635, 384] width 353 height 73
type textarea "**********"
click at [780, 456] on icon at bounding box center [777, 452] width 12 height 12
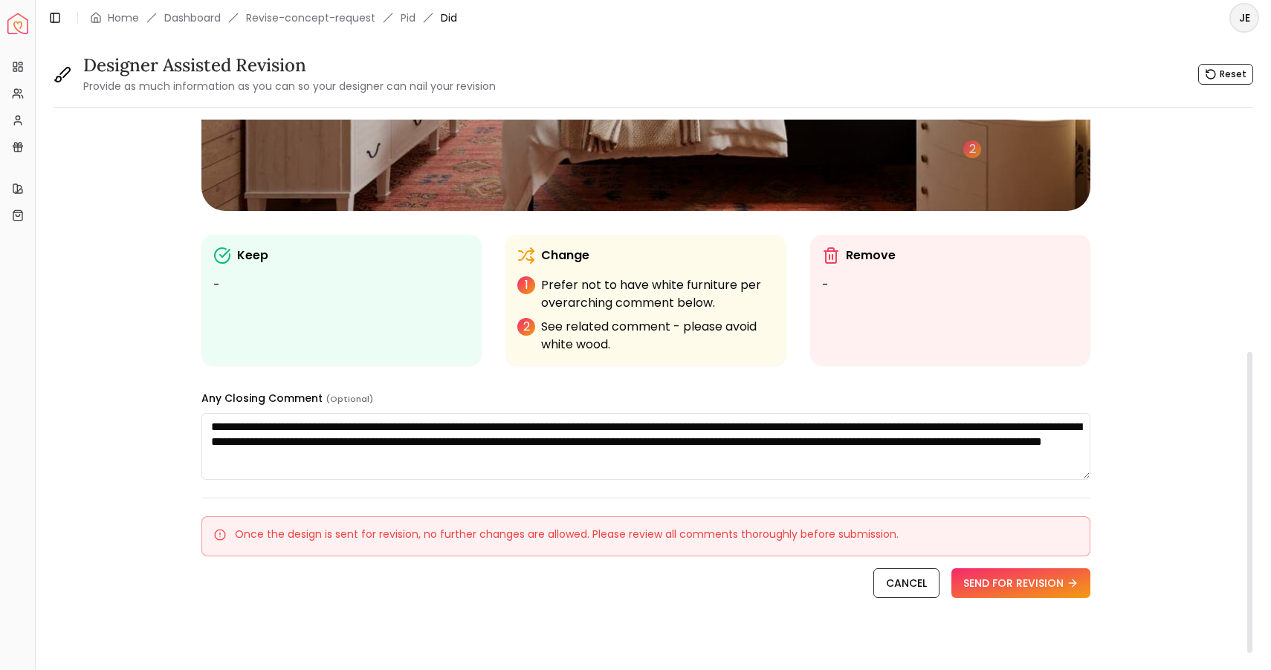
scroll to position [410, 0]
drag, startPoint x: 689, startPoint y: 442, endPoint x: 690, endPoint y: 450, distance: 8.2
click at [690, 450] on textarea "**********" at bounding box center [645, 445] width 889 height 67
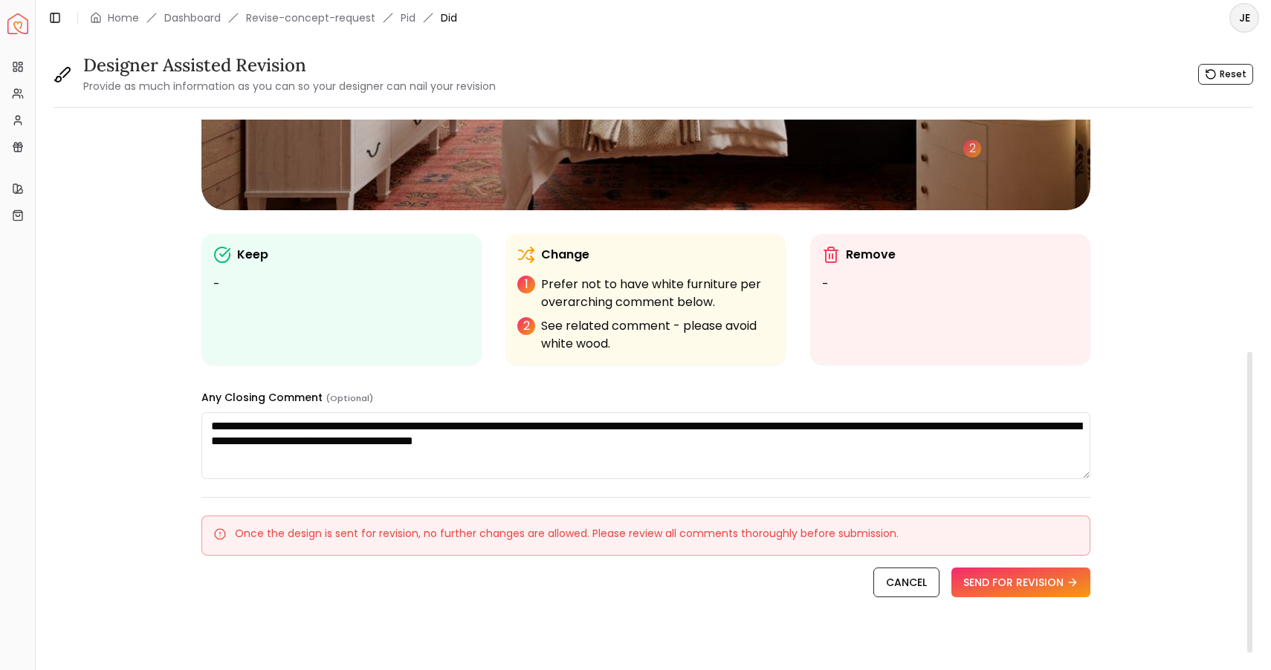
type textarea "**********"
click at [1139, 363] on div "**********" at bounding box center [646, 189] width 1185 height 959
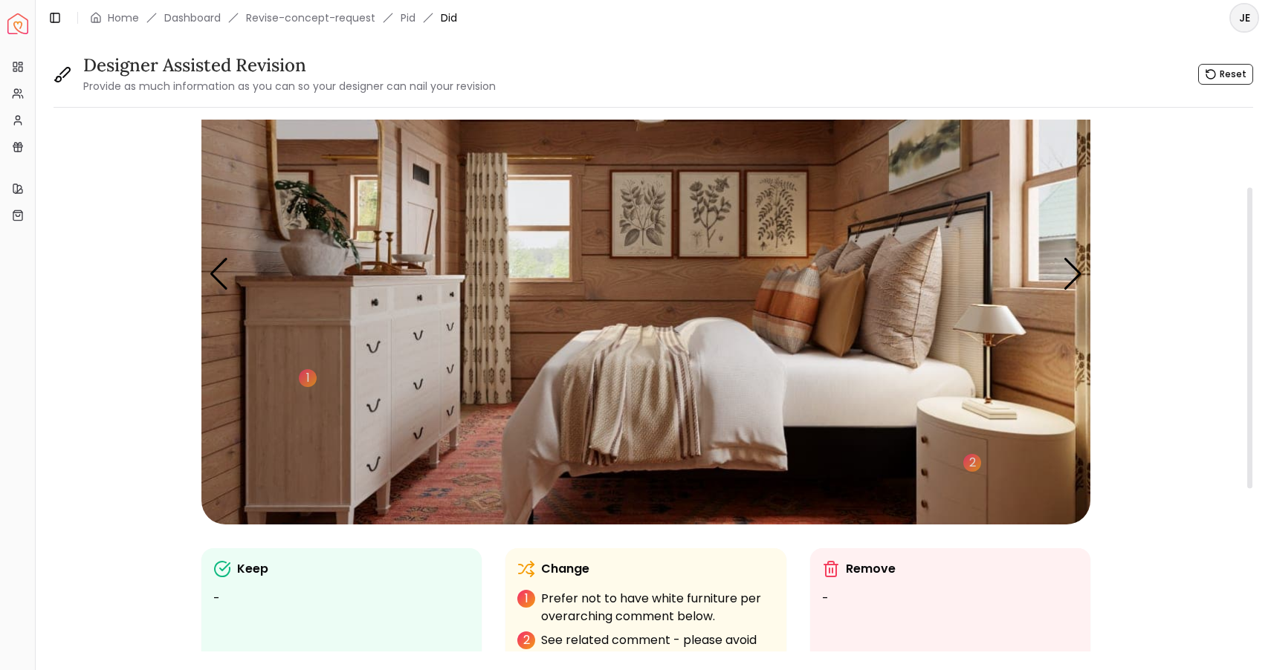
scroll to position [38, 0]
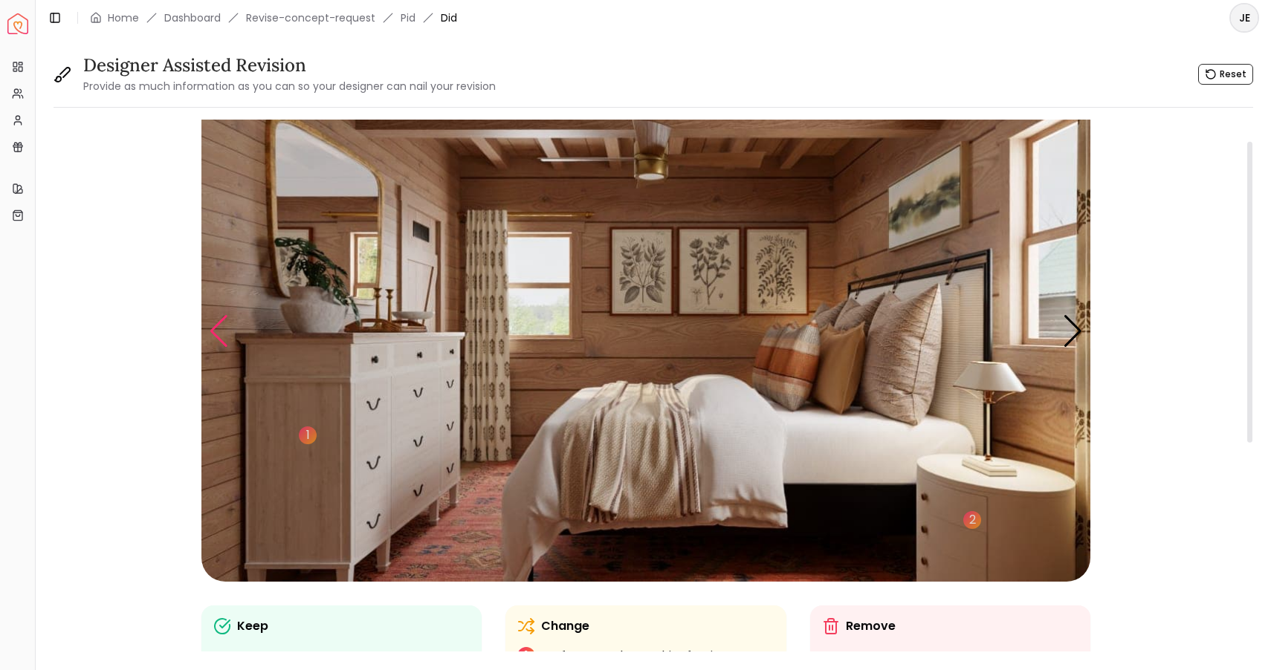
click at [214, 331] on div "Previous slide" at bounding box center [219, 331] width 20 height 33
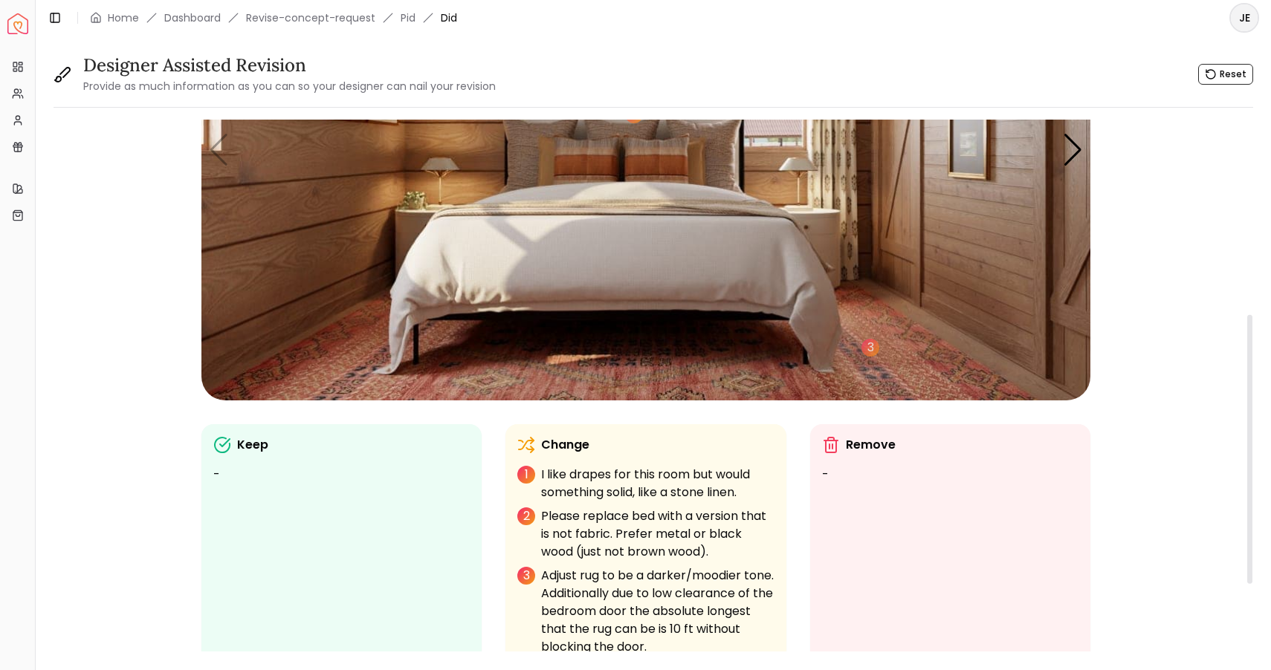
scroll to position [120, 0]
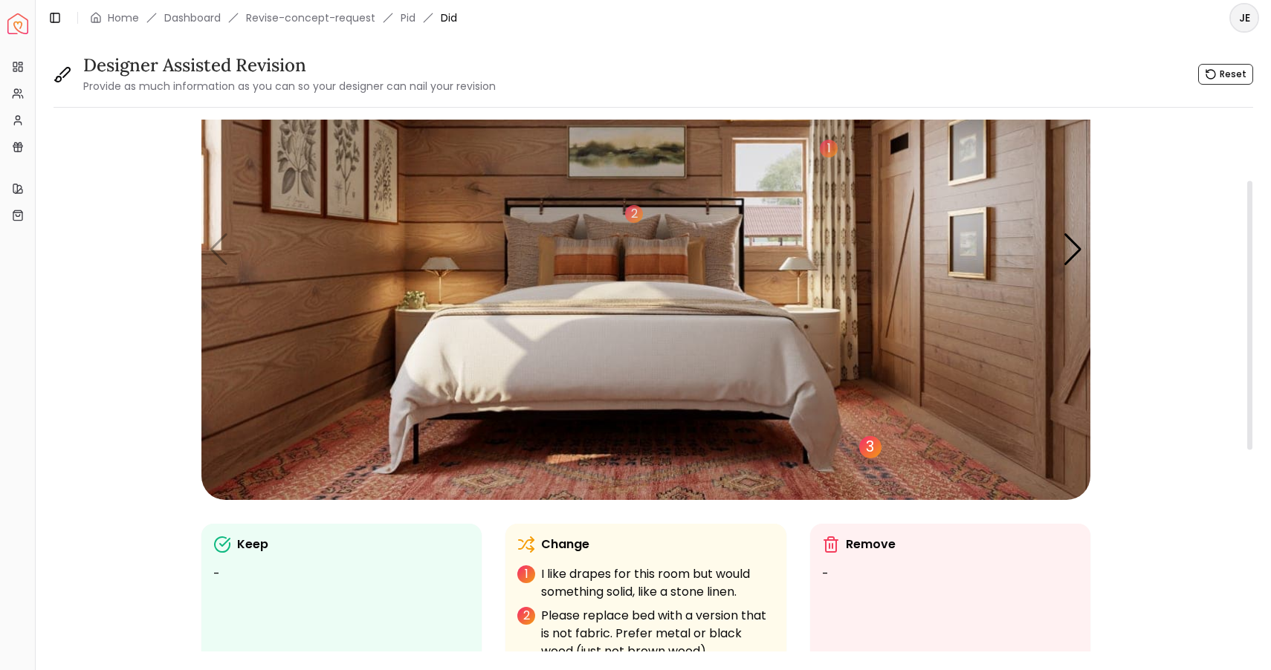
click at [869, 445] on div "3" at bounding box center [870, 447] width 22 height 22
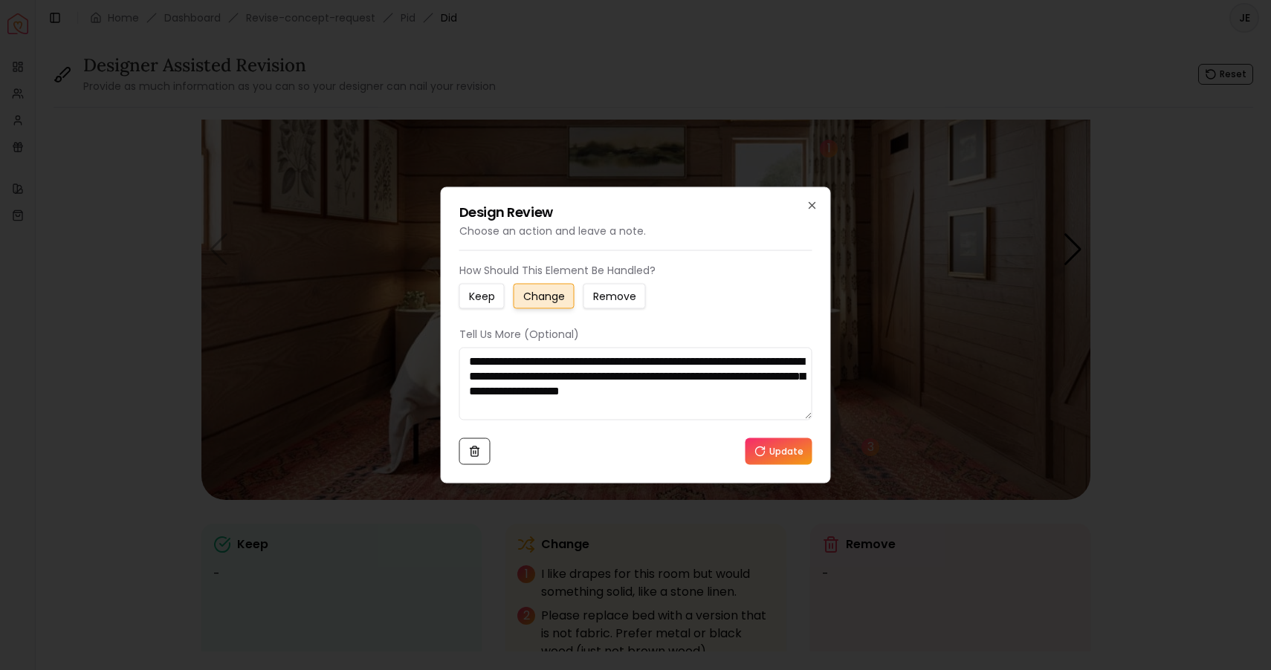
click at [709, 360] on textarea "**********" at bounding box center [635, 384] width 353 height 73
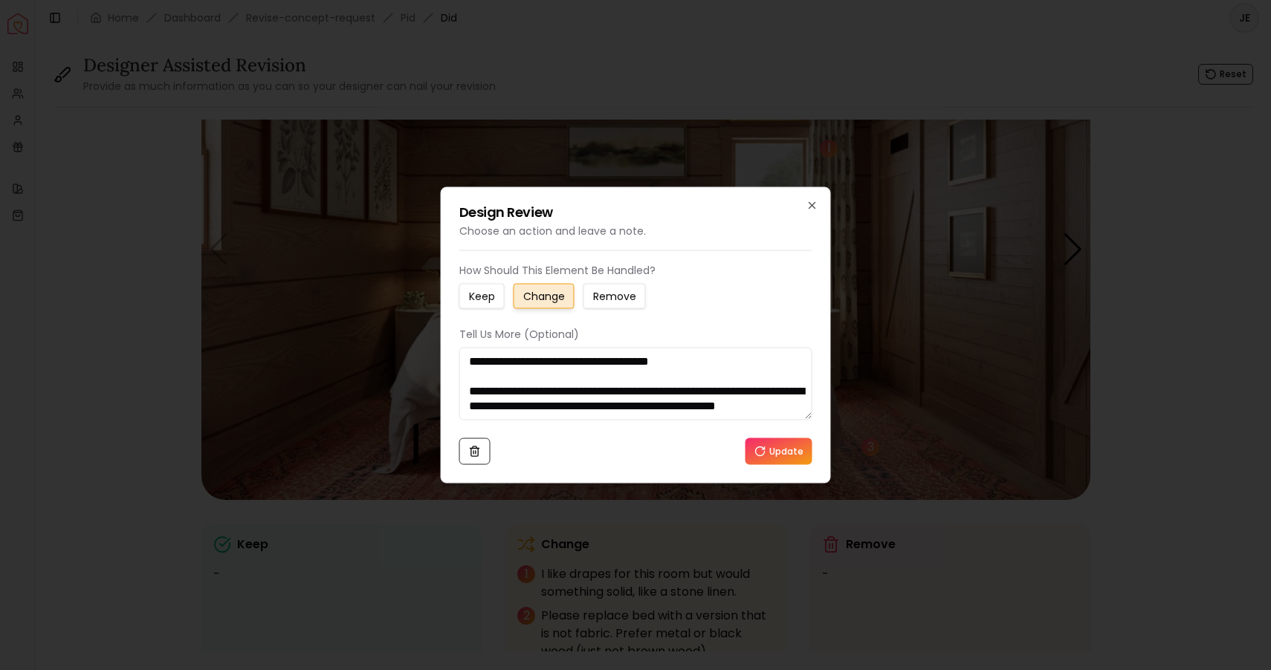
scroll to position [0, 0]
click at [718, 360] on textarea "**********" at bounding box center [635, 384] width 353 height 73
click at [702, 357] on textarea "**********" at bounding box center [635, 384] width 353 height 73
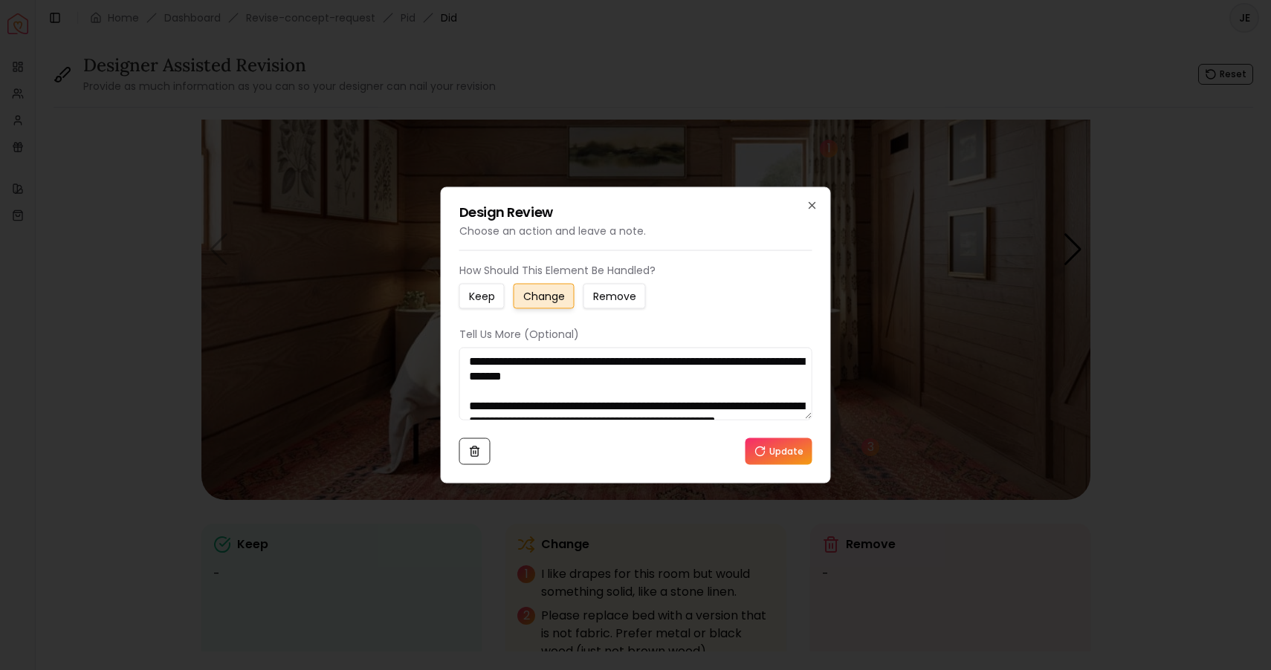
click at [632, 378] on textarea "**********" at bounding box center [635, 384] width 353 height 73
paste textarea "**********"
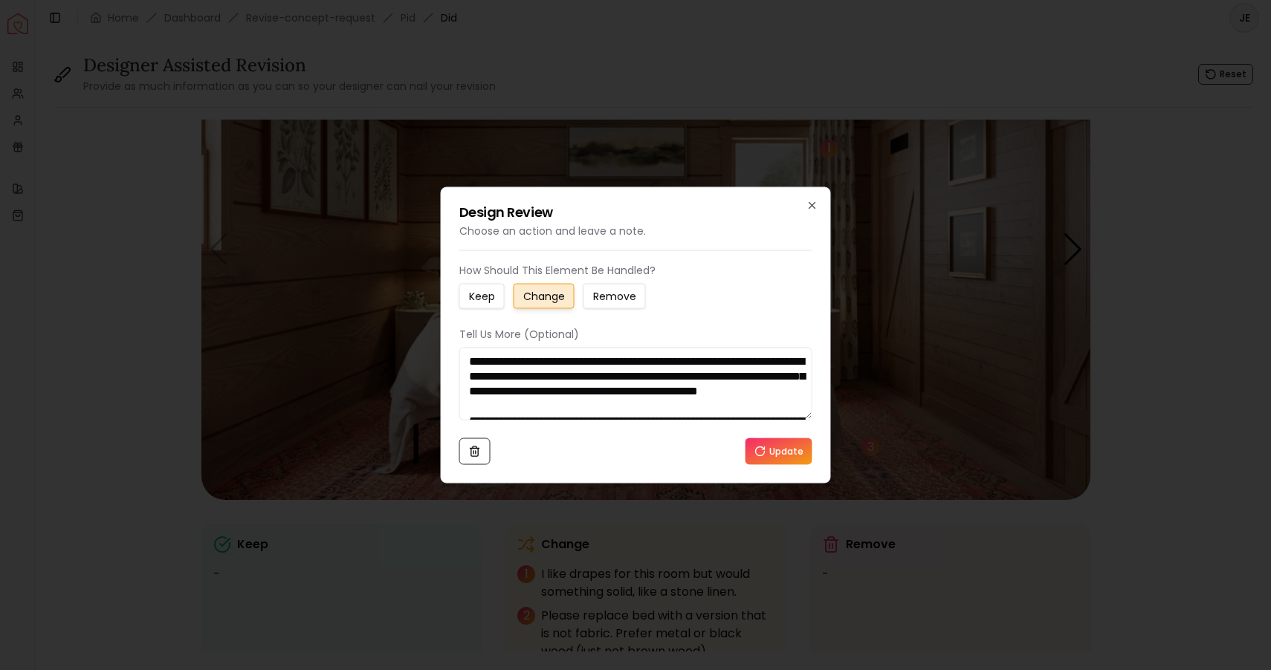
type textarea "**********"
click at [766, 455] on icon at bounding box center [760, 452] width 12 height 12
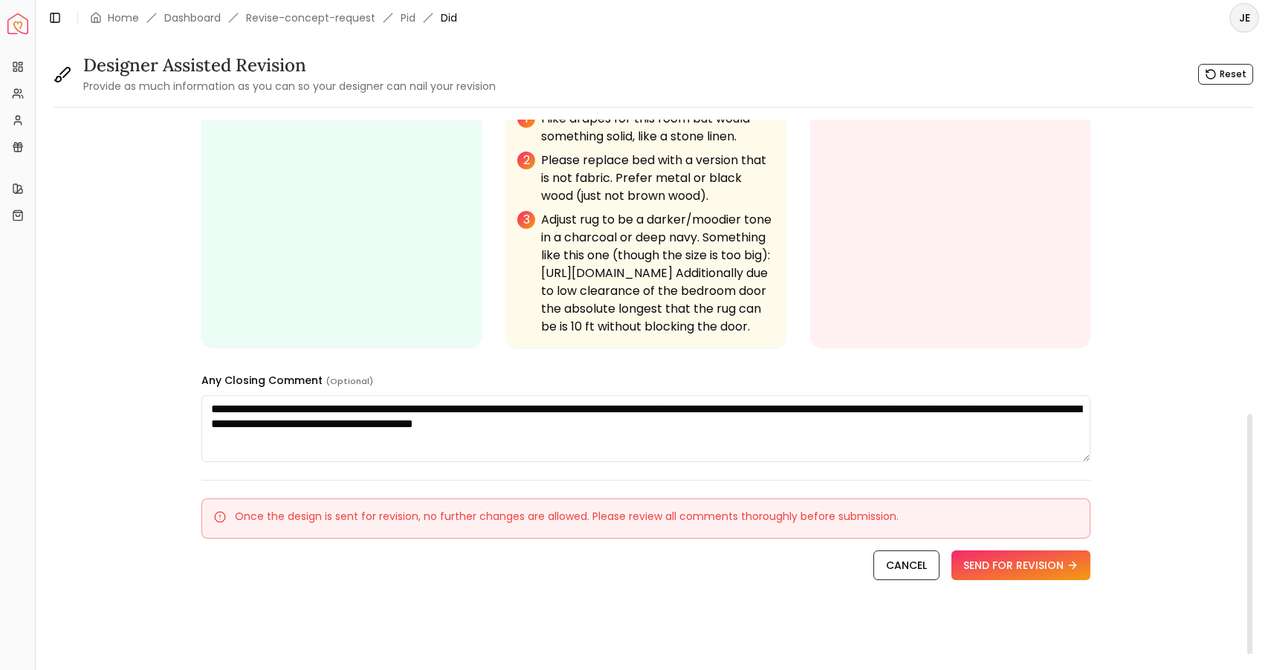
scroll to position [629, 0]
click at [318, 424] on textarea "**********" at bounding box center [645, 428] width 889 height 67
click at [679, 425] on textarea "**********" at bounding box center [645, 428] width 889 height 67
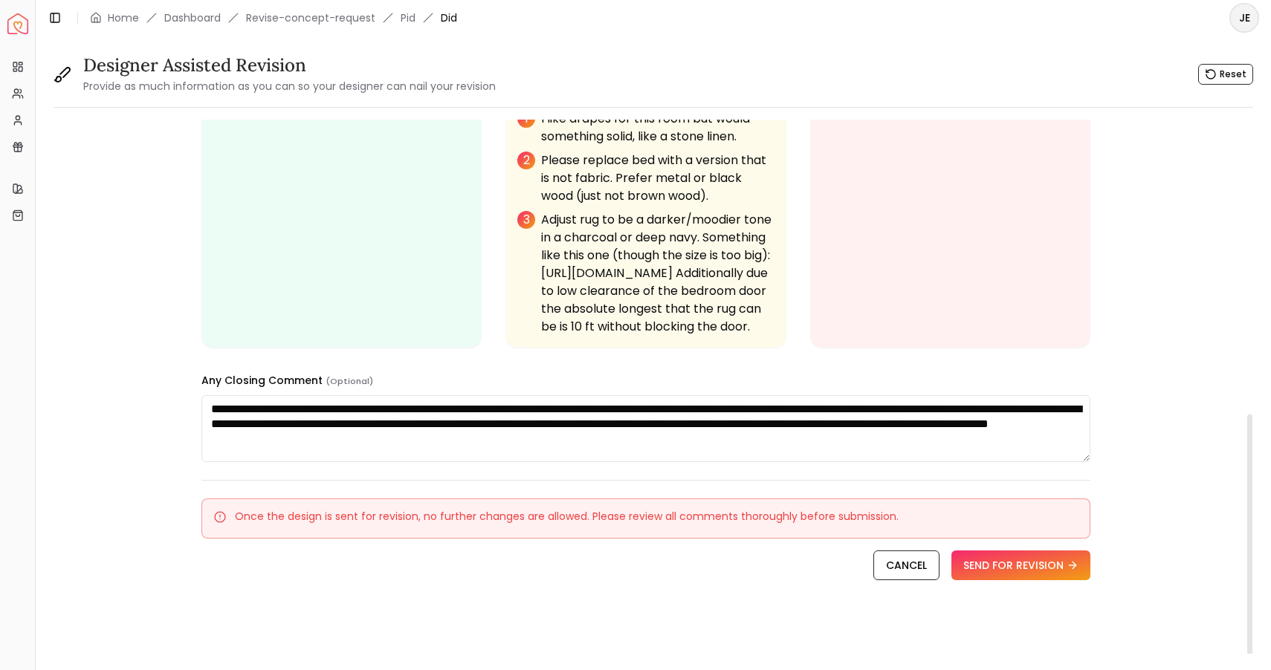
click at [300, 438] on textarea "**********" at bounding box center [645, 428] width 889 height 67
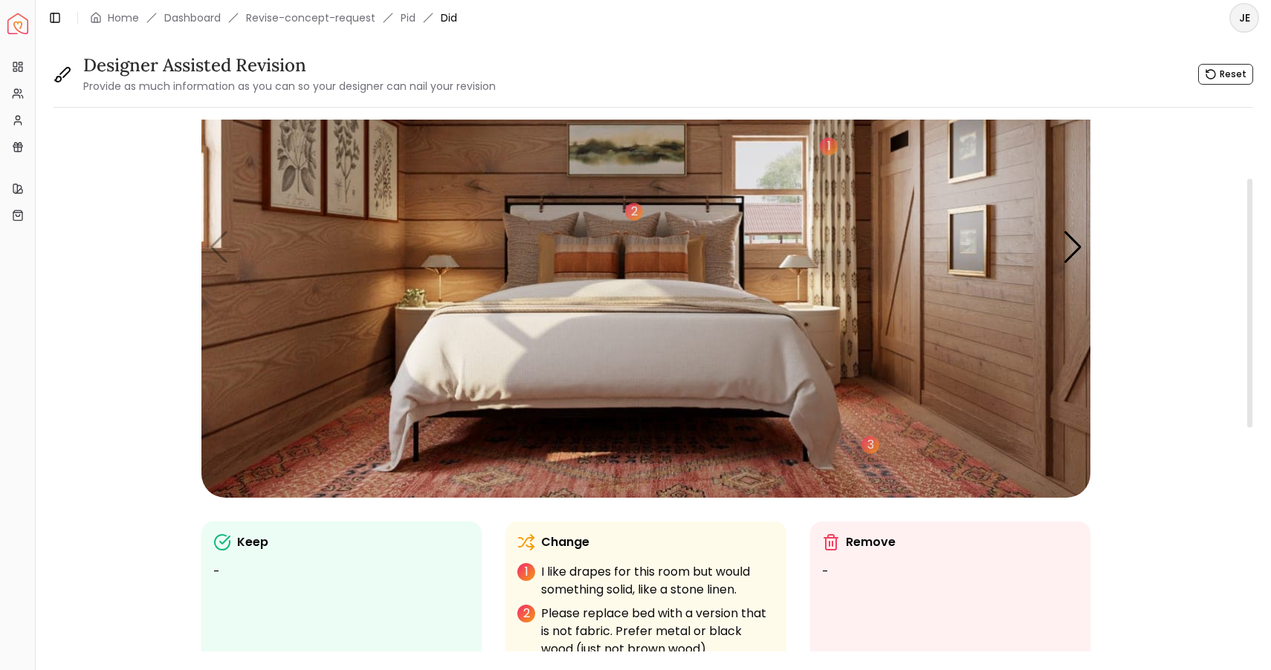
scroll to position [105, 0]
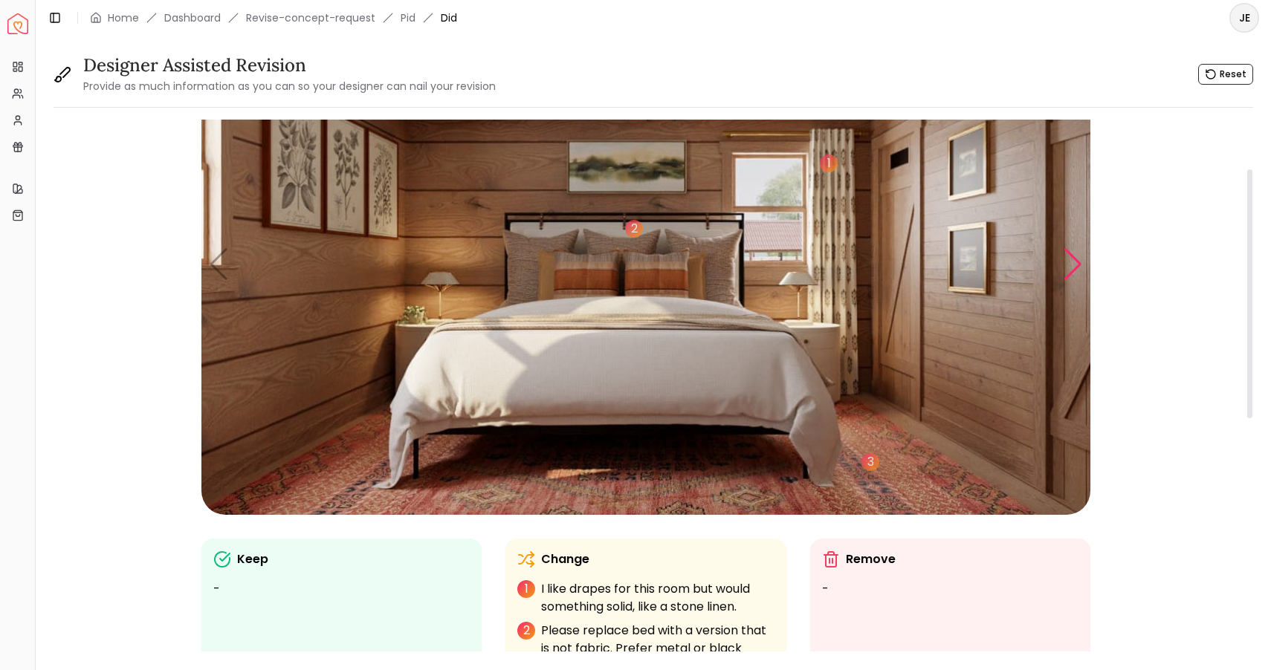
type textarea "**********"
click at [1072, 265] on div "Next slide" at bounding box center [1073, 264] width 20 height 33
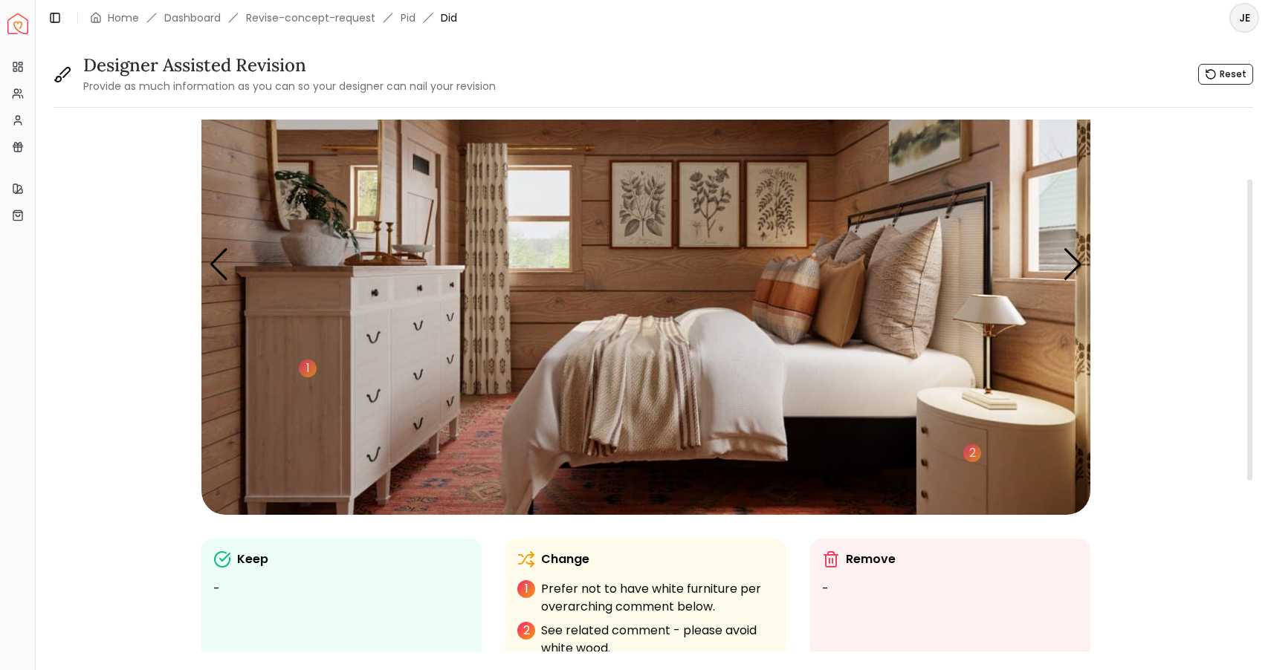
click at [992, 312] on img "2 / 5" at bounding box center [645, 265] width 889 height 500
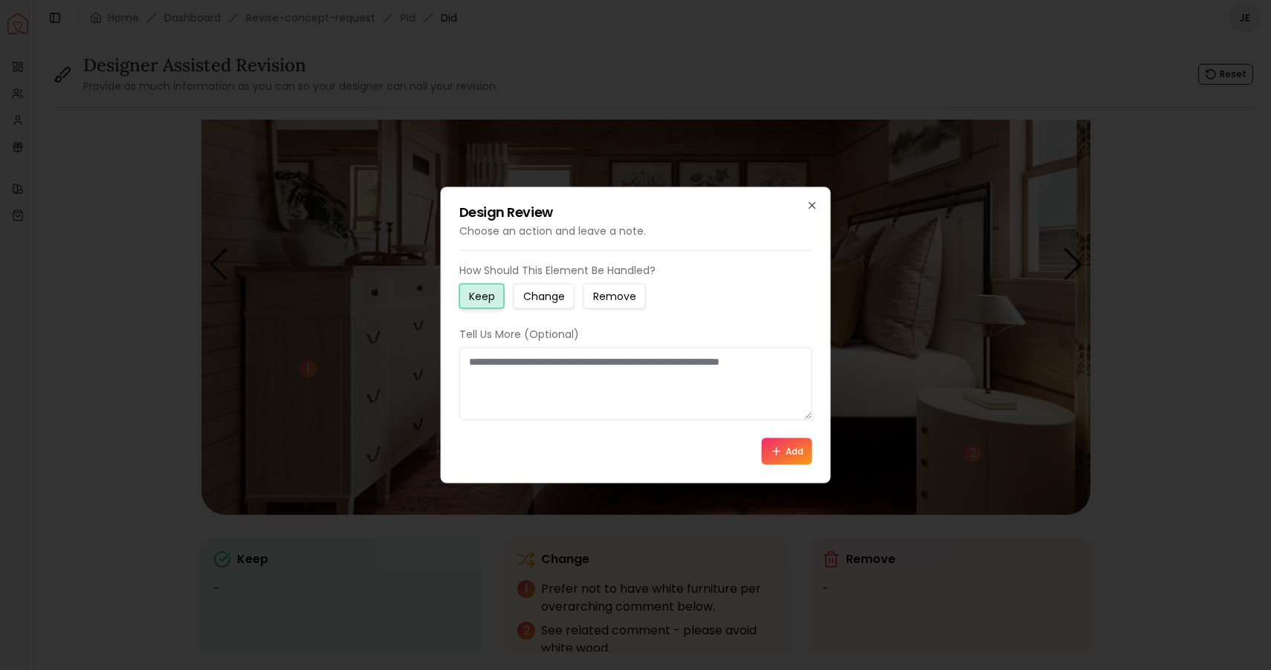
click at [556, 298] on small "Change" at bounding box center [544, 296] width 42 height 15
click at [473, 363] on textarea at bounding box center [635, 384] width 353 height 73
type textarea "**********"
click at [792, 449] on button "Add" at bounding box center [787, 451] width 51 height 27
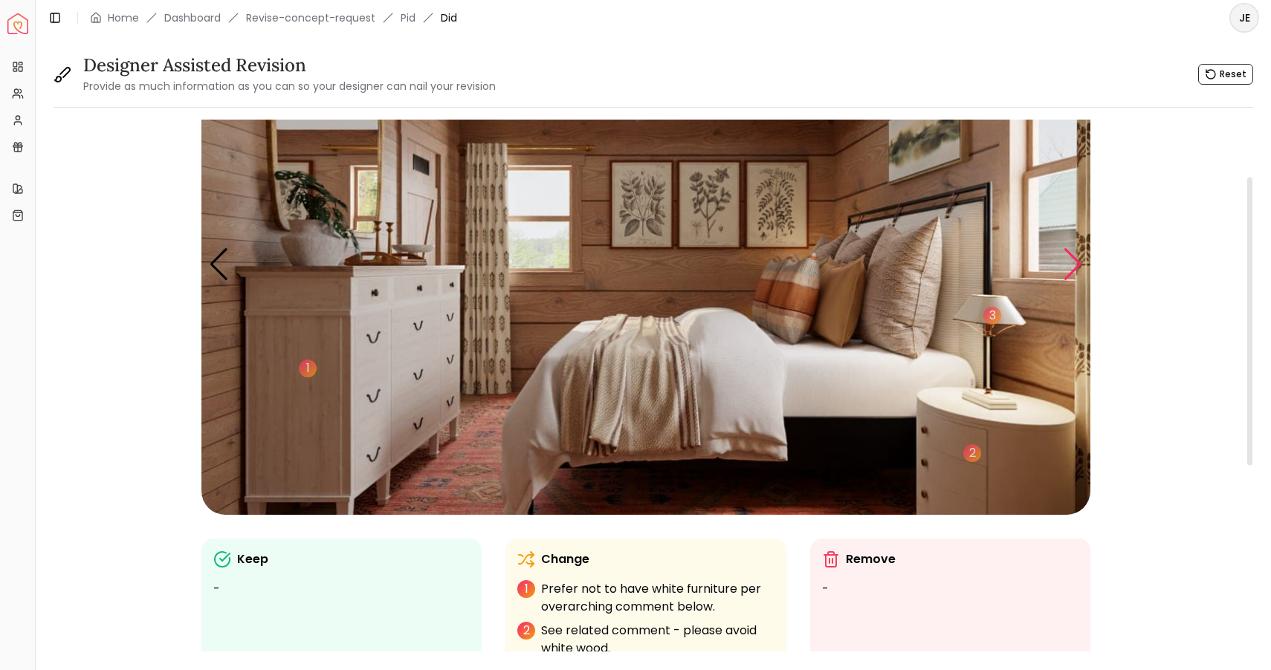
click at [1075, 261] on div "Next slide" at bounding box center [1073, 264] width 20 height 33
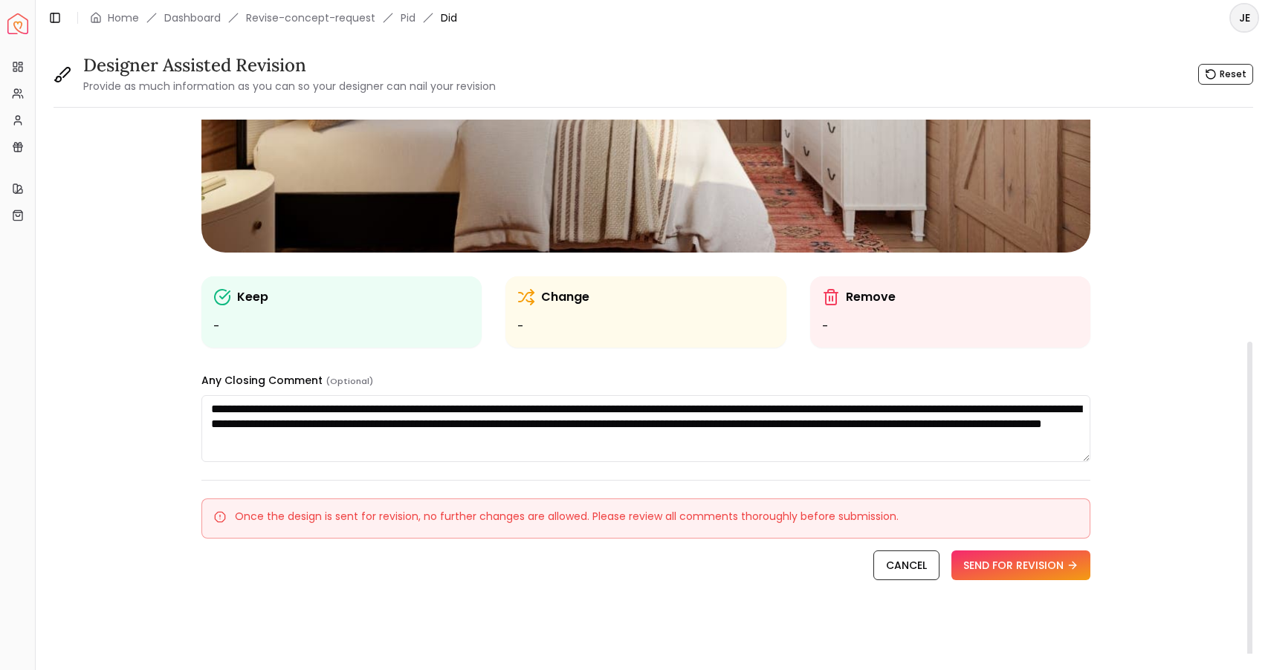
scroll to position [367, 0]
click at [942, 429] on textarea "**********" at bounding box center [645, 428] width 889 height 67
type textarea "**********"
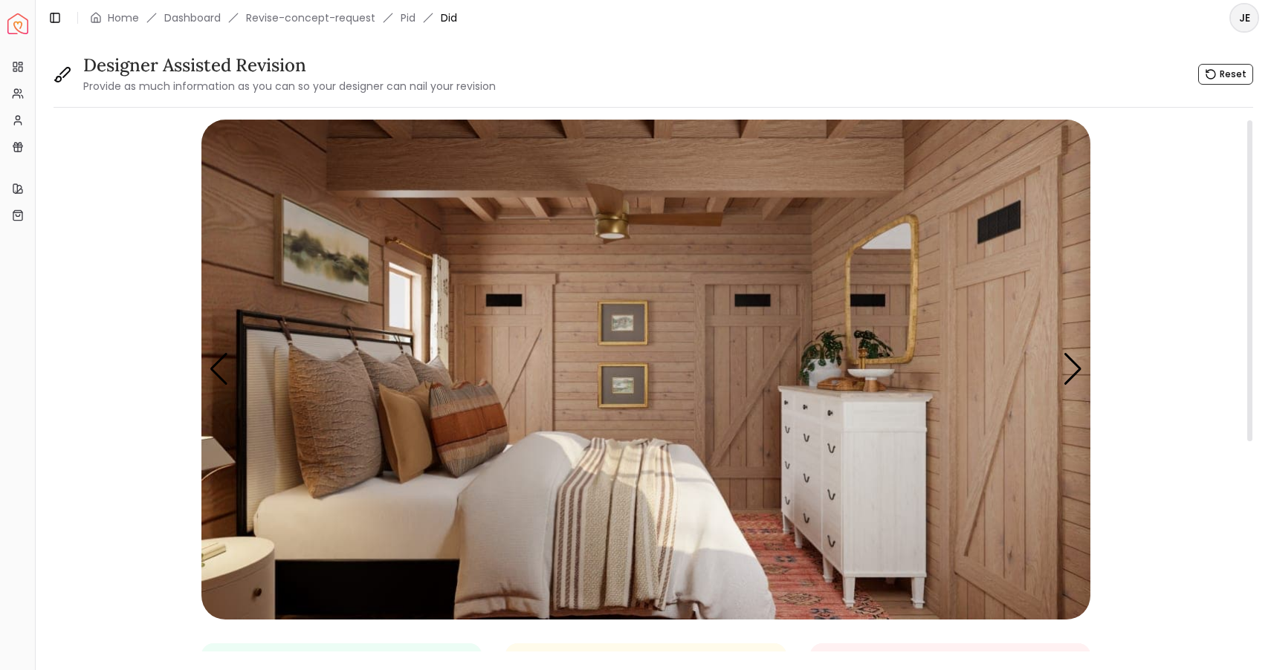
scroll to position [0, 0]
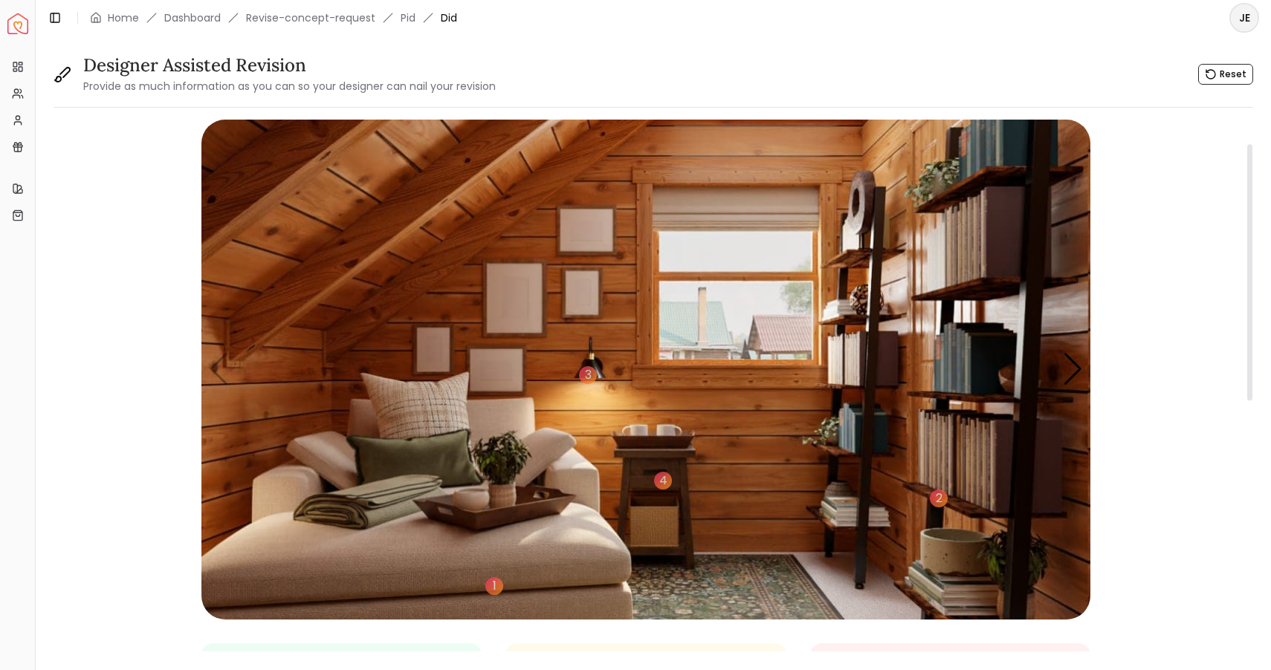
scroll to position [50, 0]
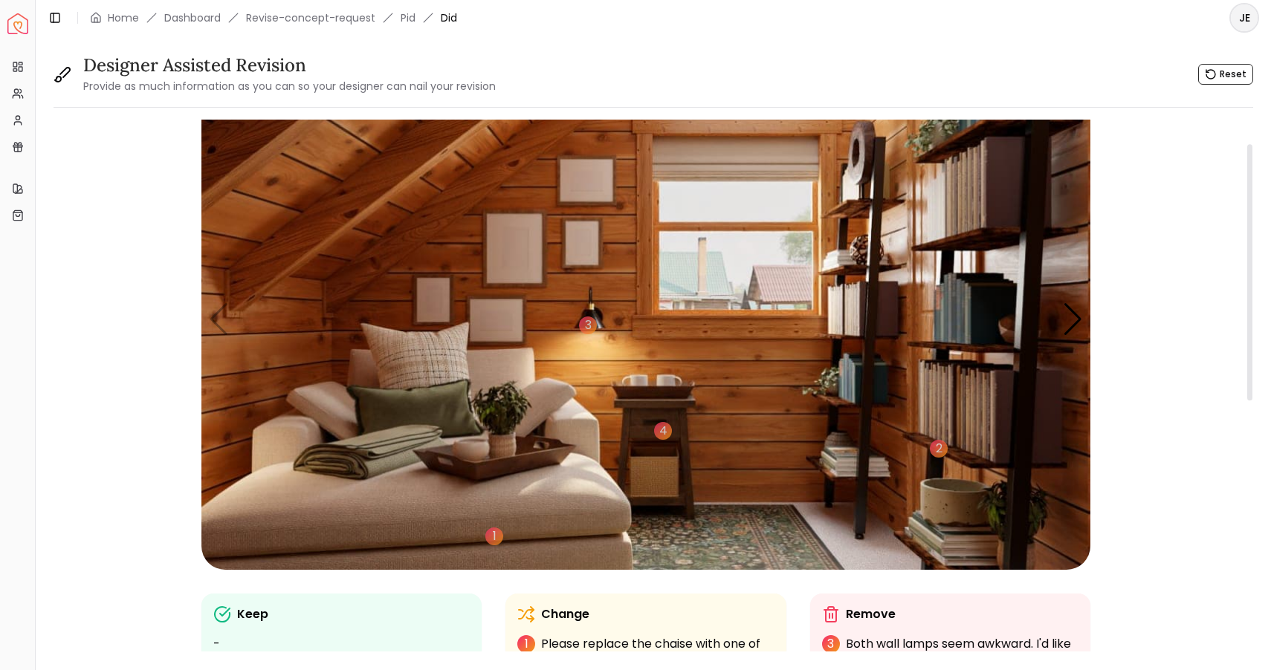
click at [219, 326] on img "1 / 5" at bounding box center [645, 320] width 889 height 500
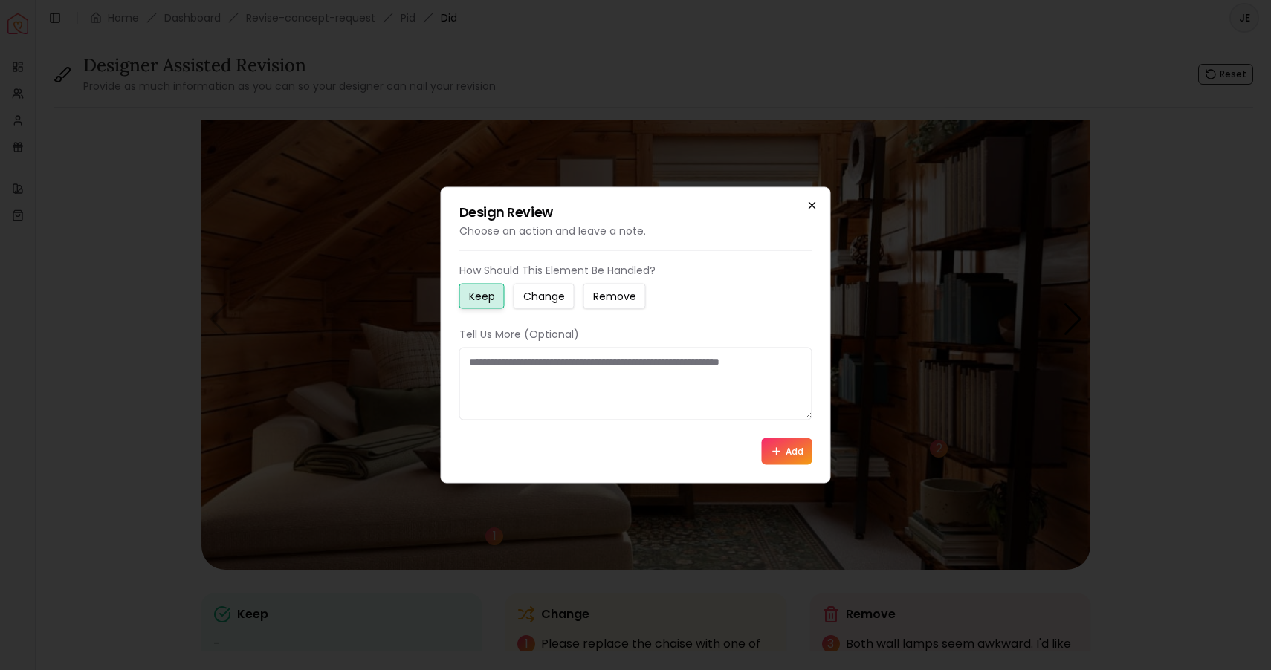
click at [807, 204] on icon "button" at bounding box center [812, 206] width 12 height 12
